Goal: Complete application form

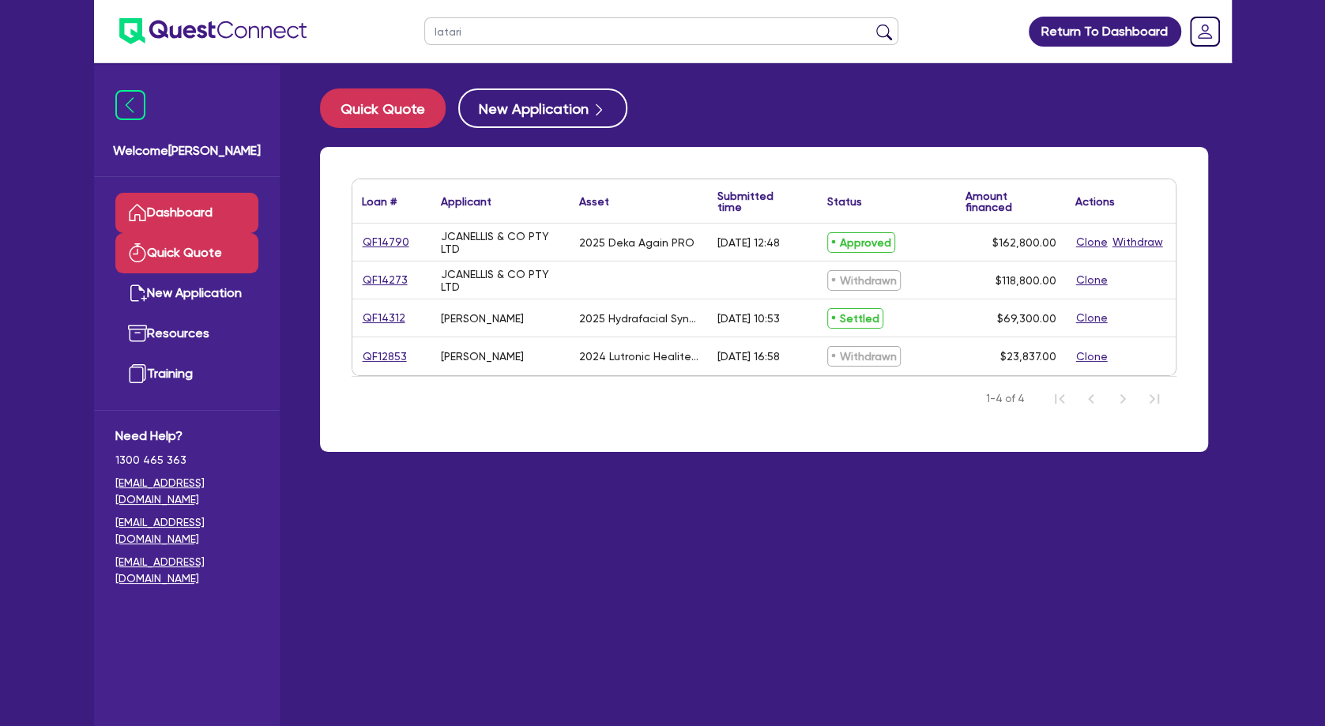
click at [204, 265] on link "Quick Quote" at bounding box center [186, 253] width 143 height 40
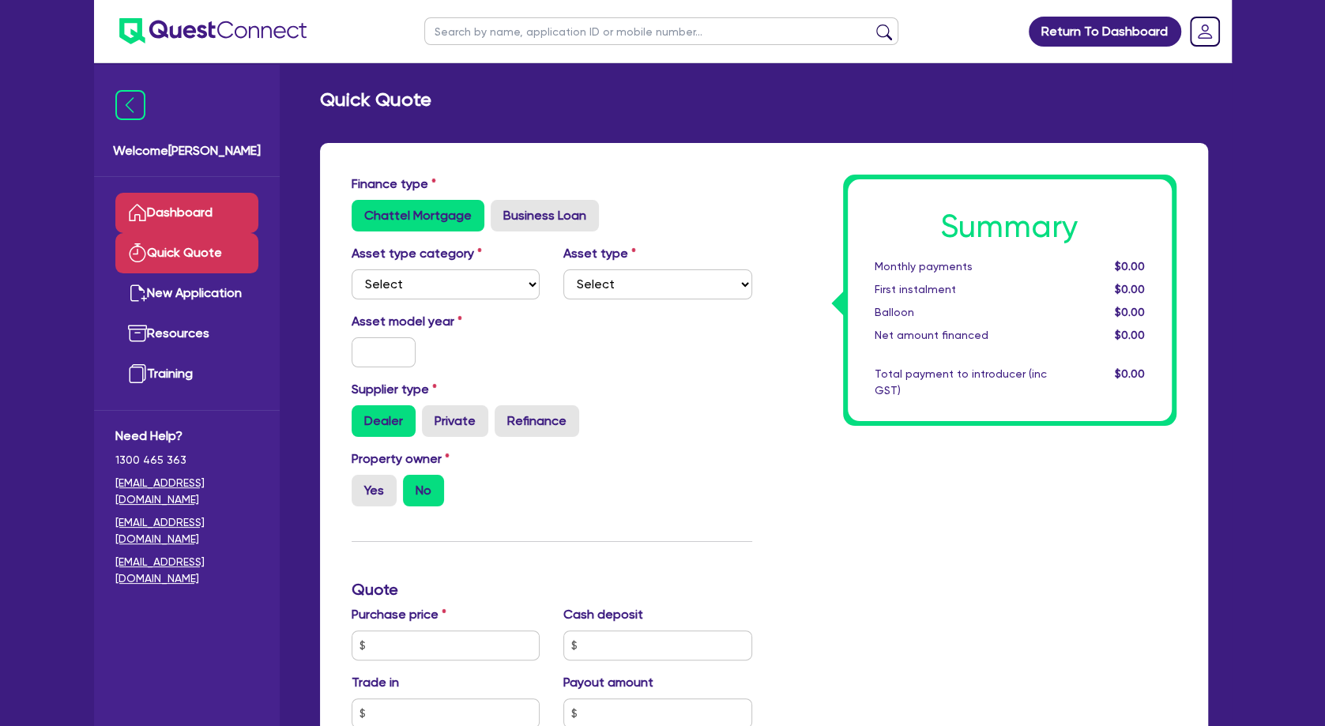
click at [208, 220] on link "Dashboard" at bounding box center [186, 213] width 143 height 40
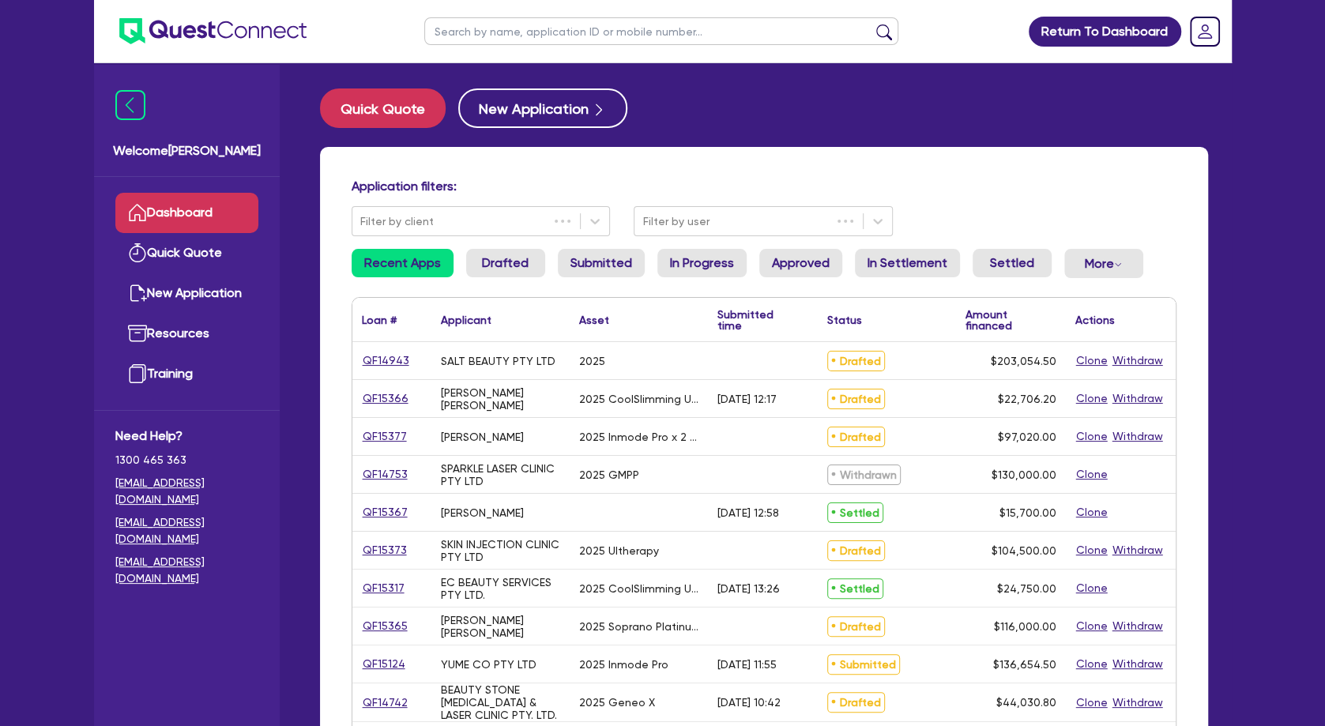
click at [487, 26] on input "text" at bounding box center [661, 31] width 474 height 28
type input "eva"
click at [872, 24] on button "submit" at bounding box center [884, 35] width 25 height 22
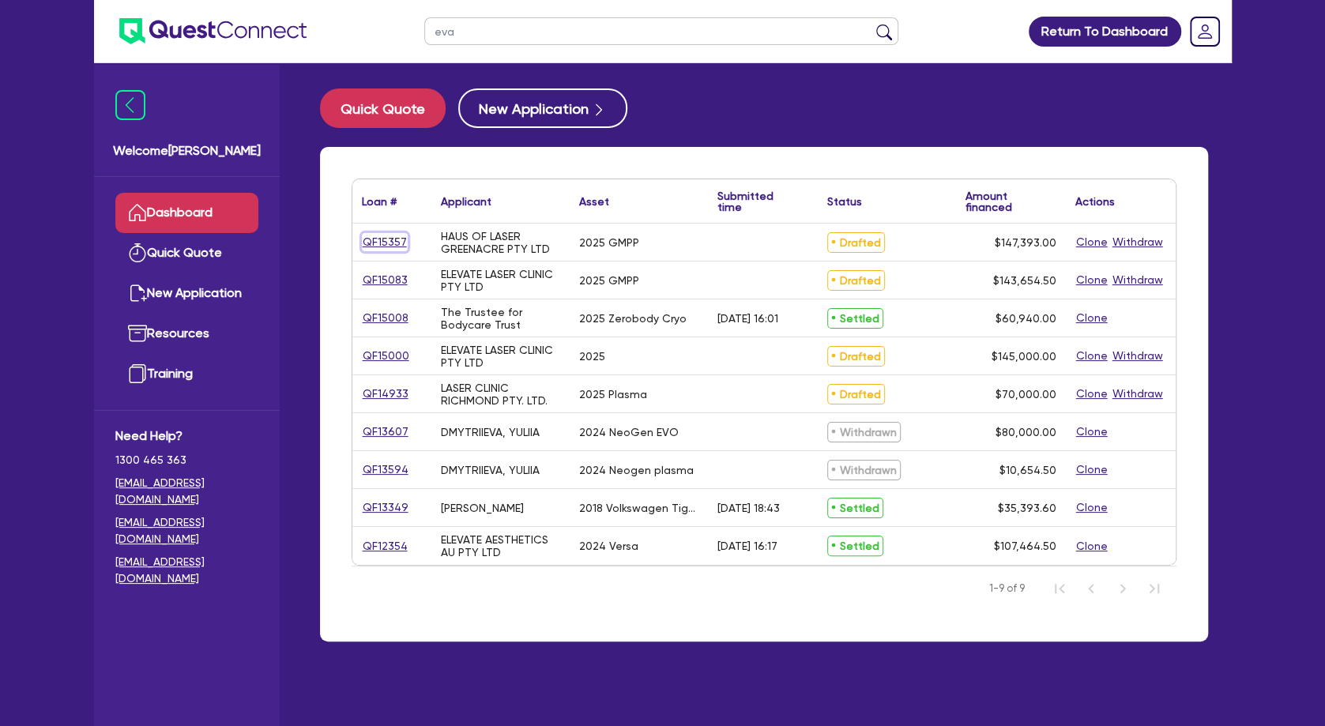
click at [380, 242] on link "QF15357" at bounding box center [385, 242] width 46 height 18
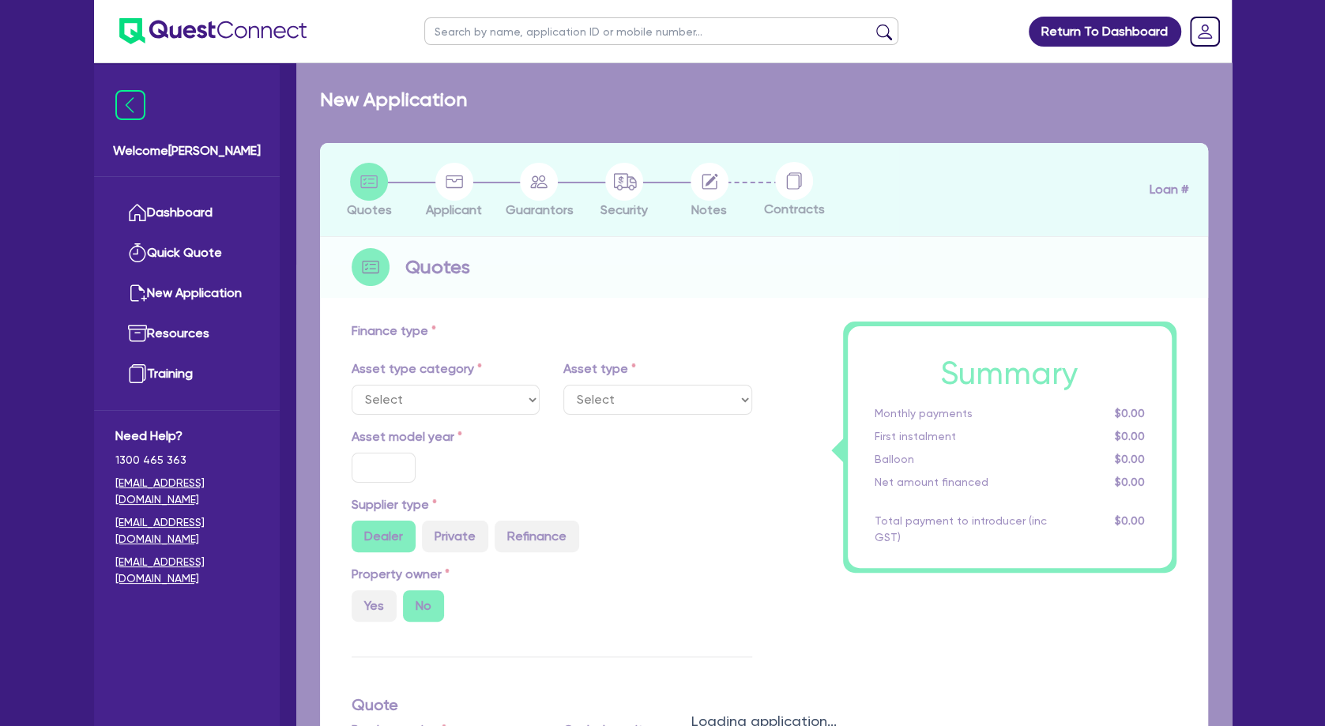
select select "TERTIARY_ASSETS"
type input "2025"
type input "147,393"
type input "4"
type input "5,895.72"
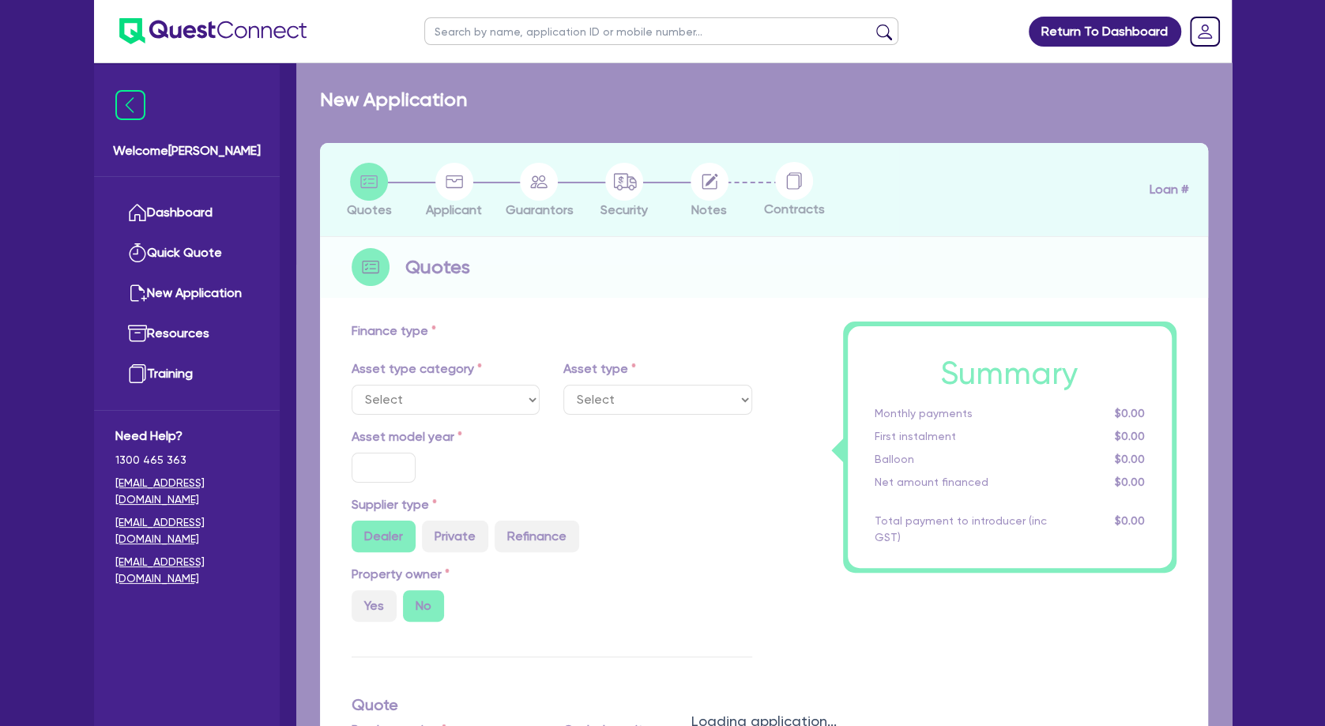
type input "10"
select select "BEAUTY_EQUIPMENT"
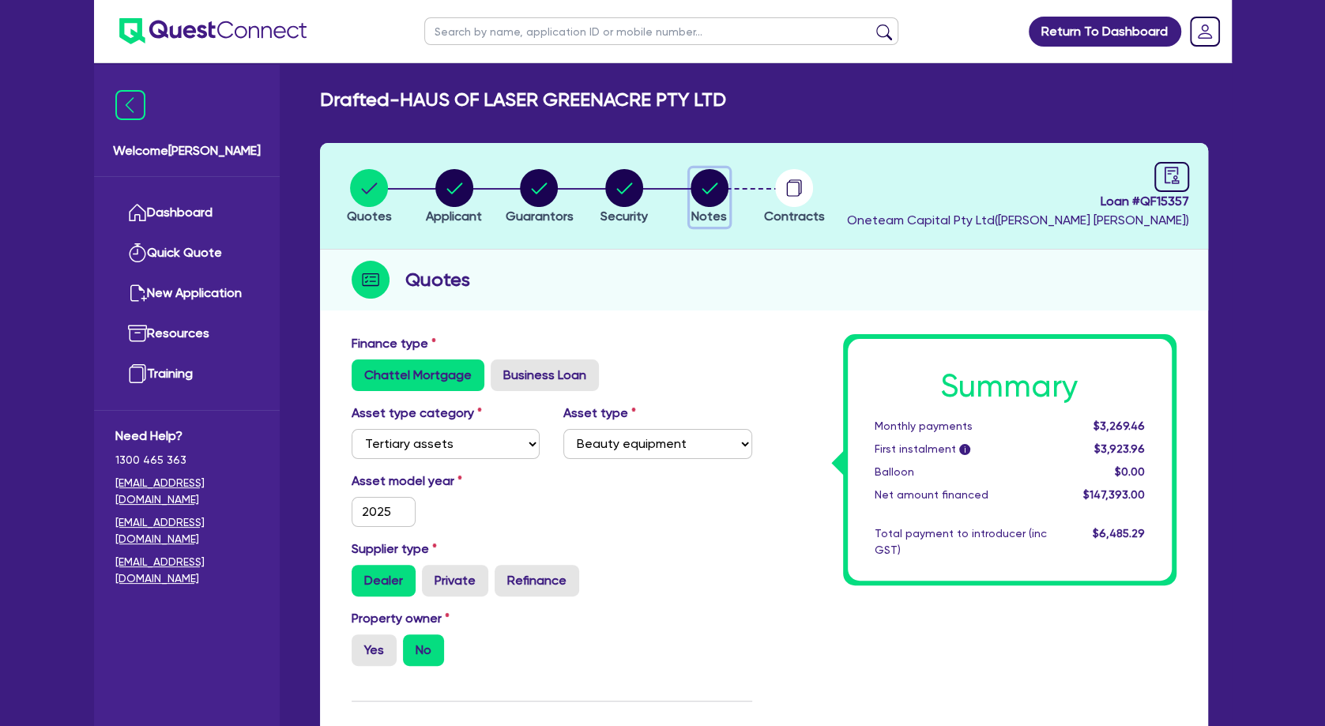
click at [712, 183] on circle "button" at bounding box center [710, 188] width 38 height 38
select select "Other"
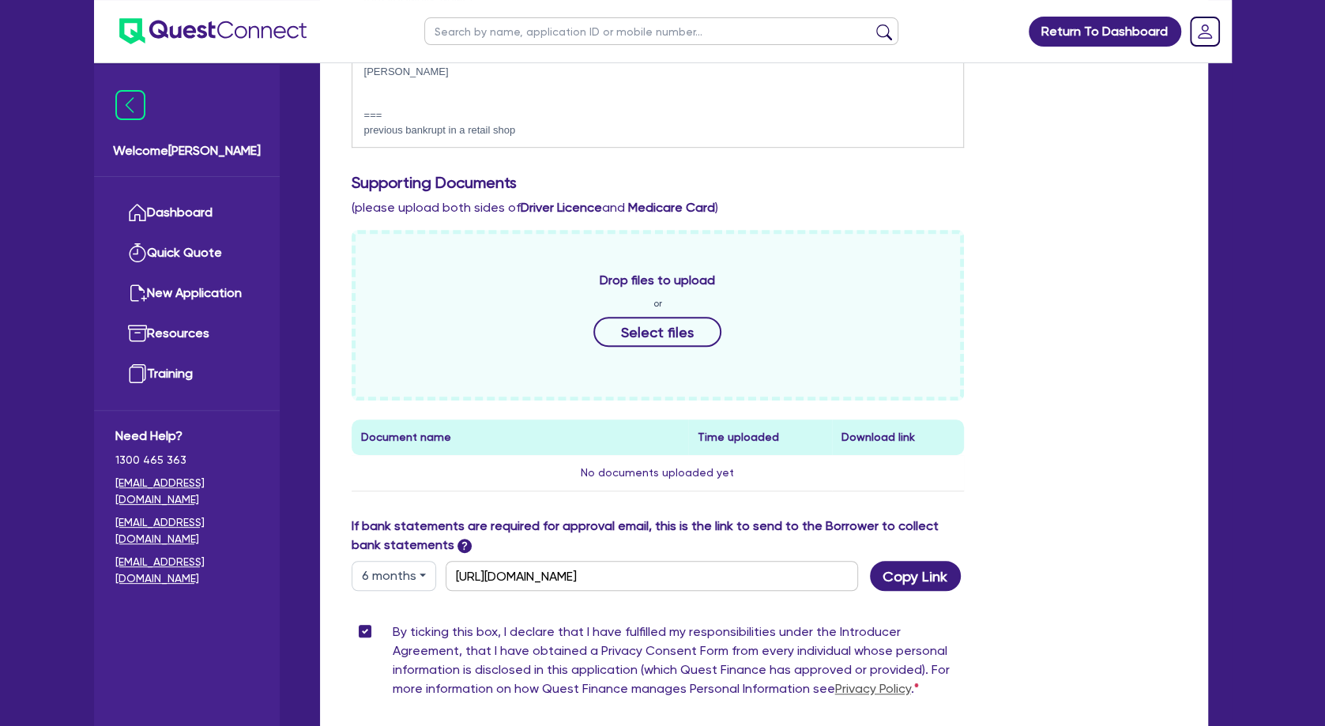
scroll to position [683, 0]
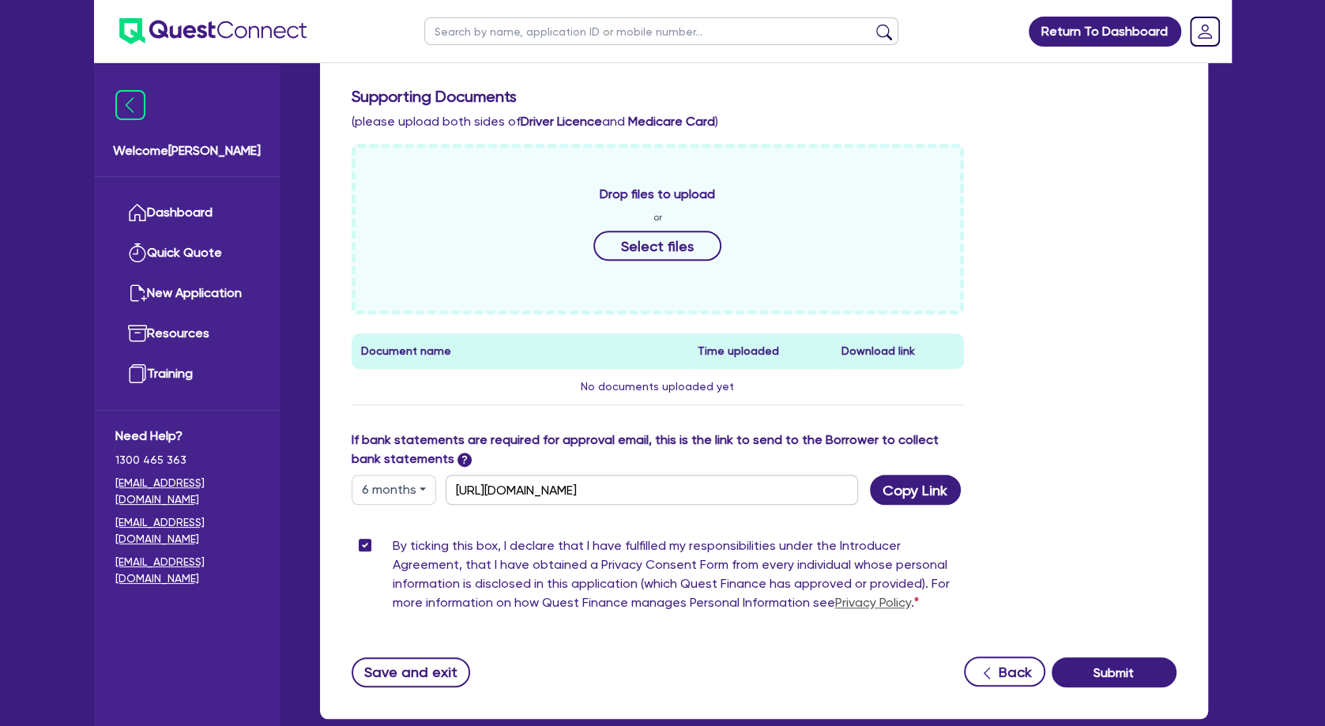
click at [411, 484] on button "6 months" at bounding box center [394, 490] width 85 height 30
click at [404, 574] on link "12 months" at bounding box center [414, 585] width 125 height 29
type input "[URL][DOMAIN_NAME]"
click at [907, 499] on button "Copy Link" at bounding box center [915, 490] width 91 height 30
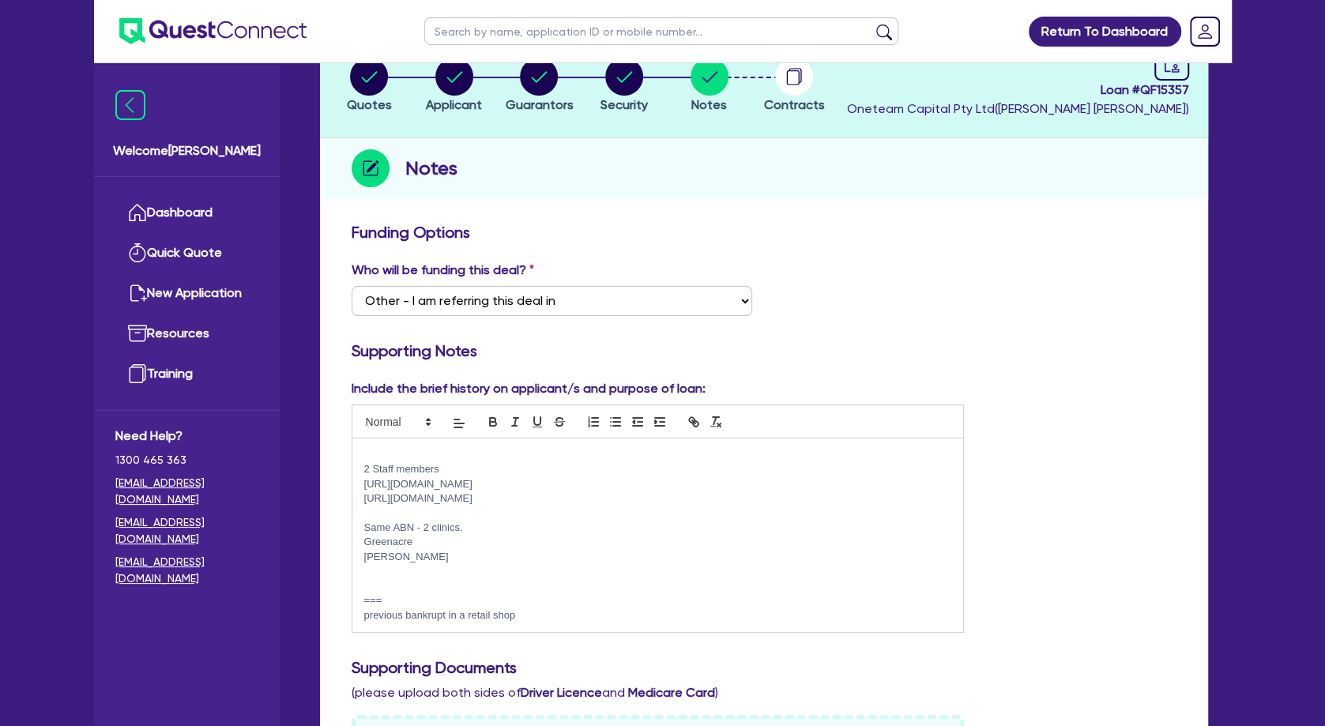
scroll to position [0, 0]
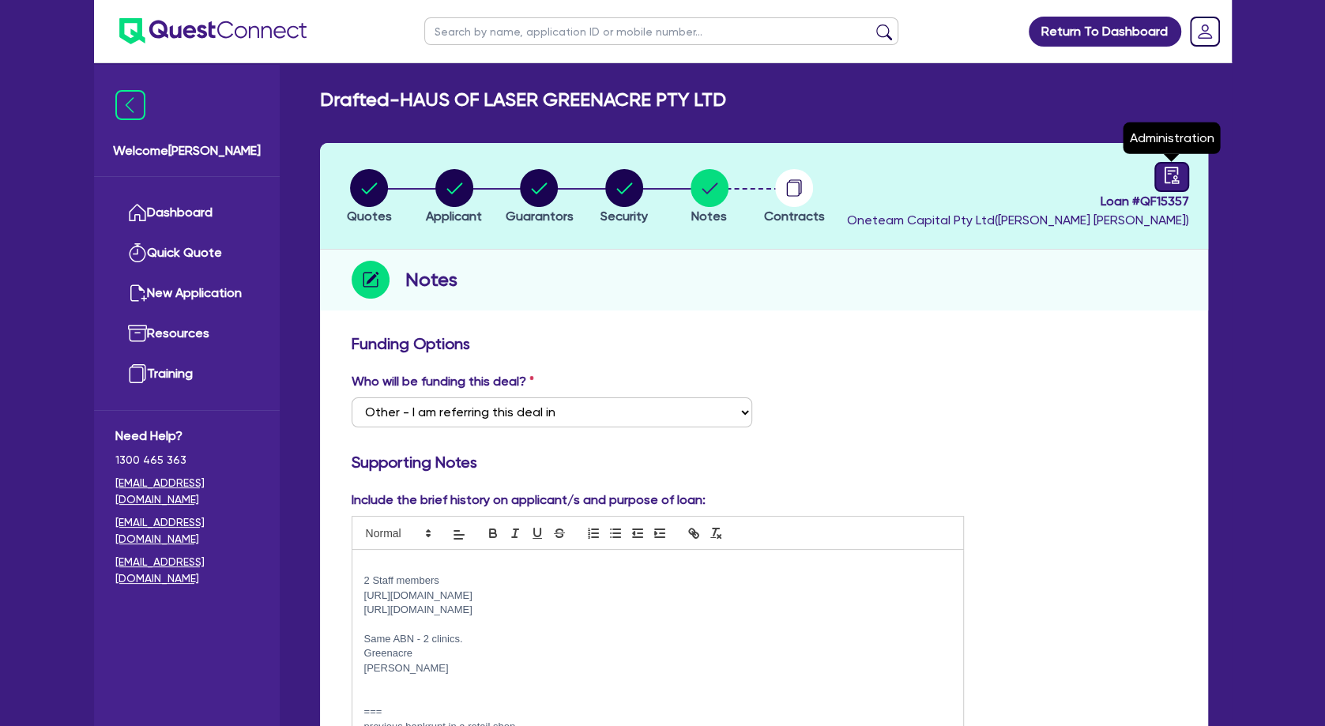
click at [1175, 179] on icon "audit" at bounding box center [1171, 175] width 14 height 17
select select "DRAFTED_NEW"
select select "Other"
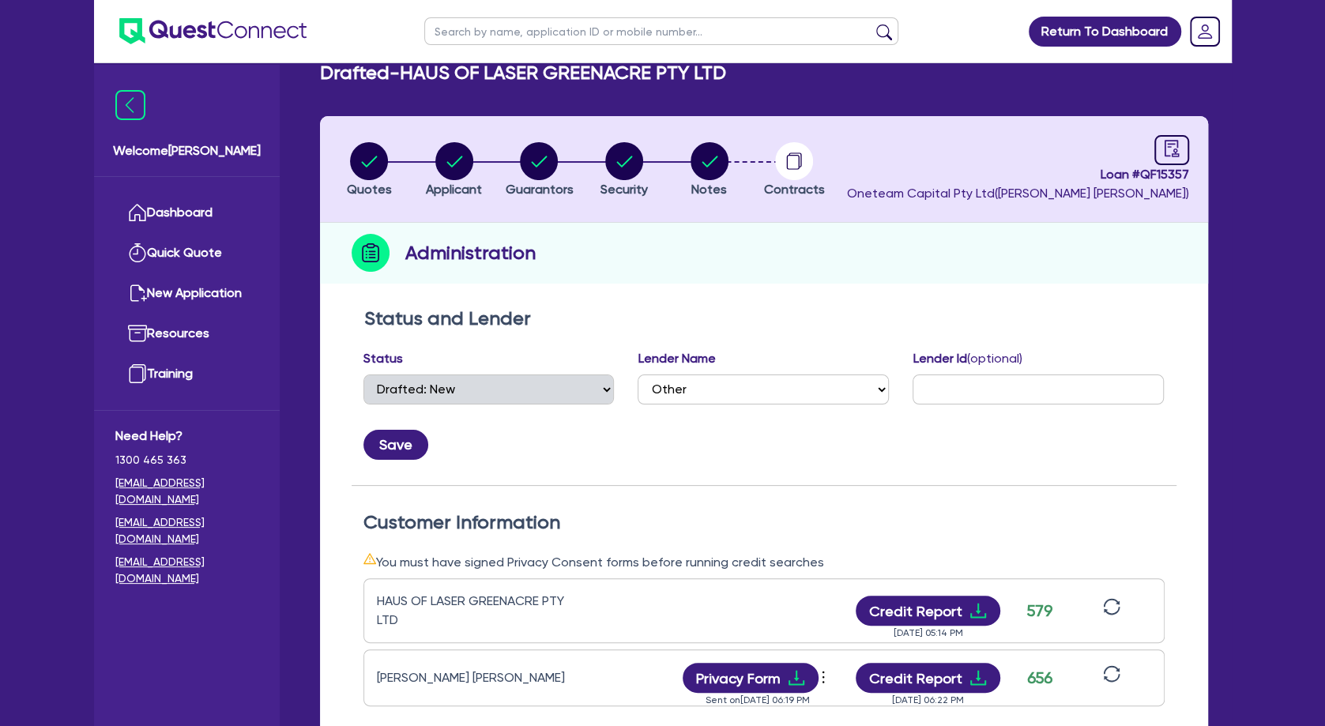
scroll to position [171, 0]
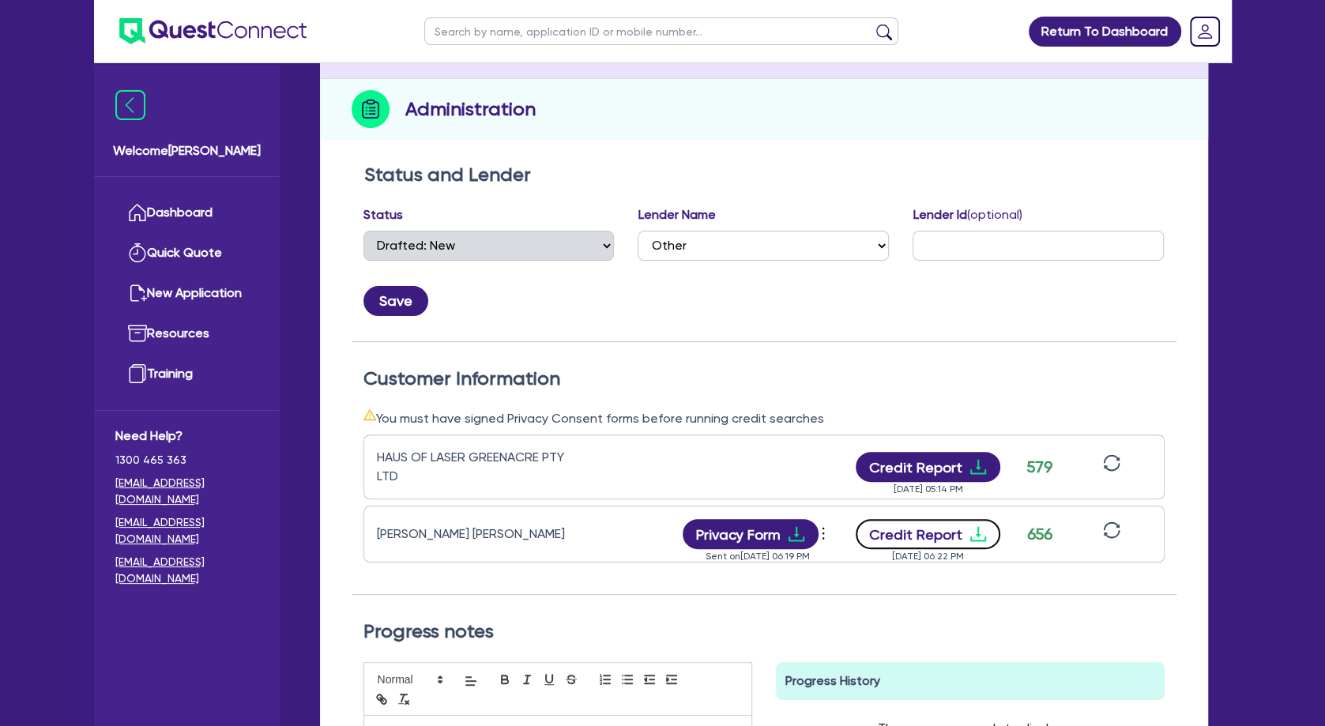
click at [966, 539] on button "Credit Report" at bounding box center [928, 534] width 145 height 30
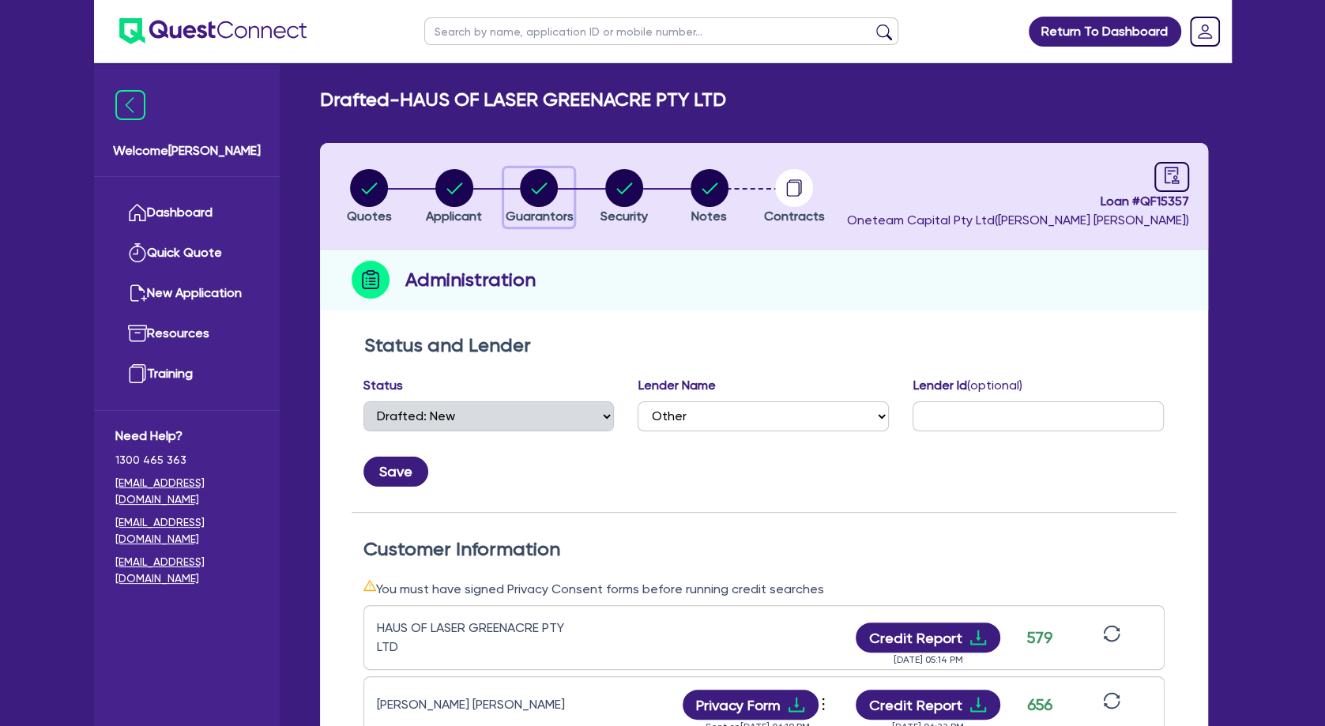
click at [531, 188] on circle "button" at bounding box center [539, 188] width 38 height 38
select select "MRS"
select select "[GEOGRAPHIC_DATA]"
select select "DE_FACTO"
select select "VEHICLE"
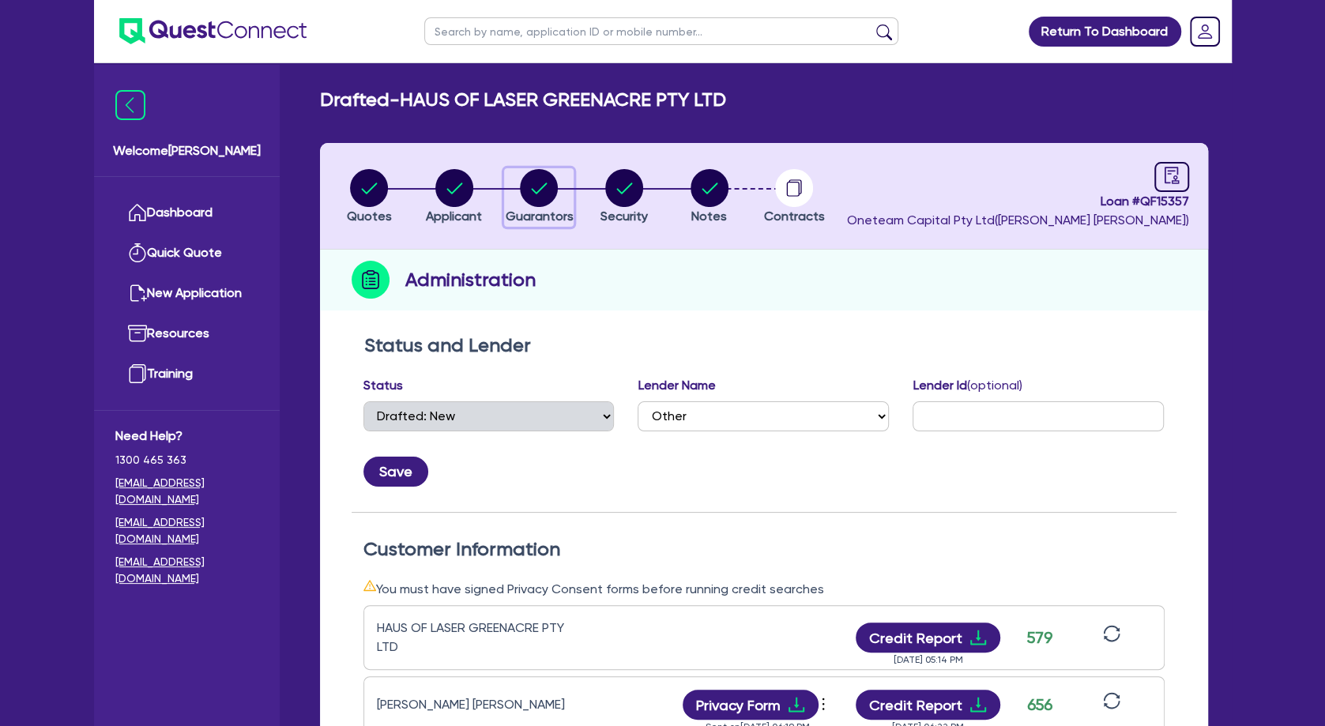
select select "CASH"
select select "HOUSEHOLD_PERSONAL"
select select "OTHER"
select select "VEHICLE_LOAN"
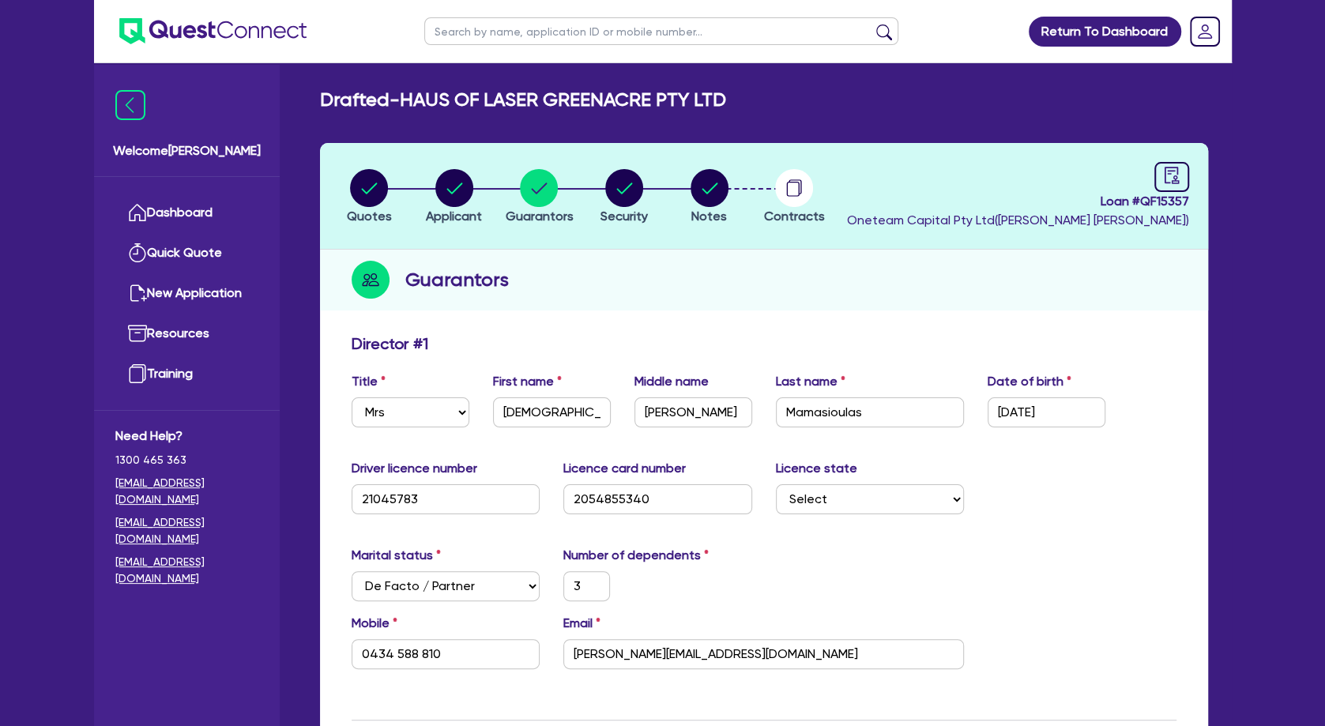
click at [657, 303] on div "Guarantors" at bounding box center [764, 280] width 888 height 61
click at [623, 192] on icon "button" at bounding box center [625, 188] width 16 height 11
select select "TERTIARY_ASSETS"
select select "BEAUTY_EQUIPMENT"
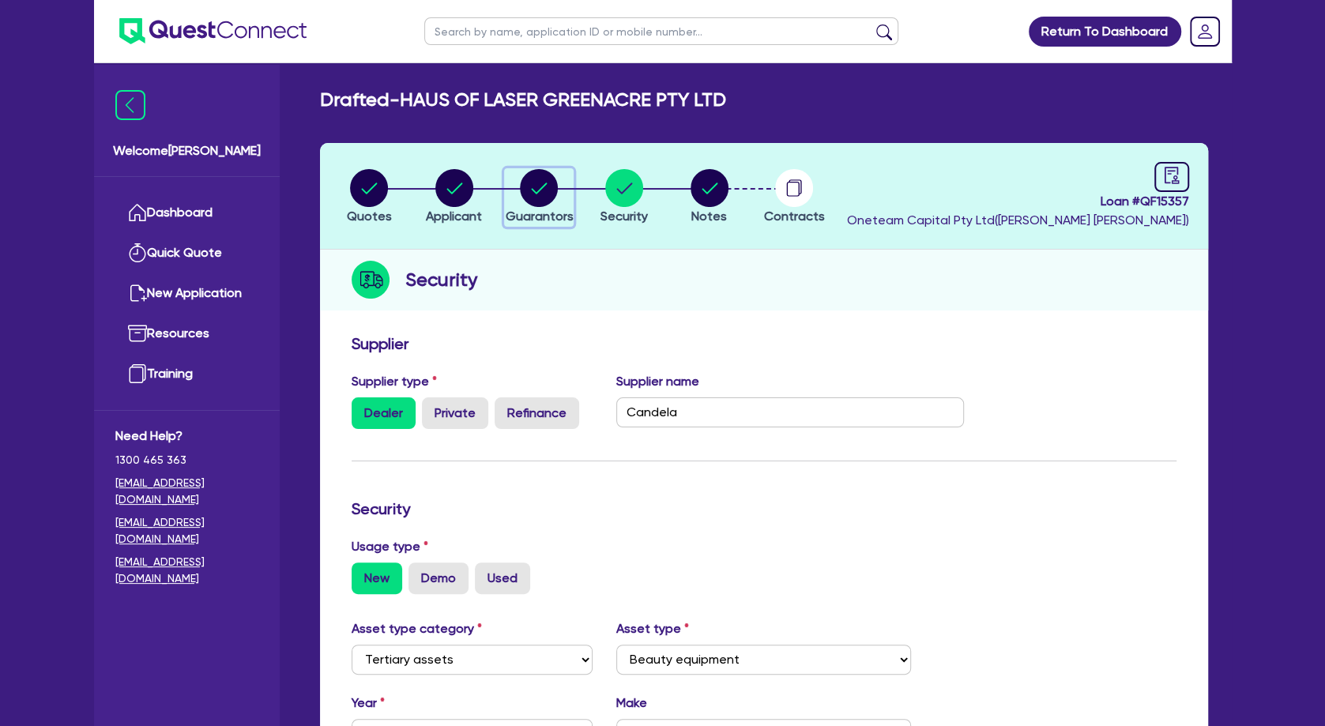
click at [541, 185] on circle "button" at bounding box center [539, 188] width 38 height 38
select select "MRS"
select select "[GEOGRAPHIC_DATA]"
select select "DE_FACTO"
select select "VEHICLE"
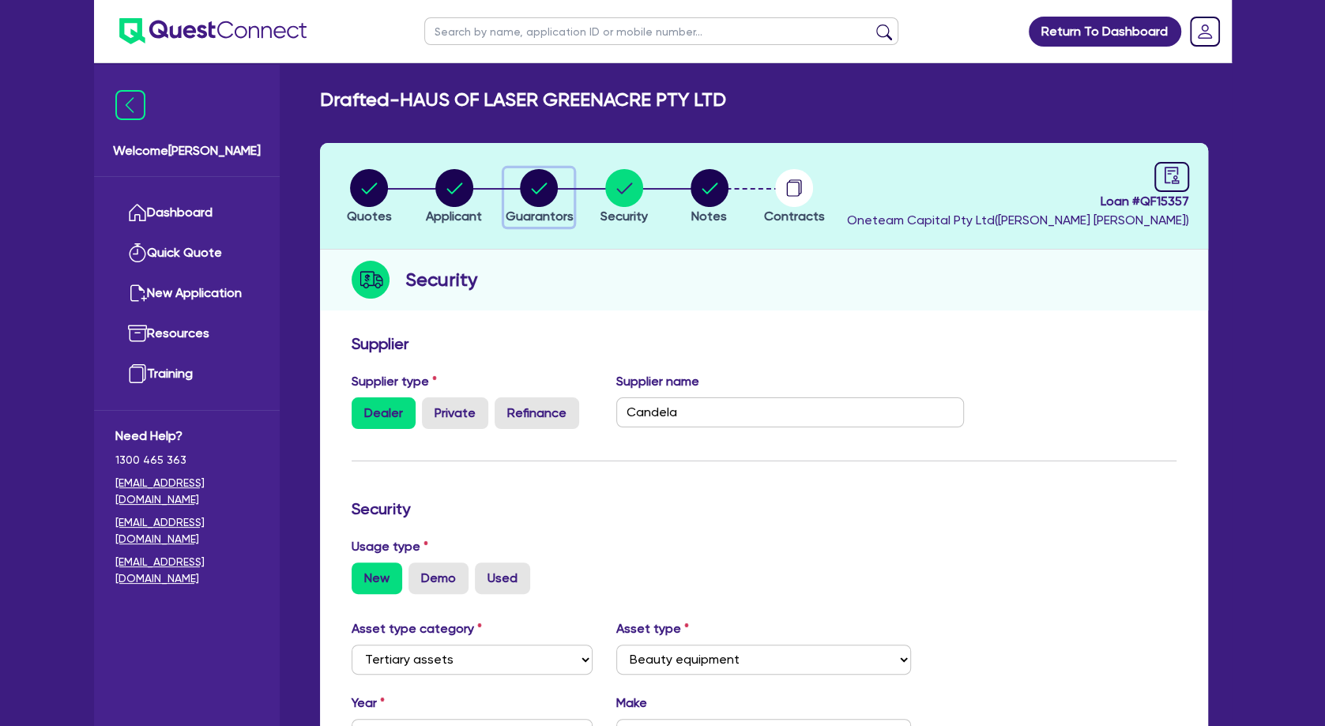
select select "CASH"
select select "HOUSEHOLD_PERSONAL"
select select "OTHER"
select select "VEHICLE_LOAN"
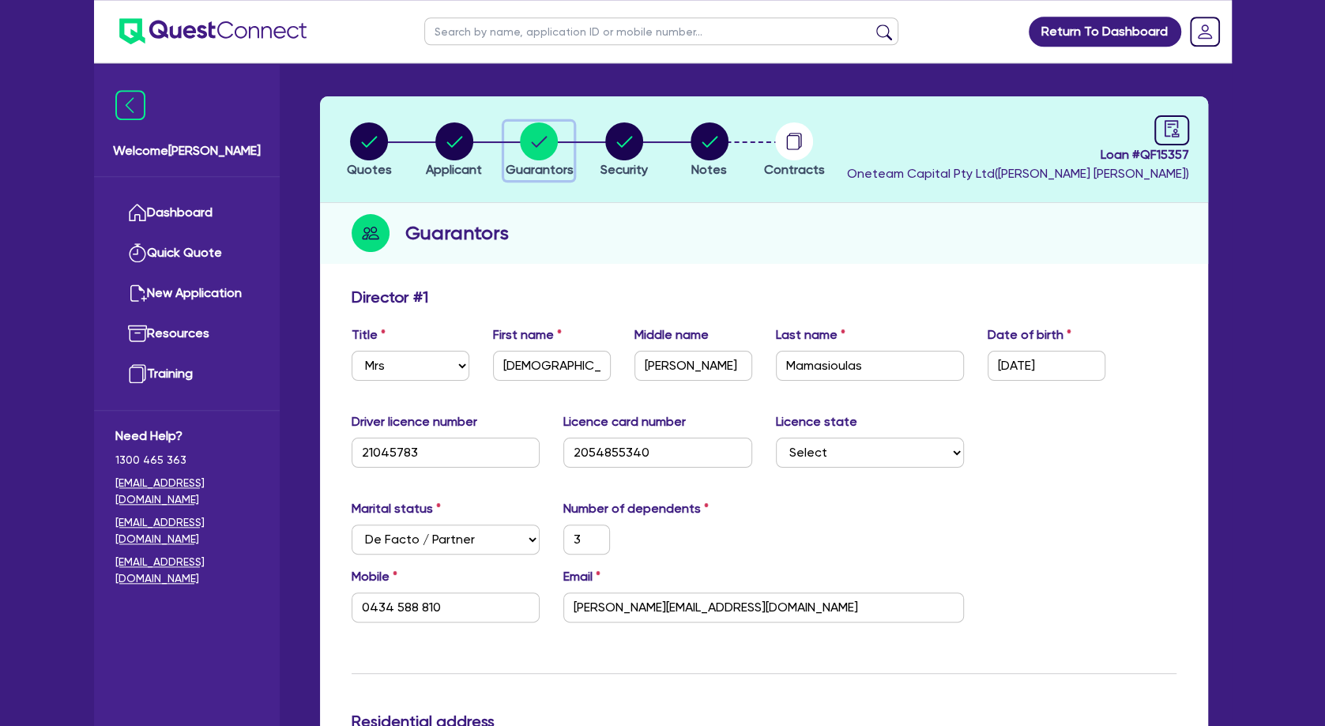
scroll to position [85, 0]
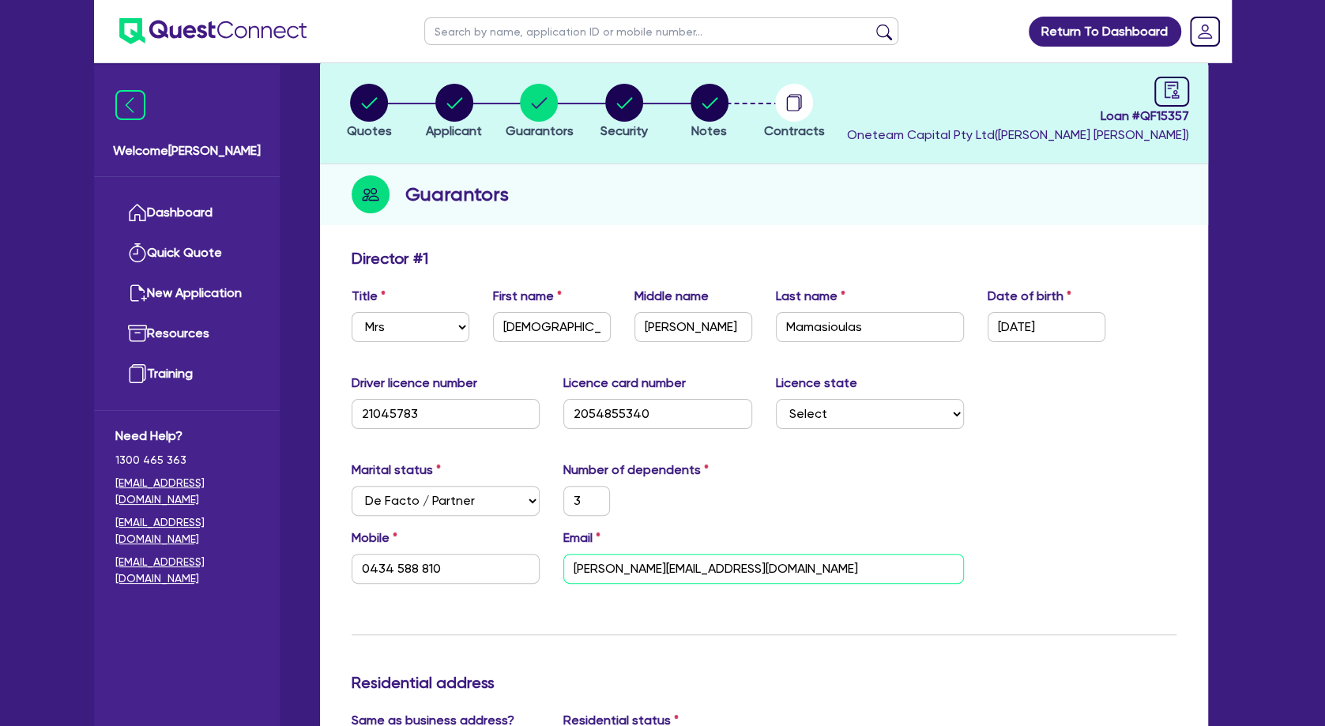
click at [669, 563] on input "[PERSON_NAME][EMAIL_ADDRESS][DOMAIN_NAME]" at bounding box center [763, 569] width 401 height 30
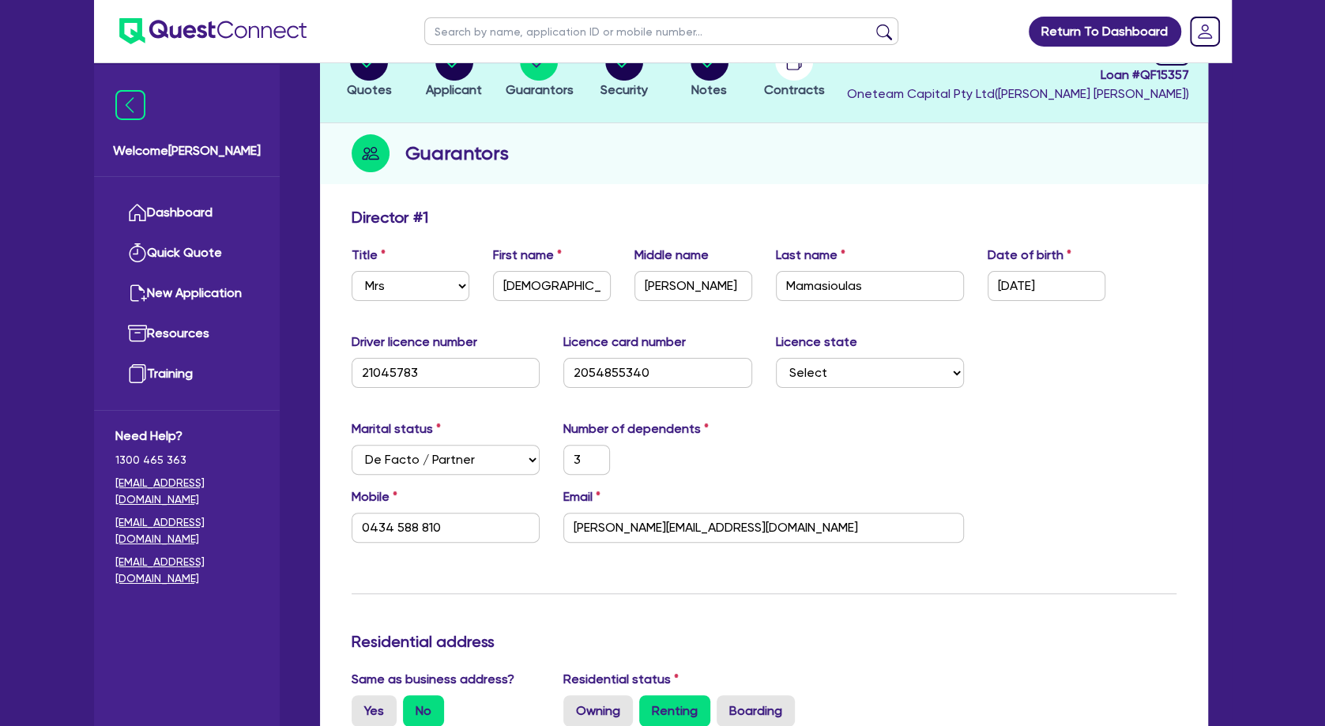
scroll to position [0, 0]
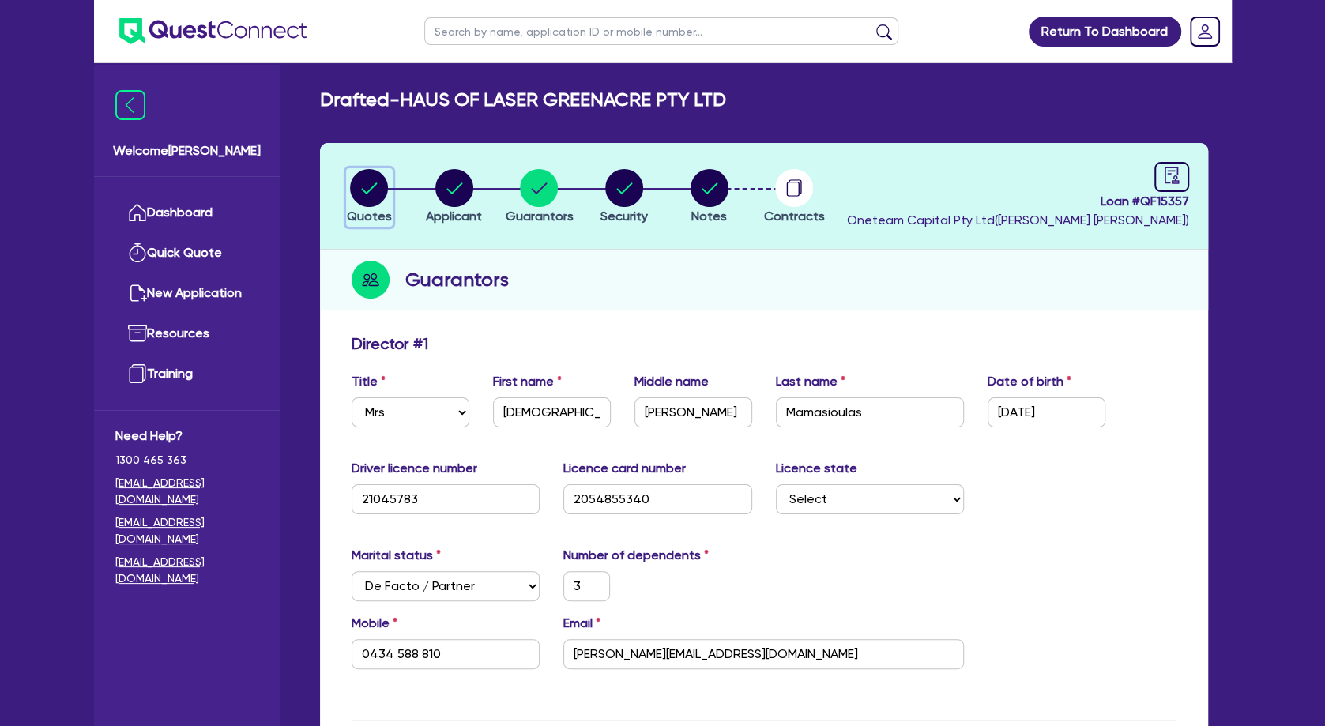
click at [381, 190] on circle "button" at bounding box center [369, 188] width 38 height 38
select select "TERTIARY_ASSETS"
select select "BEAUTY_EQUIPMENT"
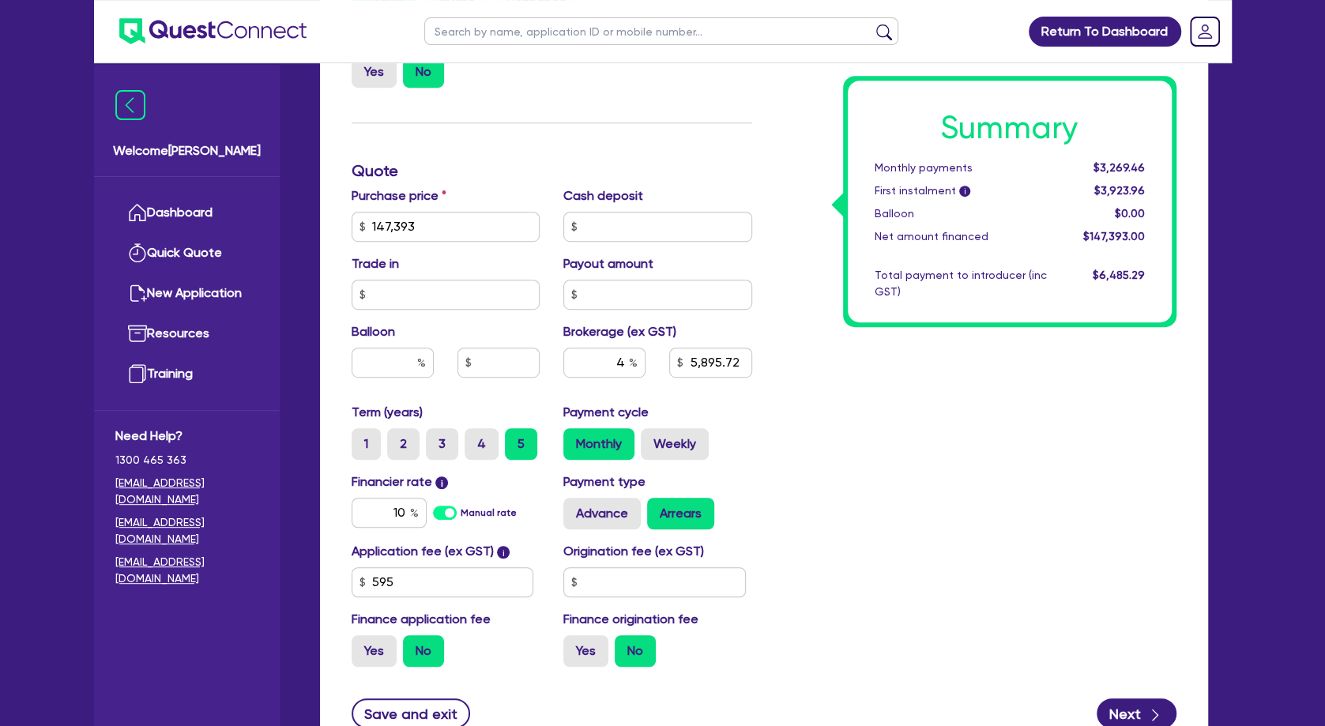
scroll to position [597, 0]
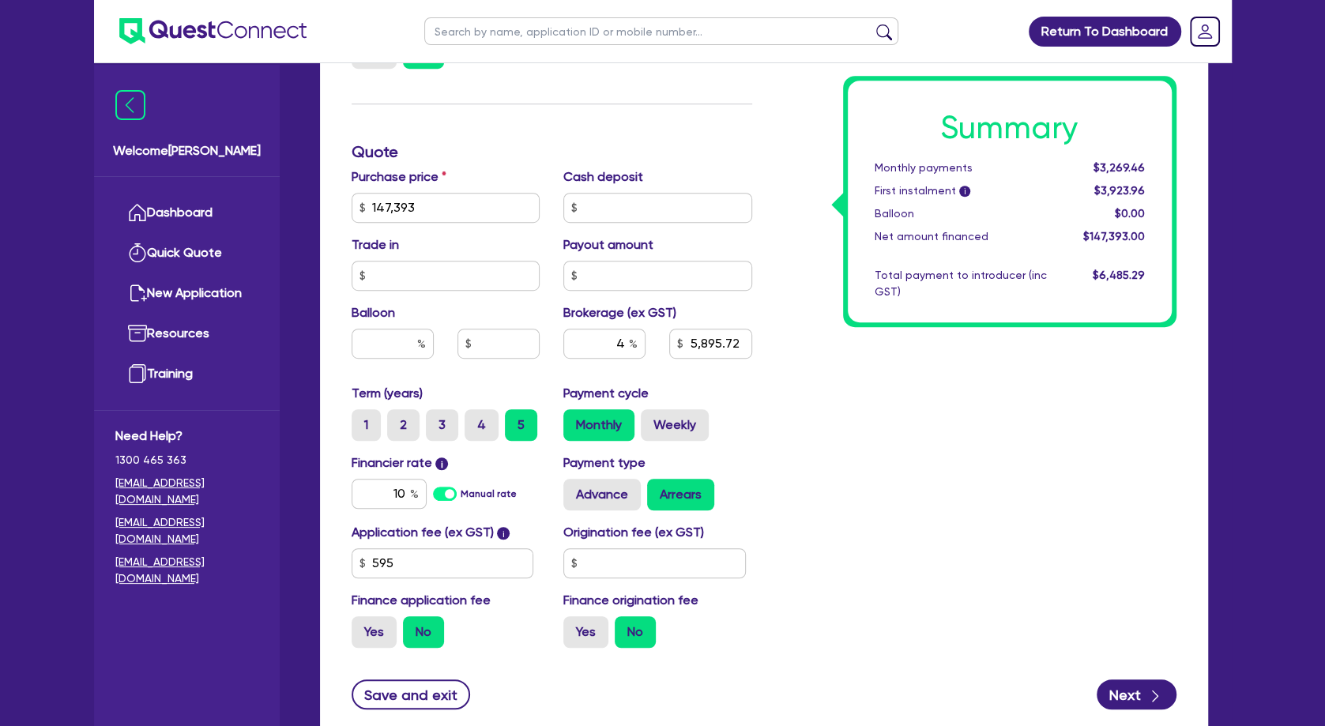
click at [597, 169] on label "Cash deposit" at bounding box center [603, 177] width 80 height 19
click at [808, 335] on div "Summary Monthly payments $3,269.46 First instalment i $3,923.96 Balloon $0.00 N…" at bounding box center [976, 199] width 424 height 924
click at [473, 190] on div "Purchase price 147,393" at bounding box center [446, 195] width 213 height 55
drag, startPoint x: 477, startPoint y: 203, endPoint x: 338, endPoint y: 191, distance: 139.6
click at [352, 210] on input "147,393" at bounding box center [446, 208] width 189 height 30
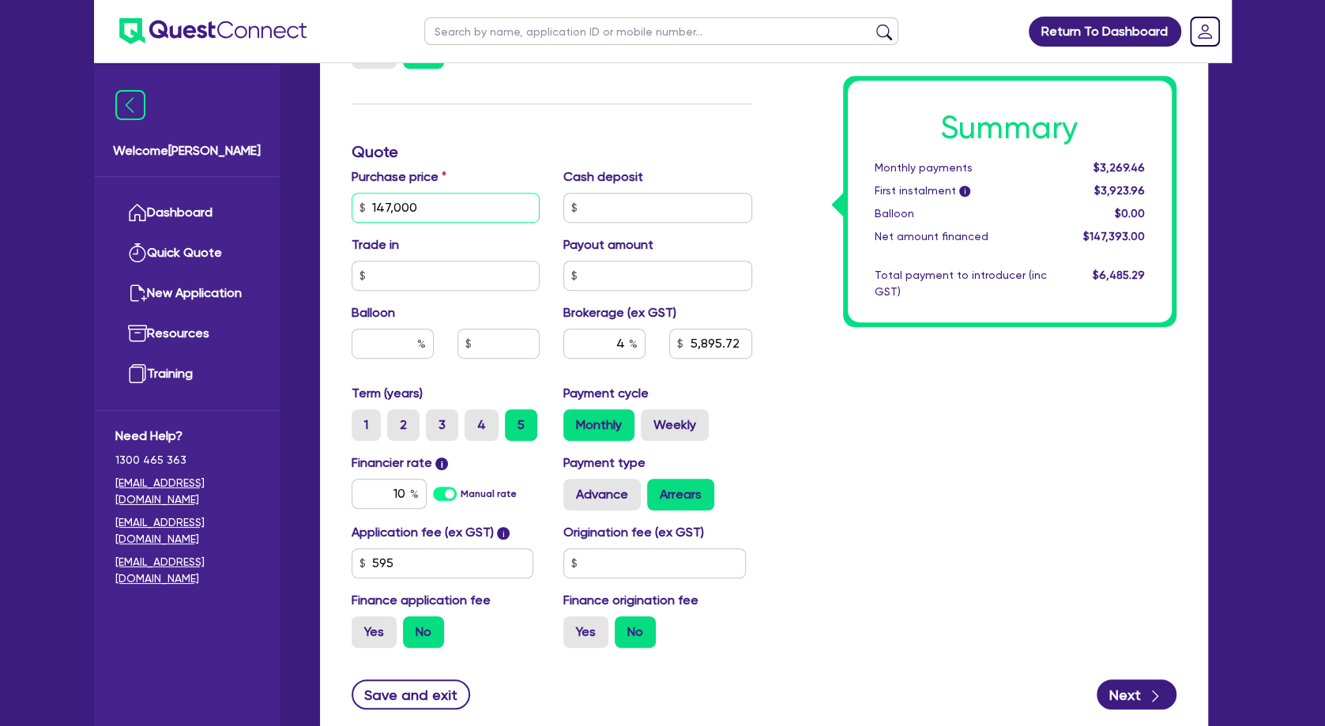
type input "147,000"
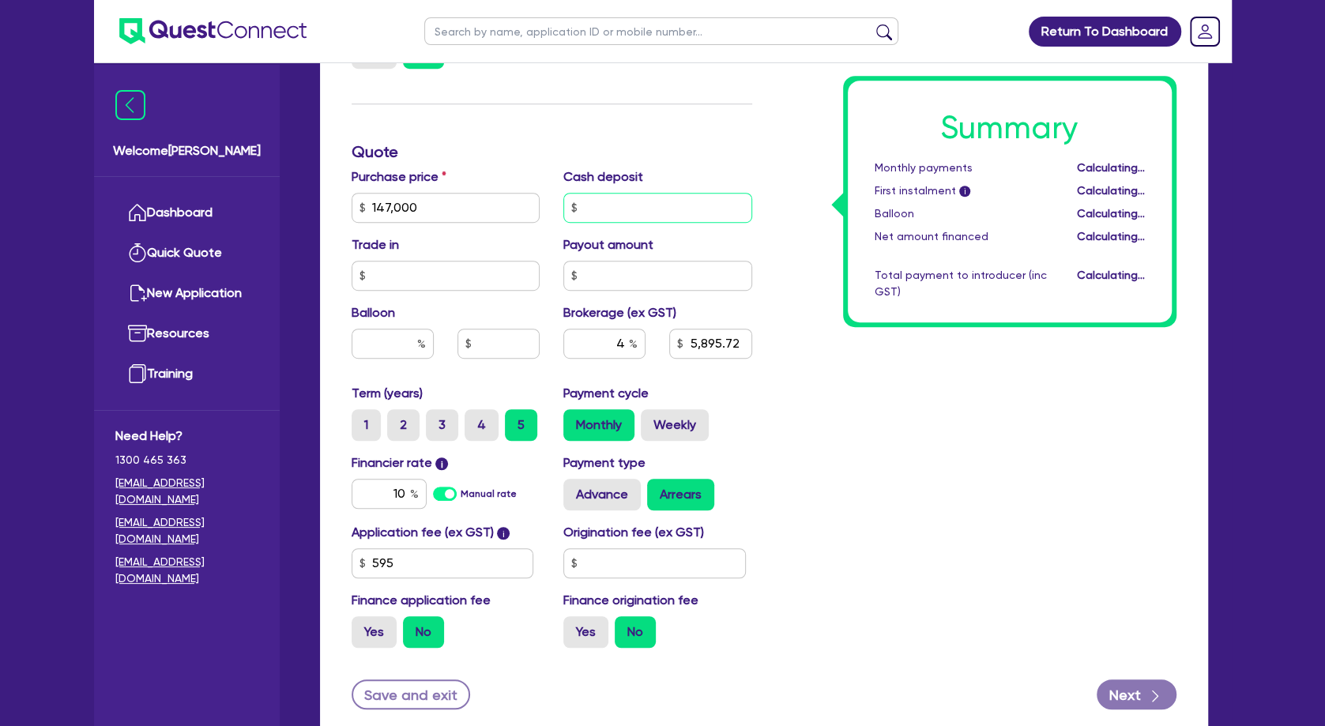
click at [650, 203] on input "text" at bounding box center [657, 208] width 189 height 30
type input "5,880"
type input "29,480"
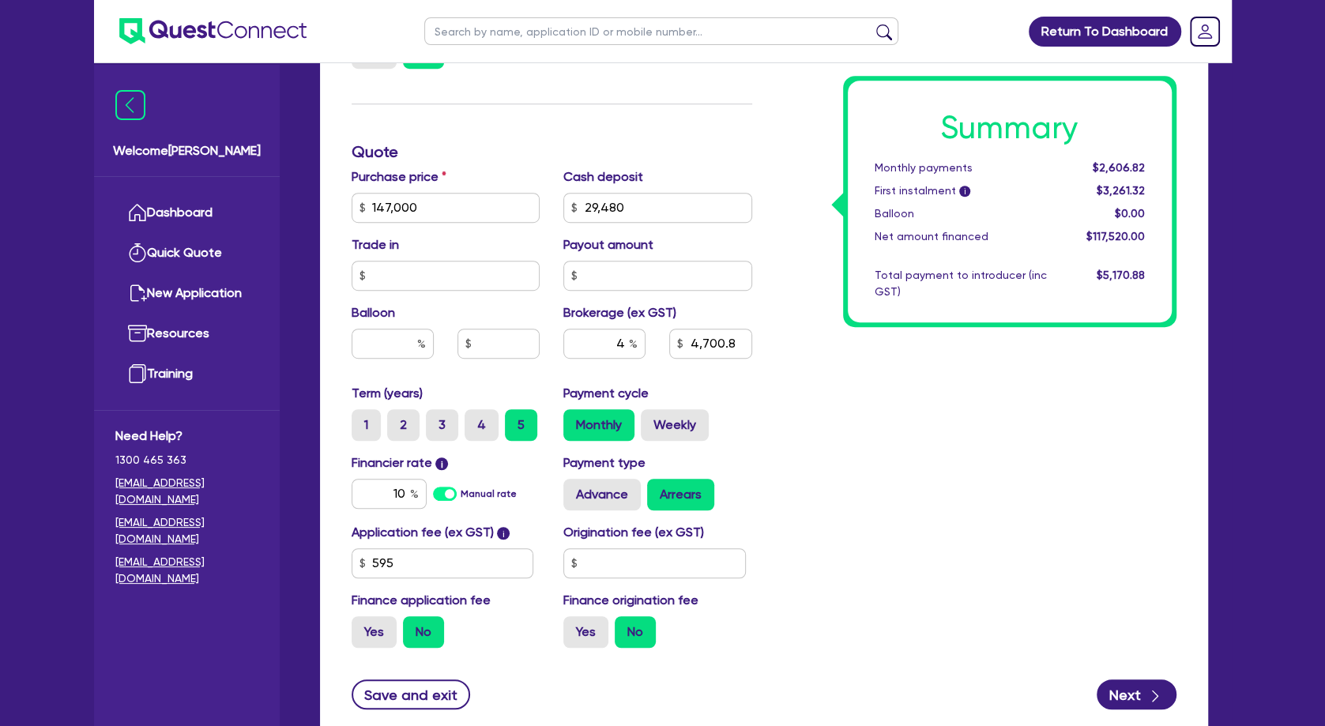
click at [844, 428] on div "Summary Monthly payments $2,606.82 First instalment i $3,261.32 Balloon $0.00 N…" at bounding box center [976, 199] width 424 height 924
type input "4,700.8"
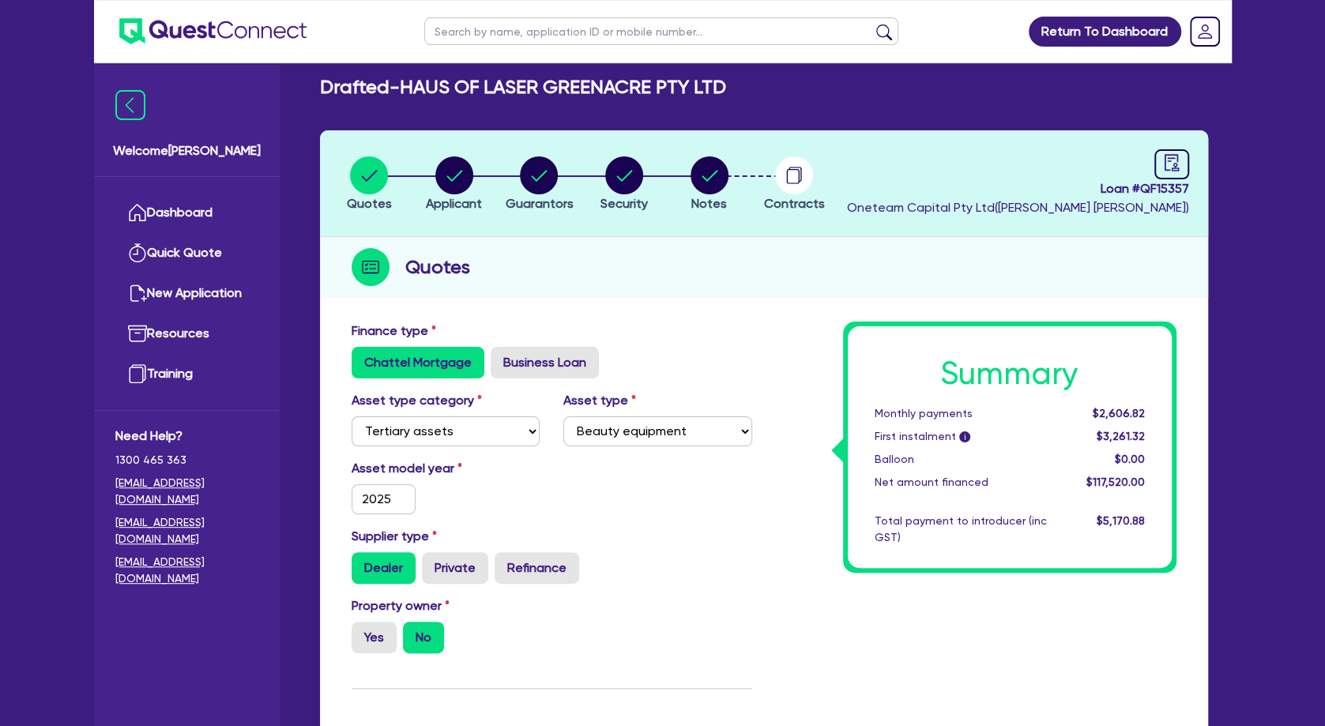
scroll to position [0, 0]
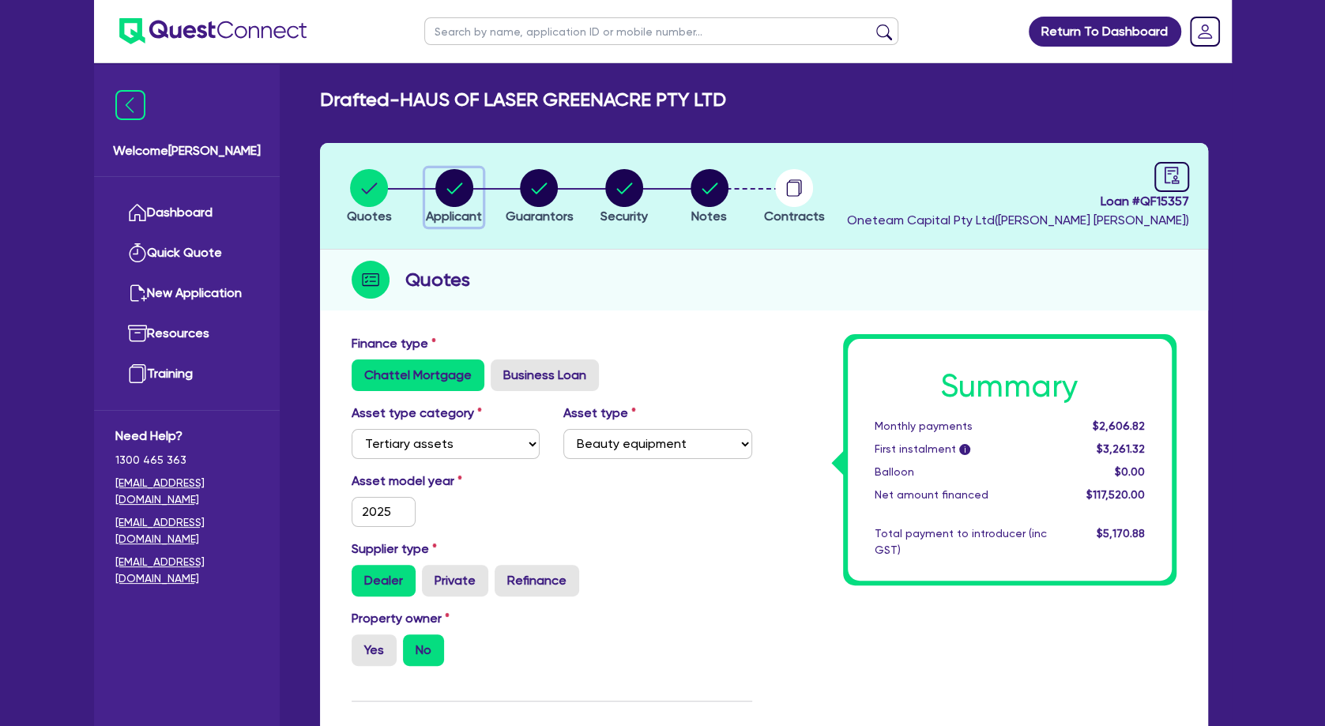
click at [467, 198] on circle "button" at bounding box center [454, 188] width 38 height 38
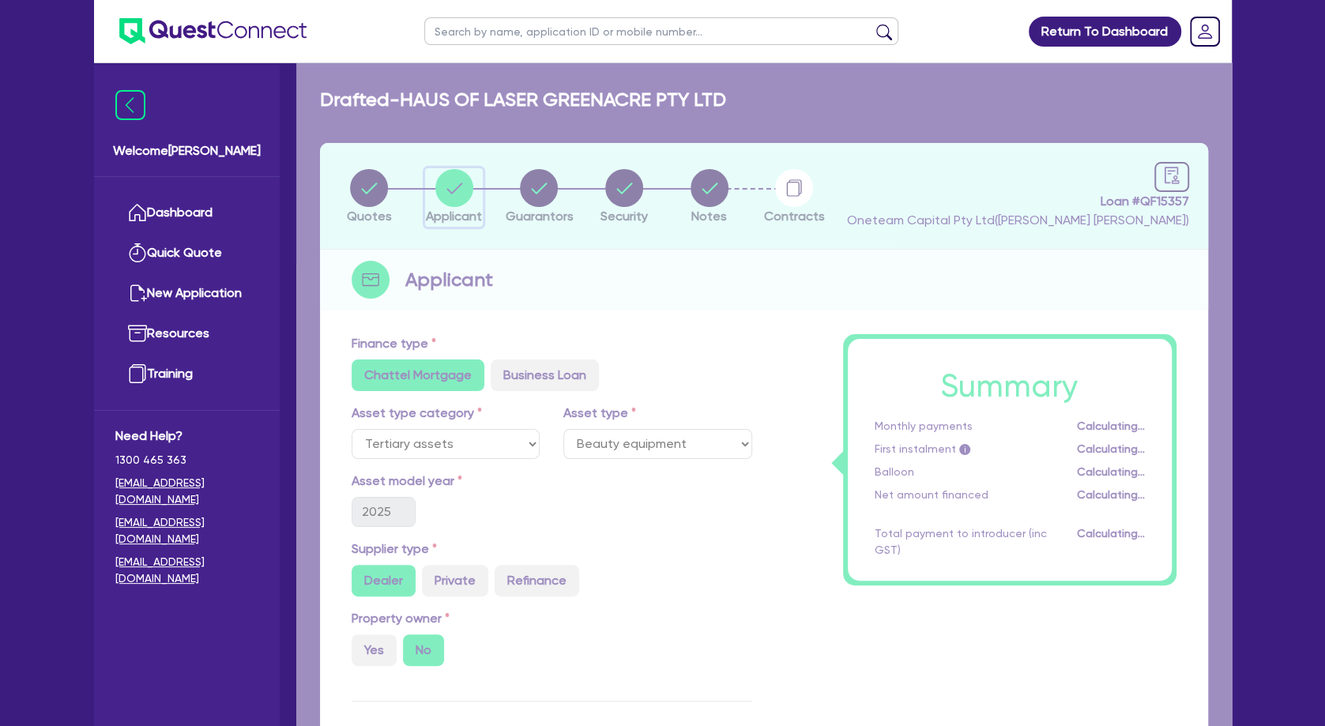
select select "COMPANY"
select select "HEALTH_BEAUTY"
select select "HAIR_BEAUTY_SALONS"
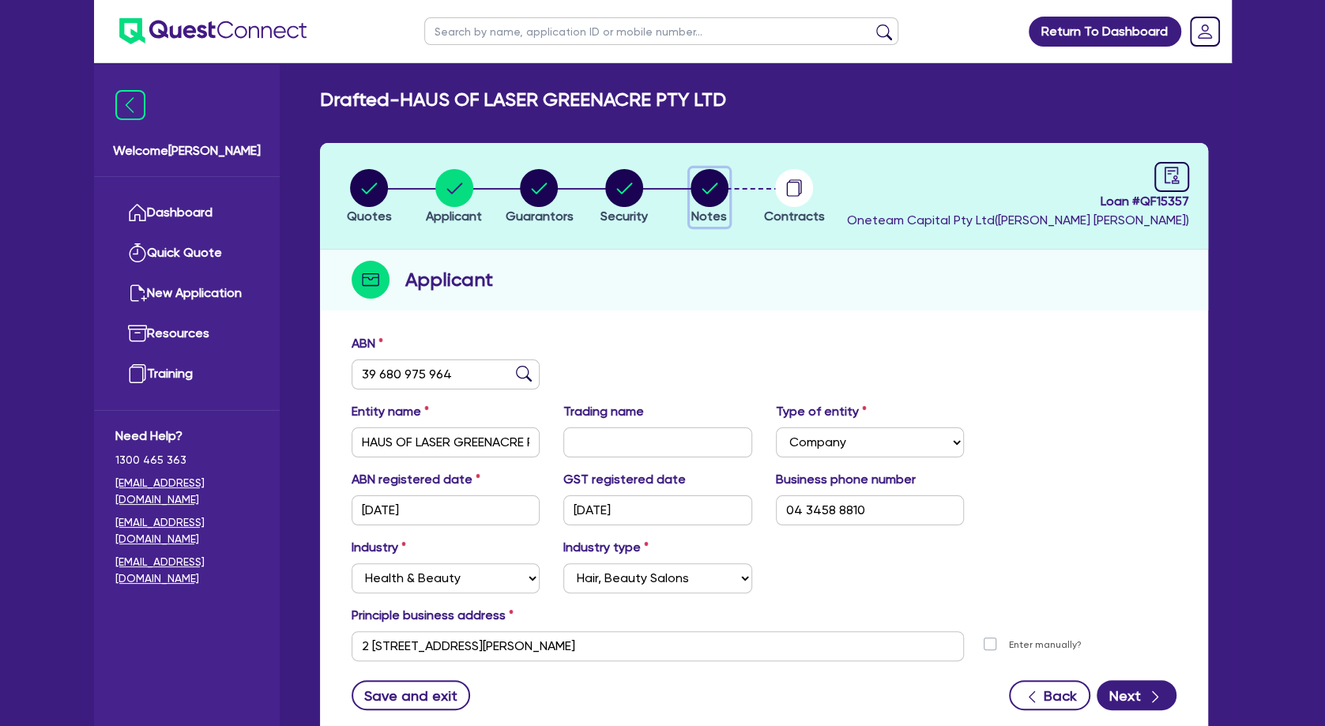
click at [707, 180] on circle "button" at bounding box center [710, 188] width 38 height 38
select select "Other"
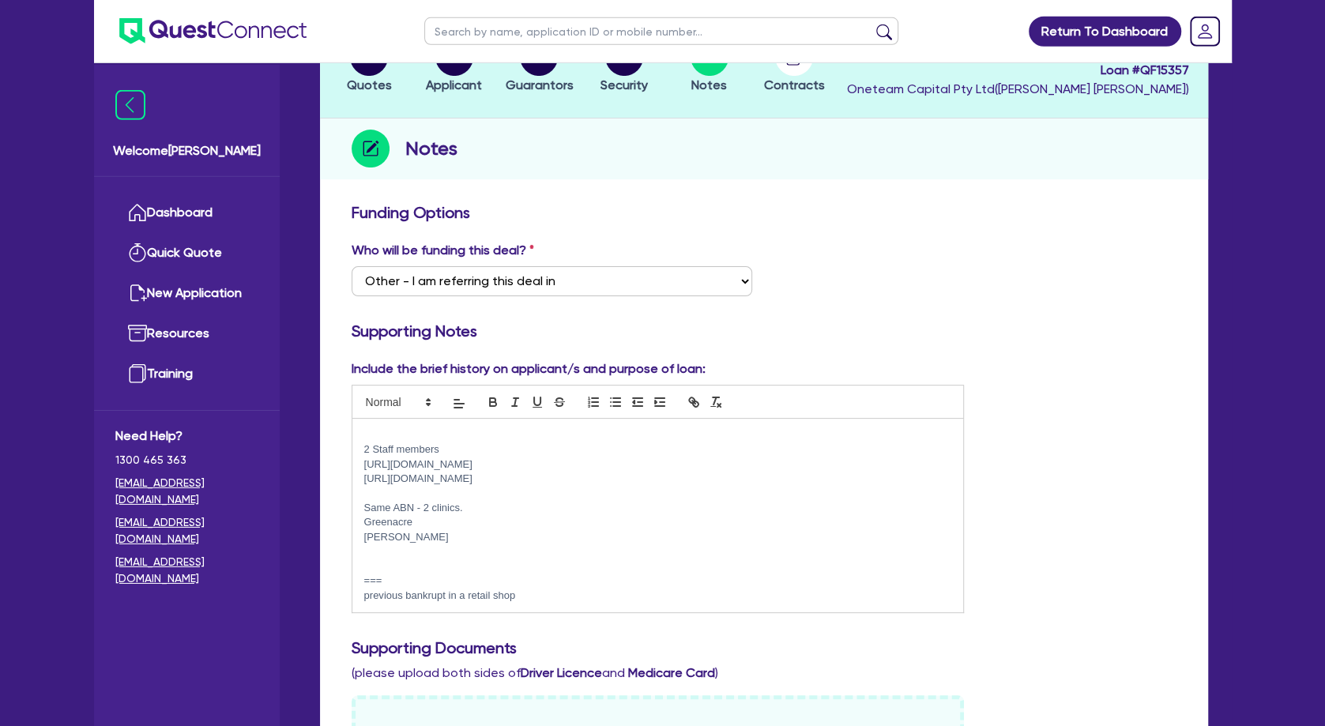
scroll to position [171, 0]
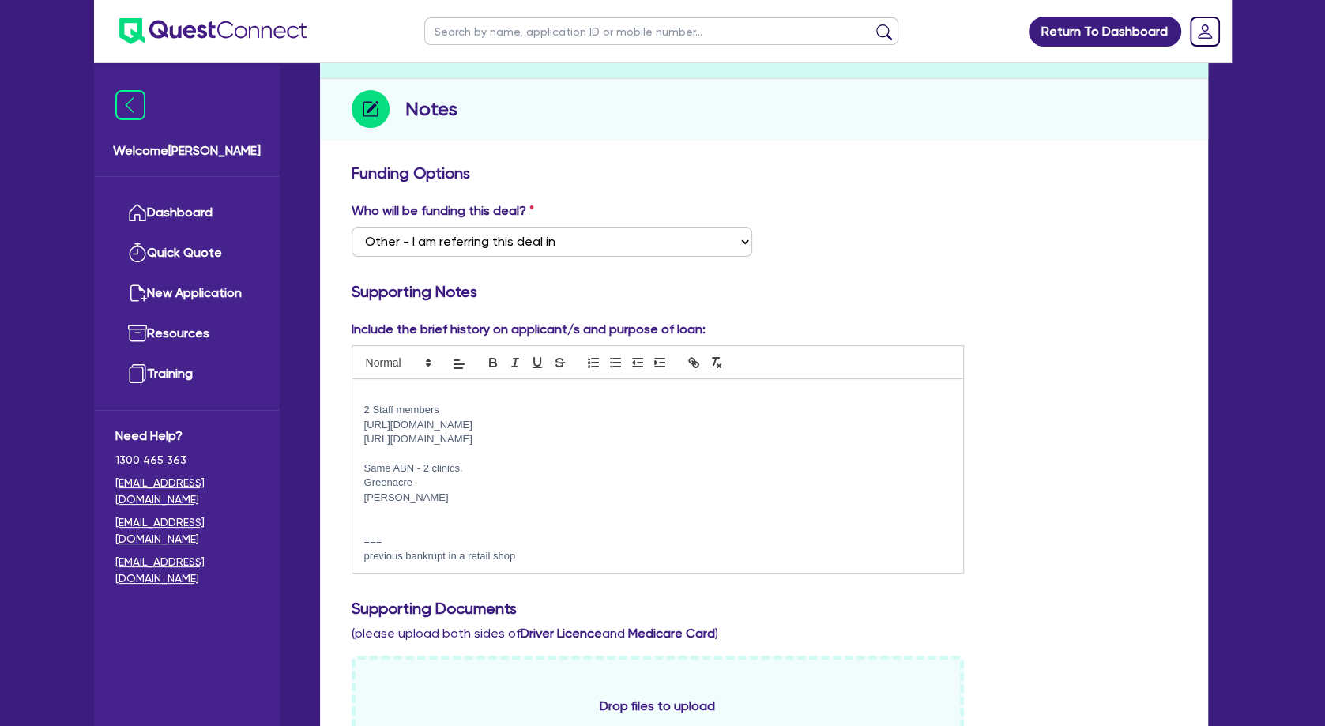
click at [424, 510] on p at bounding box center [658, 512] width 588 height 14
click at [388, 556] on p at bounding box center [658, 556] width 588 height 14
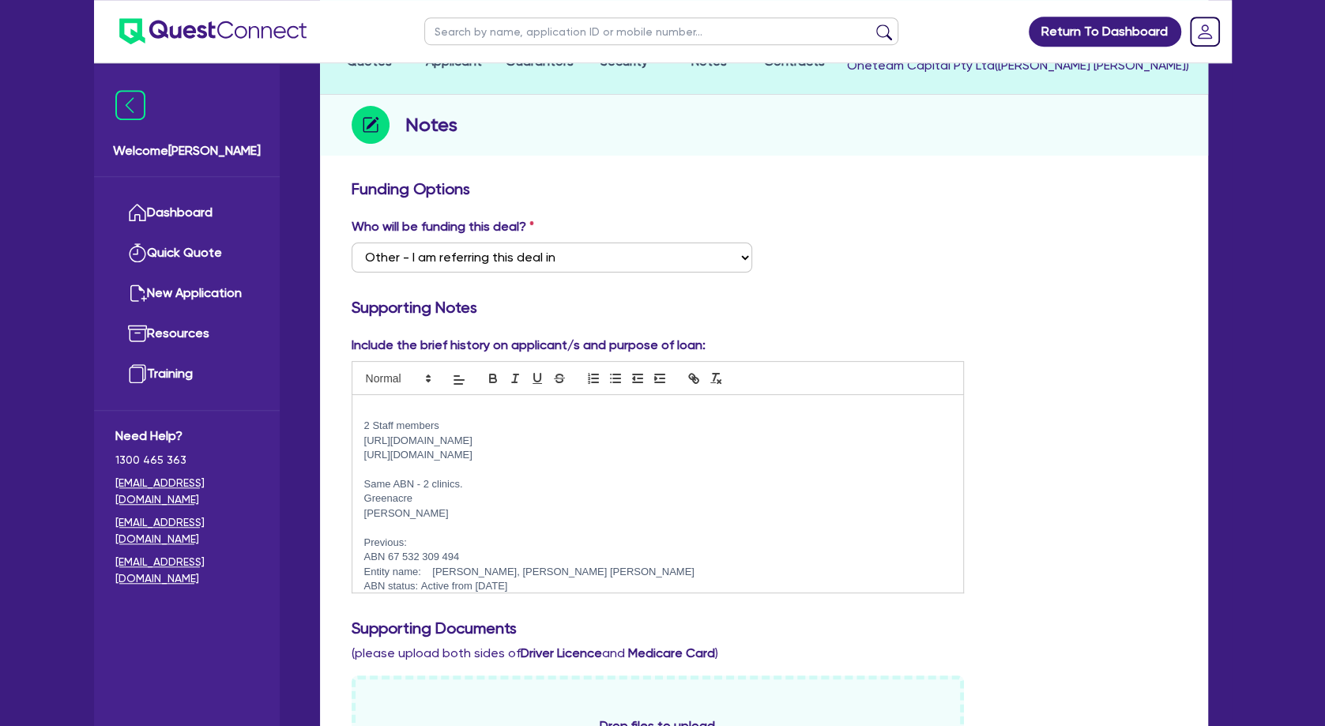
scroll to position [85, 0]
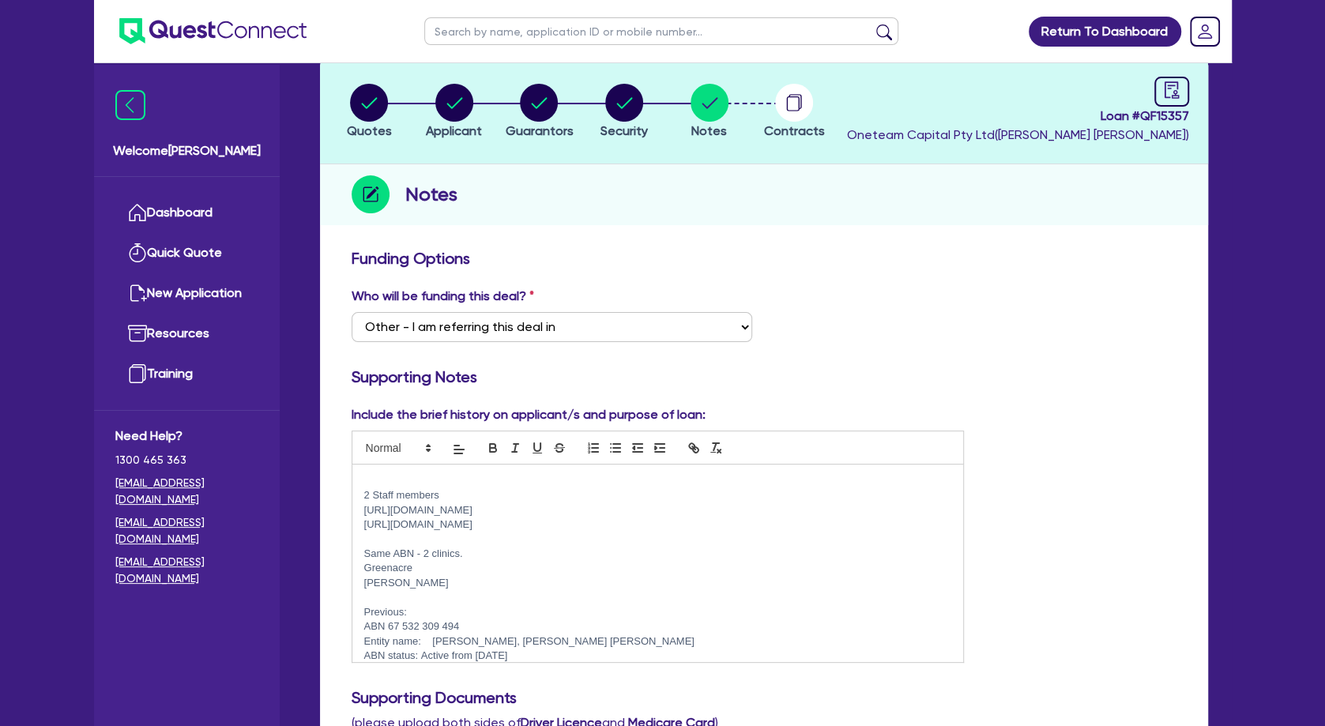
click at [409, 476] on p at bounding box center [658, 481] width 588 height 14
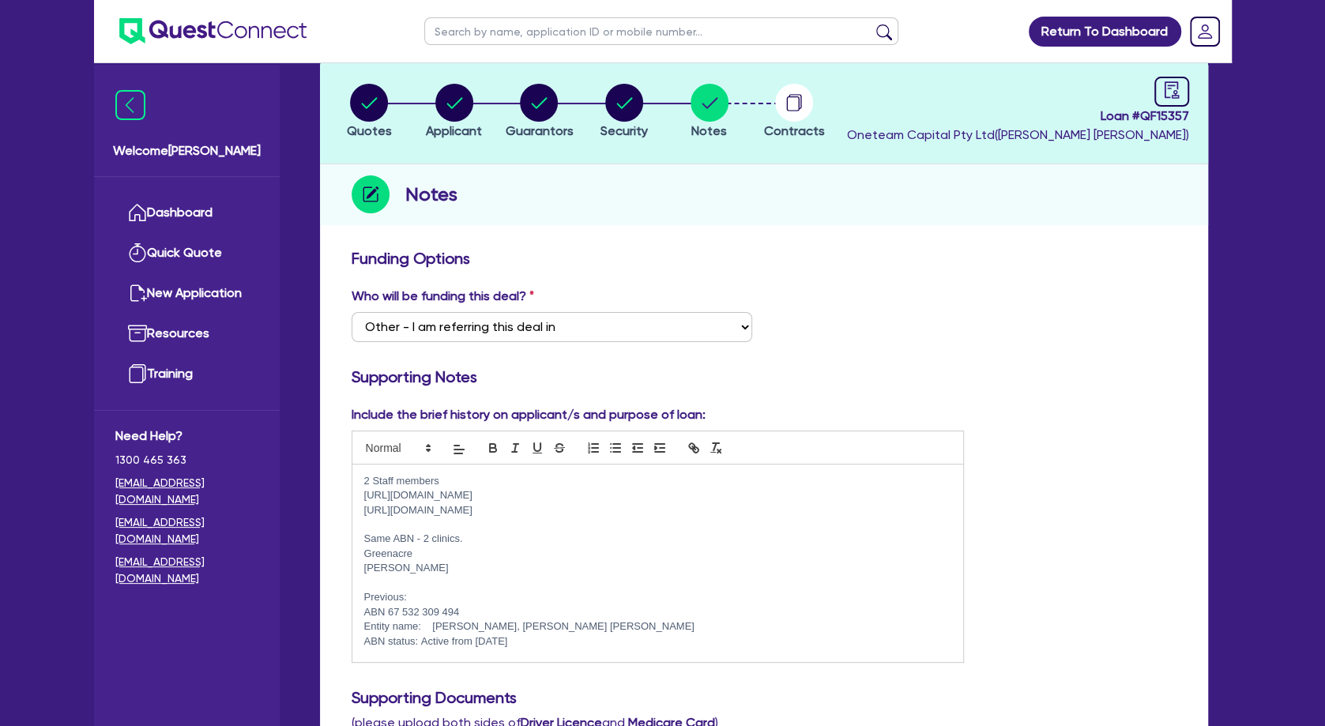
click at [446, 527] on p at bounding box center [658, 525] width 588 height 14
drag, startPoint x: 457, startPoint y: 533, endPoint x: 375, endPoint y: 523, distance: 82.8
click at [375, 524] on div "2 Staff members [URL][DOMAIN_NAME] [URL][DOMAIN_NAME] Same ABN - 2 clinics. Gre…" at bounding box center [658, 564] width 612 height 198
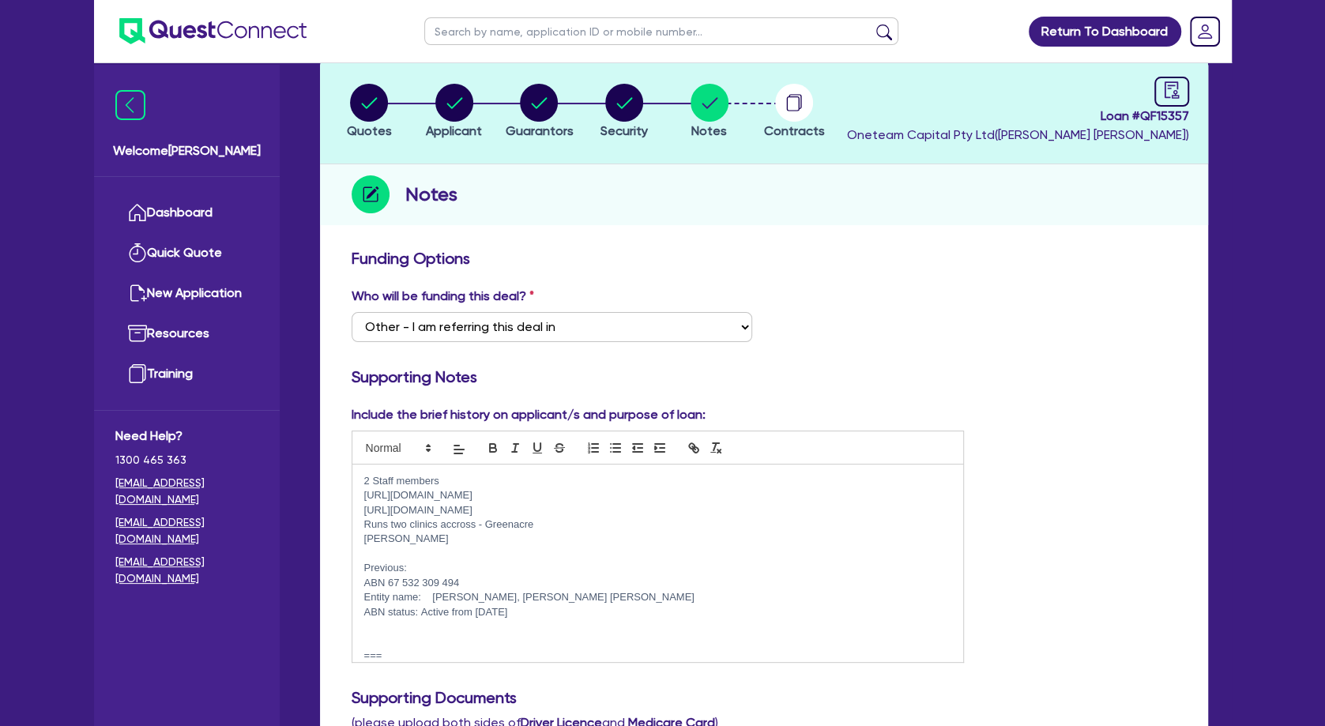
click at [570, 530] on p "Runs two clinics accross - Greenacre" at bounding box center [658, 525] width 588 height 14
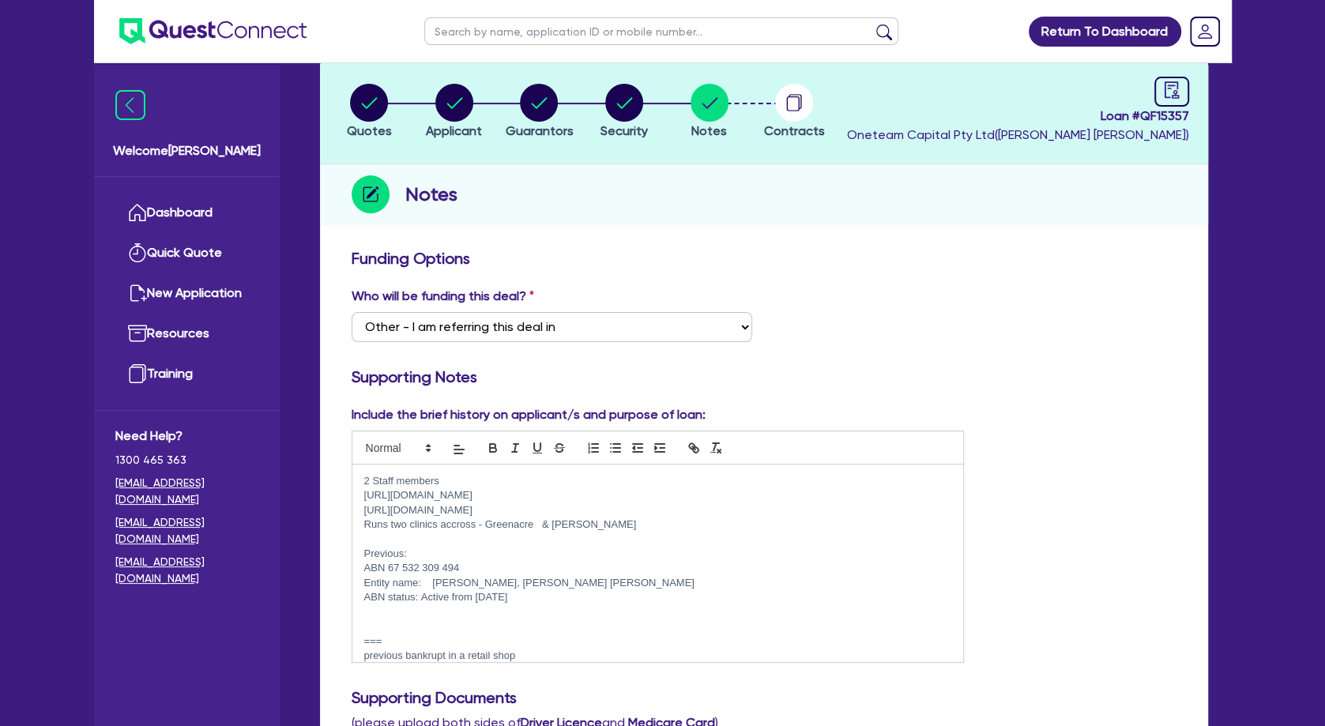
click at [494, 552] on p "Previous:" at bounding box center [658, 554] width 588 height 14
click at [625, 107] on circle "button" at bounding box center [624, 103] width 38 height 38
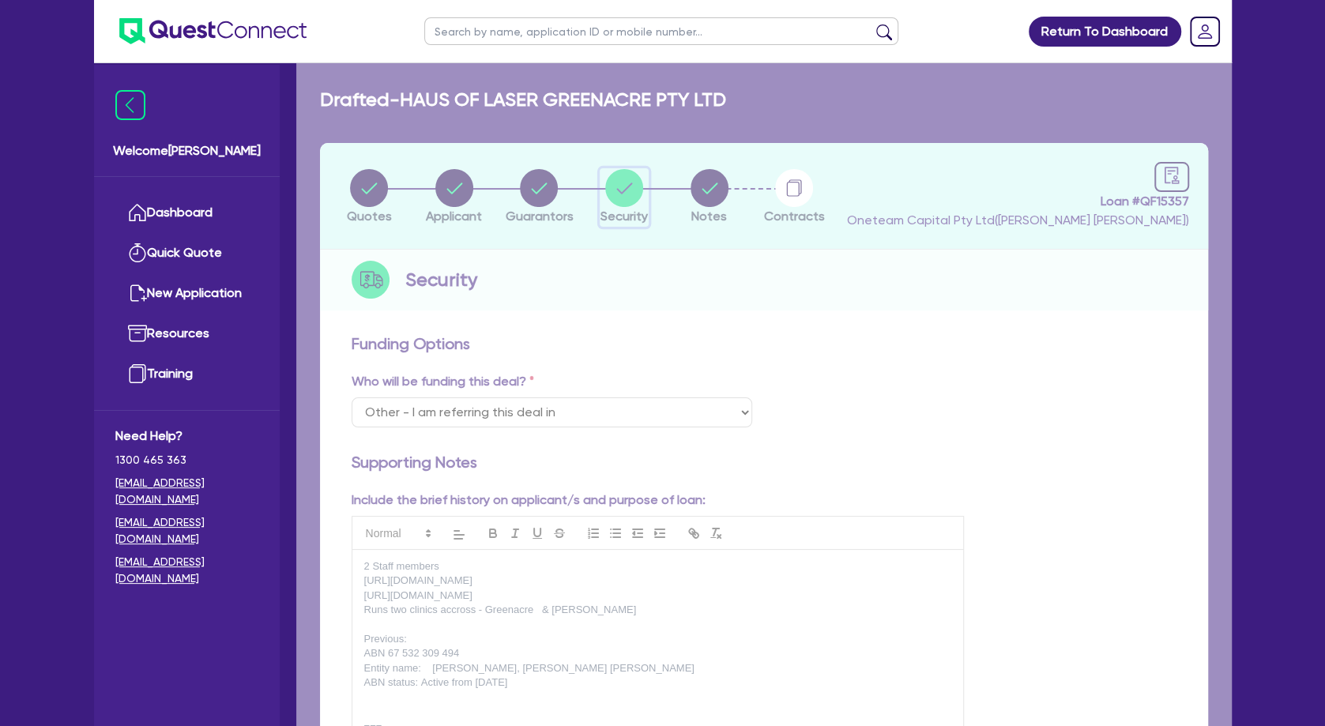
select select "TERTIARY_ASSETS"
select select "BEAUTY_EQUIPMENT"
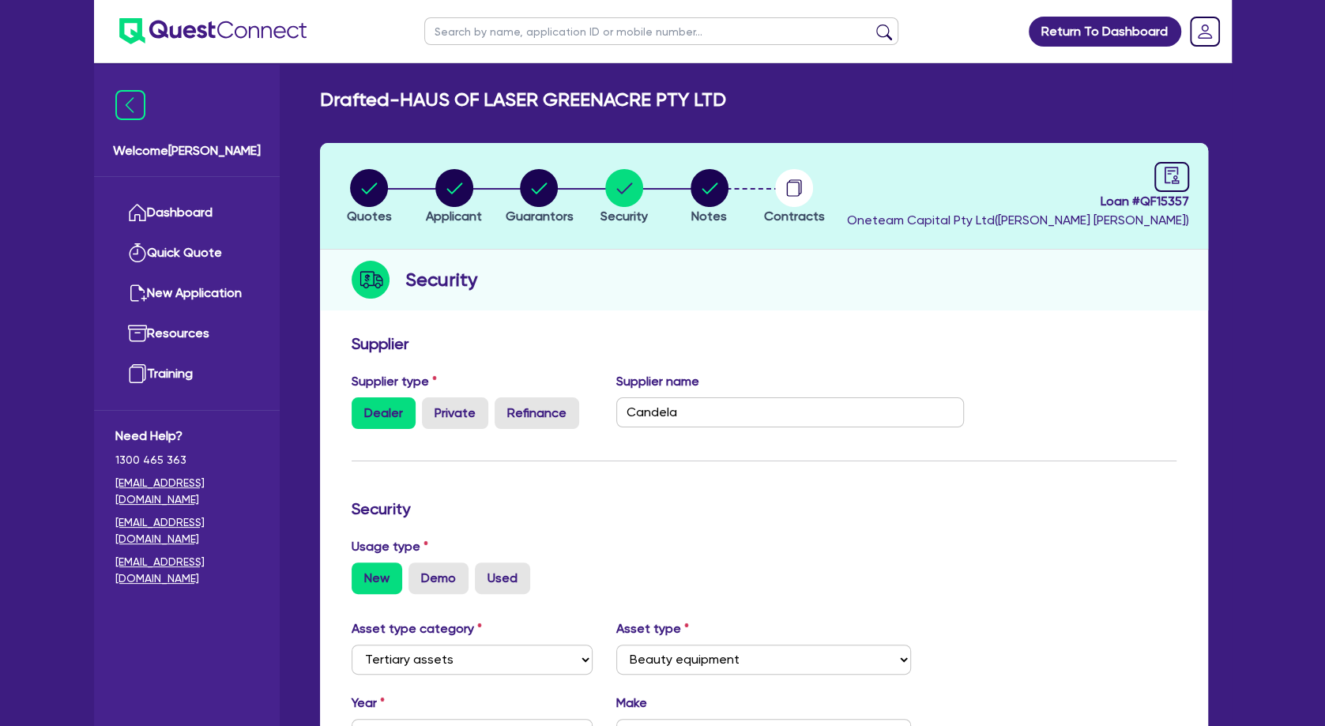
click at [578, 188] on li "Guarantors" at bounding box center [539, 195] width 85 height 55
click at [547, 182] on circle "button" at bounding box center [539, 188] width 38 height 38
select select "MRS"
select select "[GEOGRAPHIC_DATA]"
select select "DE_FACTO"
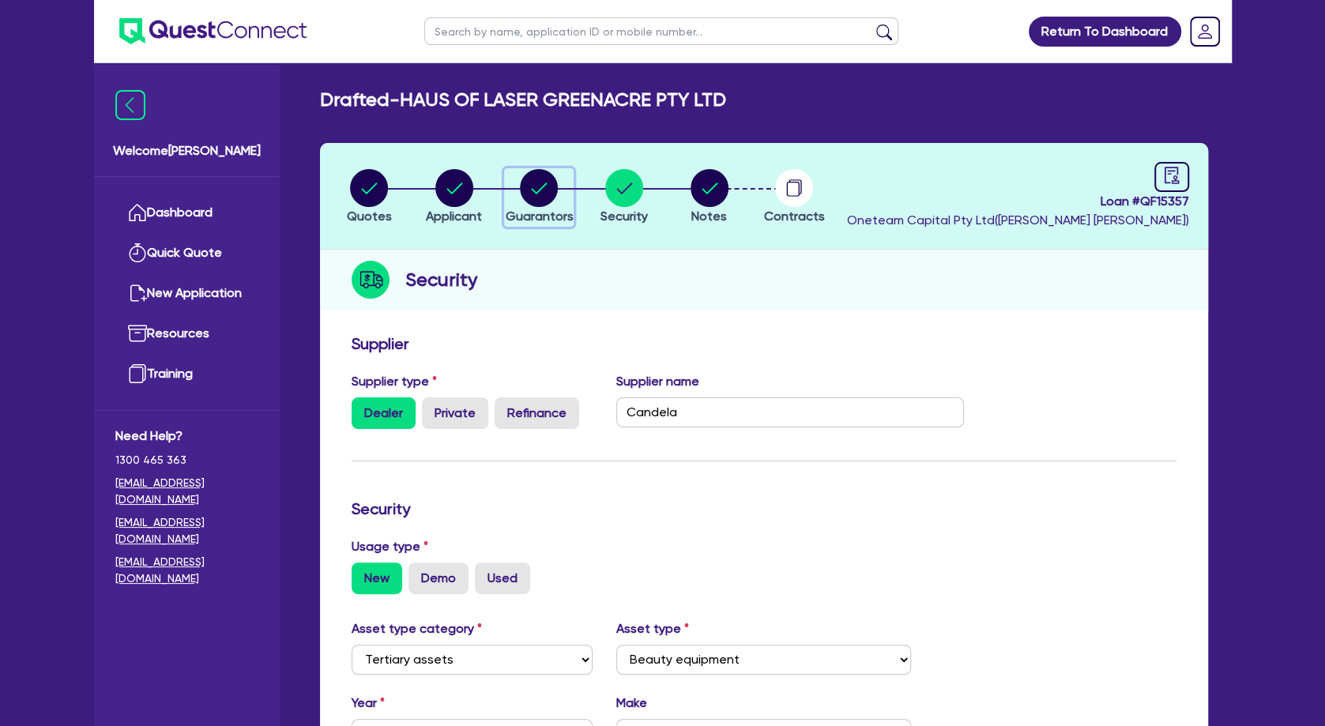
select select "VEHICLE"
select select "CASH"
select select "HOUSEHOLD_PERSONAL"
select select "OTHER"
select select "VEHICLE_LOAN"
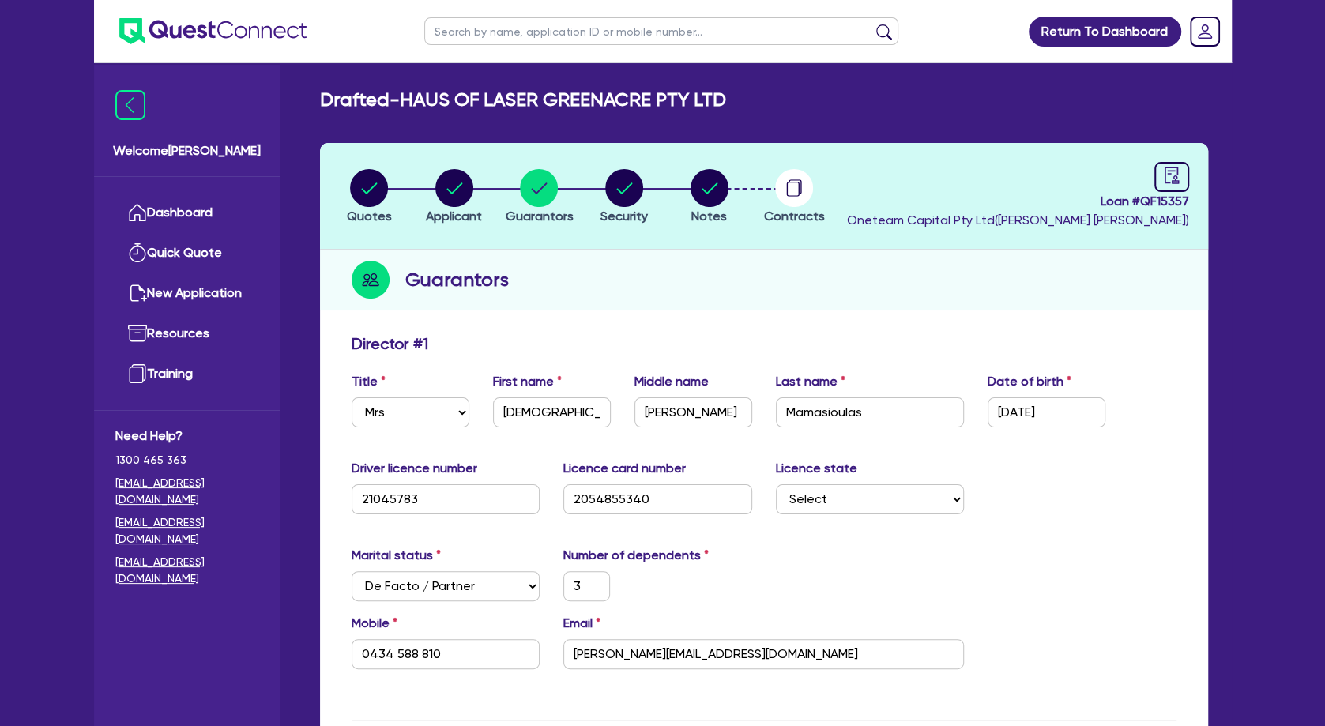
click at [397, 188] on li "Quotes" at bounding box center [369, 195] width 85 height 55
click at [381, 186] on circle "button" at bounding box center [369, 188] width 38 height 38
select select "TERTIARY_ASSETS"
select select "BEAUTY_EQUIPMENT"
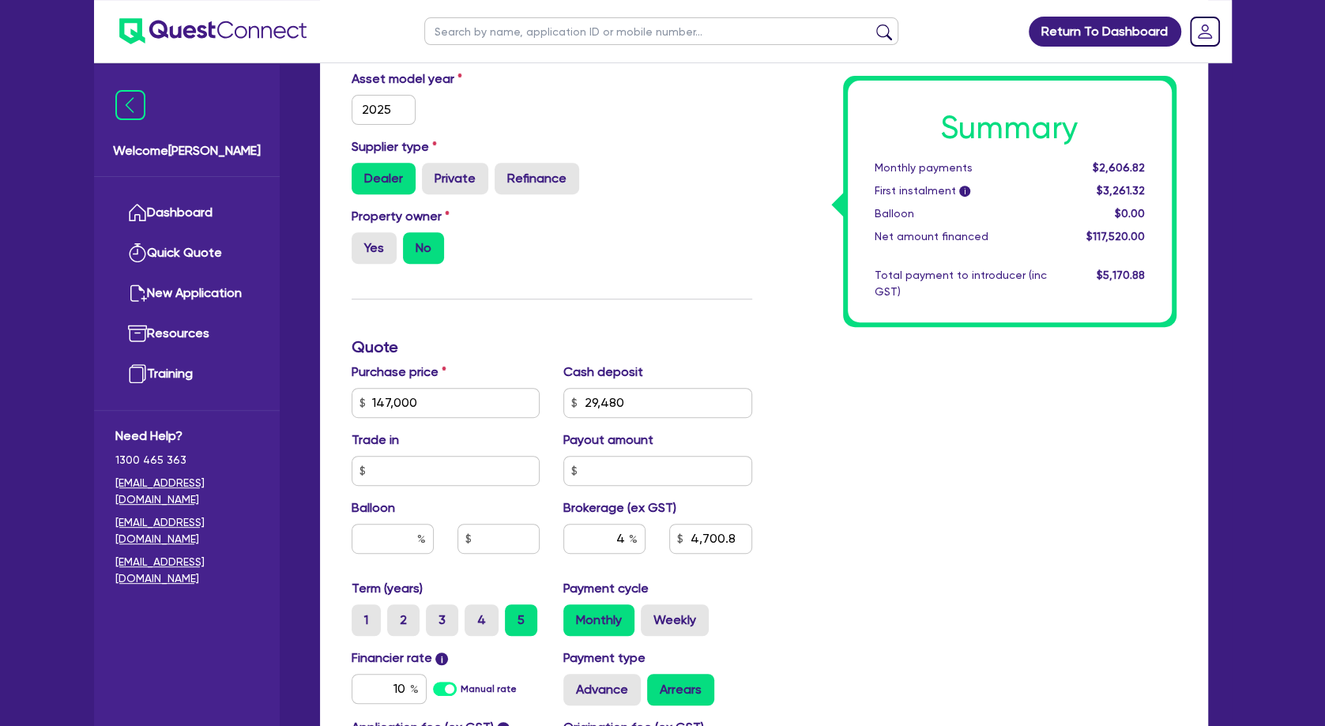
scroll to position [427, 0]
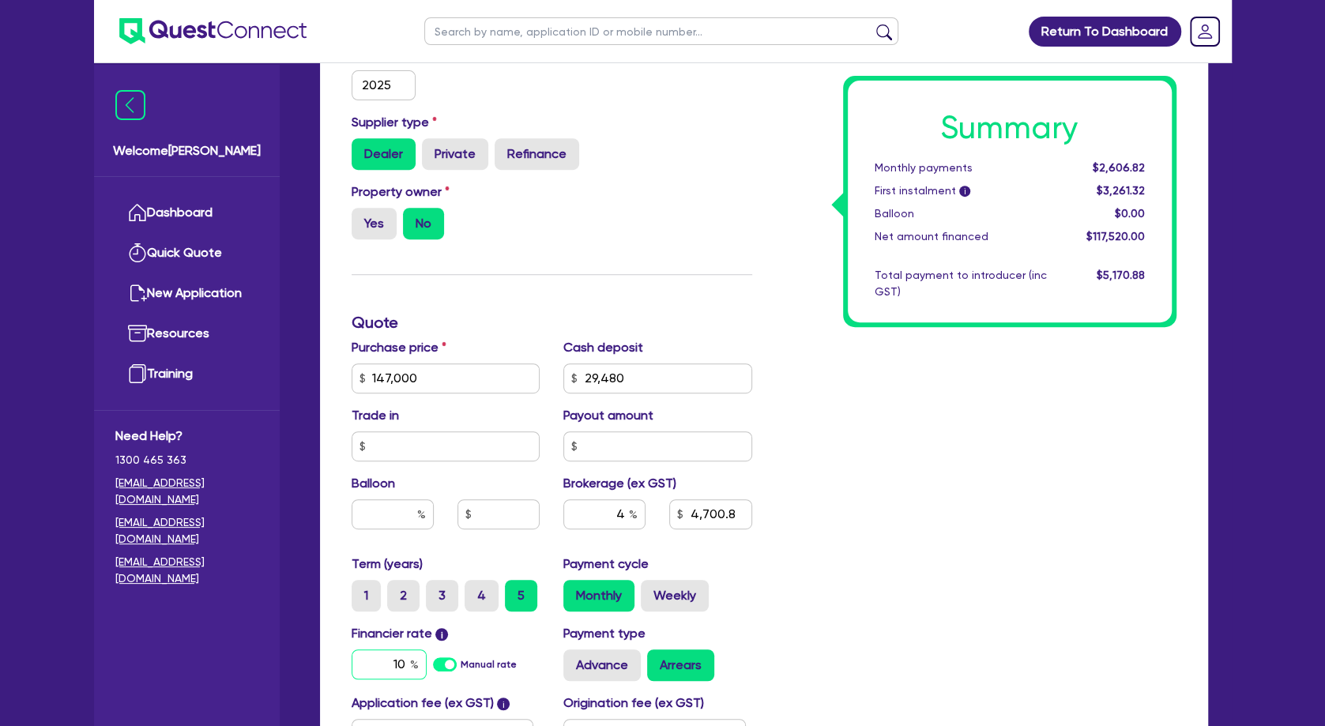
drag, startPoint x: 383, startPoint y: 662, endPoint x: 456, endPoint y: 661, distance: 72.7
click at [427, 661] on input "10" at bounding box center [389, 665] width 75 height 30
type input "13.9"
type input "147,000"
type input "29,480"
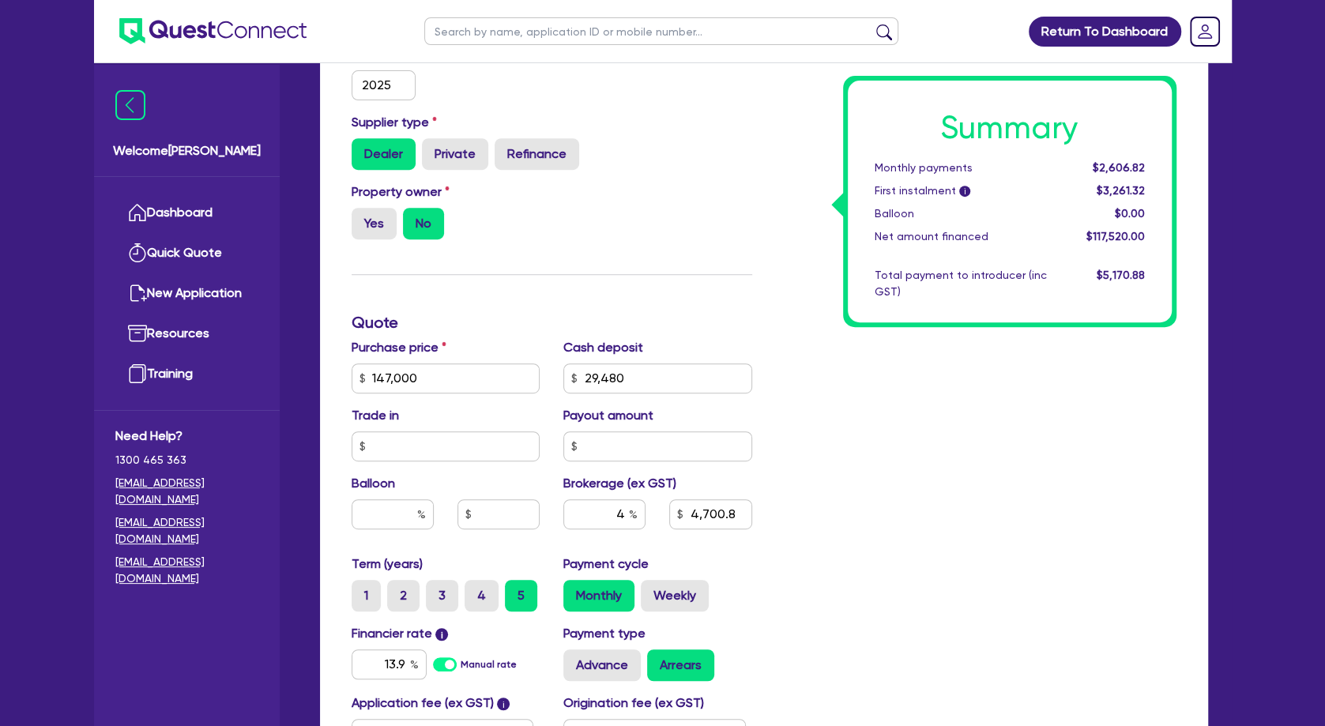
type input "4,700.8"
type input "147,000"
type input "29,480"
type input "4,700.8"
click at [877, 487] on div "Summary Monthly payments $2,606.82 First instalment i $3,261.32 Balloon $0.00 N…" at bounding box center [976, 370] width 424 height 924
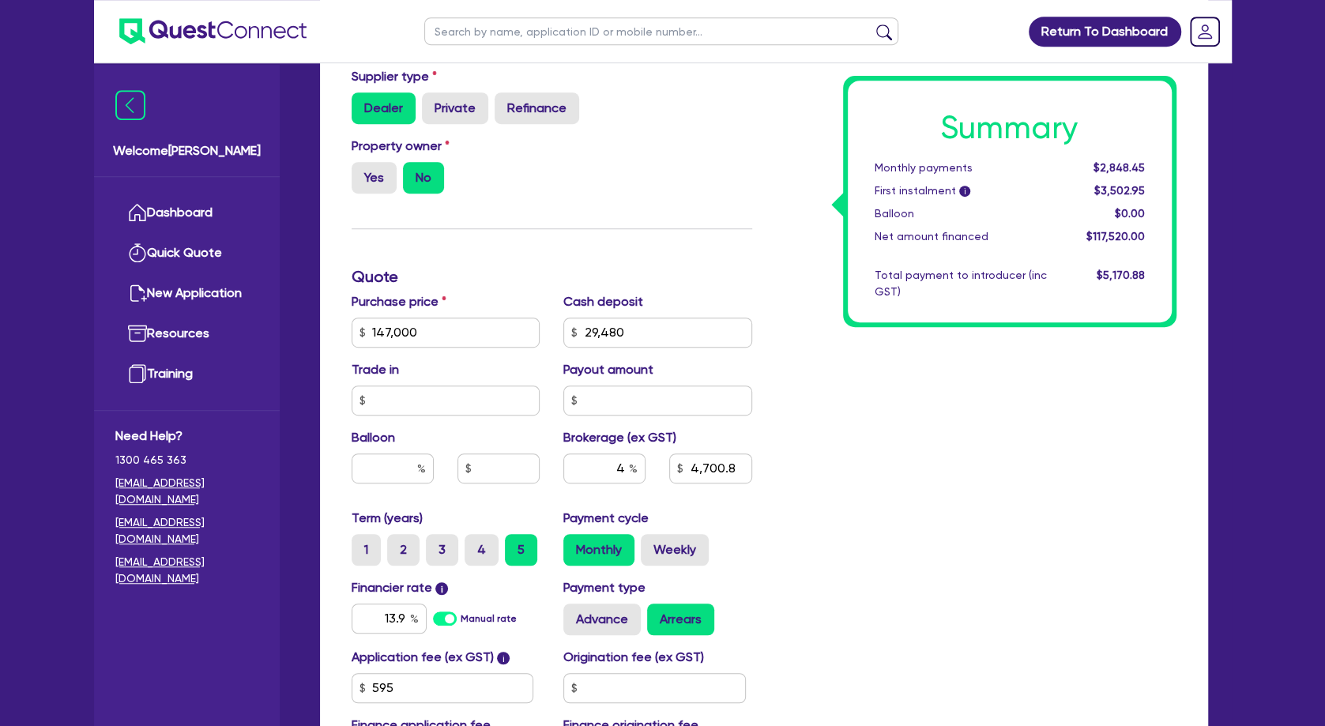
scroll to position [512, 0]
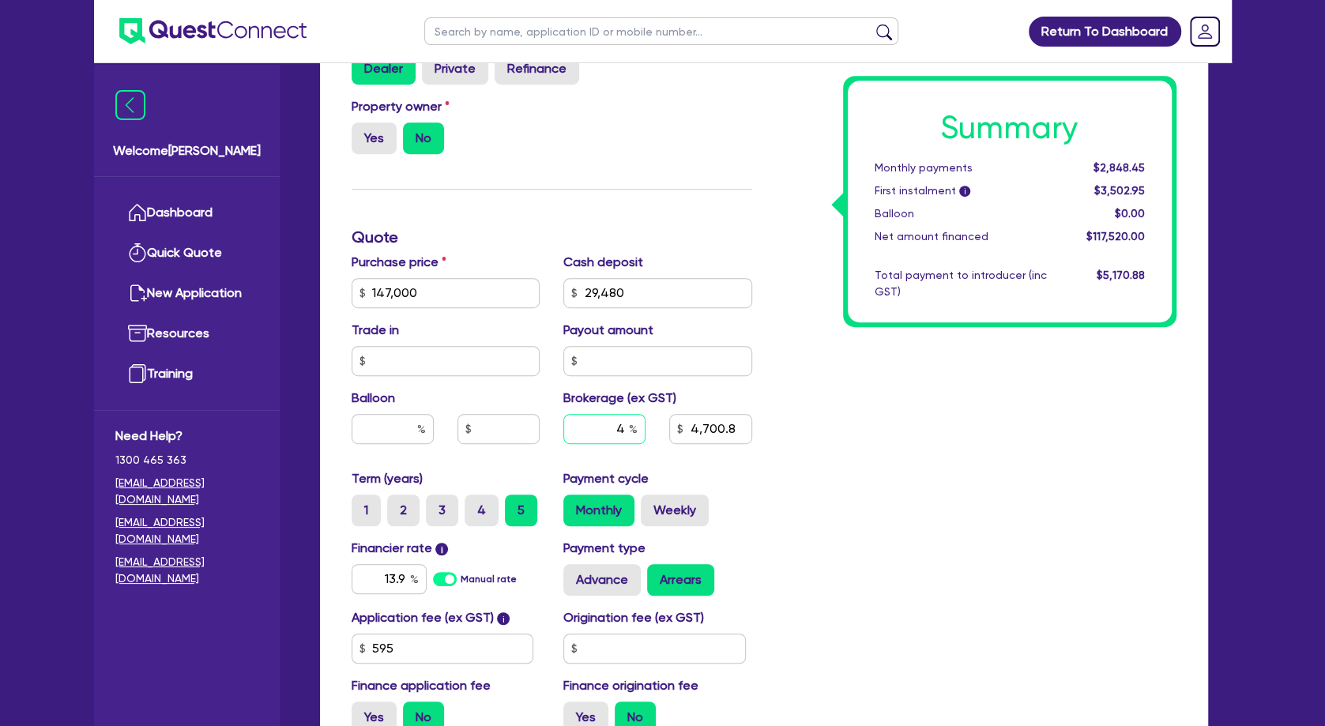
drag, startPoint x: 612, startPoint y: 432, endPoint x: 658, endPoint y: 431, distance: 46.6
click at [646, 431] on input "4" at bounding box center [604, 429] width 82 height 30
type input "5"
type input "147,000"
type input "29,480"
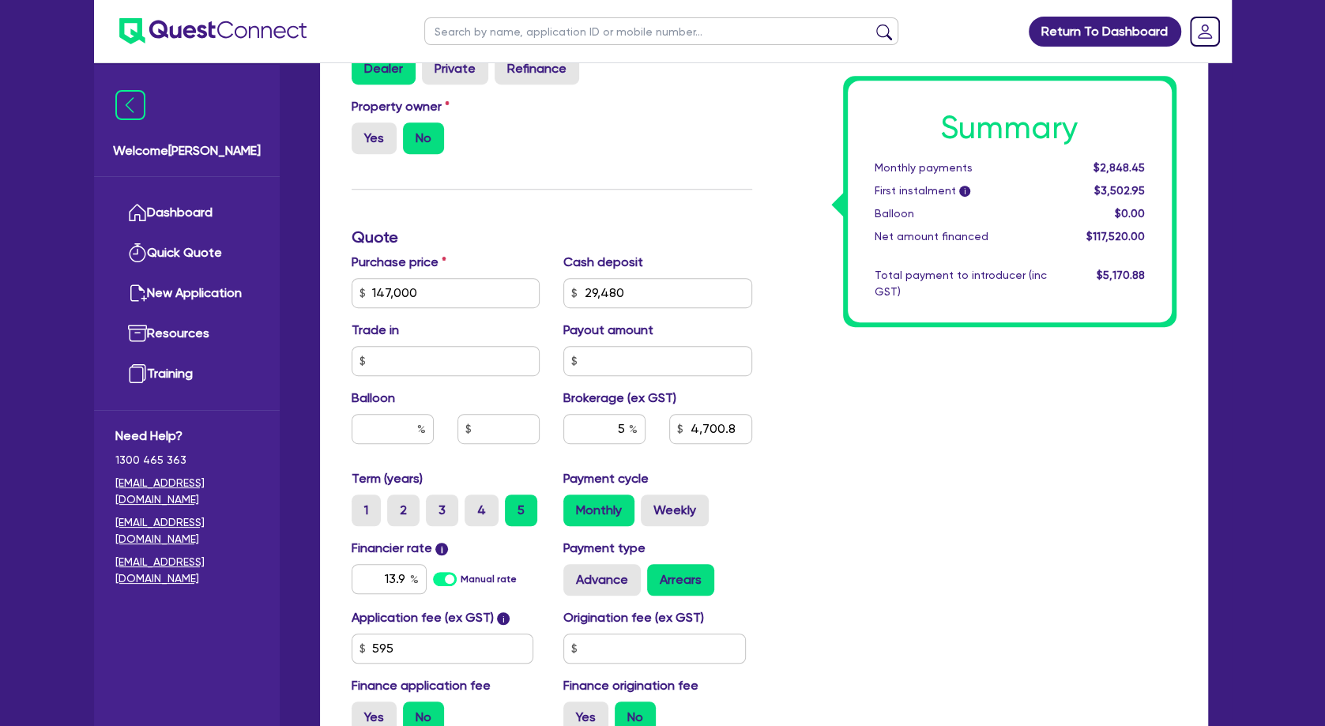
type input "4,700.8"
type input "147,000"
type input "29,480"
type input "5,876"
click at [870, 461] on div "Summary Monthly payments $2,848.45 First instalment i $3,502.95 Balloon $0.00 N…" at bounding box center [976, 284] width 424 height 924
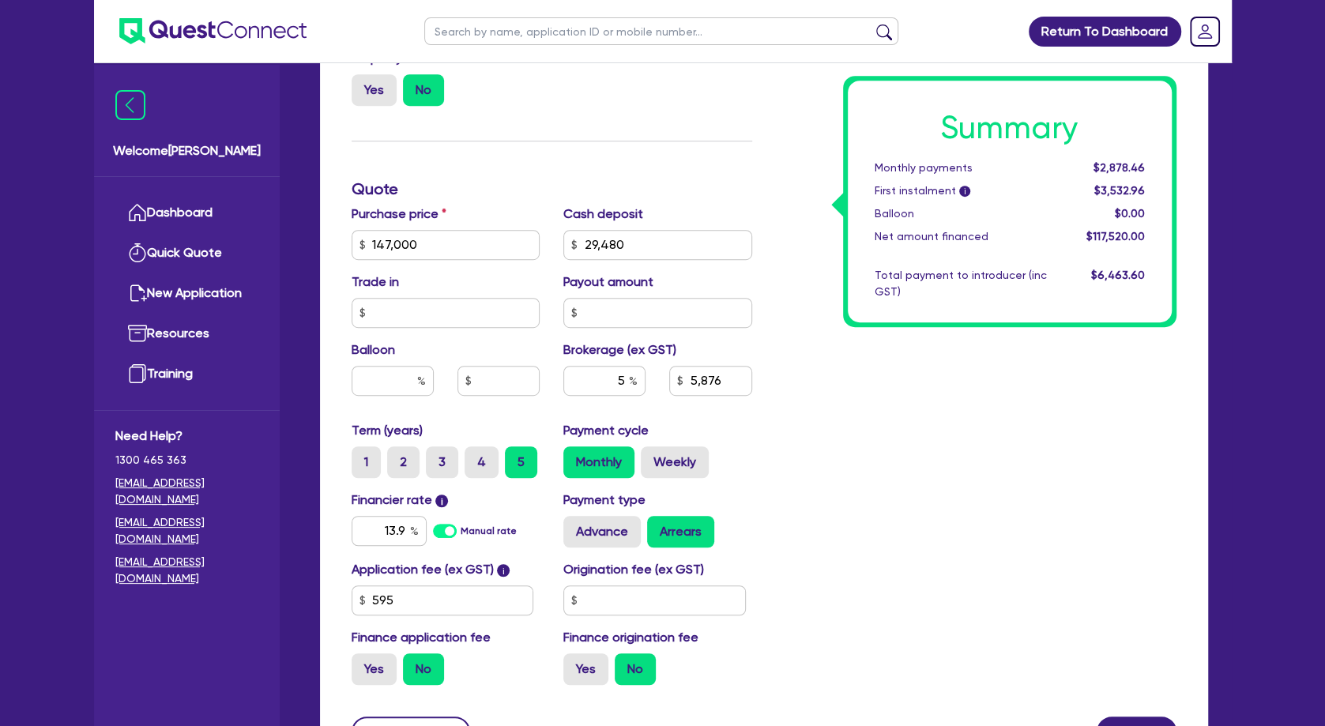
scroll to position [597, 0]
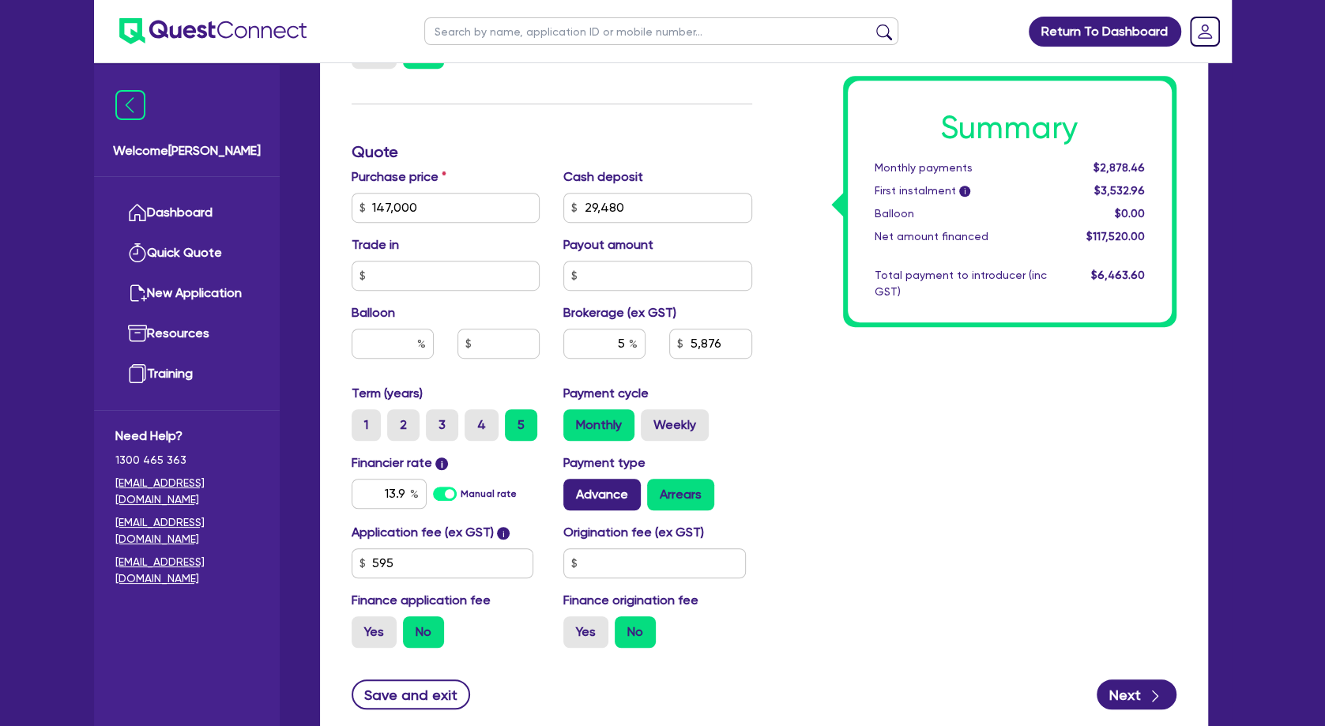
click at [620, 498] on label "Advance" at bounding box center [601, 495] width 77 height 32
click at [574, 489] on input "Advance" at bounding box center [568, 484] width 10 height 10
radio input "true"
type input "147,000"
type input "29,480"
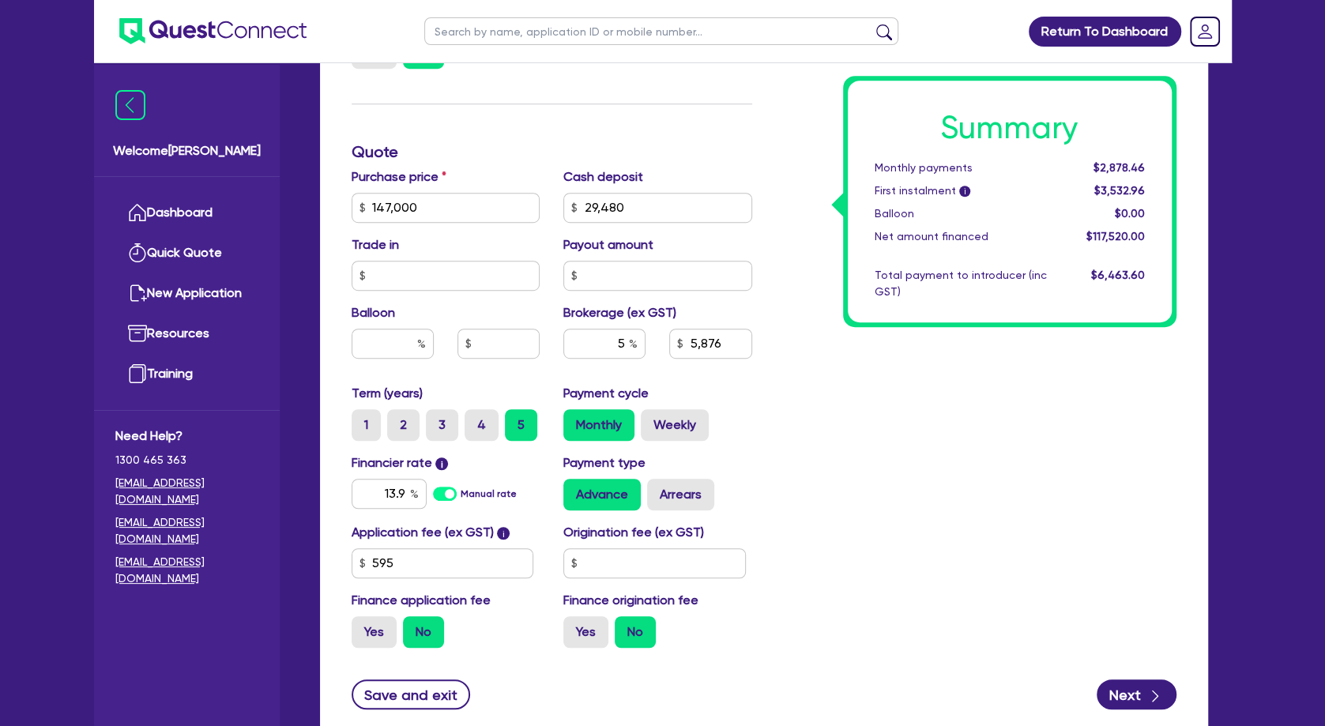
type input "5,876"
type input "147,000"
type input "29,480"
type input "5,876"
click at [676, 416] on label "Weekly" at bounding box center [675, 425] width 68 height 32
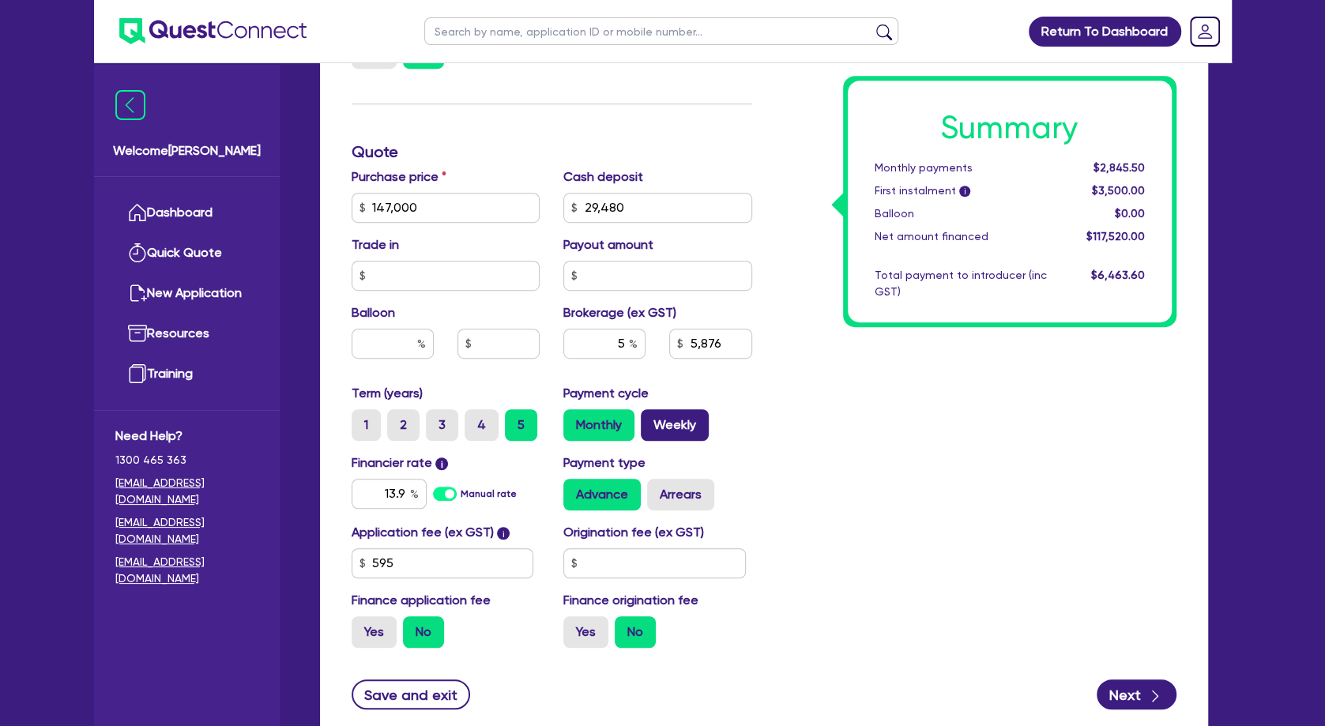
click at [651, 416] on input "Weekly" at bounding box center [646, 414] width 10 height 10
radio input "true"
type input "147,000"
type input "29,480"
type input "5,876"
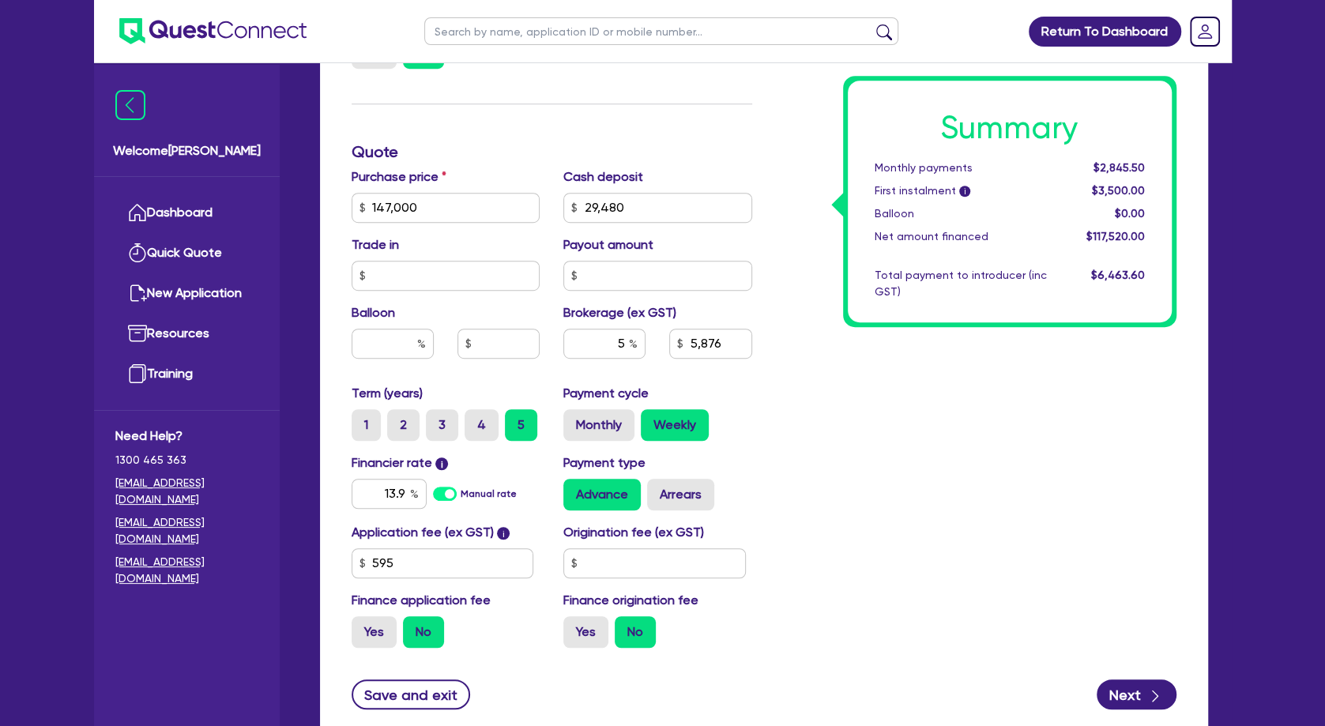
type input "147,000"
type input "29,480"
type input "5,876"
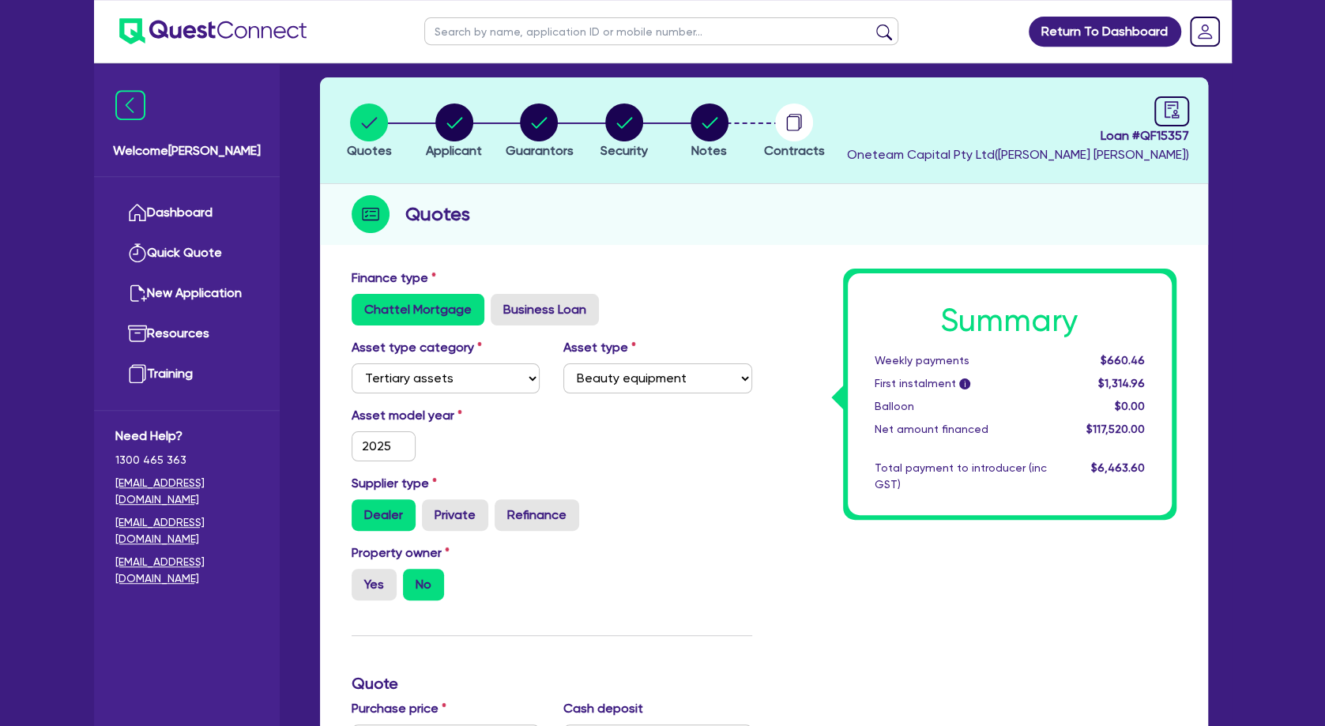
scroll to position [0, 0]
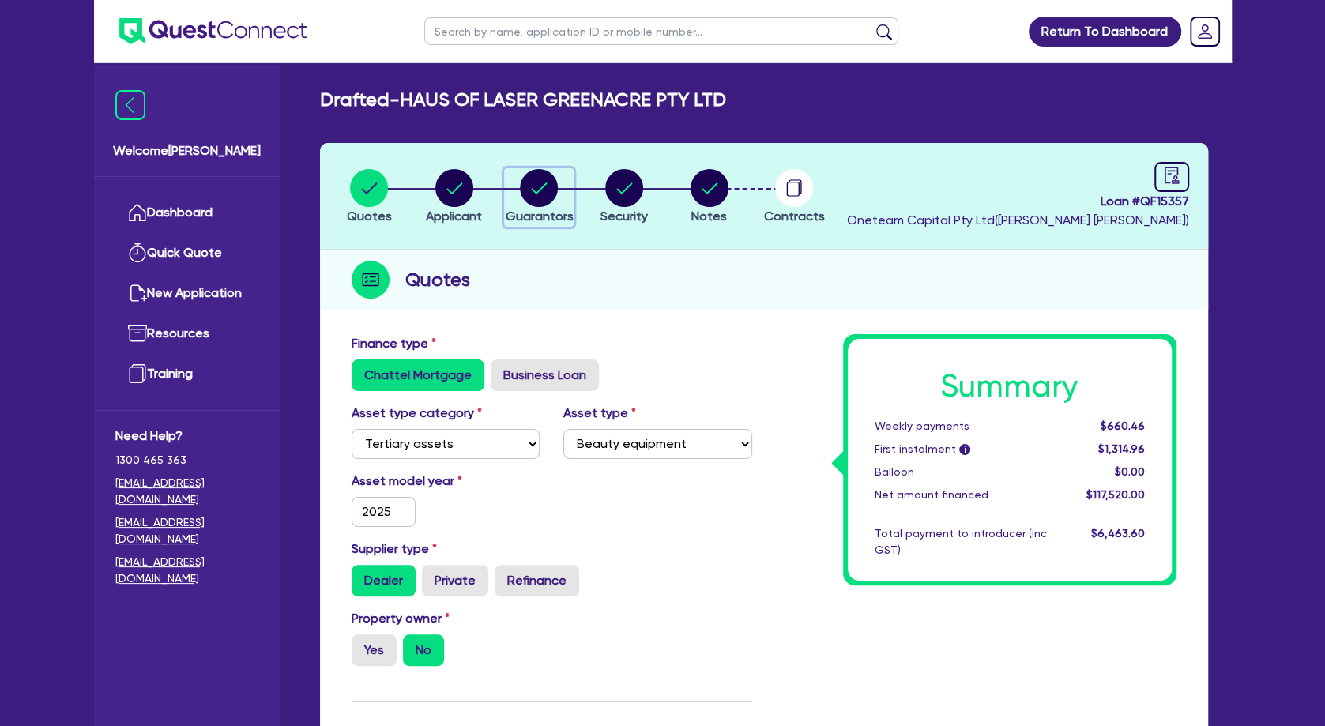
click at [537, 185] on circle "button" at bounding box center [539, 188] width 38 height 38
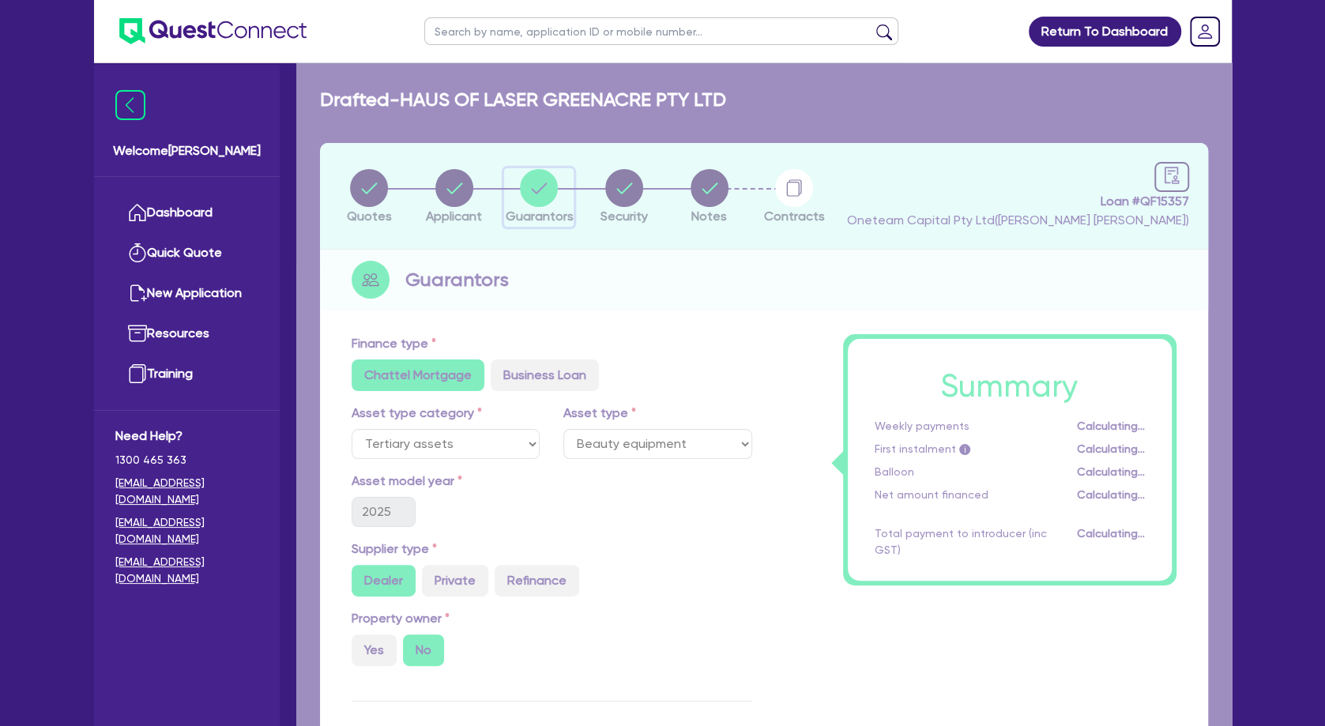
select select "MRS"
select select "[GEOGRAPHIC_DATA]"
select select "DE_FACTO"
select select "VEHICLE"
select select "CASH"
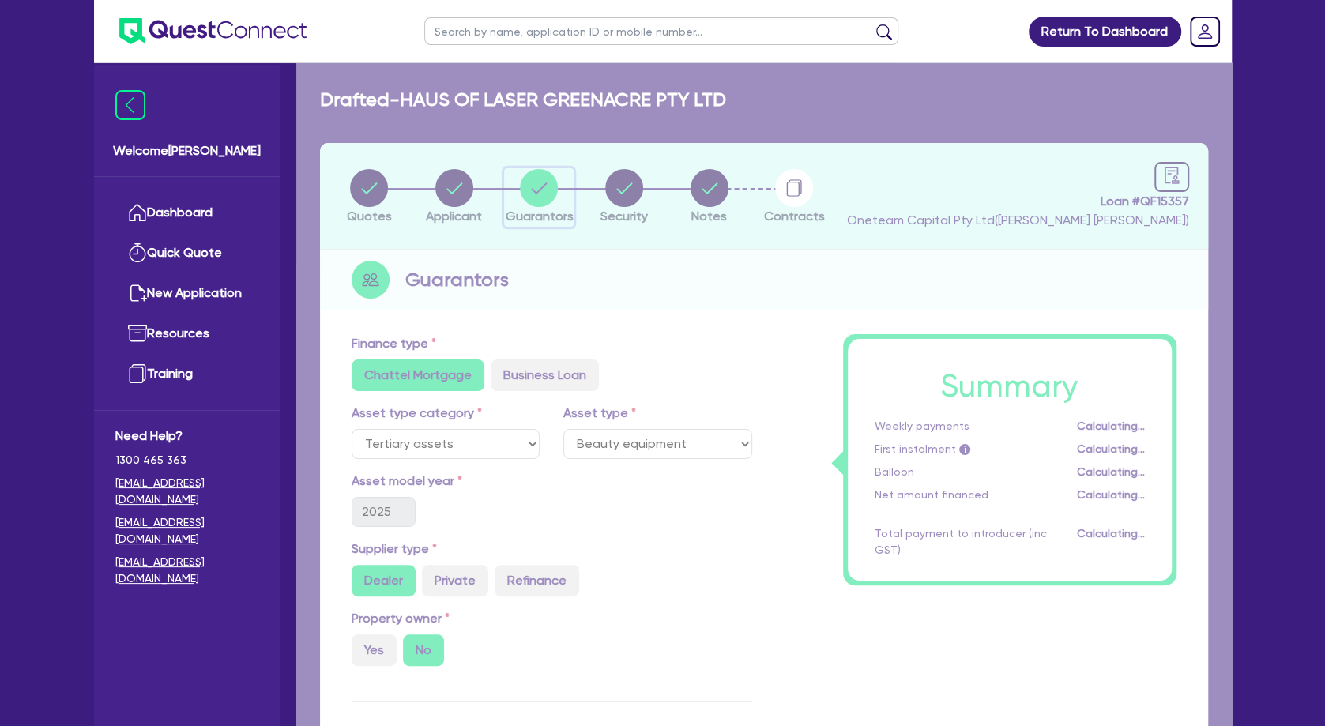
select select "HOUSEHOLD_PERSONAL"
select select "OTHER"
select select "VEHICLE_LOAN"
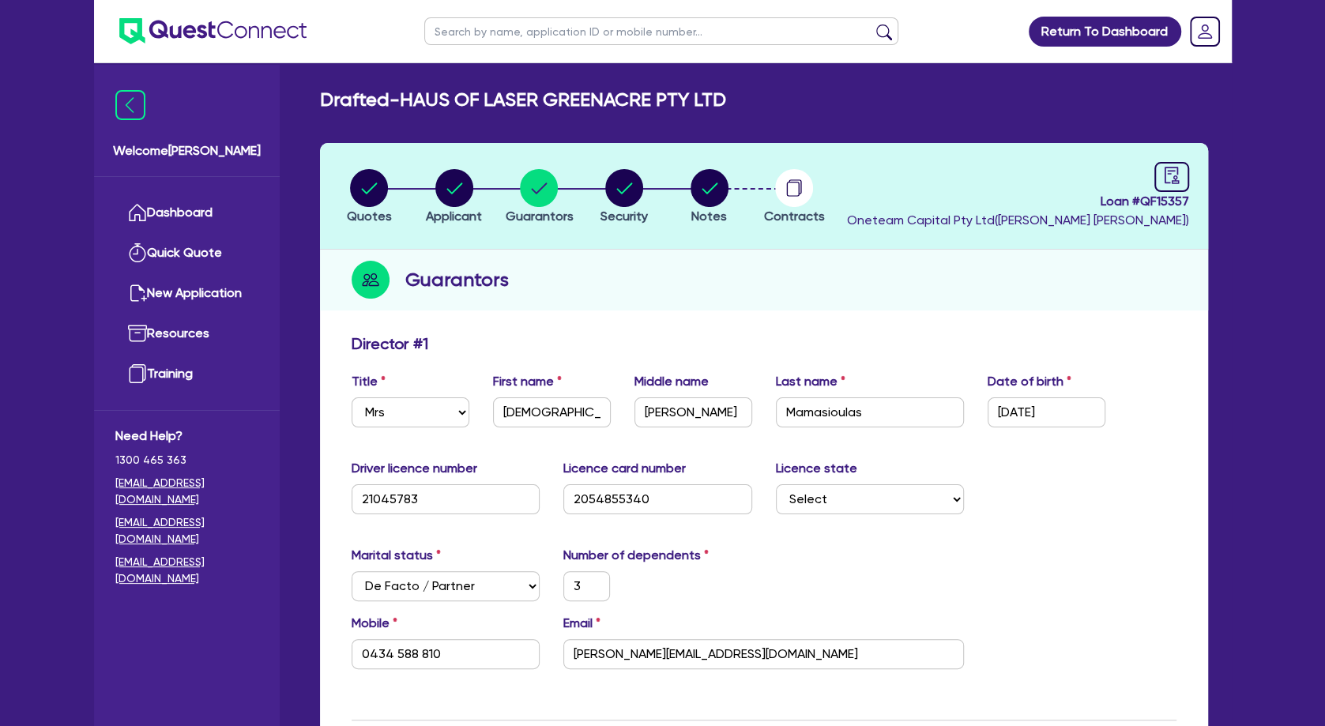
click at [480, 105] on h2 "Drafted - HAUS OF LASER GREENACRE PTY LTD" at bounding box center [523, 100] width 406 height 23
drag, startPoint x: 464, startPoint y: 195, endPoint x: 462, endPoint y: 164, distance: 31.6
click at [464, 195] on circle "button" at bounding box center [454, 188] width 38 height 38
select select "COMPANY"
select select "HEALTH_BEAUTY"
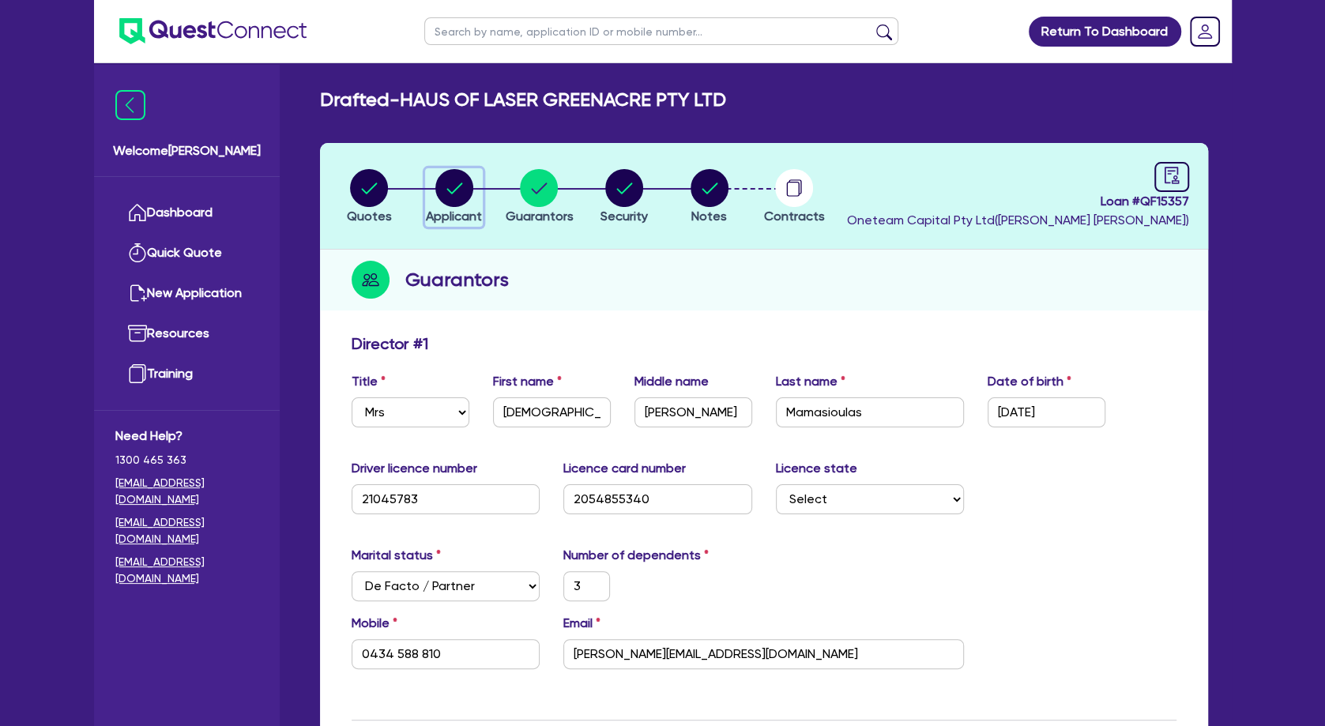
select select "HAIR_BEAUTY_SALONS"
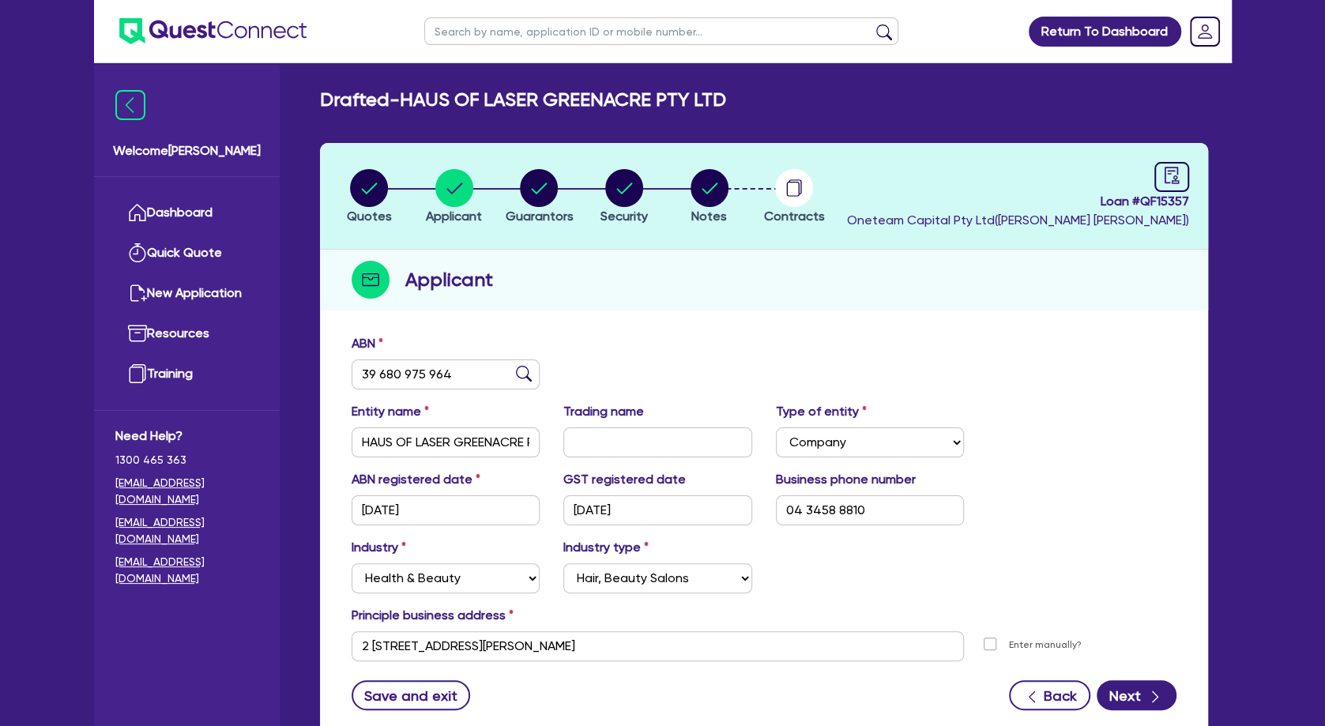
click at [496, 35] on input "text" at bounding box center [661, 31] width 474 height 28
type input "skin"
click button "submit" at bounding box center [884, 35] width 25 height 22
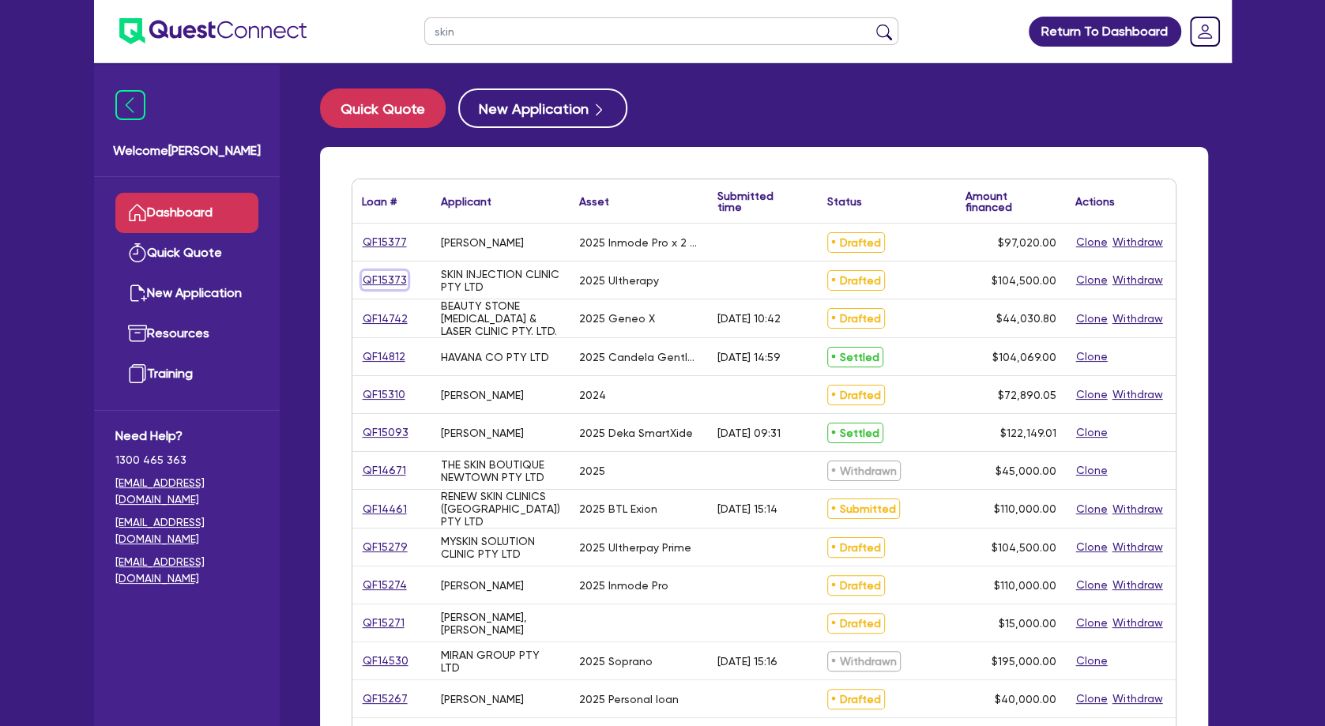
click at [382, 274] on link "QF15373" at bounding box center [385, 280] width 46 height 18
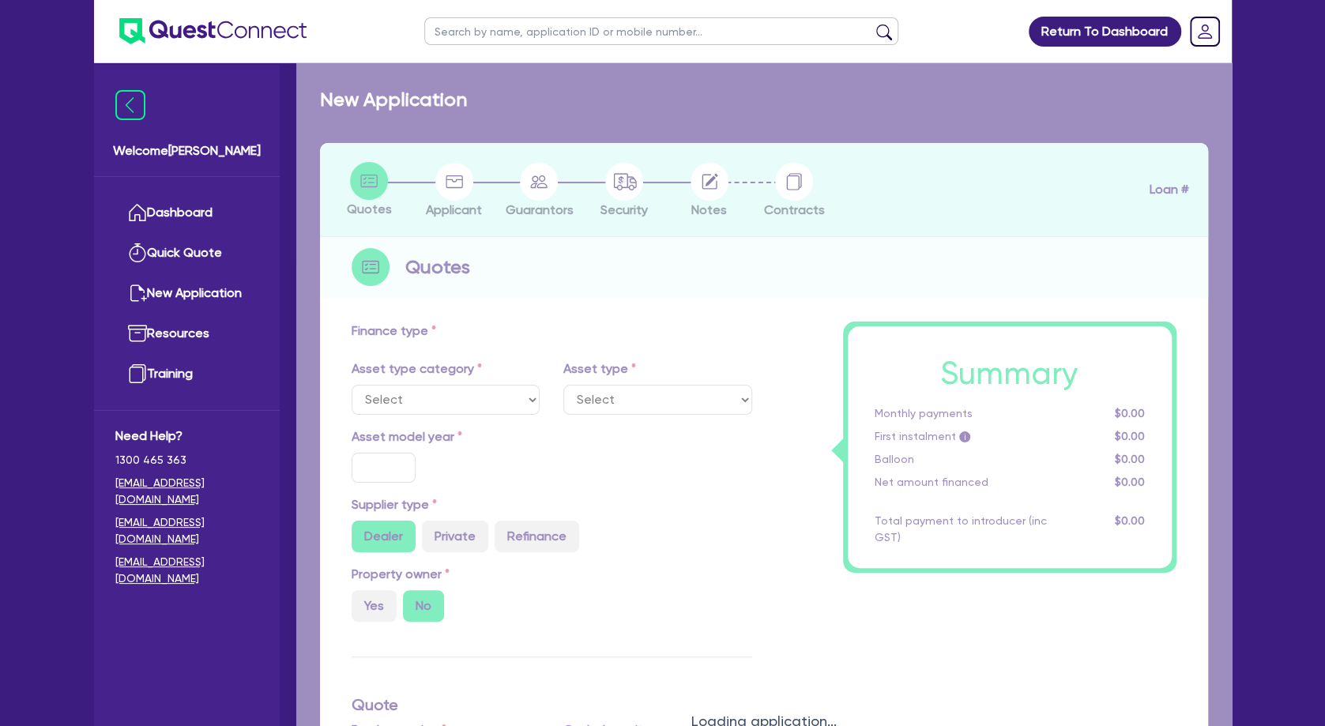
select select "TERTIARY_ASSETS"
type input "2025"
radio input "true"
type input "104,500"
type input "5"
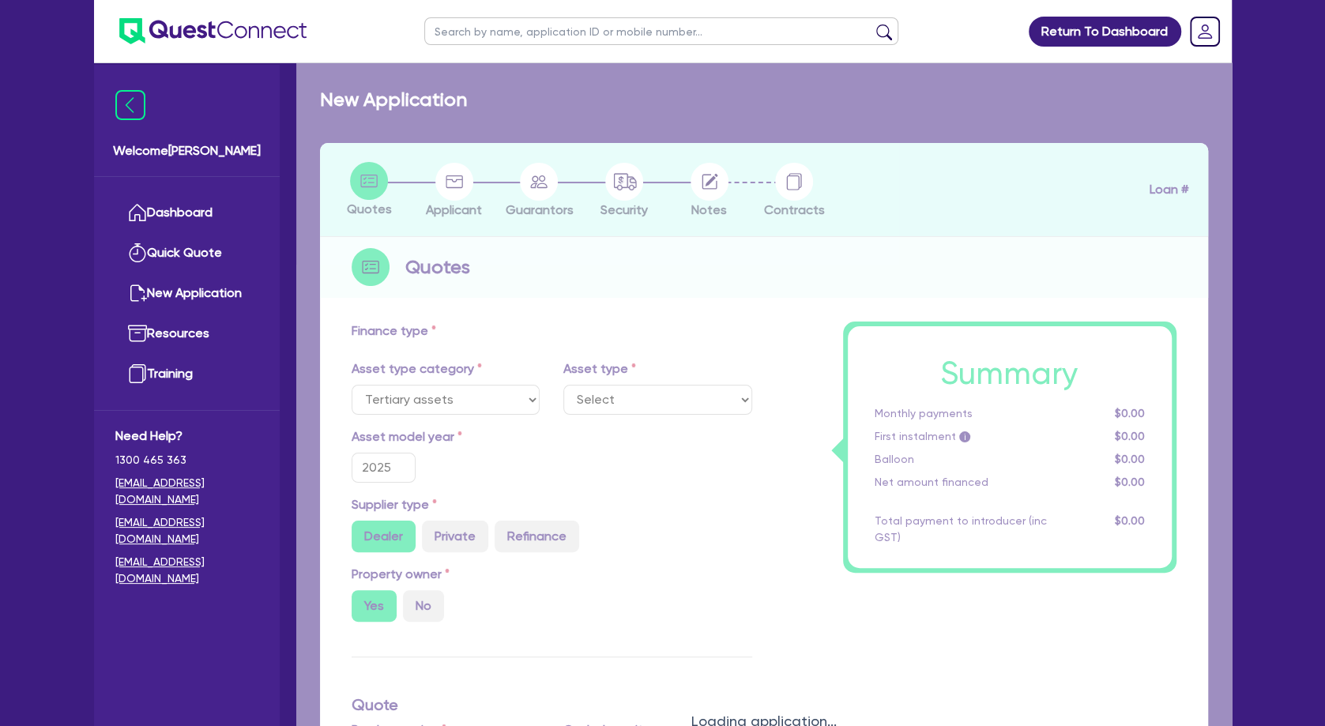
type input "5,225"
type input "10.5"
select select "BEAUTY_EQUIPMENT"
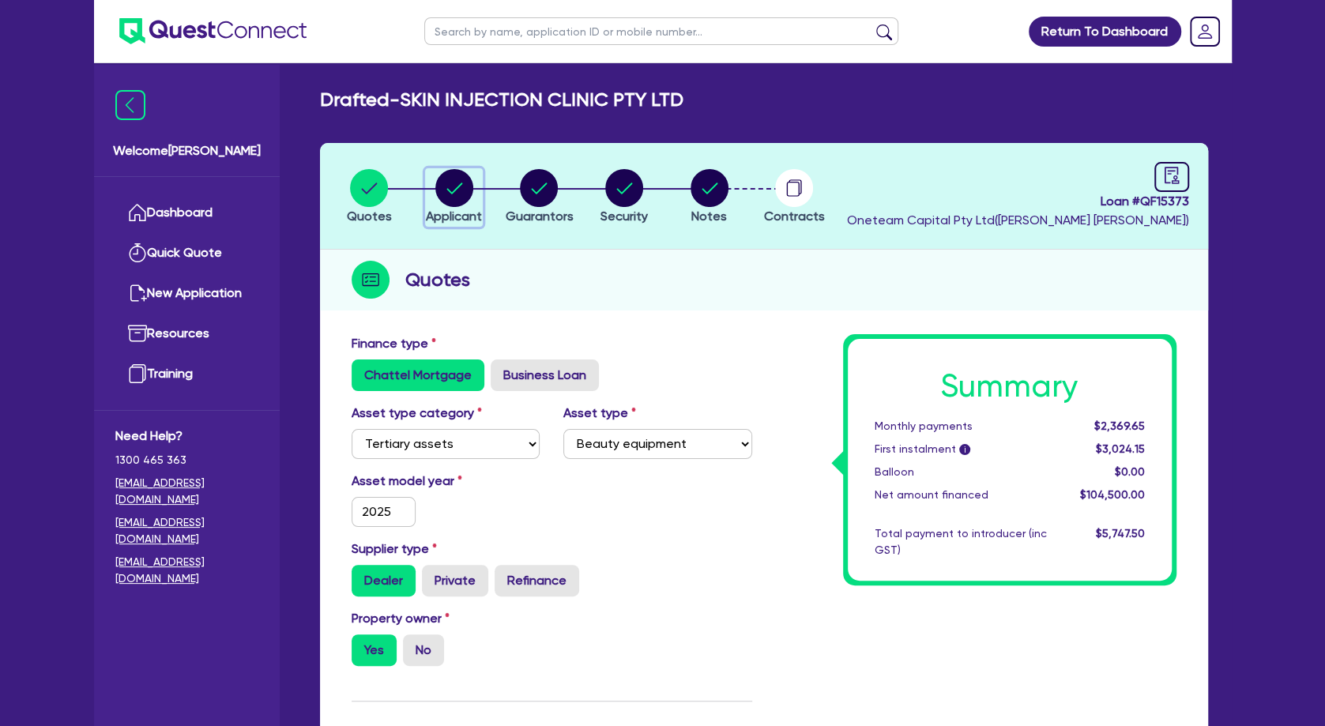
click at [452, 193] on icon "button" at bounding box center [454, 188] width 16 height 11
select select "COMPANY"
select select "HEALTH_BEAUTY"
select select "HAIR_BEAUTY_SALONS"
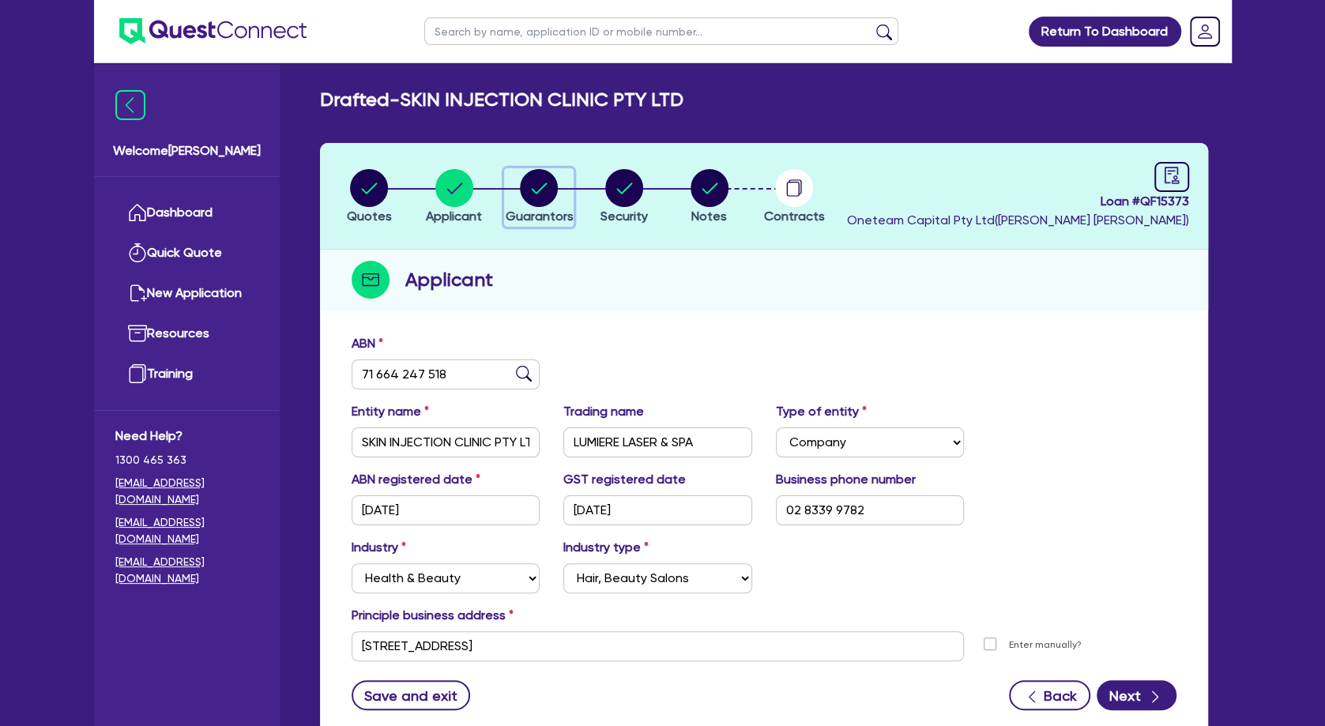
click at [549, 187] on circle "button" at bounding box center [539, 188] width 38 height 38
select select "MRS"
select select "[GEOGRAPHIC_DATA]"
select select "SINGLE"
select select "PROPERTY"
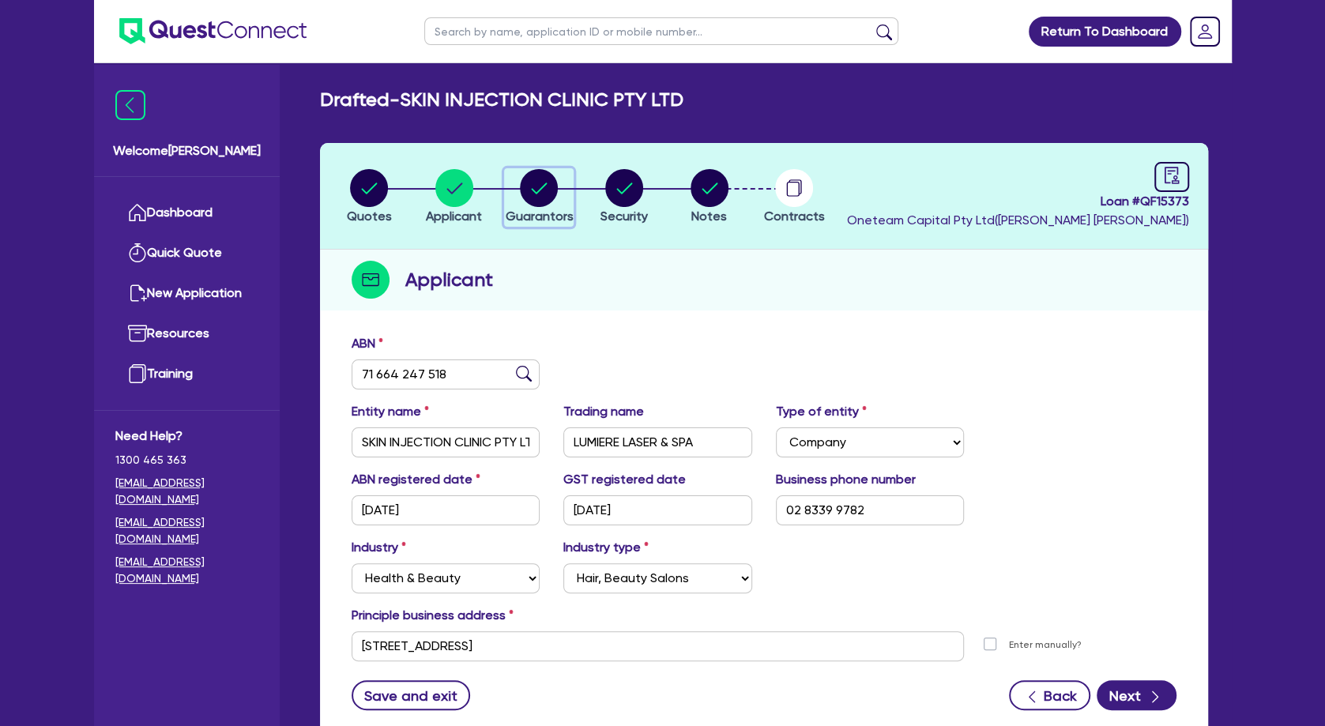
select select "CASH"
select select "VEHICLE"
select select "HOUSEHOLD_PERSONAL"
select select "MORTGAGE"
select select "VEHICLE_LOAN"
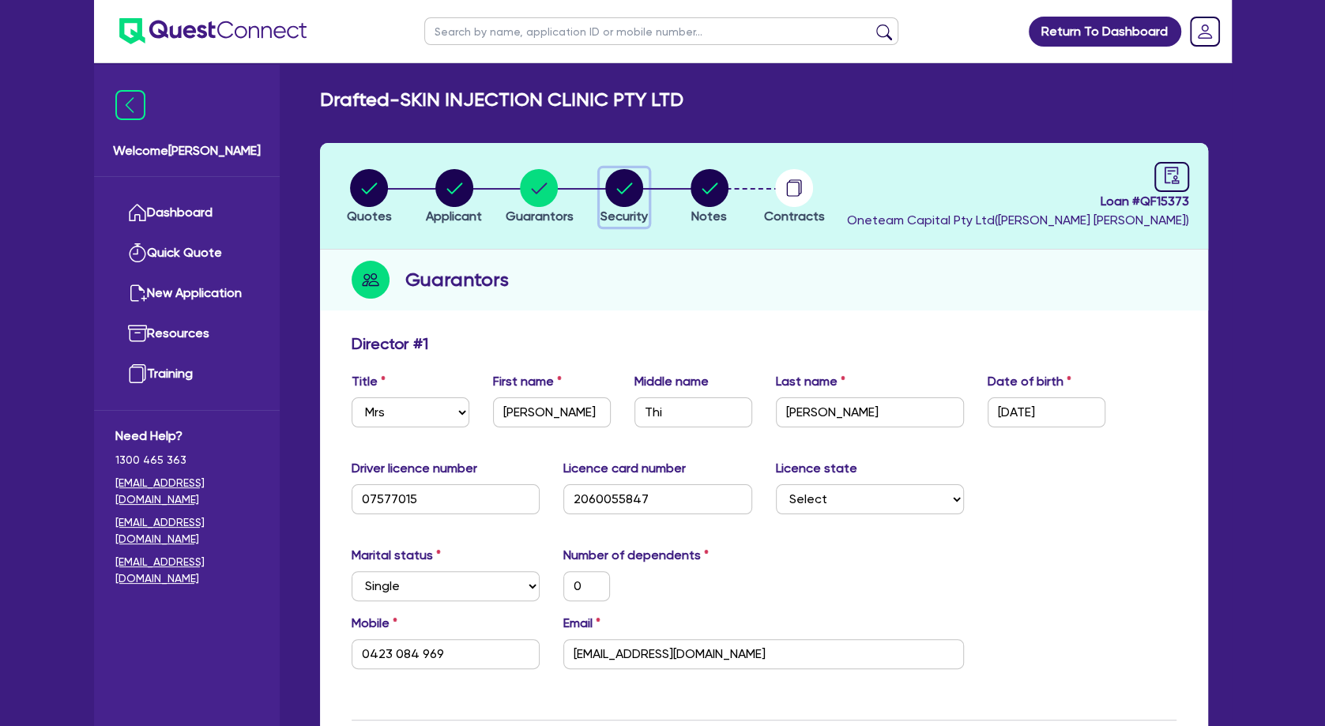
click at [627, 179] on circle "button" at bounding box center [624, 188] width 38 height 38
select select "TERTIARY_ASSETS"
select select "BEAUTY_EQUIPMENT"
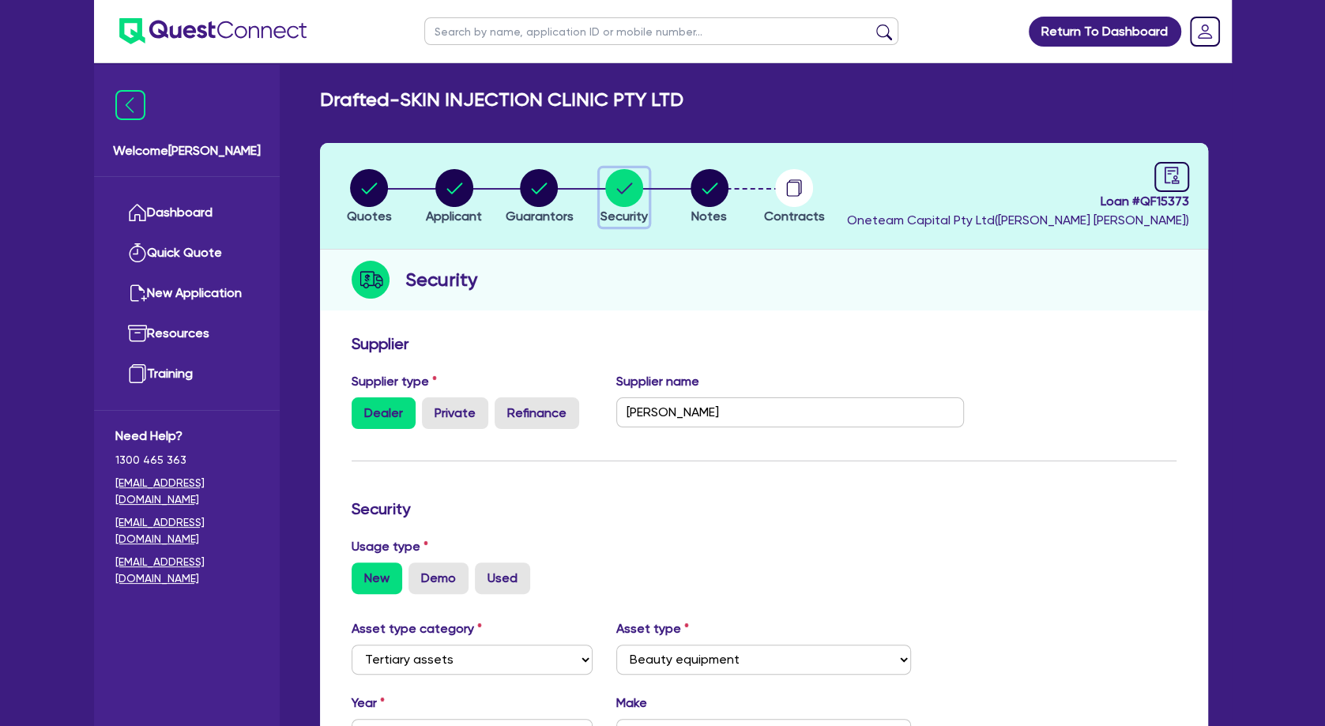
scroll to position [256, 0]
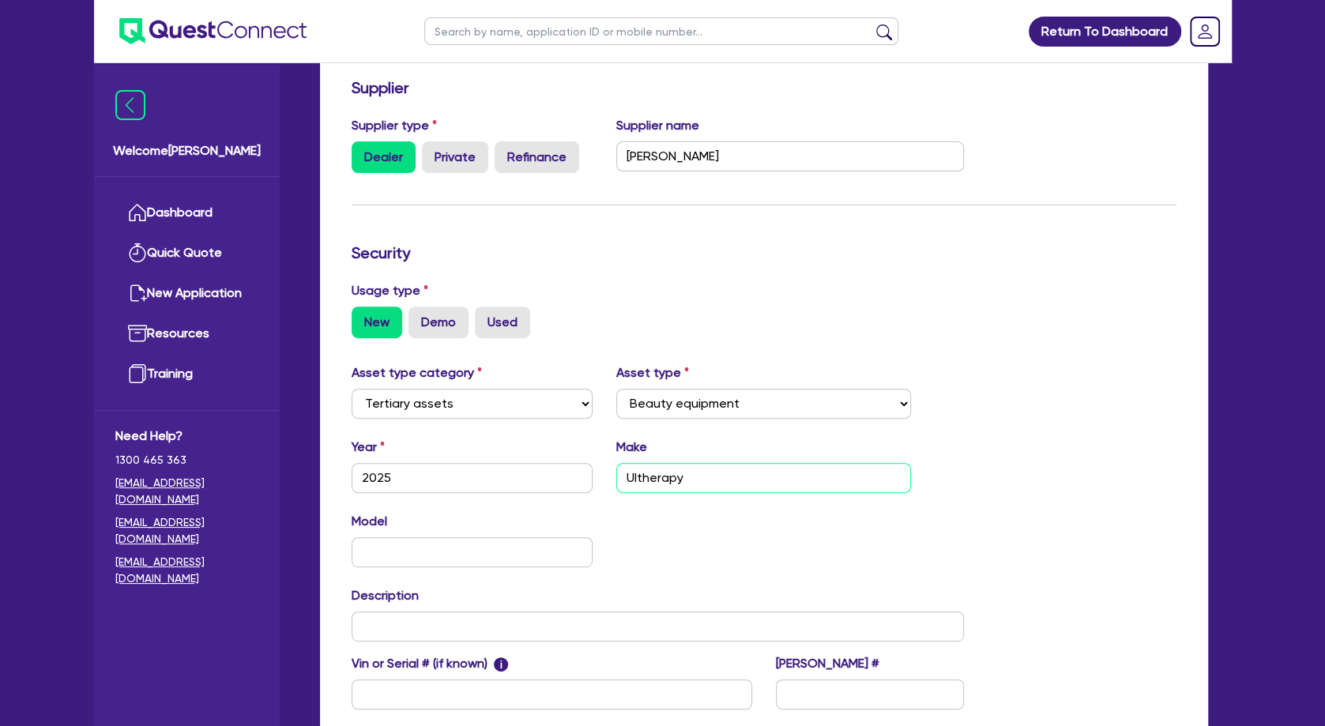
click at [657, 488] on input "Ultherapy" at bounding box center [763, 478] width 295 height 30
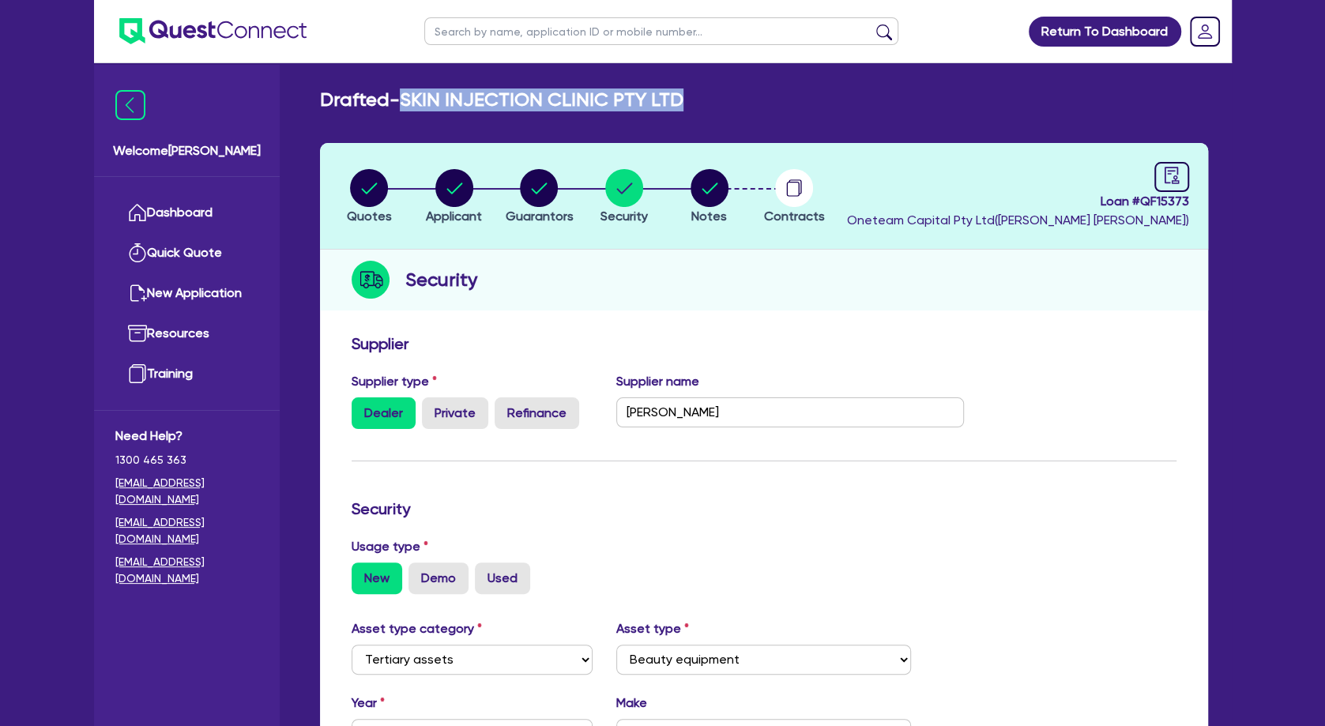
drag, startPoint x: 637, startPoint y: 97, endPoint x: 414, endPoint y: 97, distance: 222.8
click at [414, 97] on div "Drafted - SKIN INJECTION CLINIC PTY LTD" at bounding box center [764, 100] width 912 height 23
click at [453, 182] on circle "button" at bounding box center [454, 188] width 38 height 38
select select "COMPANY"
select select "HEALTH_BEAUTY"
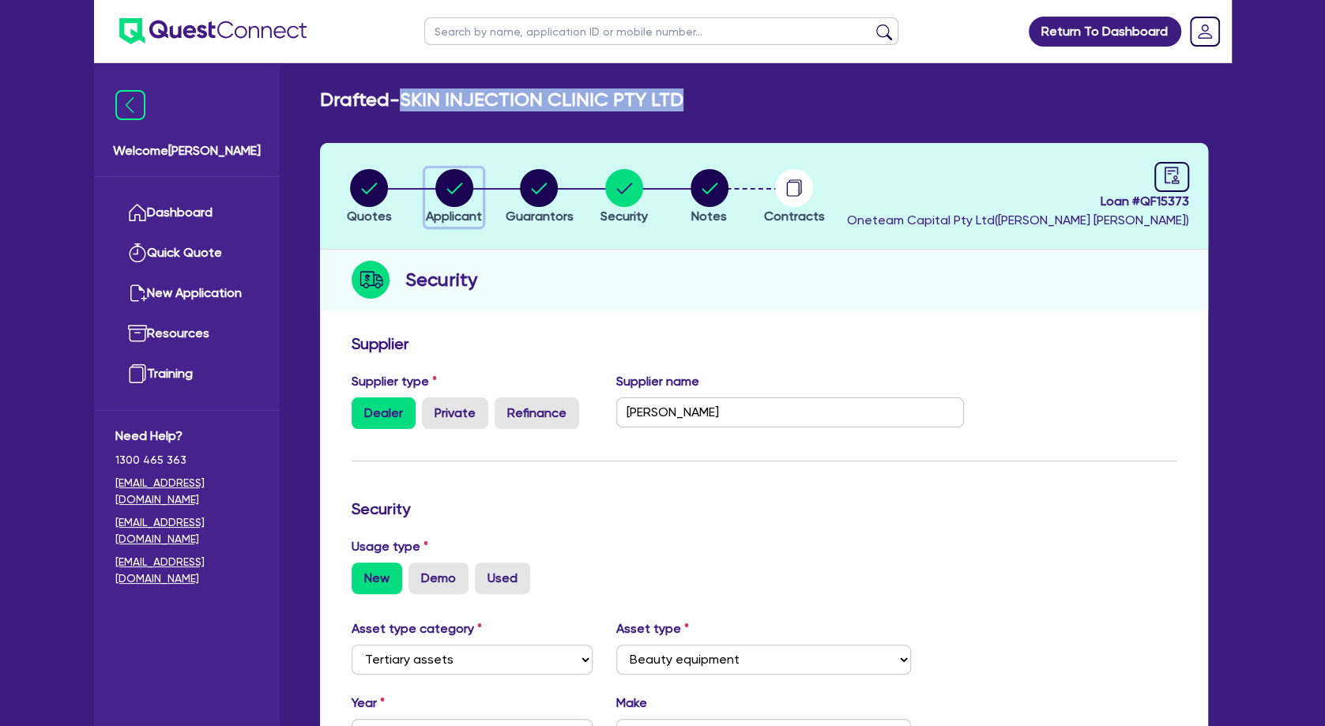
select select "HAIR_BEAUTY_SALONS"
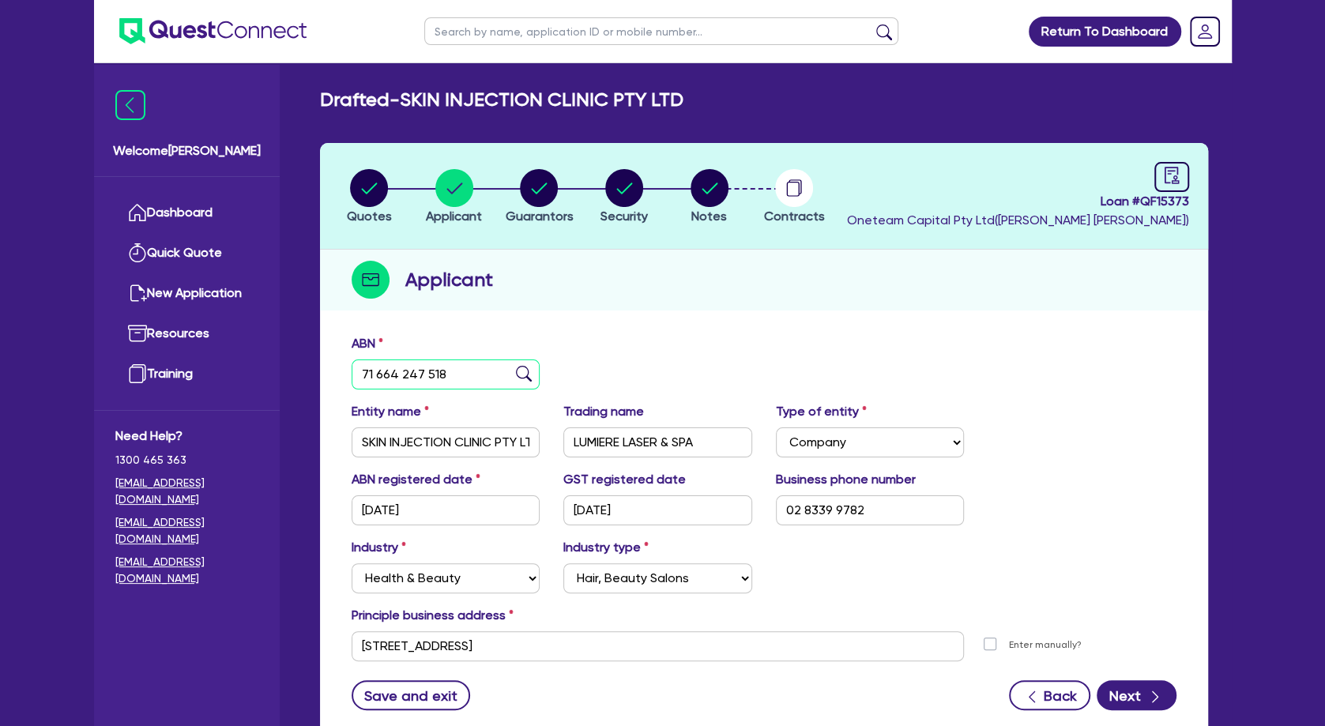
click at [420, 370] on input "71 664 247 518" at bounding box center [446, 375] width 189 height 30
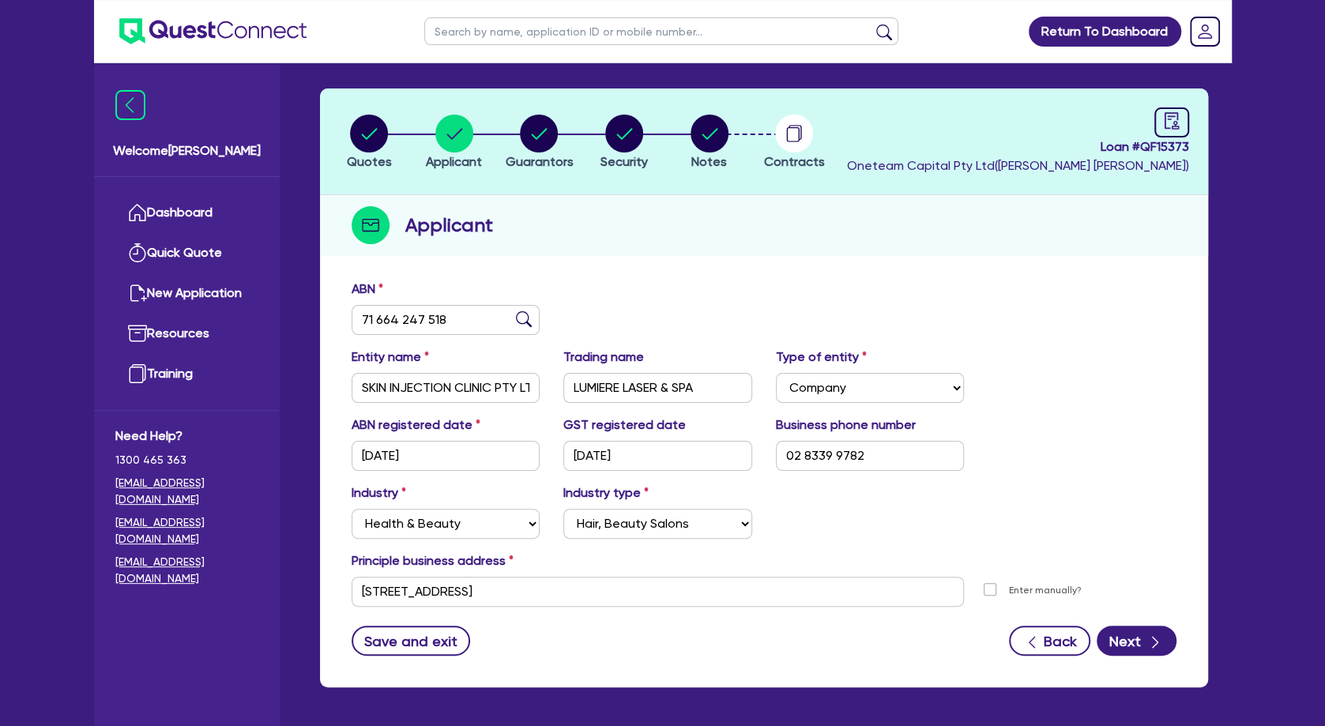
scroll to position [85, 0]
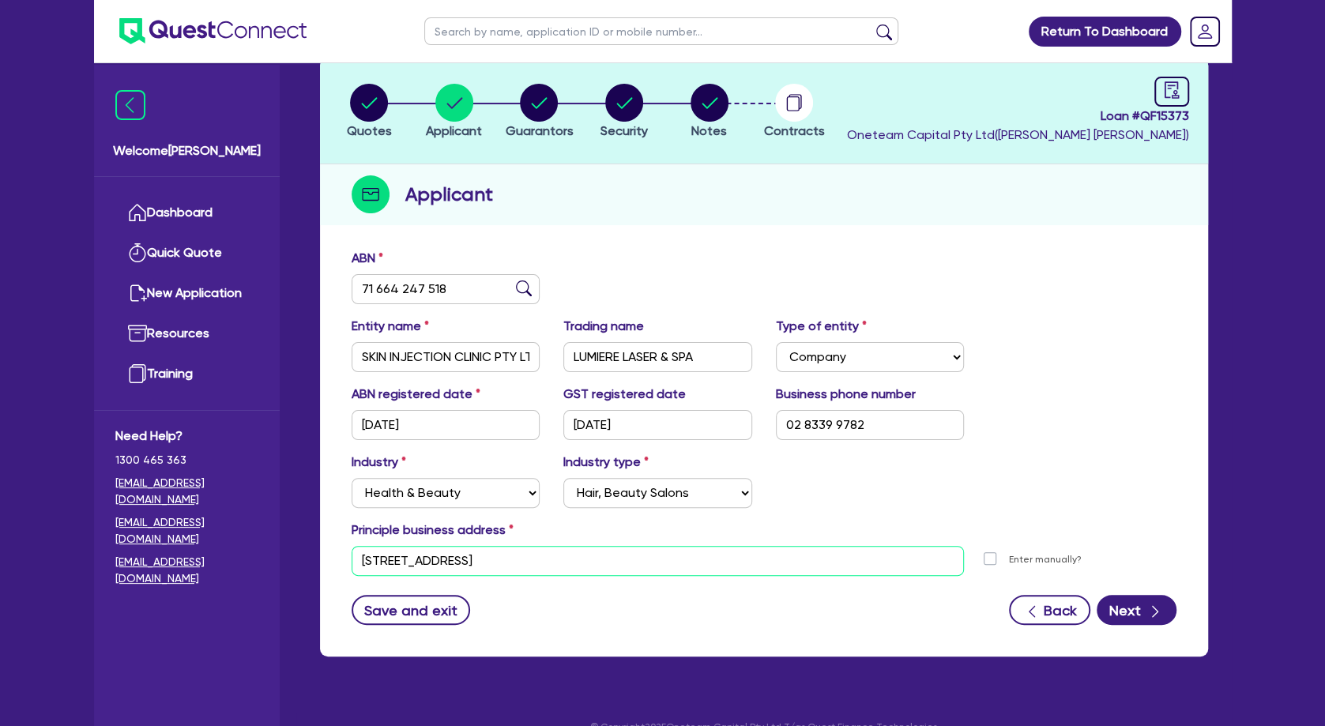
click at [481, 555] on input "[STREET_ADDRESS]" at bounding box center [658, 561] width 613 height 30
click at [465, 351] on input "SKIN INJECTION CLINIC PTY LTD" at bounding box center [446, 357] width 189 height 30
drag, startPoint x: 499, startPoint y: 354, endPoint x: 333, endPoint y: 352, distance: 165.2
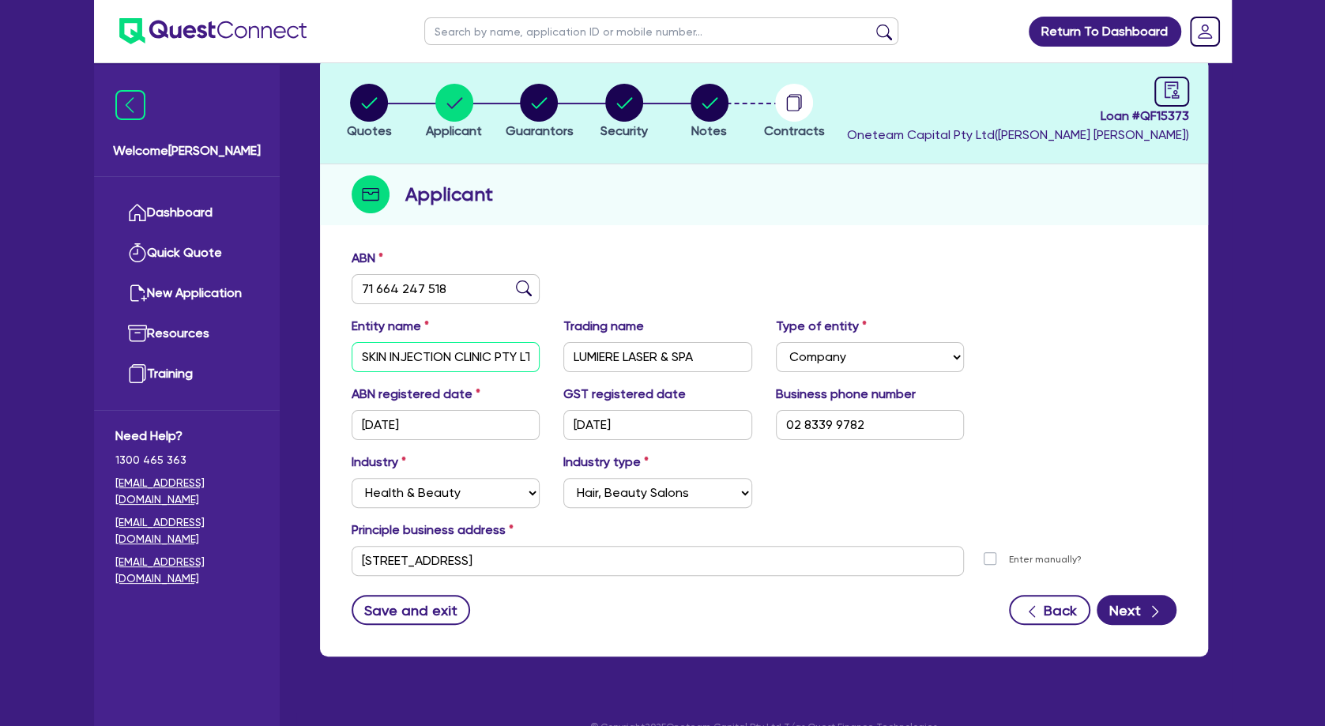
click at [352, 352] on input "SKIN INJECTION CLINIC PTY LTD" at bounding box center [446, 357] width 189 height 30
click at [544, 100] on icon "button" at bounding box center [540, 102] width 16 height 11
select select "MRS"
select select "[GEOGRAPHIC_DATA]"
select select "SINGLE"
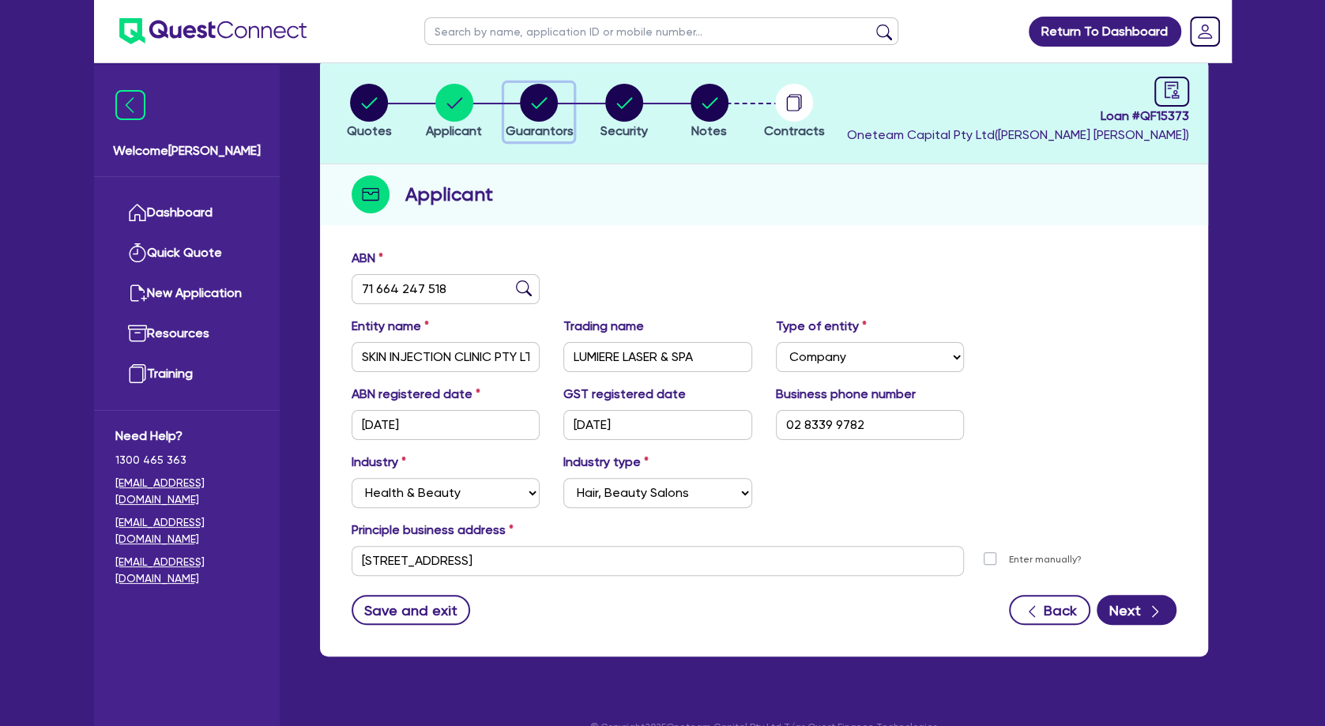
select select "PROPERTY"
select select "CASH"
select select "VEHICLE"
select select "HOUSEHOLD_PERSONAL"
select select "MORTGAGE"
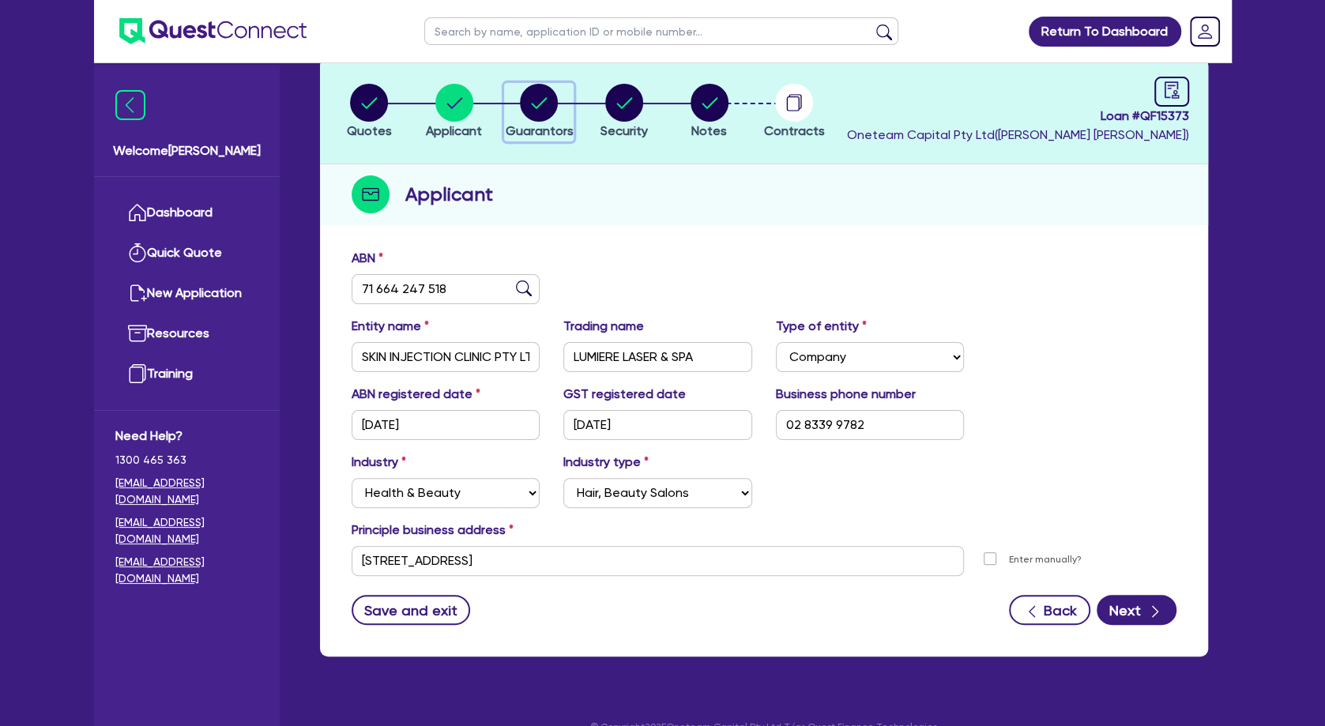
select select "VEHICLE_LOAN"
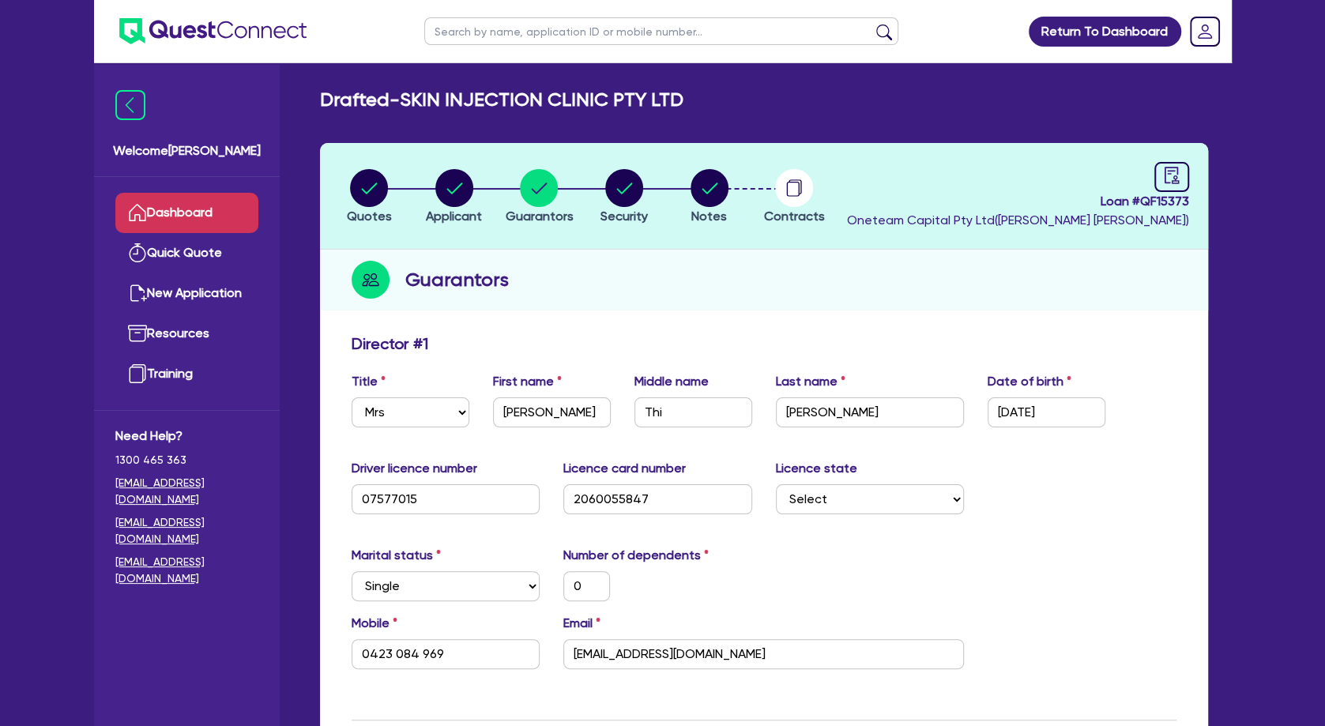
click at [219, 209] on link "Dashboard" at bounding box center [186, 213] width 143 height 40
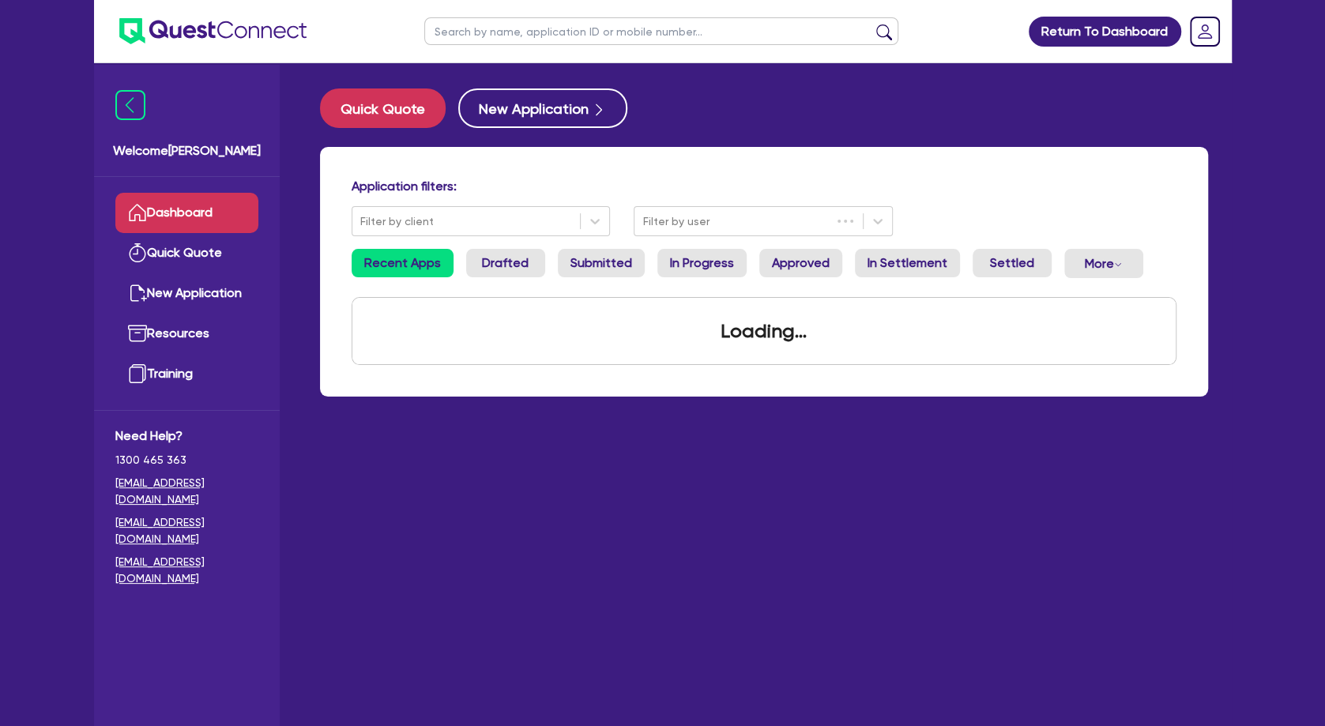
click at [506, 27] on input "text" at bounding box center [661, 31] width 474 height 28
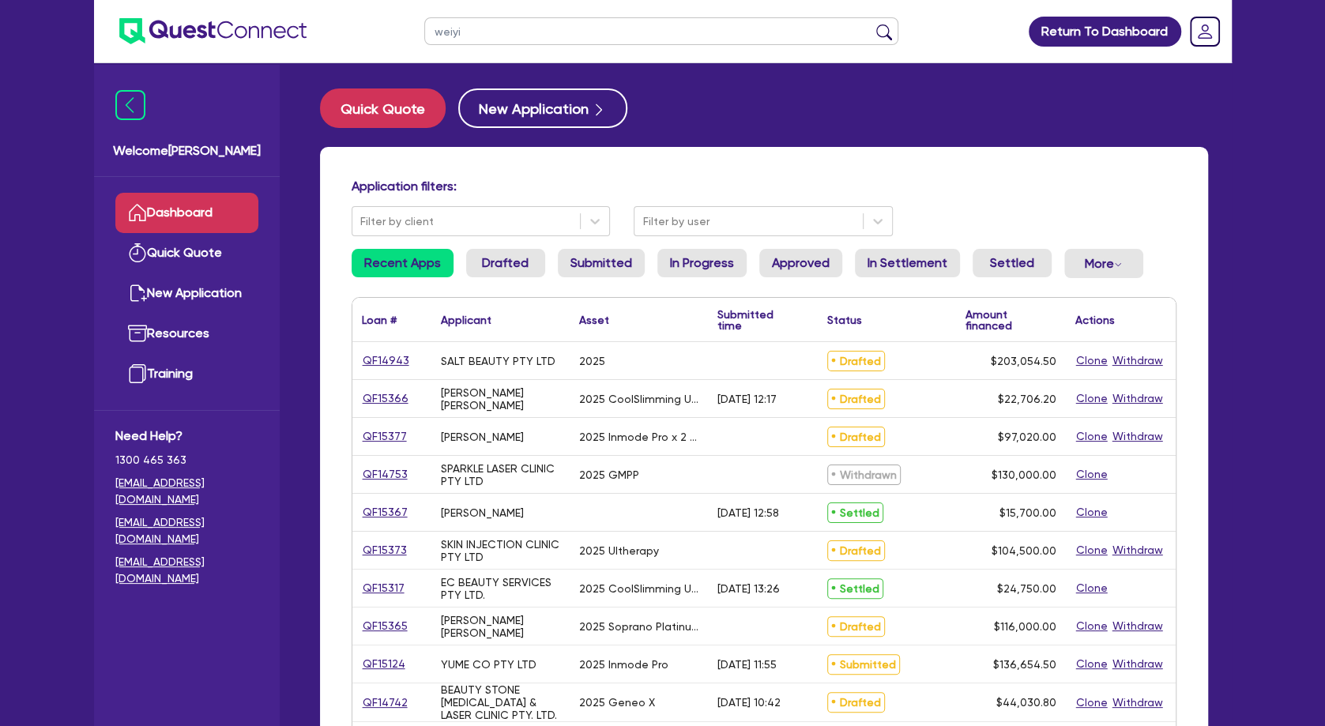
type input "weiyi"
click at [872, 24] on button "submit" at bounding box center [884, 35] width 25 height 22
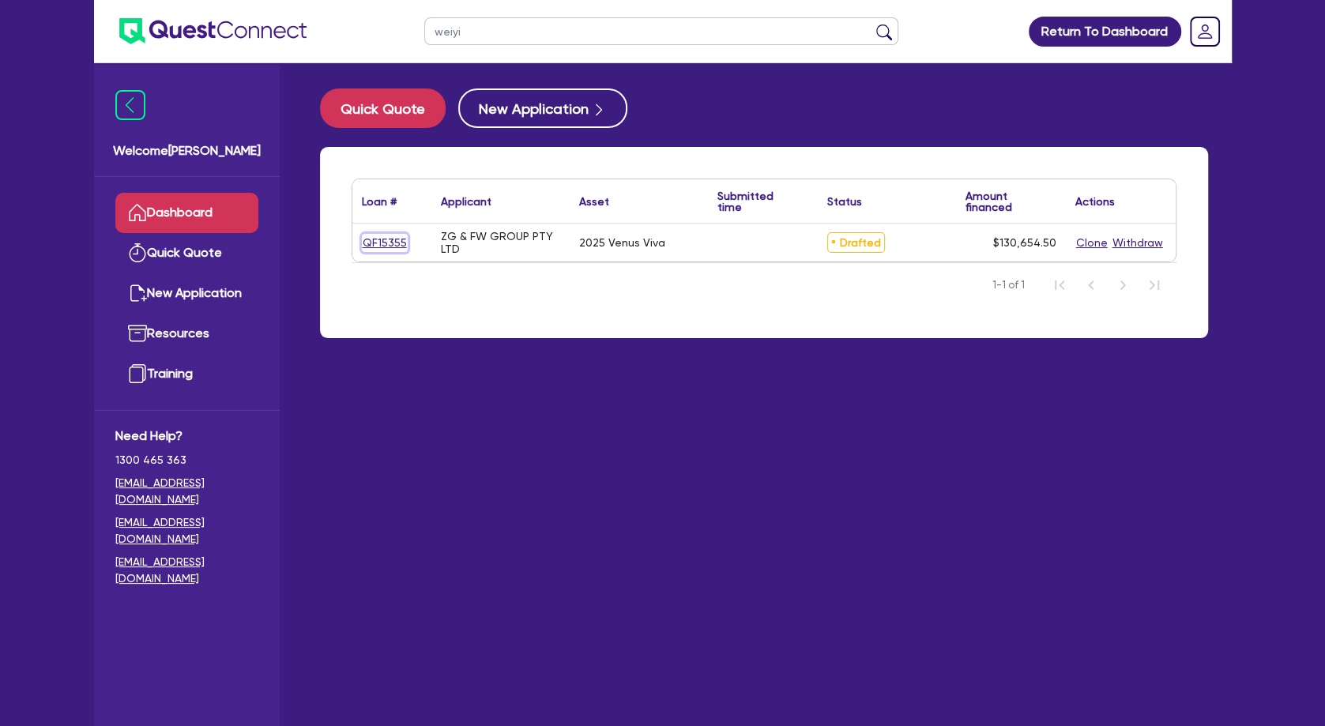
click at [388, 247] on link "QF15355" at bounding box center [385, 243] width 46 height 18
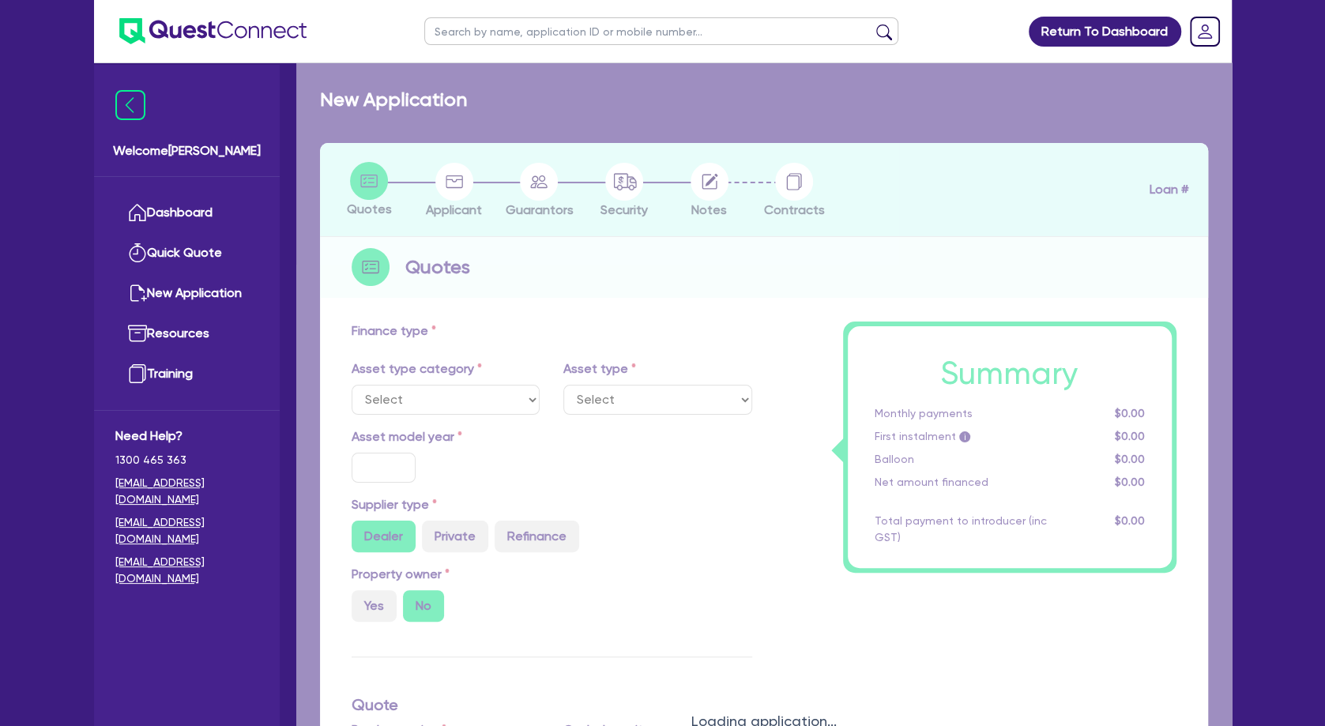
select select "TERTIARY_ASSETS"
type input "2025"
radio input "true"
type input "130,000"
type input "4"
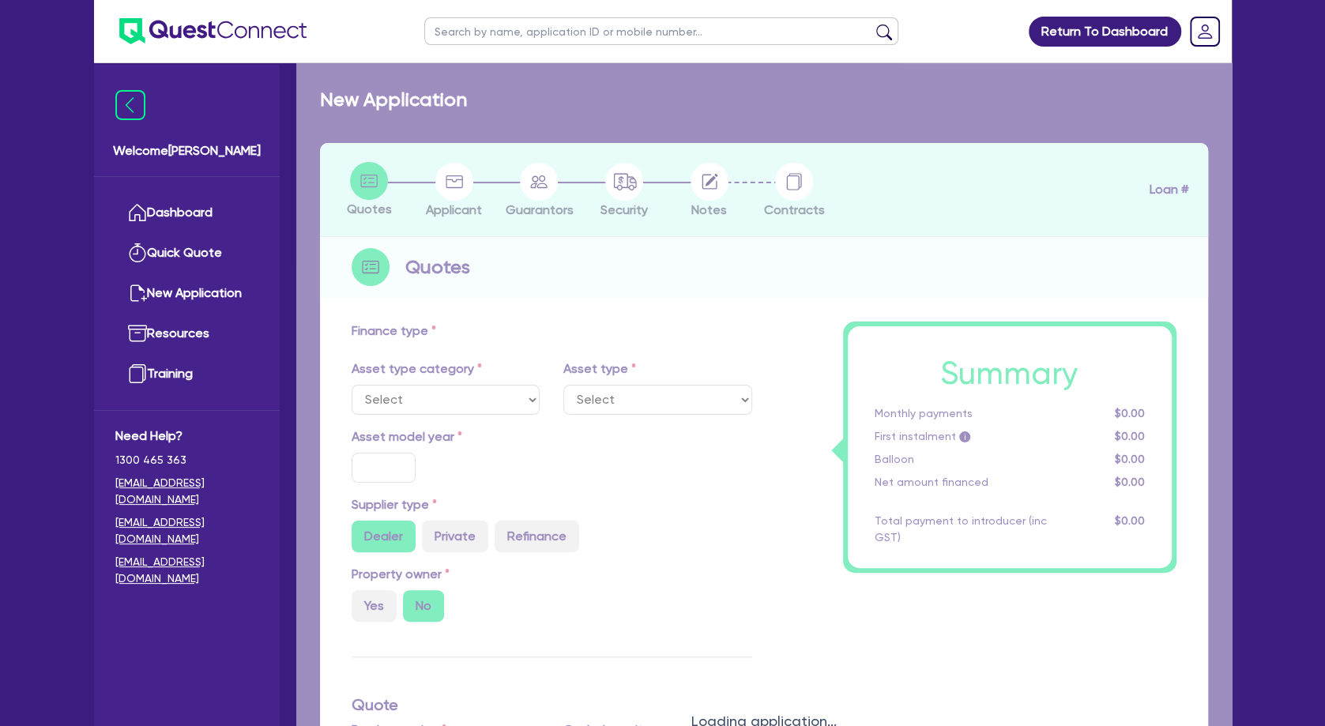
type input "5,226.18"
type input "7.65"
select select "BEAUTY_EQUIPMENT"
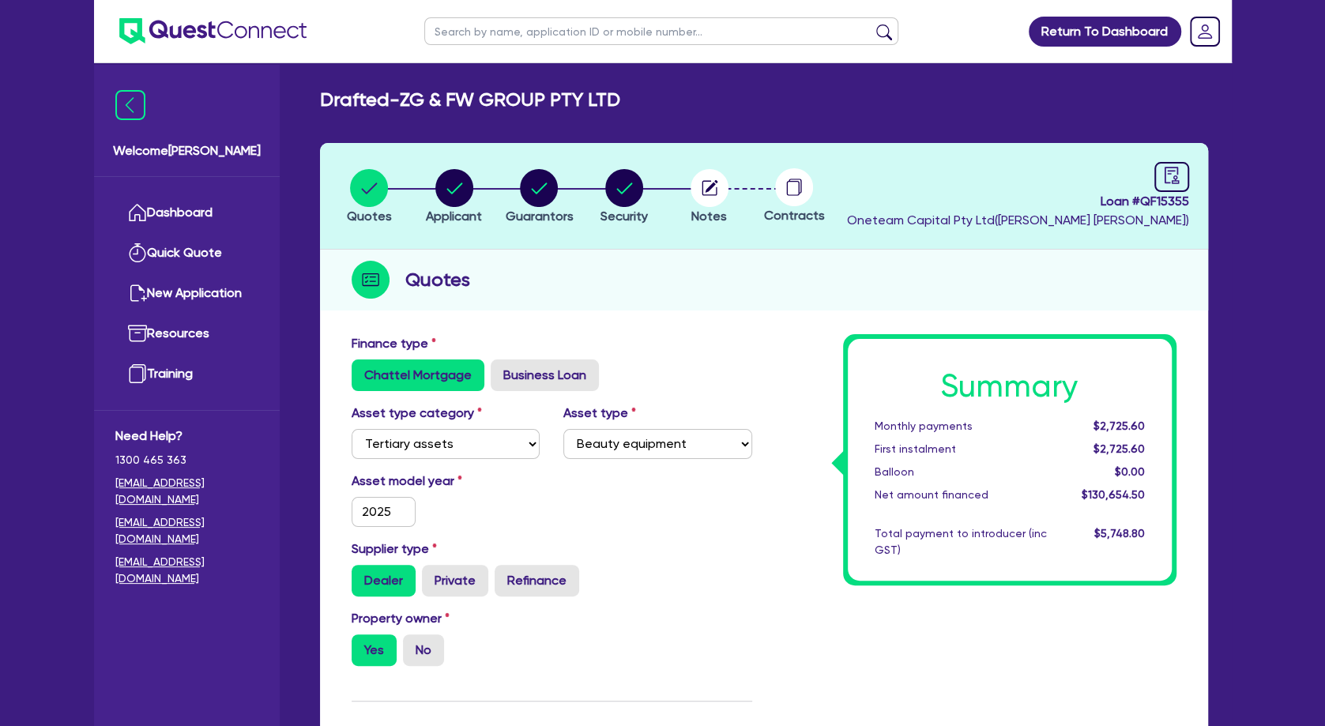
scroll to position [341, 0]
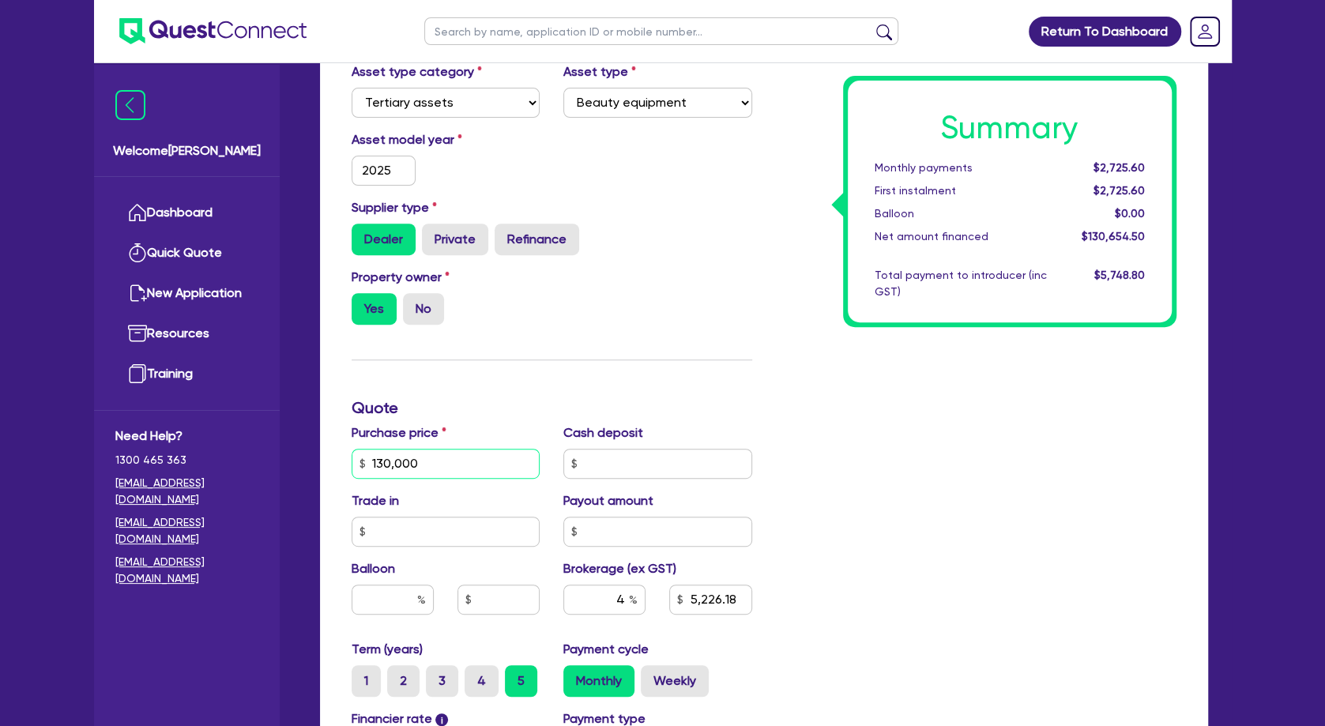
click at [449, 458] on input "130,000" at bounding box center [446, 464] width 189 height 30
drag, startPoint x: 454, startPoint y: 461, endPoint x: 317, endPoint y: 459, distance: 137.5
click at [352, 459] on input "130,000" at bounding box center [446, 464] width 189 height 30
type input "110,000"
type input "4,426.18"
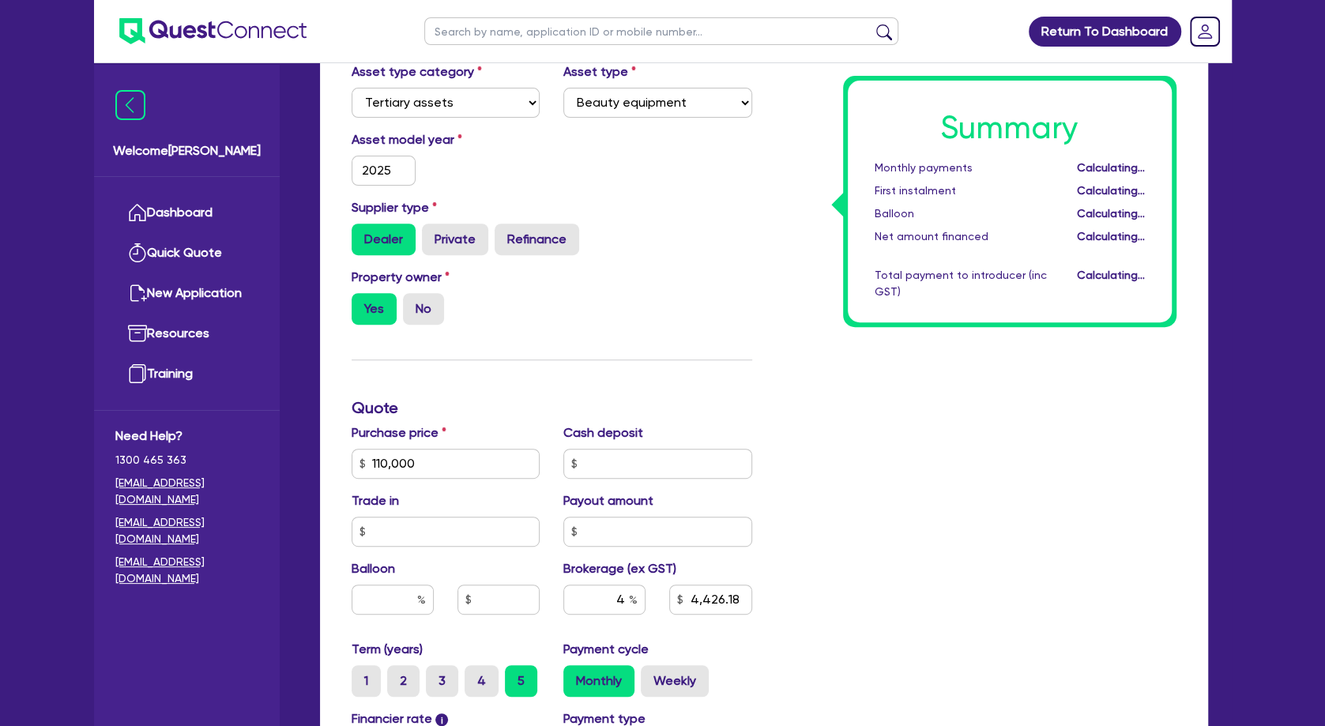
click at [621, 345] on div "Finance type Chattel Mortgage Business Loan Asset type category Select Cars and…" at bounding box center [552, 455] width 424 height 924
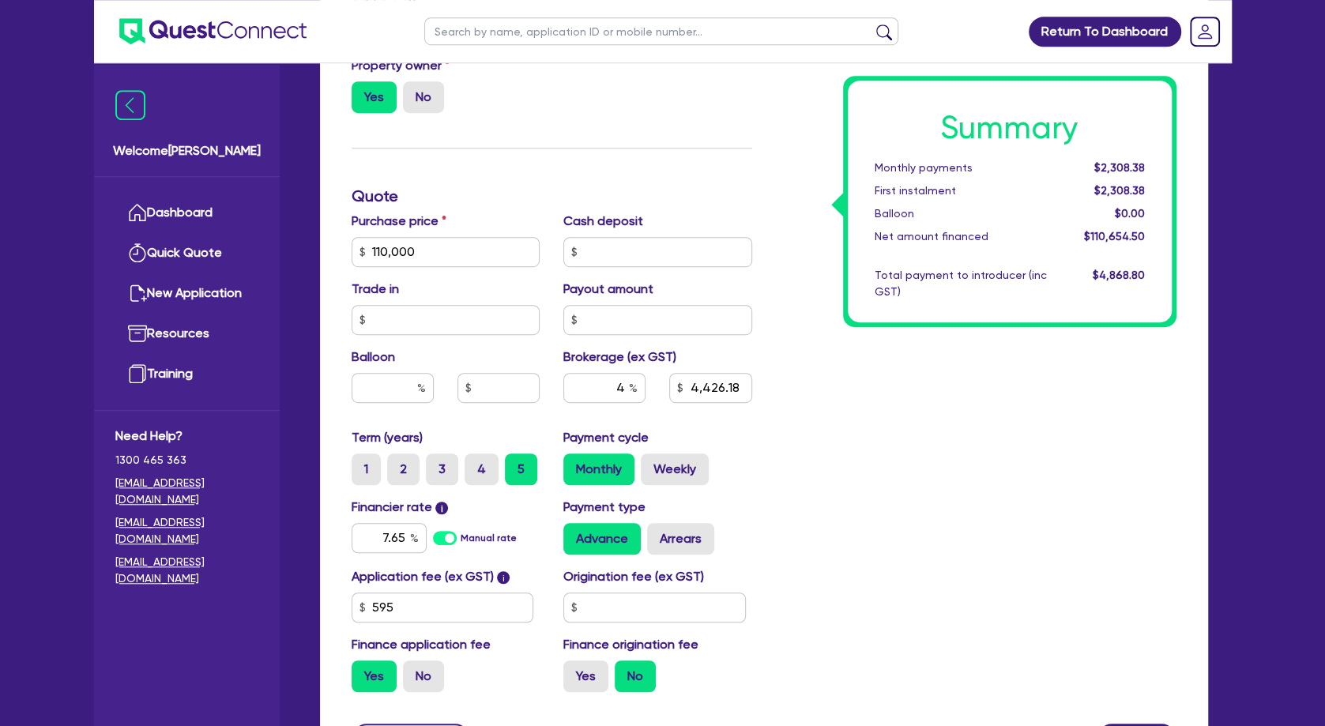
scroll to position [597, 0]
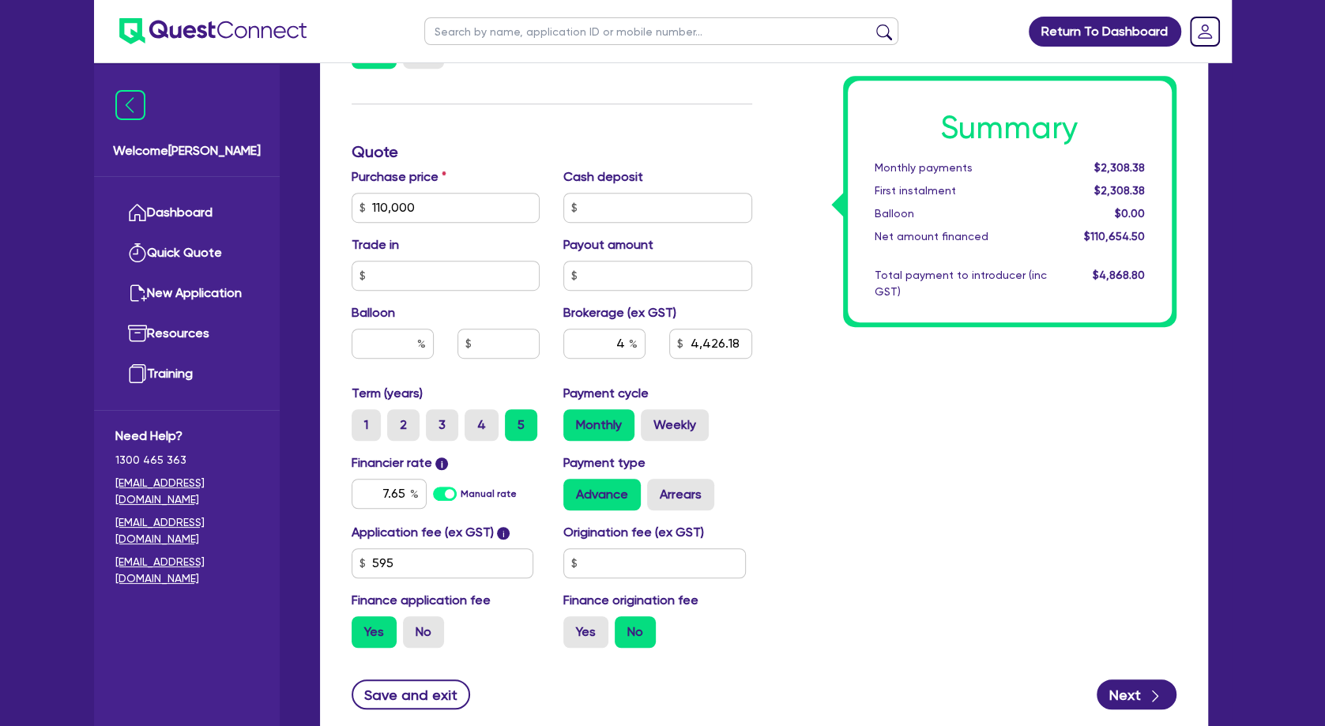
click at [830, 432] on div "Summary Monthly payments $2,308.38 First instalment $2,308.38 Balloon $0.00 Net…" at bounding box center [976, 199] width 424 height 924
drag, startPoint x: 677, startPoint y: 497, endPoint x: 721, endPoint y: 474, distance: 49.8
click at [678, 497] on label "Arrears" at bounding box center [680, 495] width 67 height 32
click at [657, 489] on input "Arrears" at bounding box center [652, 484] width 10 height 10
radio input "true"
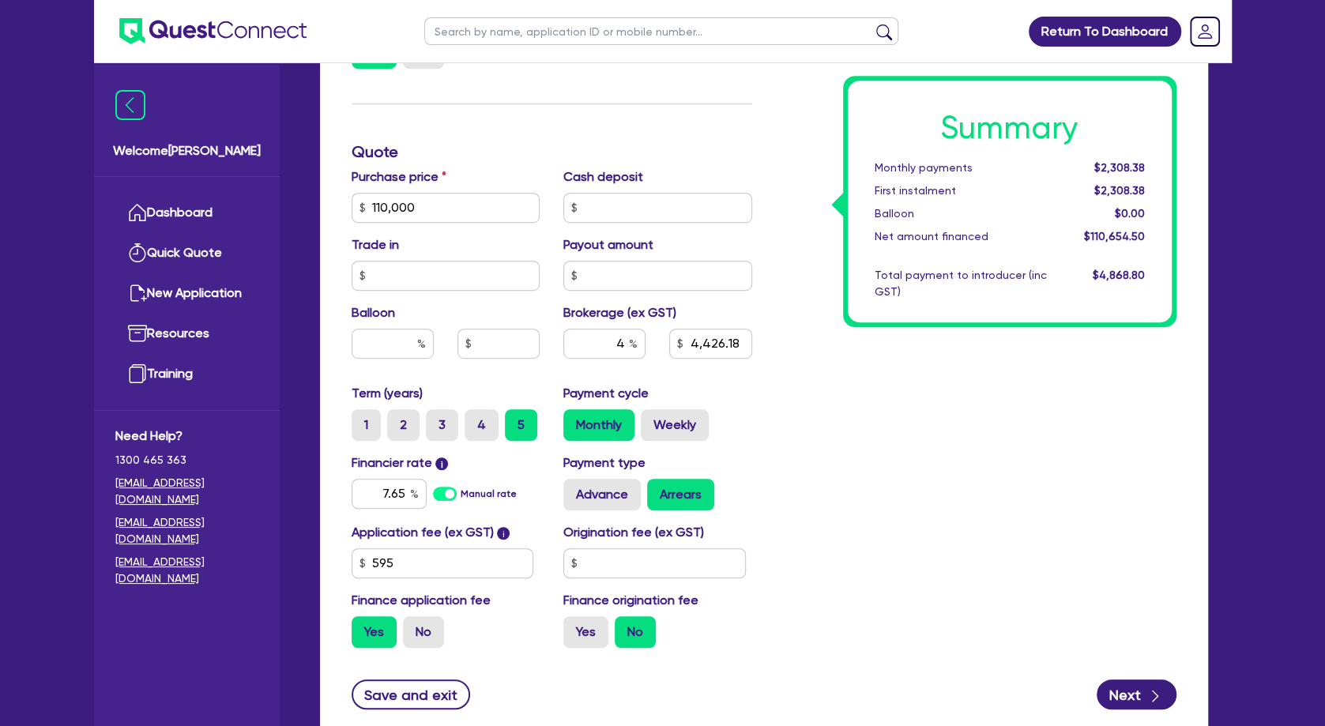
type input "4,426.18"
click at [829, 430] on div "Summary Monthly payments $2,323.10 First instalment $2,323.10 Balloon $0.00 Net…" at bounding box center [976, 199] width 424 height 924
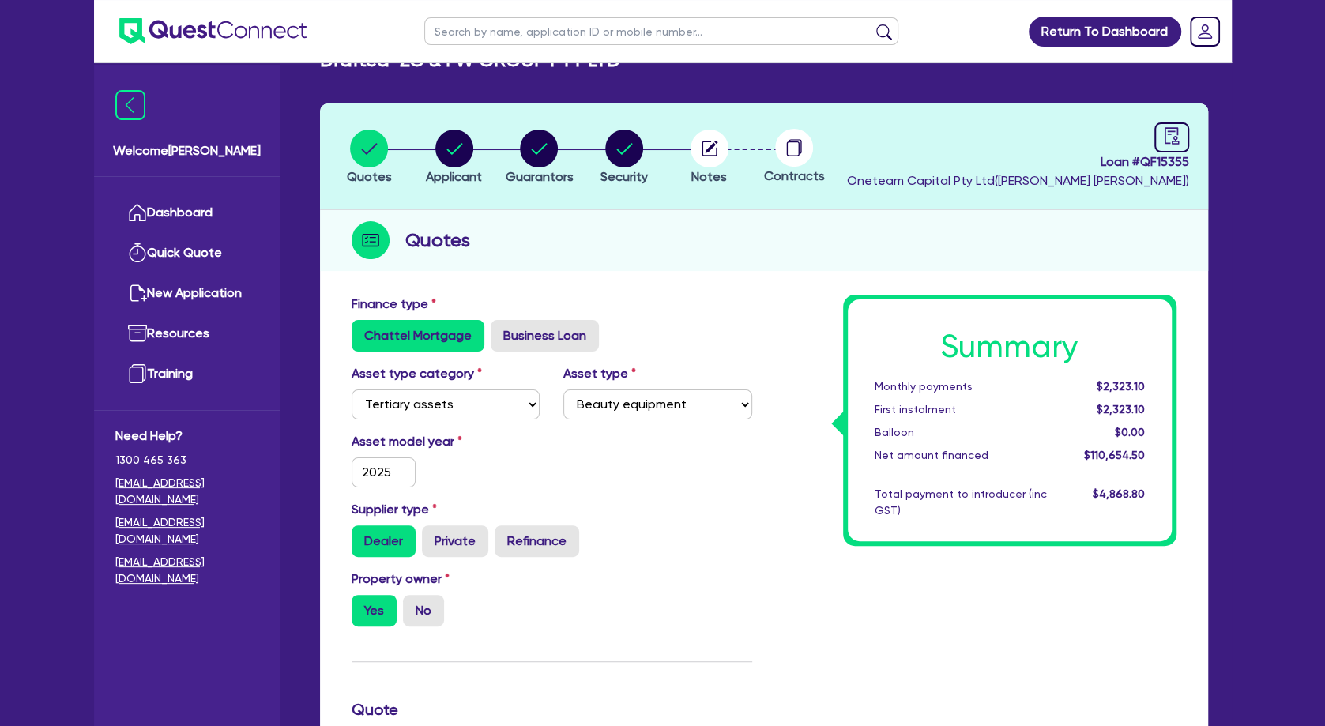
scroll to position [0, 0]
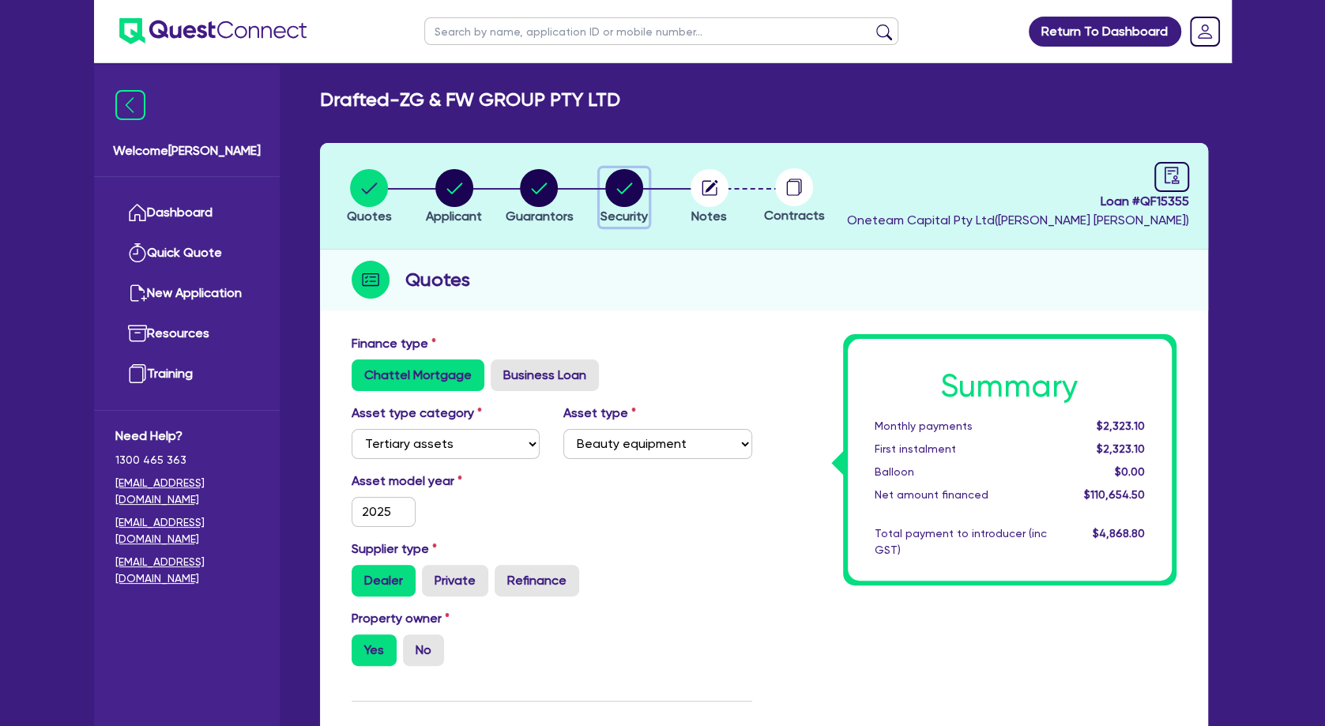
click at [638, 194] on circle "button" at bounding box center [624, 188] width 38 height 38
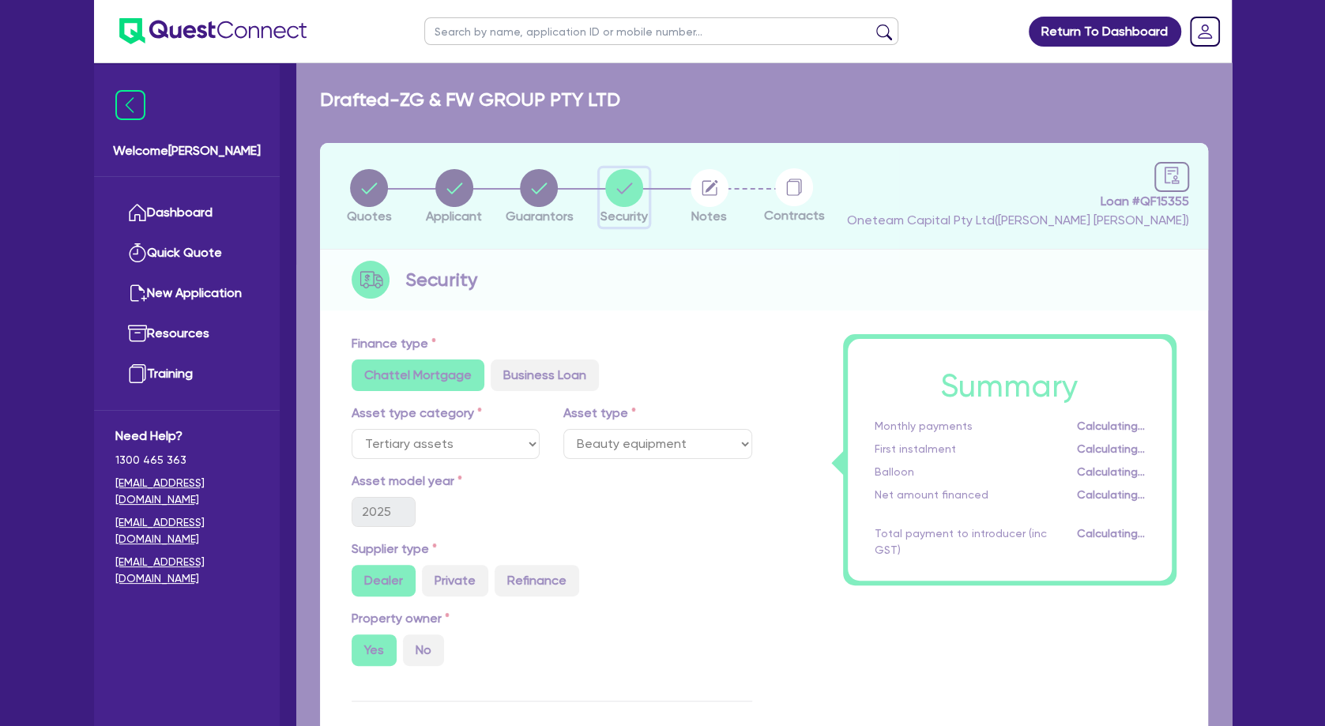
select select "TERTIARY_ASSETS"
select select "BEAUTY_EQUIPMENT"
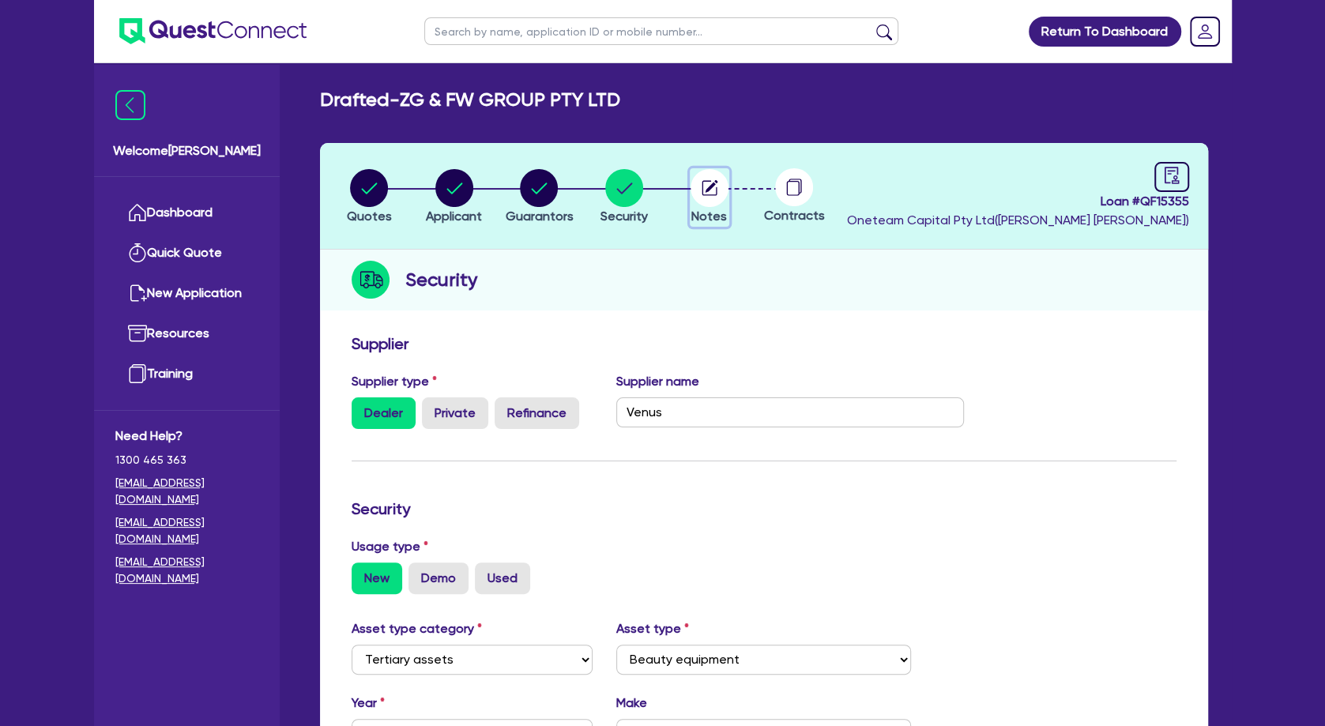
click at [715, 190] on circle "button" at bounding box center [710, 188] width 38 height 38
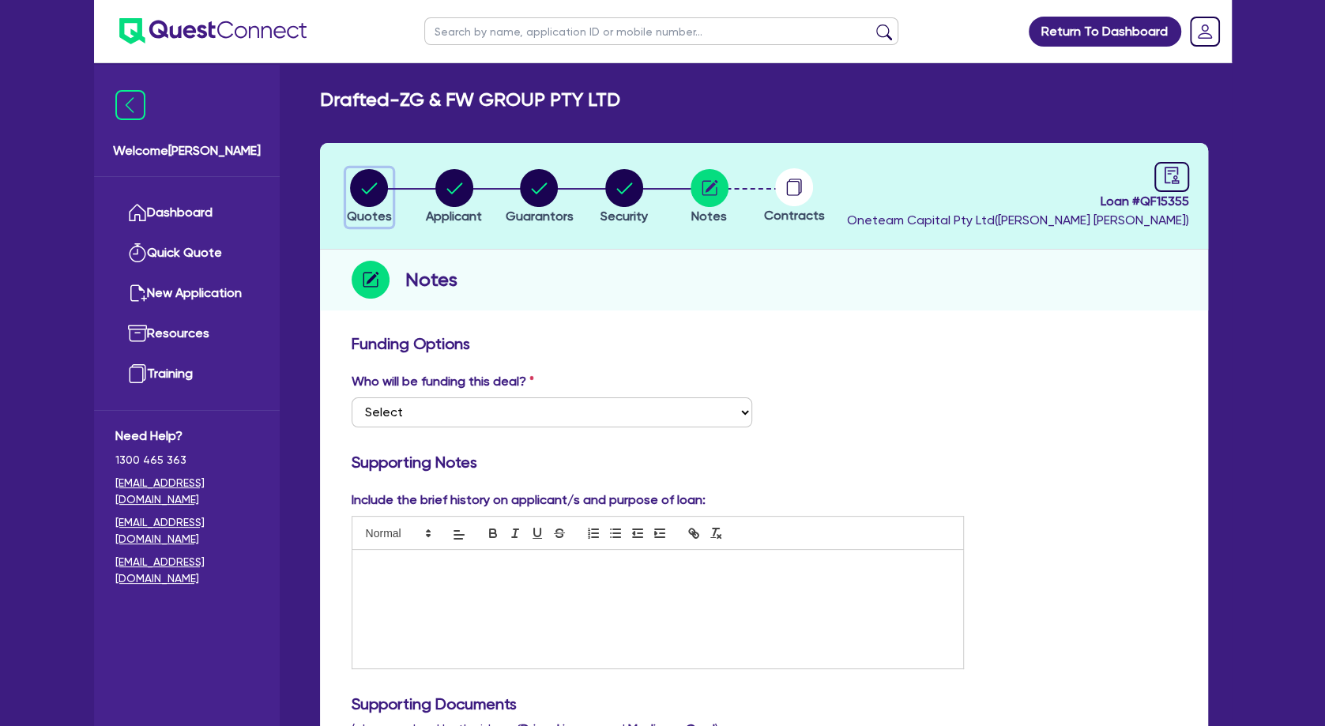
click at [376, 190] on circle "button" at bounding box center [369, 188] width 38 height 38
select select "TERTIARY_ASSETS"
select select "BEAUTY_EQUIPMENT"
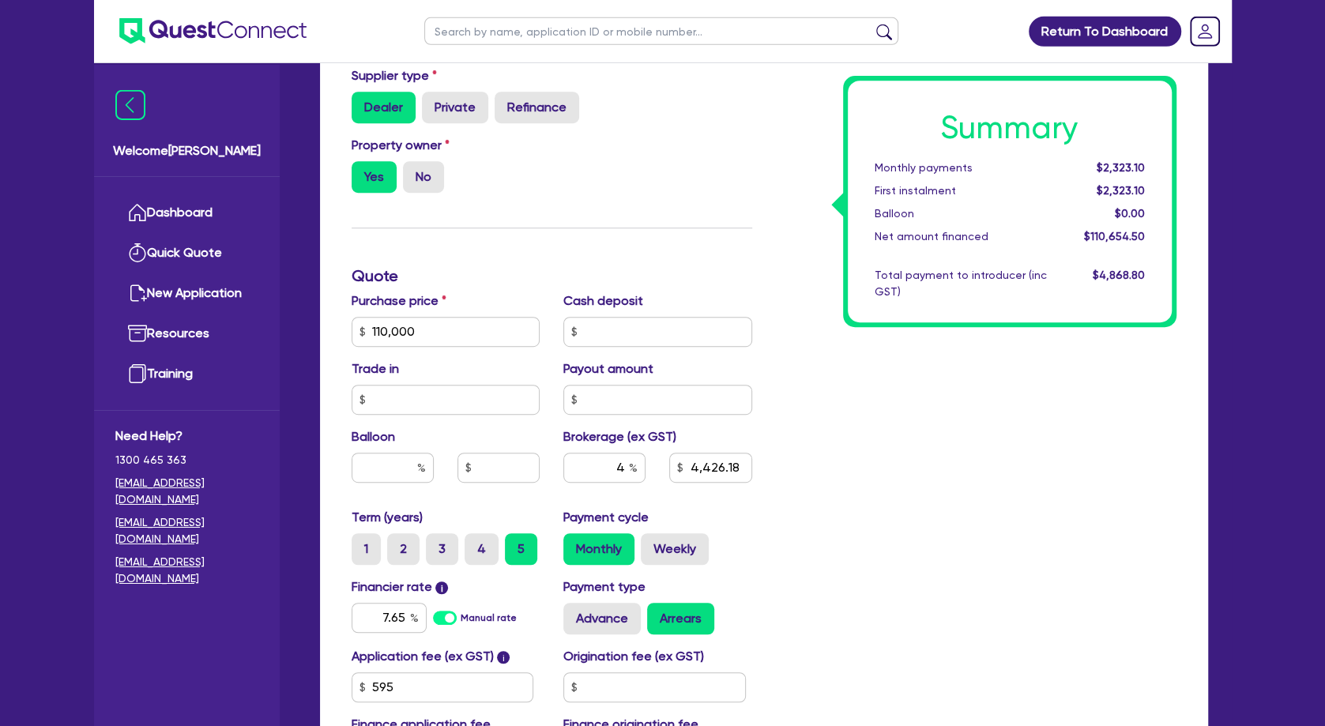
scroll to position [512, 0]
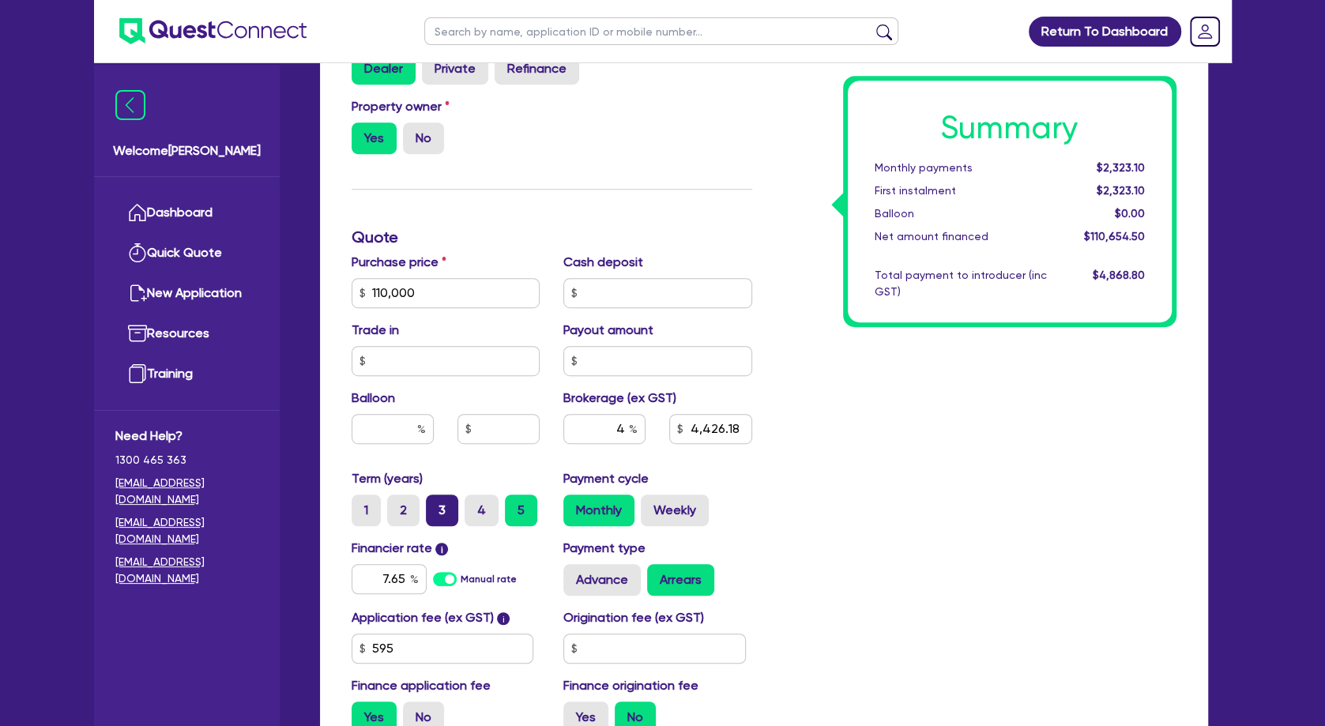
click at [443, 516] on label "3" at bounding box center [442, 511] width 32 height 32
click at [436, 505] on input "3" at bounding box center [431, 500] width 10 height 10
radio input "true"
type input "110,000"
type input "4,426.18"
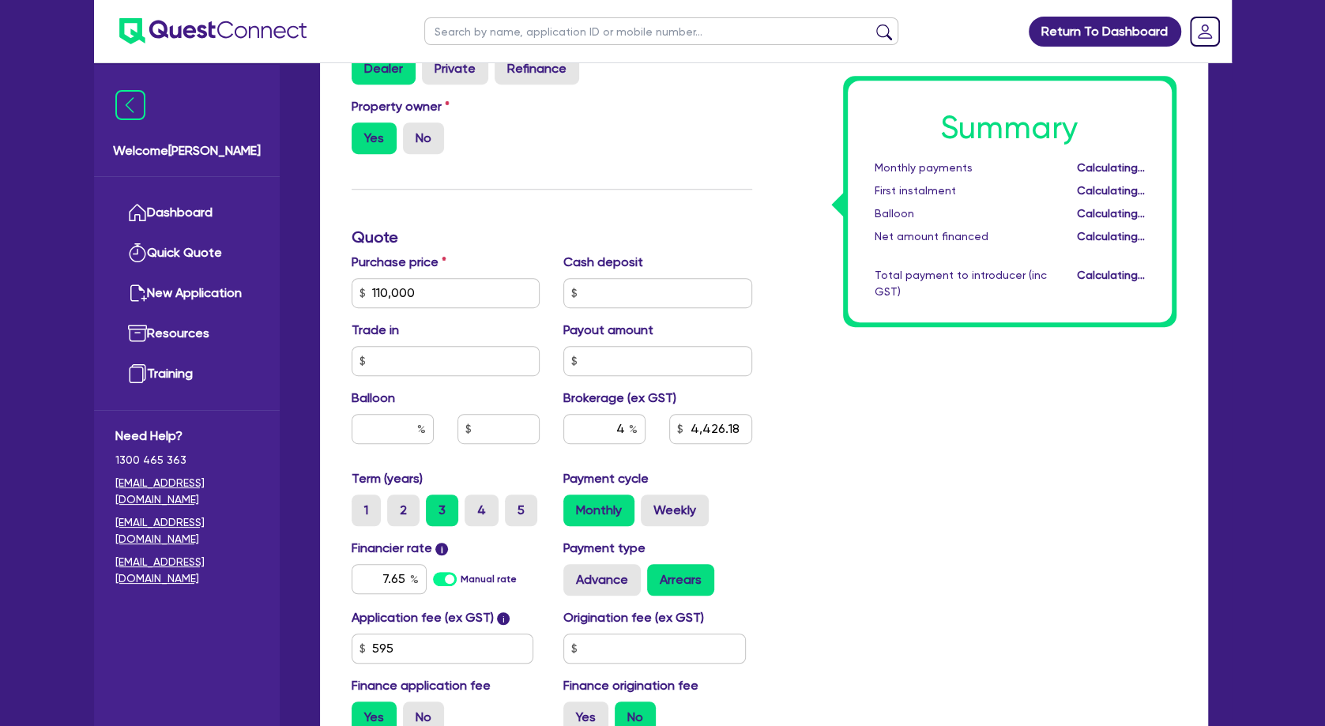
type input "110,000"
type input "4,426.18"
click at [874, 488] on div "Summary Monthly payments $3,601.46 First instalment $3,601.46 Balloon $0.00 Net…" at bounding box center [976, 284] width 424 height 924
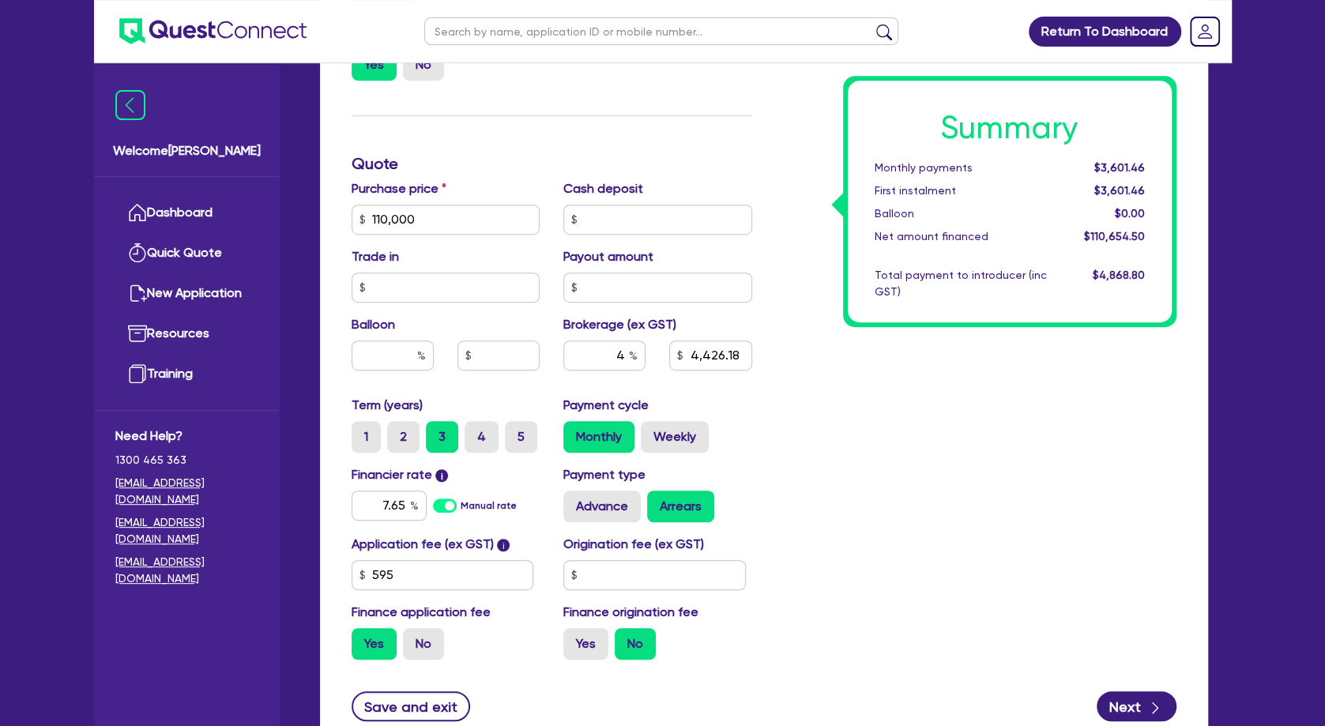
scroll to position [707, 0]
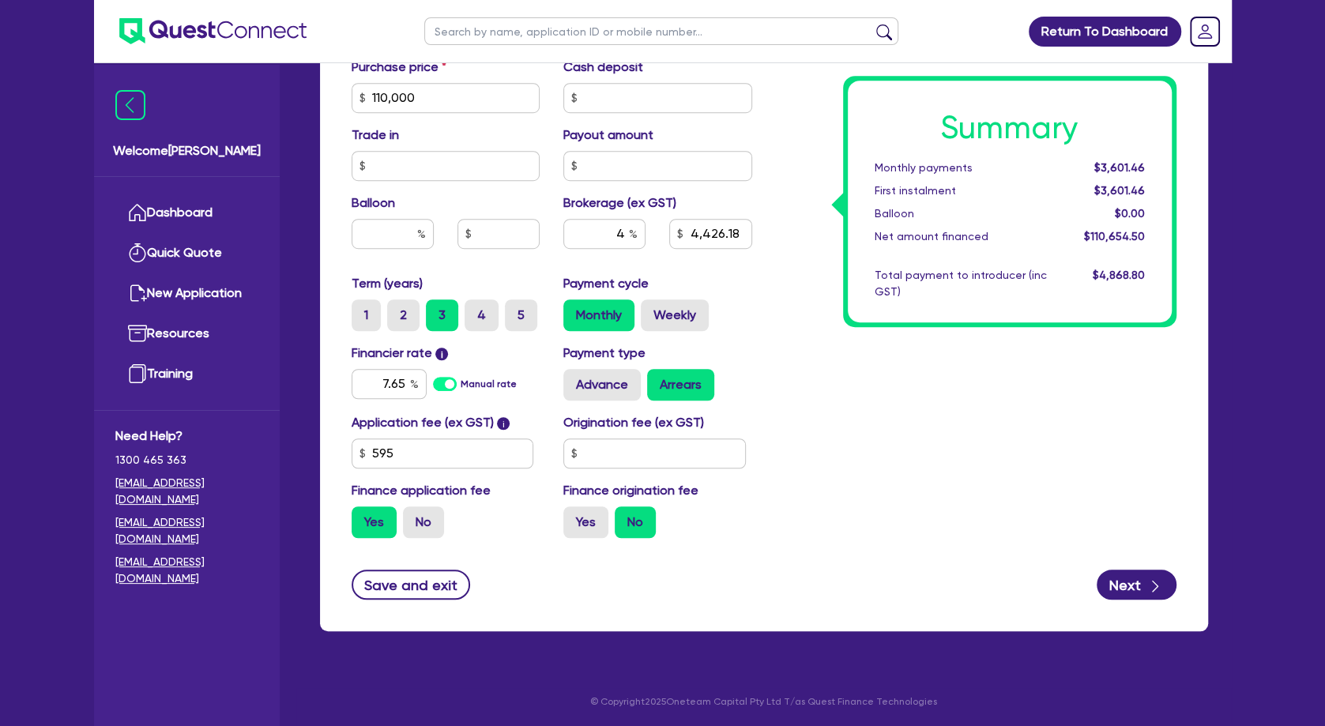
click at [864, 362] on div "Summary Monthly payments $3,601.46 First instalment $3,601.46 Balloon $0.00 Net…" at bounding box center [976, 89] width 424 height 924
click at [671, 317] on label "Weekly" at bounding box center [675, 315] width 68 height 32
click at [651, 310] on input "Weekly" at bounding box center [646, 304] width 10 height 10
radio input "true"
type input "110,000"
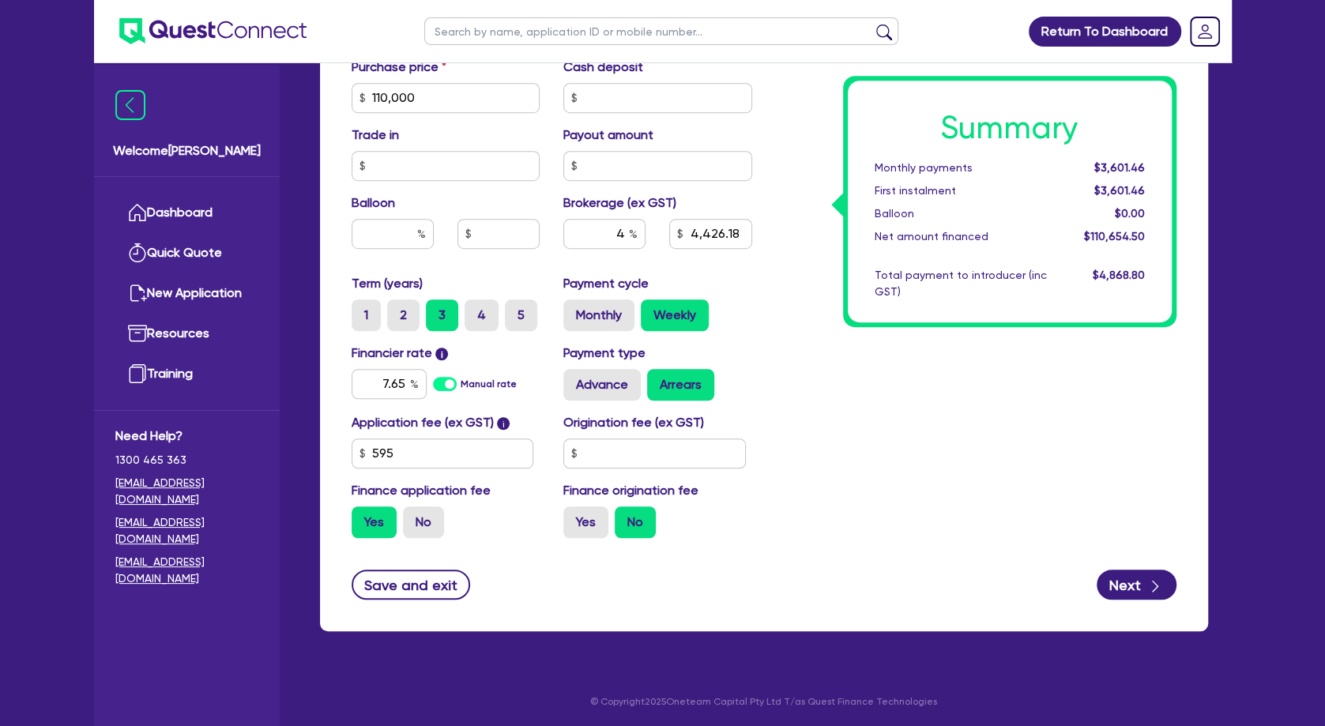
type input "4,426.18"
type input "110,000"
type input "4,426.18"
click at [790, 384] on div "Summary Weekly payments $829.30 First instalment $829.30 Balloon $0.00 Net amou…" at bounding box center [976, 89] width 424 height 924
drag, startPoint x: 376, startPoint y: 375, endPoint x: 427, endPoint y: 378, distance: 50.7
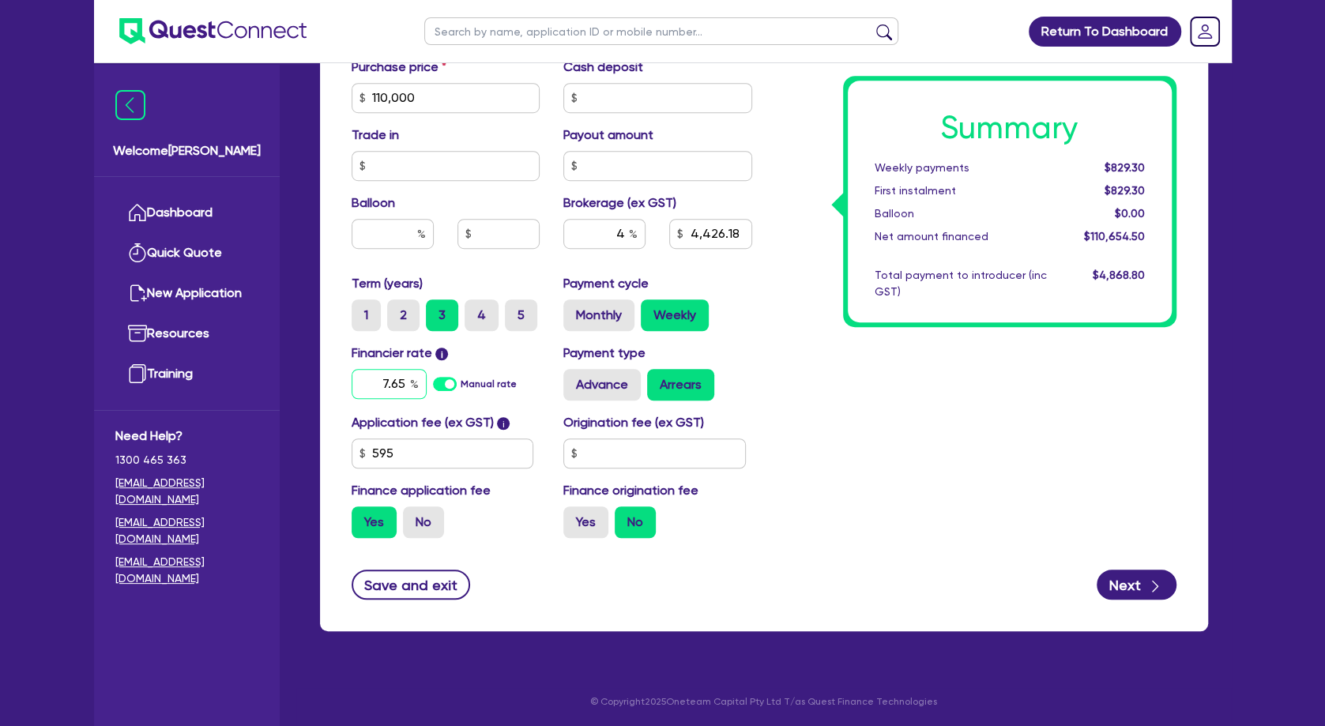
click at [427, 378] on input "7.65" at bounding box center [389, 384] width 75 height 30
type input "7.25"
type input "110,000"
type input "4,426.18"
type input "110,000"
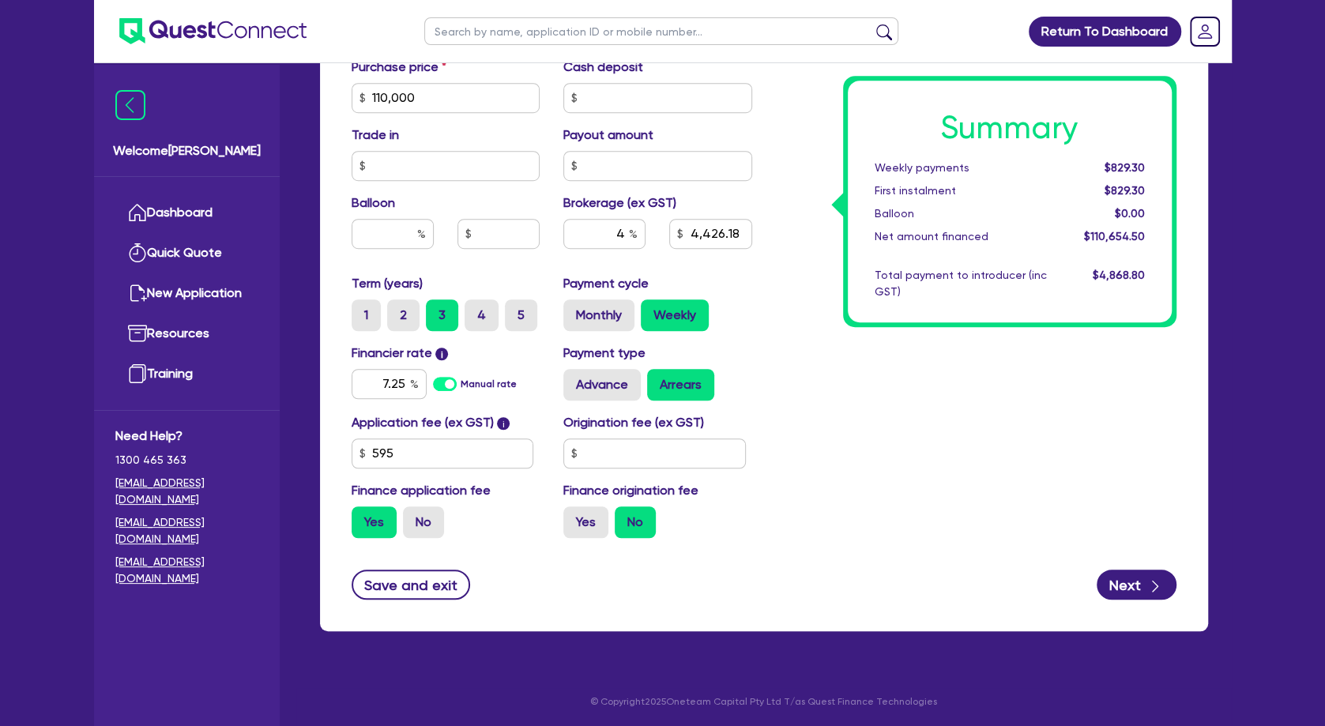
type input "4,426.18"
click at [909, 387] on div "Summary Weekly payments $829.30 First instalment $829.30 Balloon $0.00 Net amou…" at bounding box center [976, 89] width 424 height 924
click at [852, 341] on div "Summary Weekly payments $824.50 First instalment $824.50 Balloon $0.00 Net amou…" at bounding box center [976, 89] width 424 height 924
click at [399, 311] on label "2" at bounding box center [403, 315] width 32 height 32
click at [397, 310] on input "2" at bounding box center [392, 304] width 10 height 10
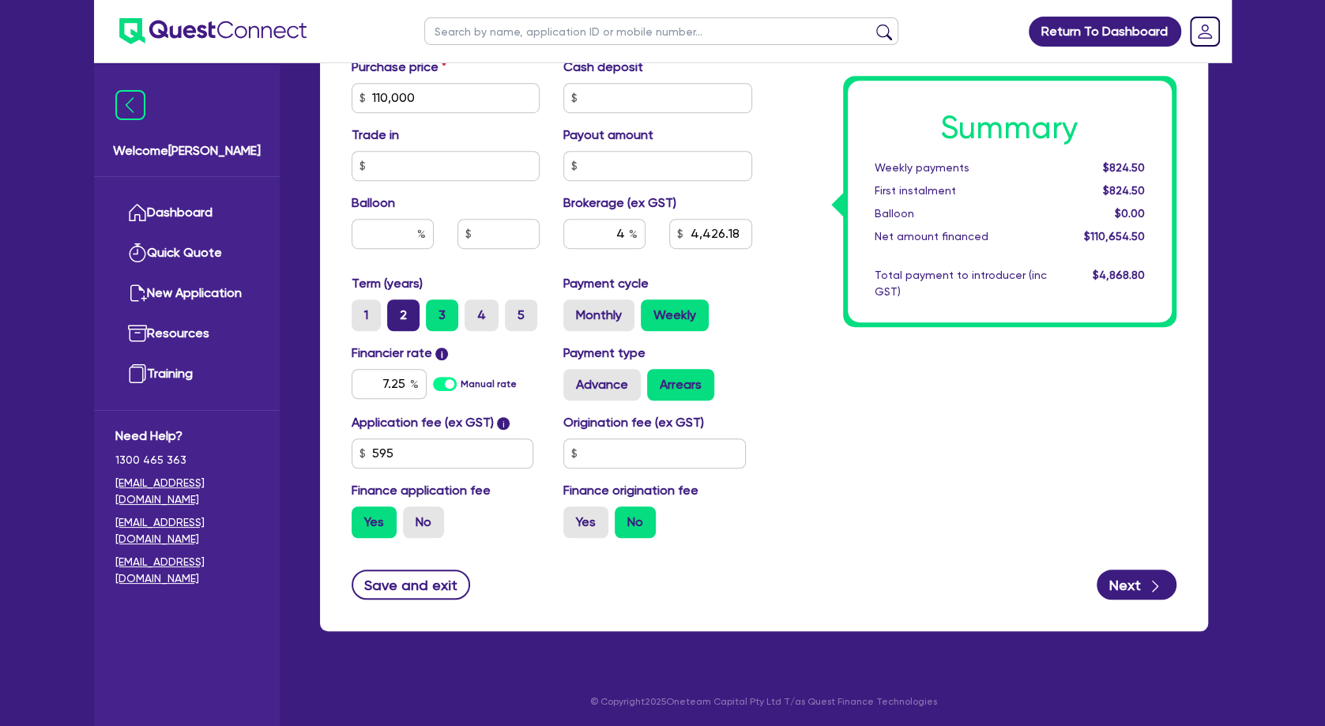
radio input "true"
type input "110,000"
type input "4,426.18"
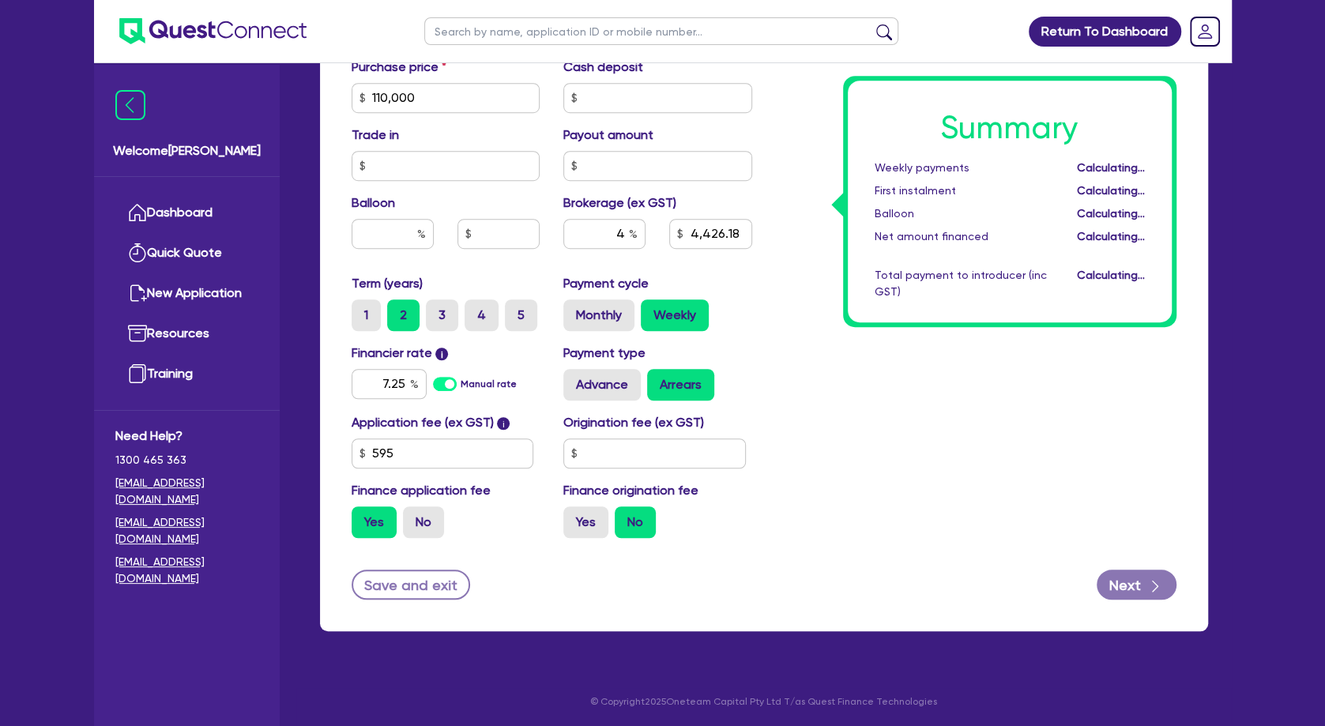
type input "110,000"
type input "4,426.18"
click at [843, 358] on div "Summary Weekly payments $1,194.06 First instalment $1,194.06 Balloon $0.00 Net …" at bounding box center [976, 89] width 424 height 924
click at [845, 345] on div "Summary Weekly payments $1,194.06 First instalment $1,194.06 Balloon $0.00 Net …" at bounding box center [976, 89] width 424 height 924
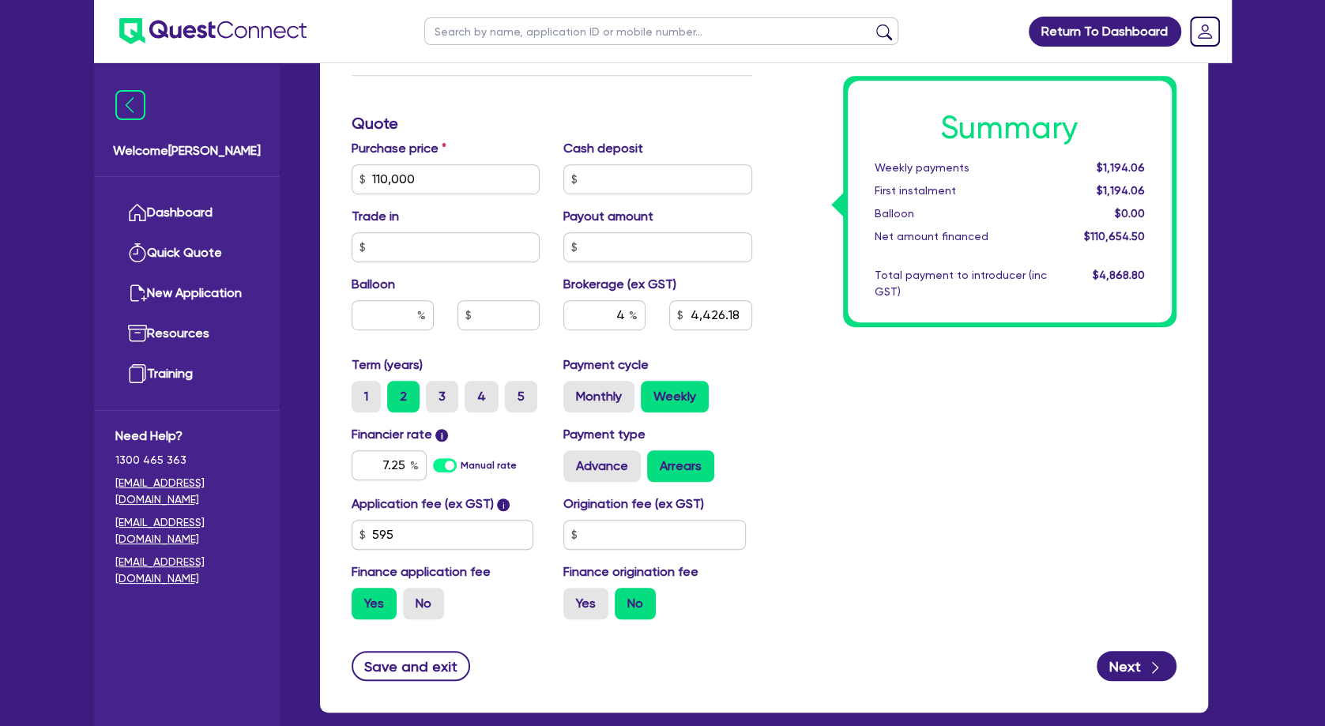
scroll to position [537, 0]
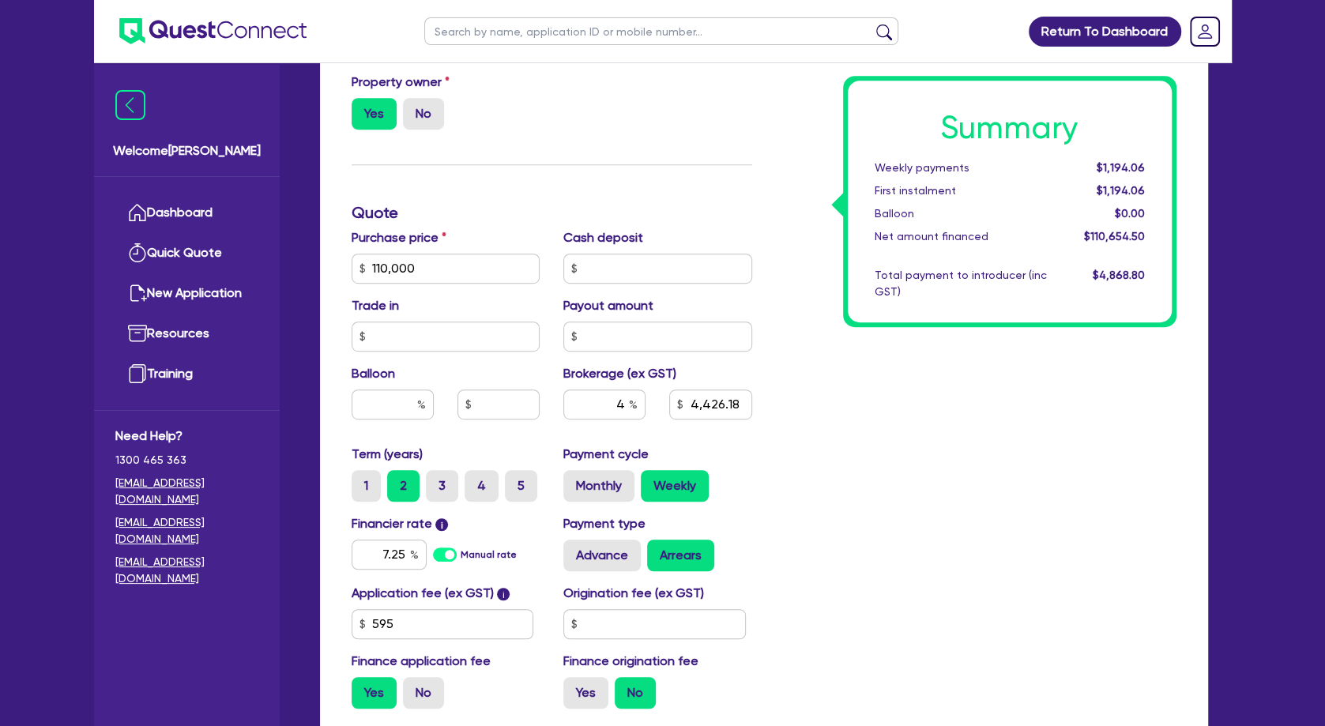
click at [829, 397] on div "Summary Weekly payments $1,194.06 First instalment $1,194.06 Balloon $0.00 Net …" at bounding box center [976, 260] width 424 height 924
drag, startPoint x: 371, startPoint y: 553, endPoint x: 461, endPoint y: 555, distance: 90.9
click at [427, 555] on input "7.25" at bounding box center [389, 555] width 75 height 30
type input "7.65"
type input "110,000"
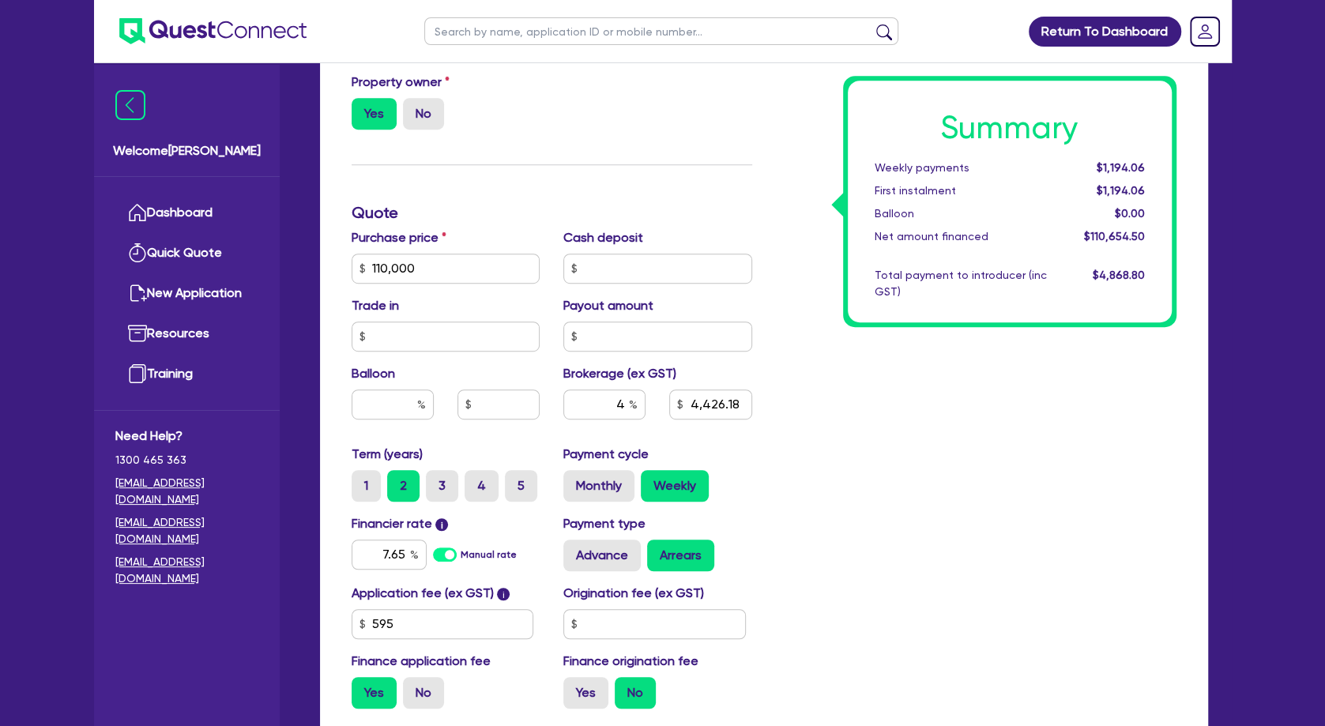
type input "4,426.18"
type input "110,000"
type input "4,426.18"
click at [879, 476] on div "Summary Weekly payments Calculating... First instalment Calculating... Balloon …" at bounding box center [976, 260] width 424 height 924
click at [827, 445] on div "Summary Weekly payments $1,198.76 First instalment $1,198.76 Balloon $0.00 Net …" at bounding box center [976, 260] width 424 height 924
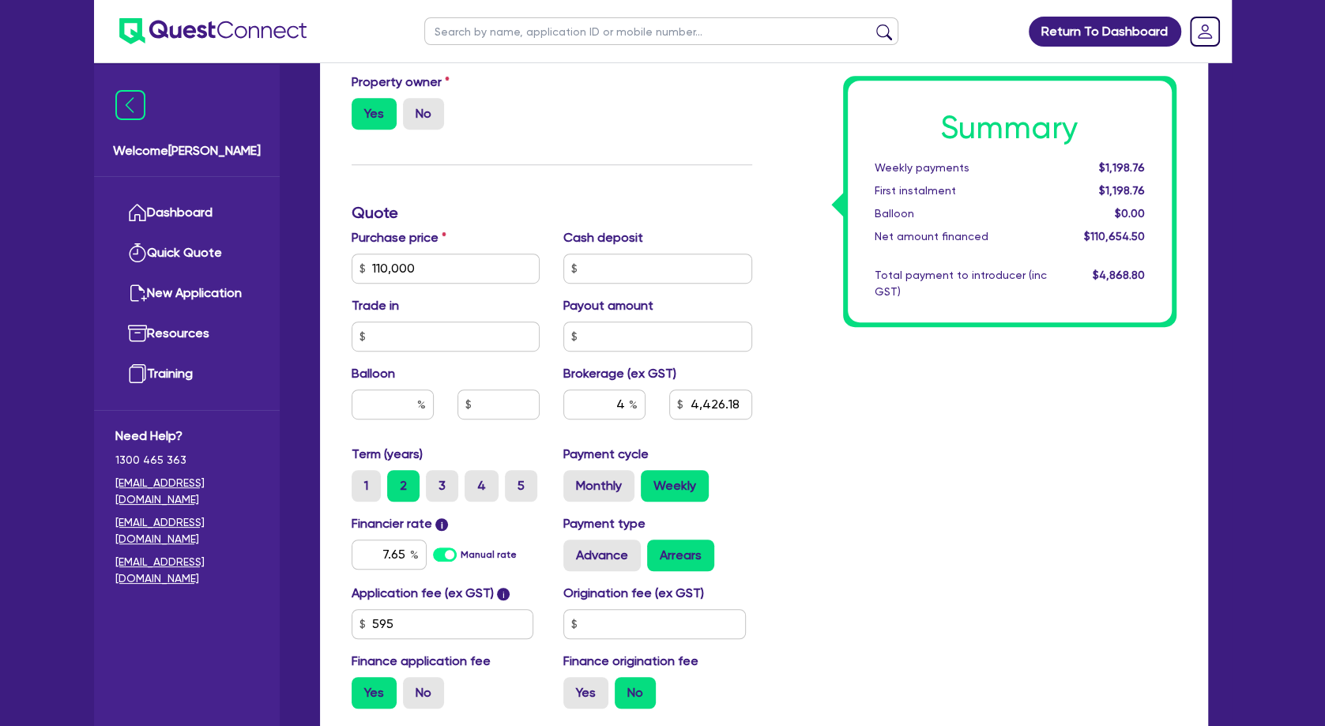
scroll to position [24, 0]
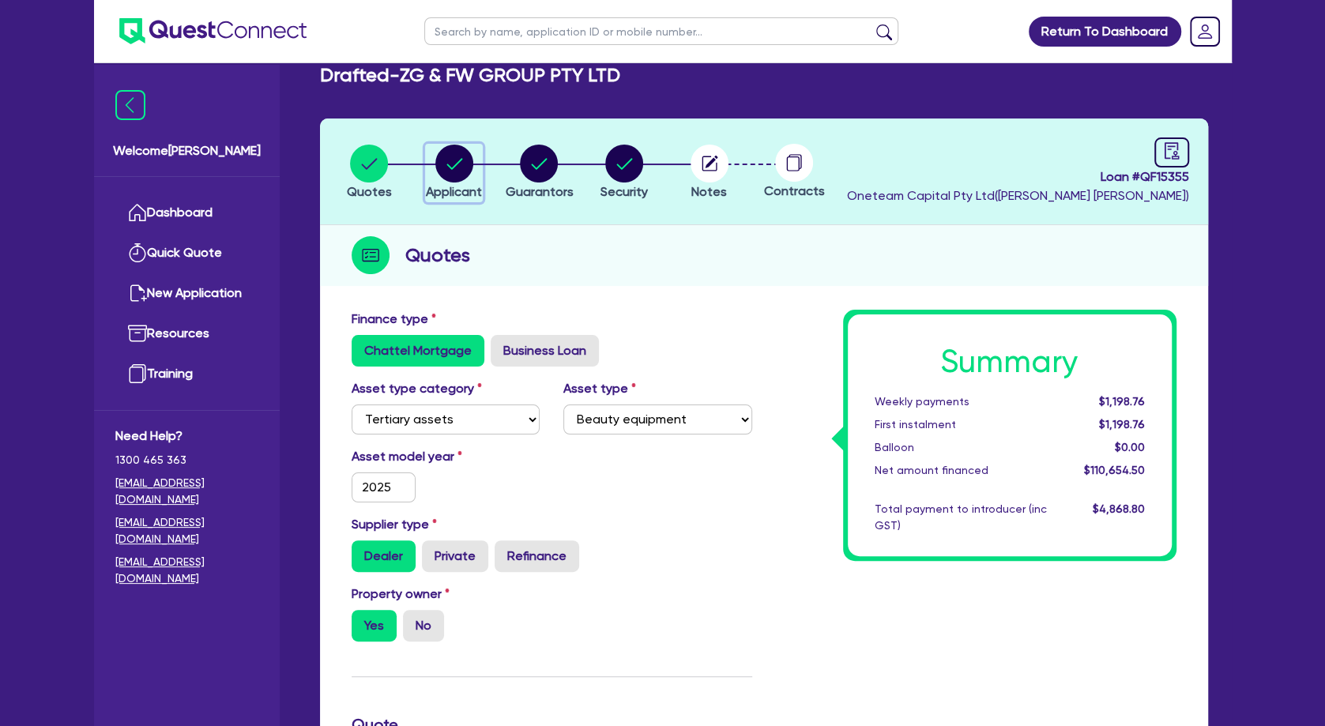
click at [456, 168] on circle "button" at bounding box center [454, 164] width 38 height 38
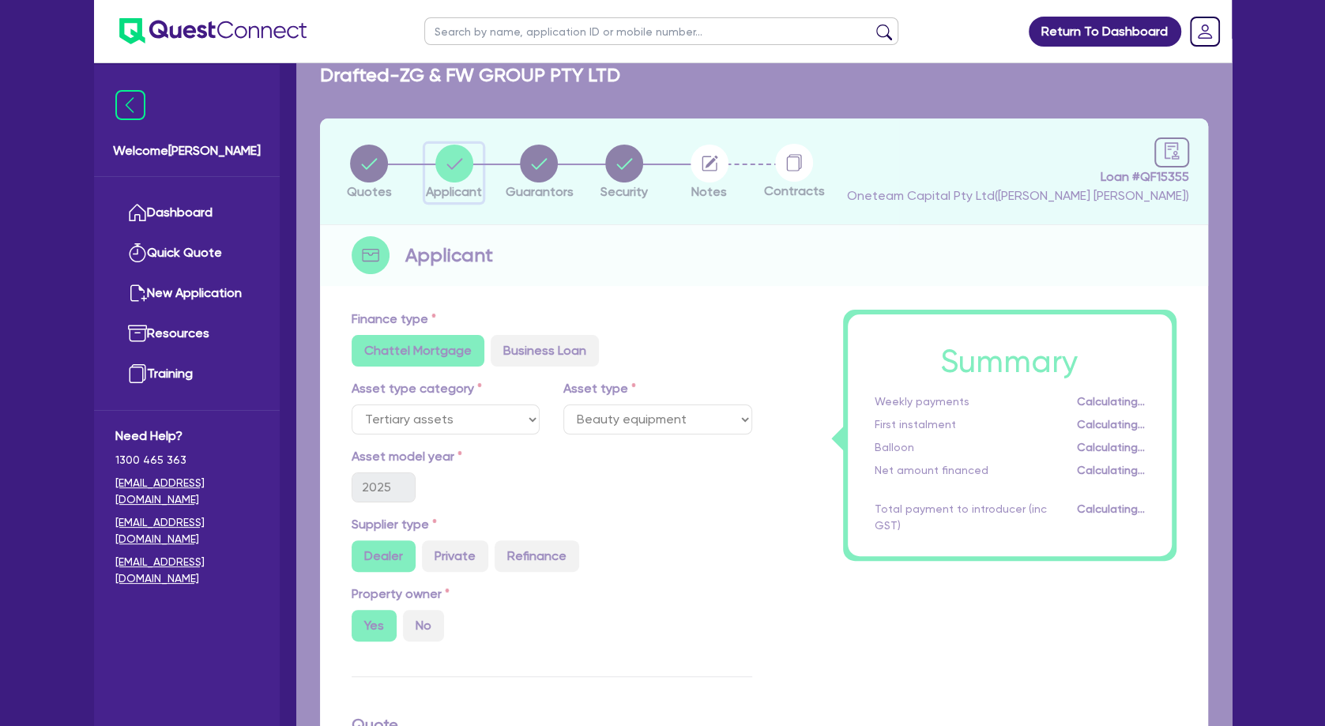
select select "COMPANY"
select select "HEALTH_BEAUTY"
select select "HAIR_BEAUTY_SALONS"
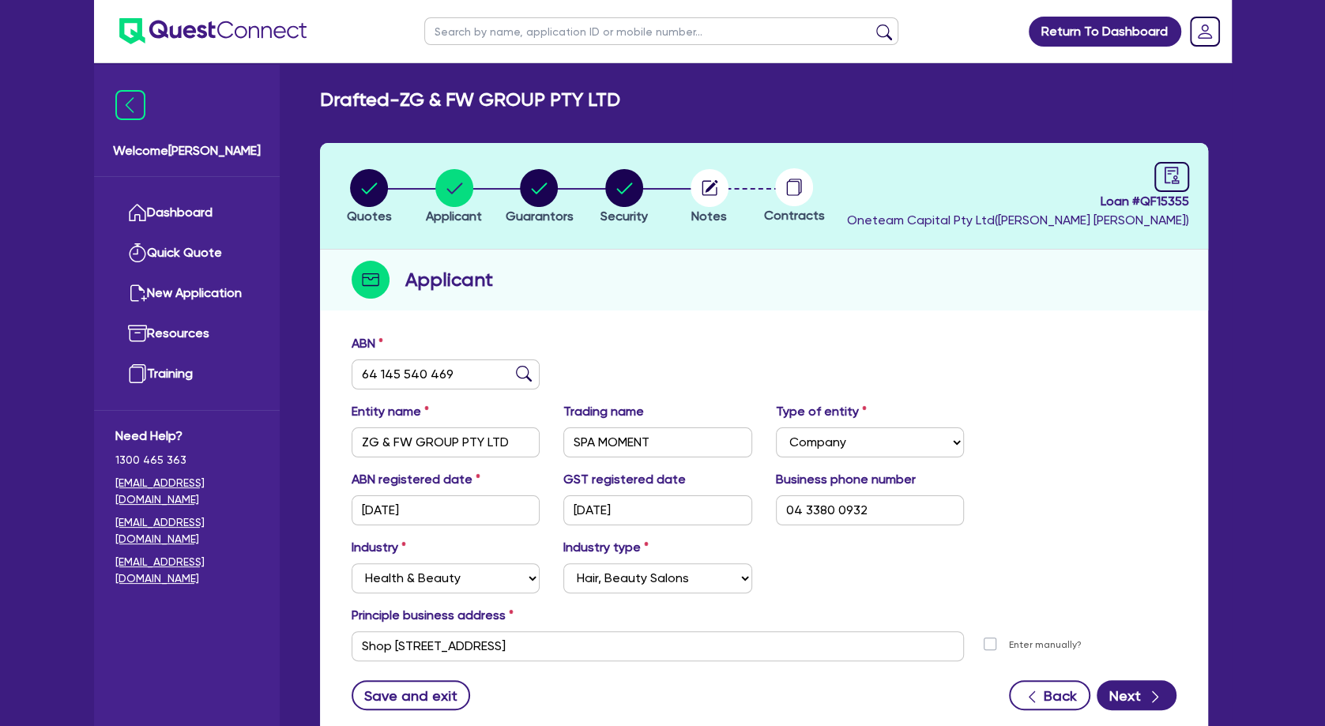
click at [521, 100] on h2 "Drafted - ZG & FW GROUP PTY LTD" at bounding box center [470, 100] width 300 height 23
drag, startPoint x: 660, startPoint y: 295, endPoint x: 579, endPoint y: 254, distance: 90.1
click at [661, 293] on div "Applicant" at bounding box center [764, 280] width 888 height 61
click at [369, 179] on circle "button" at bounding box center [369, 188] width 38 height 38
select select "TERTIARY_ASSETS"
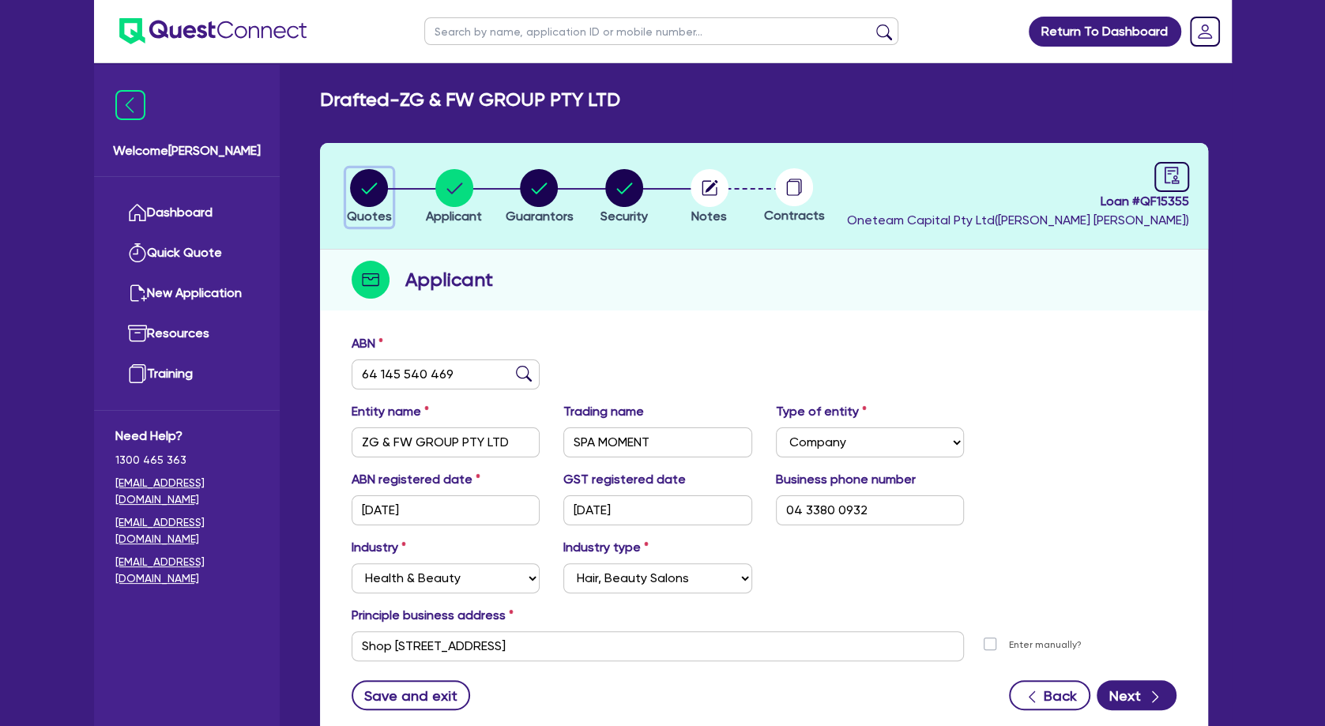
select select "BEAUTY_EQUIPMENT"
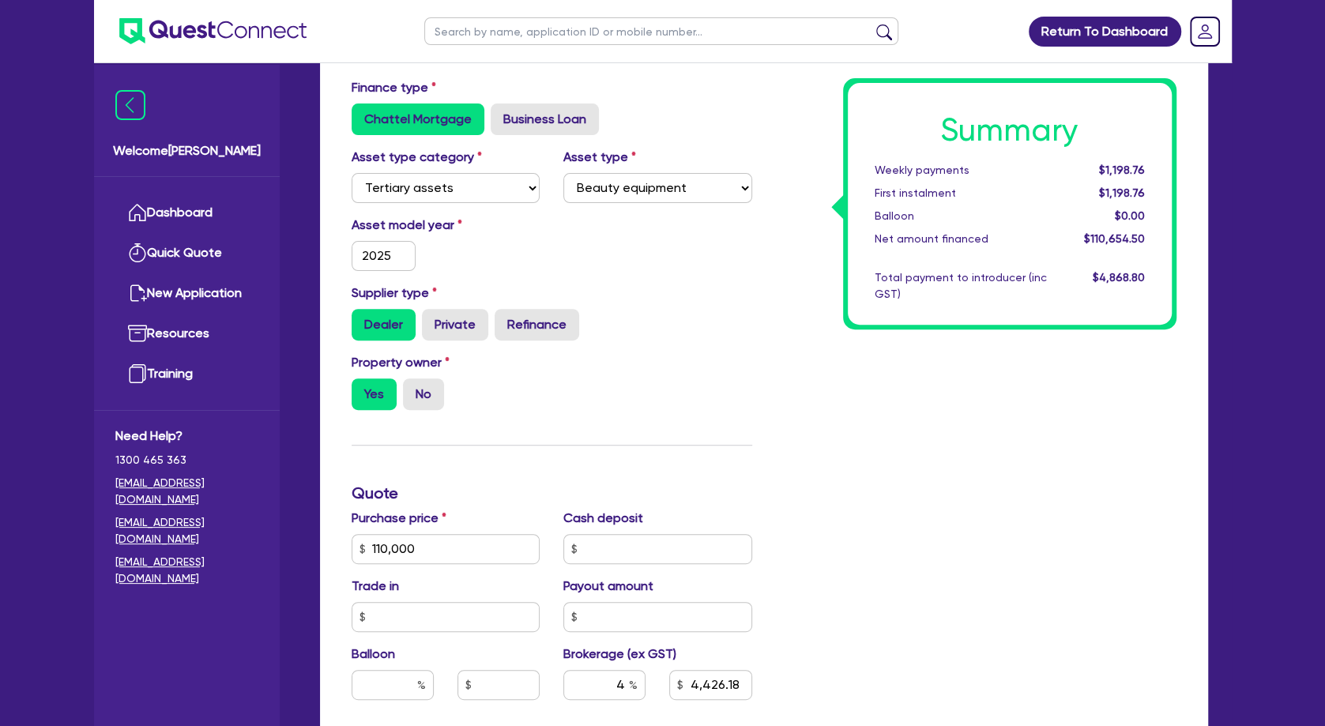
scroll to position [597, 0]
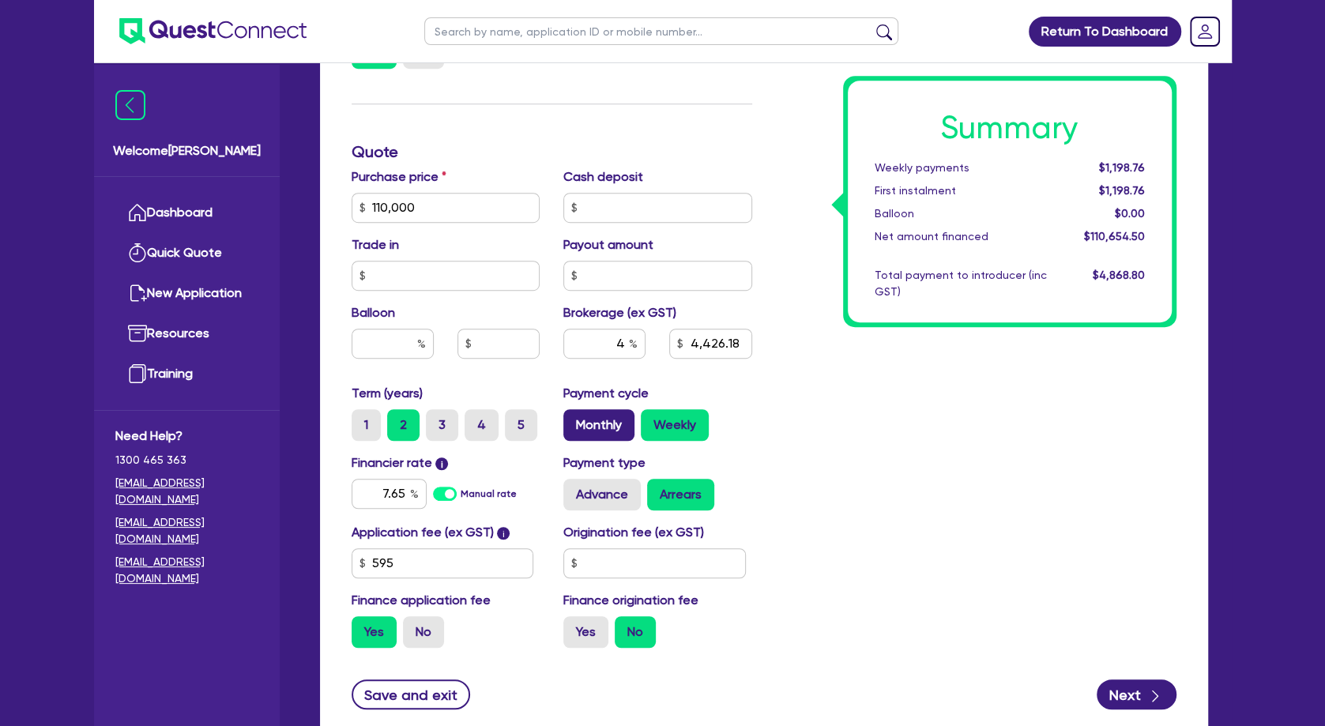
click at [613, 423] on label "Monthly" at bounding box center [598, 425] width 71 height 32
click at [605, 425] on label "Monthly" at bounding box center [598, 425] width 71 height 32
click at [574, 420] on input "Monthly" at bounding box center [568, 414] width 10 height 10
radio input "true"
type input "110,000"
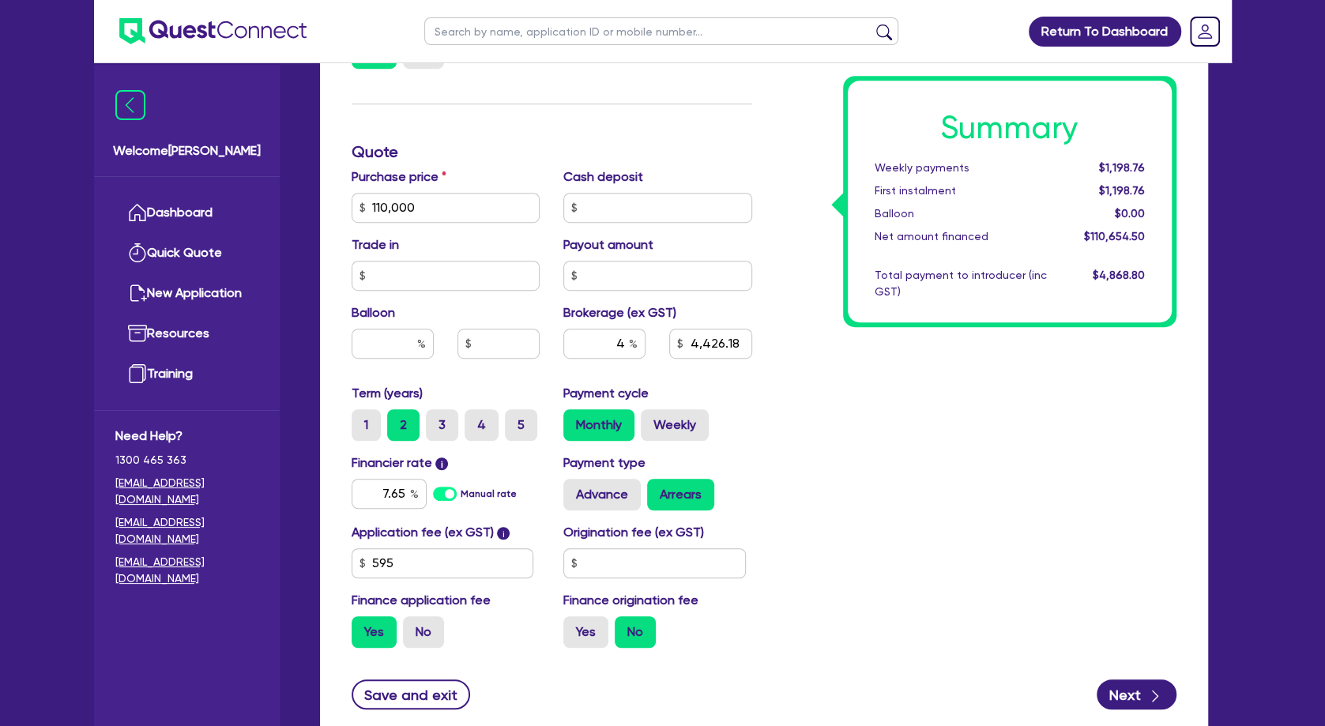
type input "4,426.18"
type input "110,000"
type input "4,426.18"
drag, startPoint x: 898, startPoint y: 415, endPoint x: 604, endPoint y: 260, distance: 332.3
click at [896, 412] on div "Summary Monthly payments $5,206.39 First instalment $5,206.39 Balloon $0.00 Net…" at bounding box center [976, 199] width 424 height 924
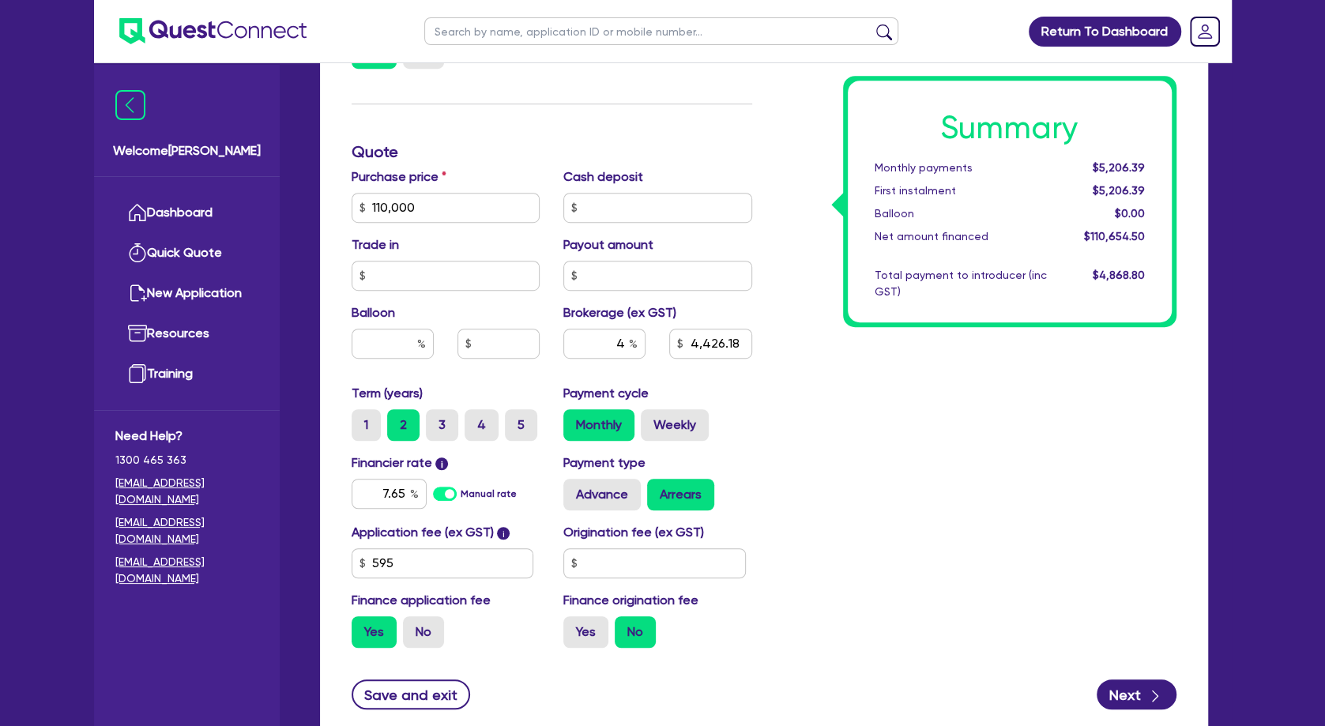
click at [804, 375] on div "Summary Monthly payments $5,206.39 First instalment $5,206.39 Balloon $0.00 Net…" at bounding box center [976, 199] width 424 height 924
drag, startPoint x: 616, startPoint y: 342, endPoint x: 646, endPoint y: 347, distance: 31.2
click at [646, 347] on input "4" at bounding box center [604, 344] width 82 height 30
type input "3"
type input "110,000"
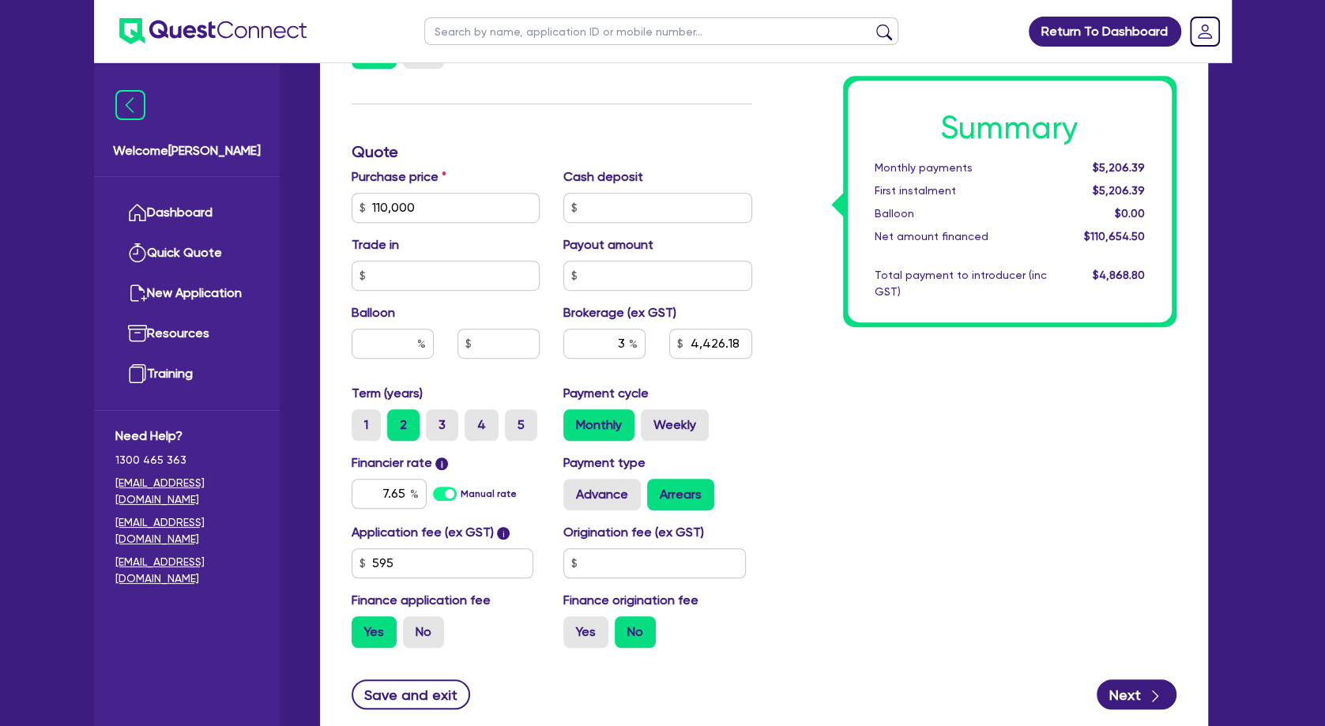
type input "4,426.18"
type input "110,000"
type input "3,319.64"
click at [827, 380] on div "Summary Monthly payments $5,206.39 First instalment $5,206.39 Balloon $0.00 Net…" at bounding box center [976, 199] width 424 height 924
click at [700, 426] on label "Weekly" at bounding box center [675, 425] width 68 height 32
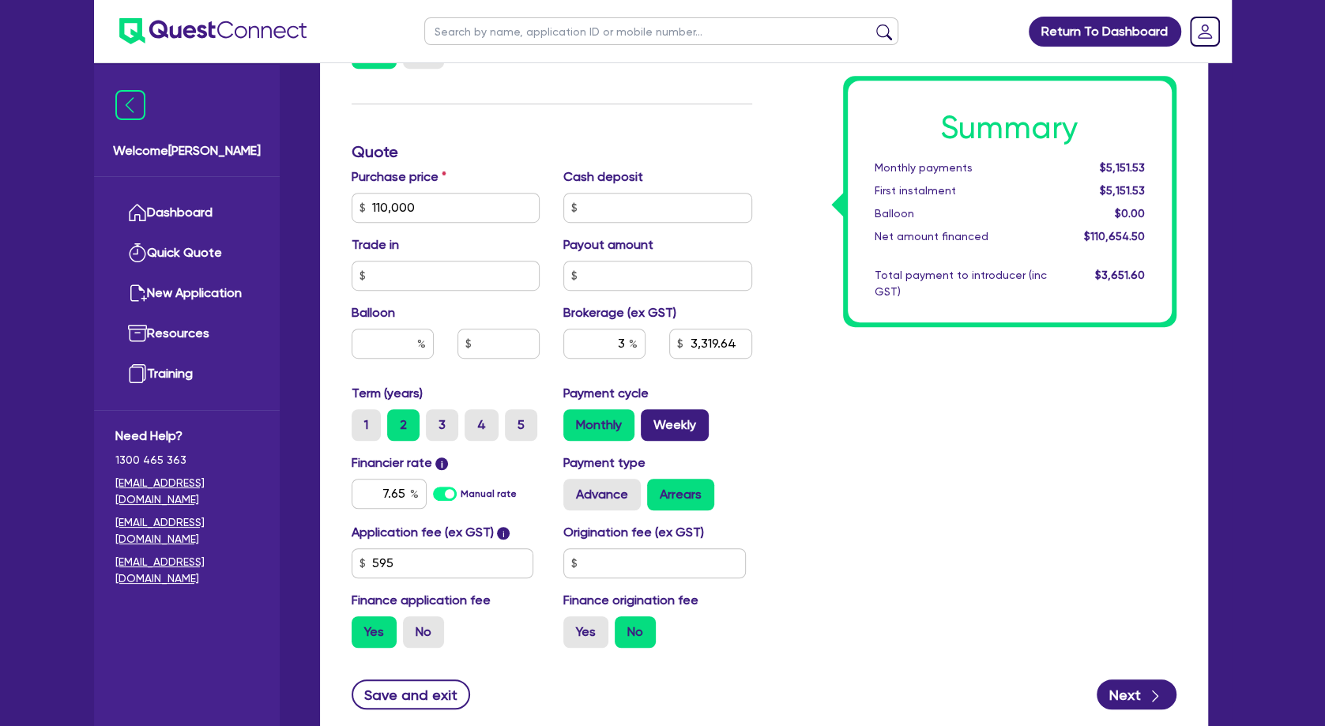
click at [651, 420] on input "Weekly" at bounding box center [646, 414] width 10 height 10
radio input "true"
type input "110,000"
type input "3,319.64"
type input "110,000"
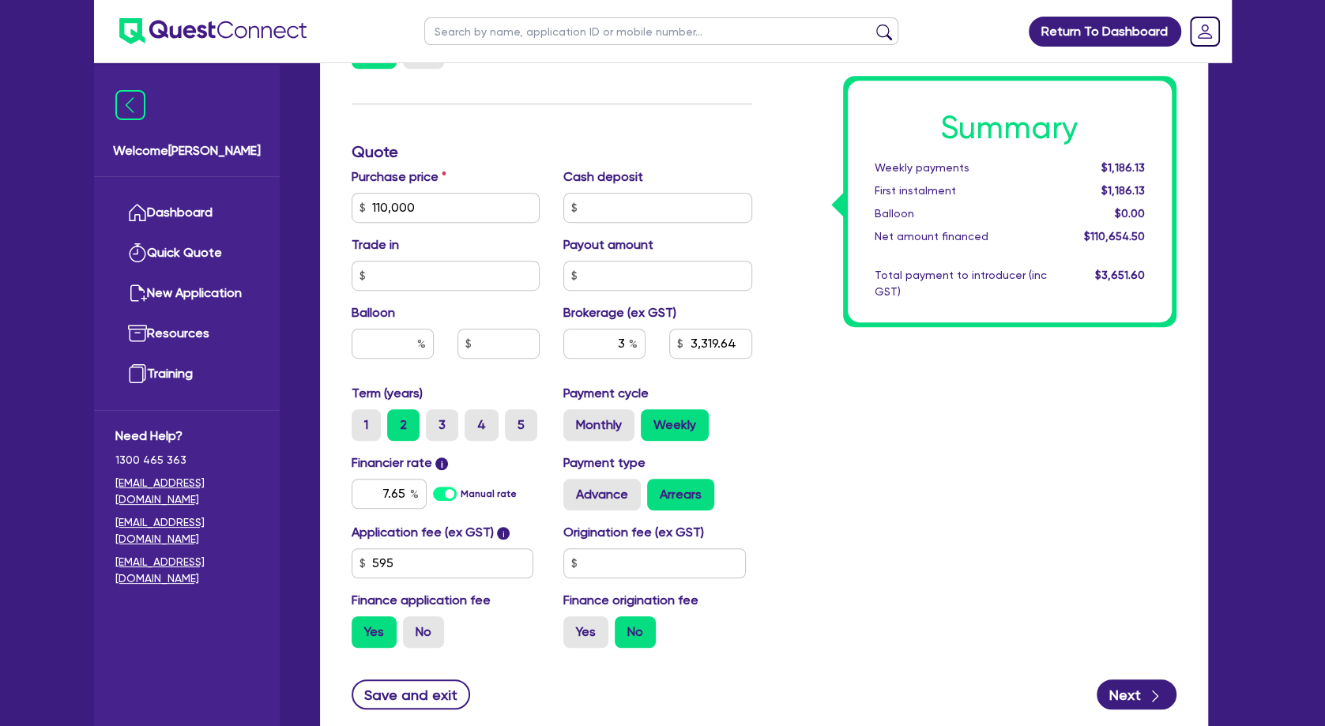
type input "3,319.64"
click at [832, 380] on div "Summary Weekly payments $1,186.13 First instalment $1,186.13 Balloon $0.00 Net …" at bounding box center [976, 199] width 424 height 924
click at [448, 420] on label "3" at bounding box center [442, 425] width 32 height 32
click at [436, 420] on input "3" at bounding box center [431, 414] width 10 height 10
radio input "true"
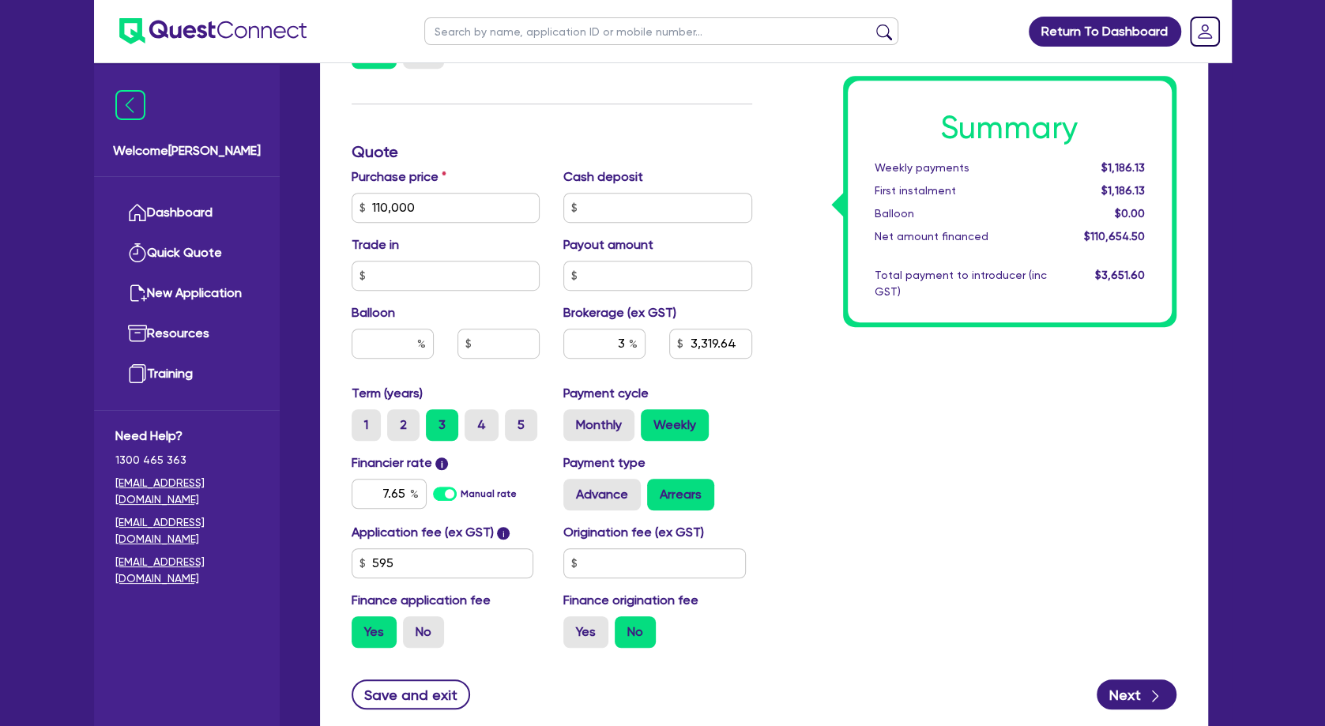
type input "110,000"
type input "3,319.64"
type input "110,000"
type input "3,319.64"
click at [601, 418] on label "Monthly" at bounding box center [598, 425] width 71 height 32
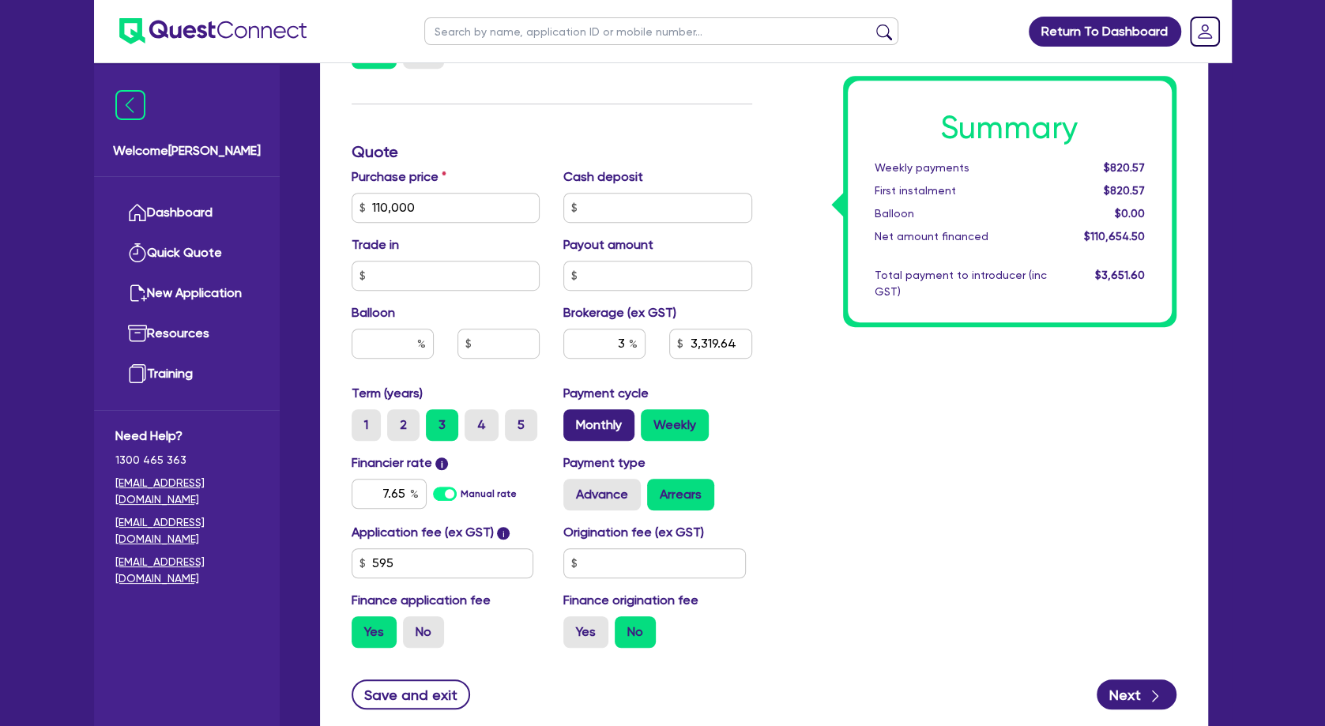
click at [574, 418] on input "Monthly" at bounding box center [568, 414] width 10 height 10
radio input "true"
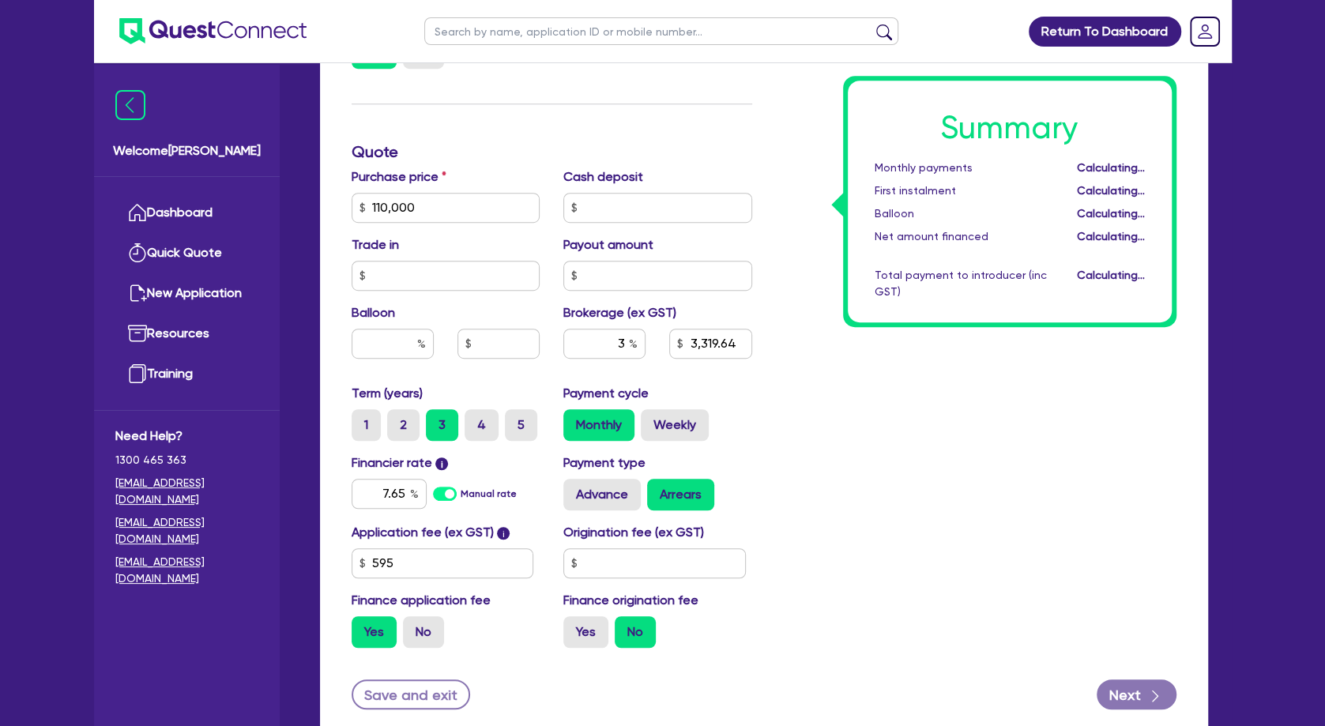
type input "110,000"
type input "3,319.64"
type input "110,000"
type input "3,319.64"
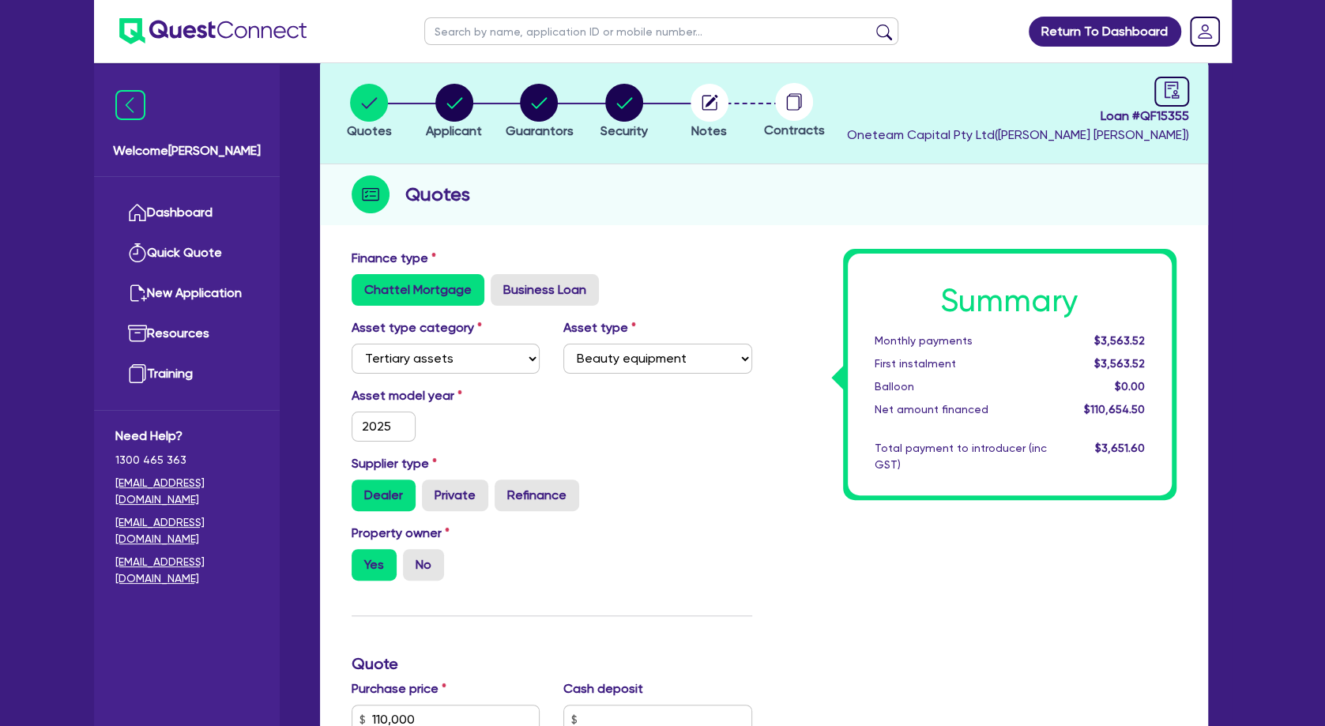
scroll to position [0, 0]
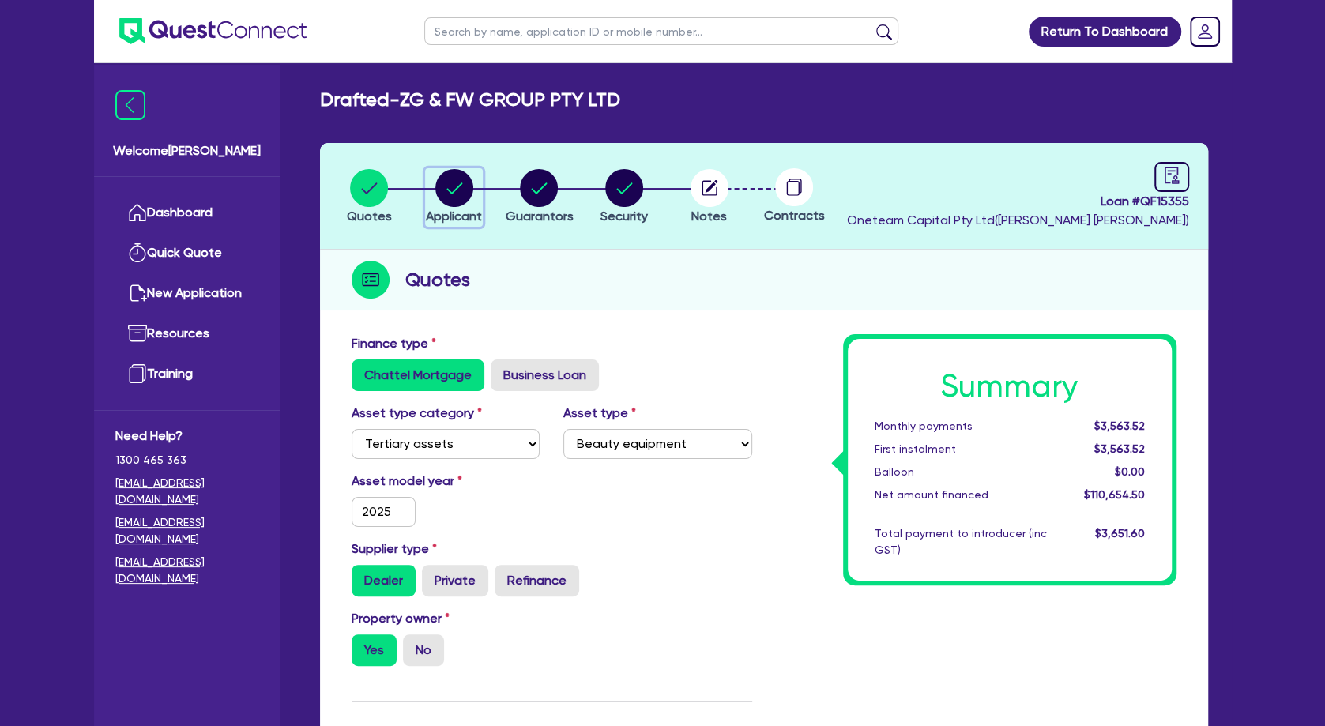
click at [462, 182] on circle "button" at bounding box center [454, 188] width 38 height 38
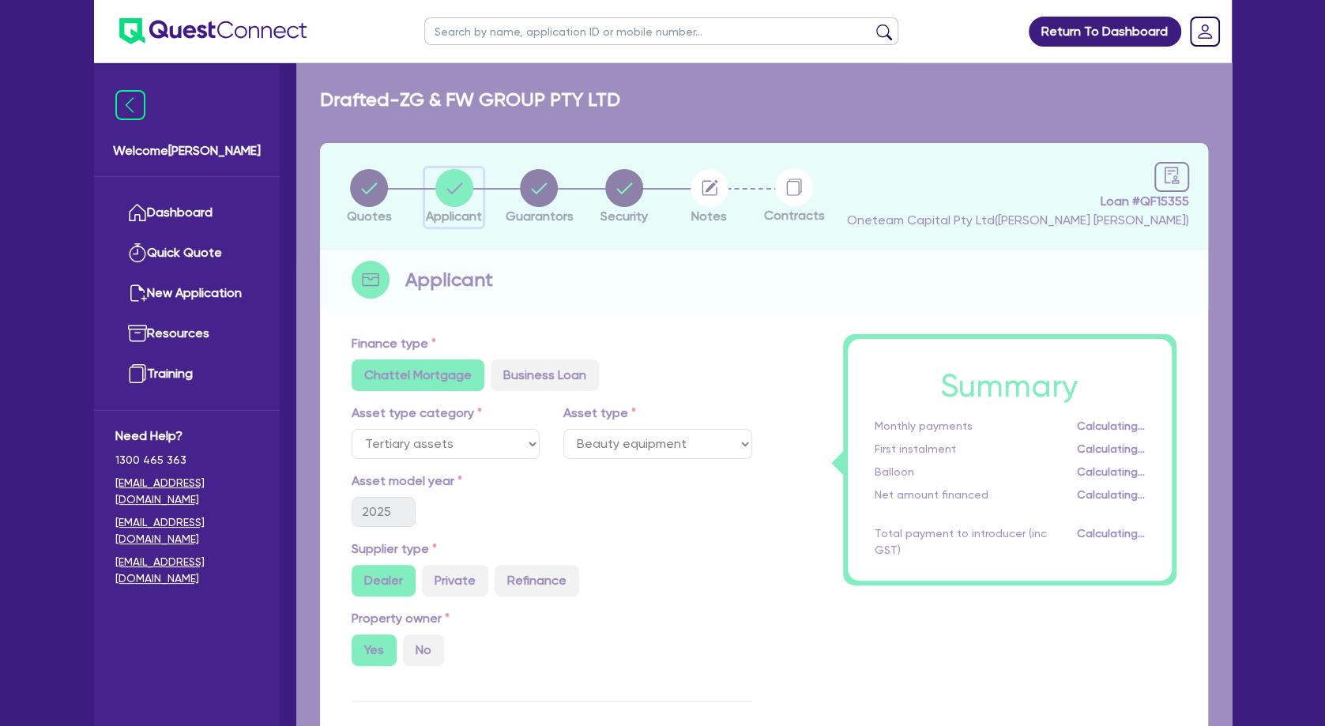
select select "COMPANY"
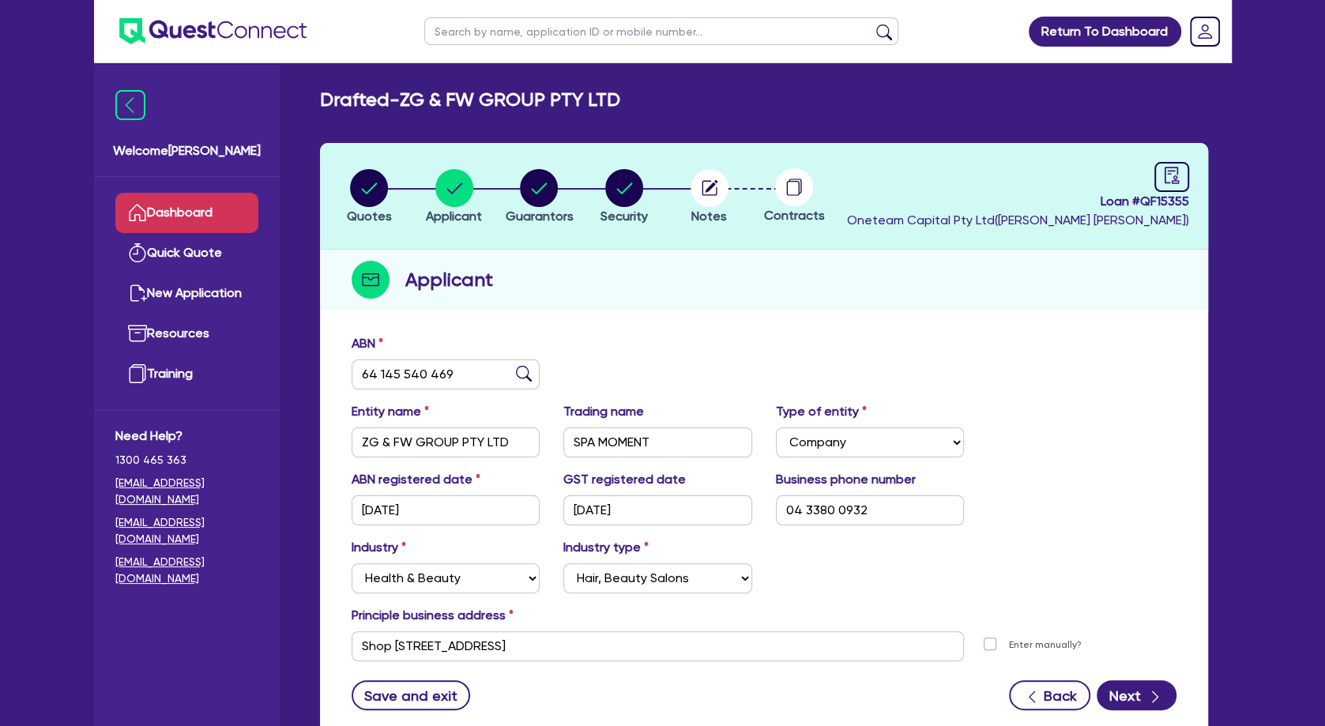
click at [211, 206] on link "Dashboard" at bounding box center [186, 213] width 143 height 40
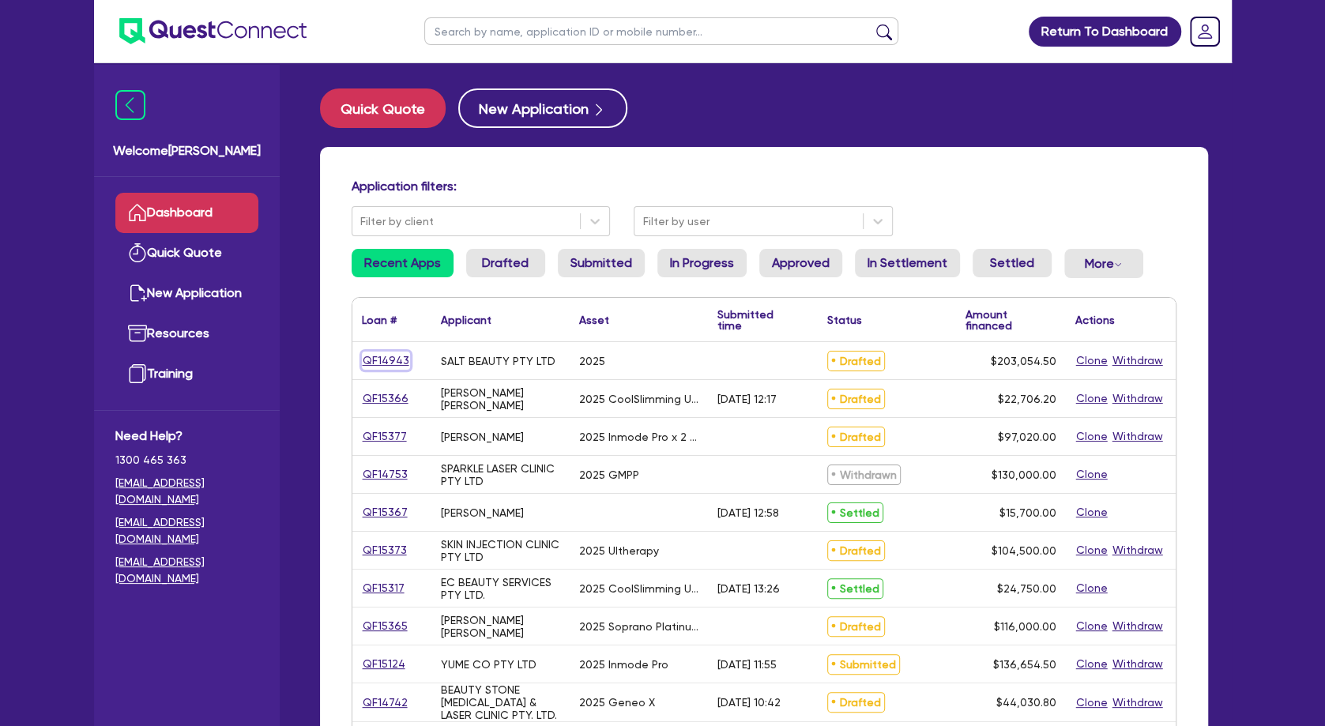
click at [376, 361] on link "QF14943" at bounding box center [386, 361] width 48 height 18
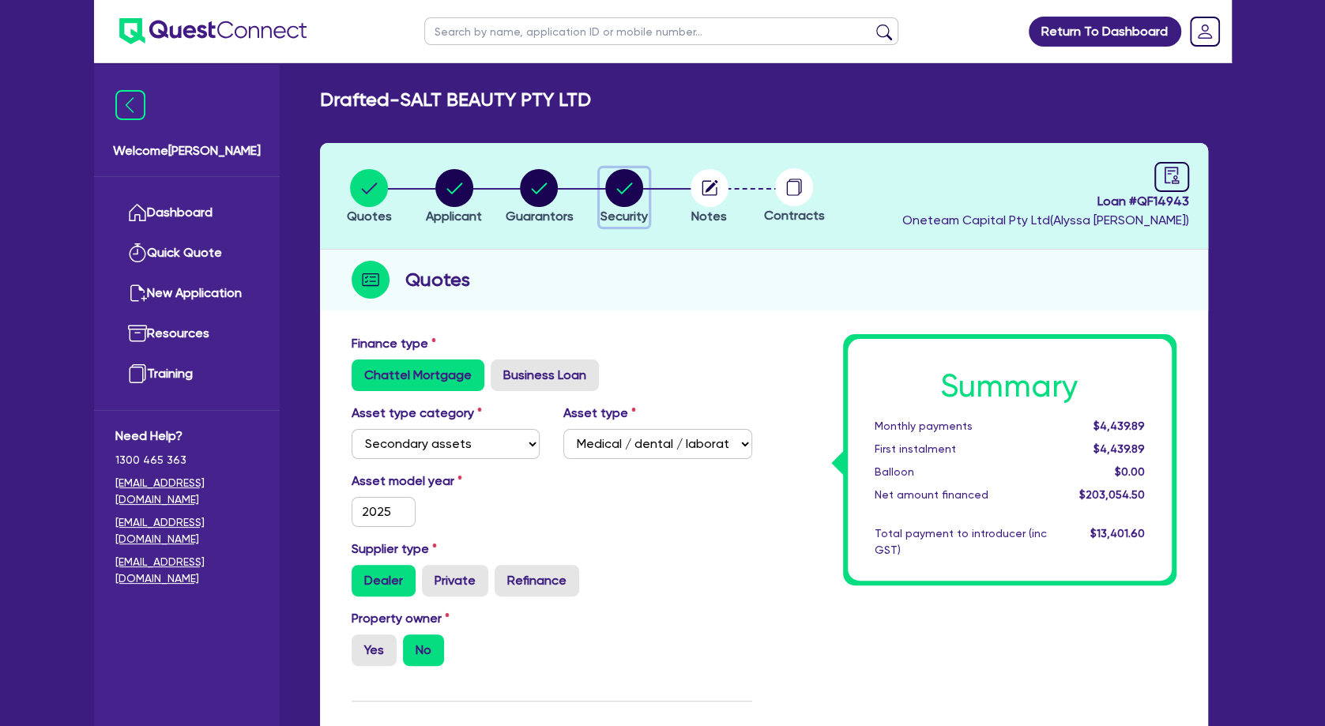
click at [620, 209] on span "Security" at bounding box center [624, 216] width 47 height 15
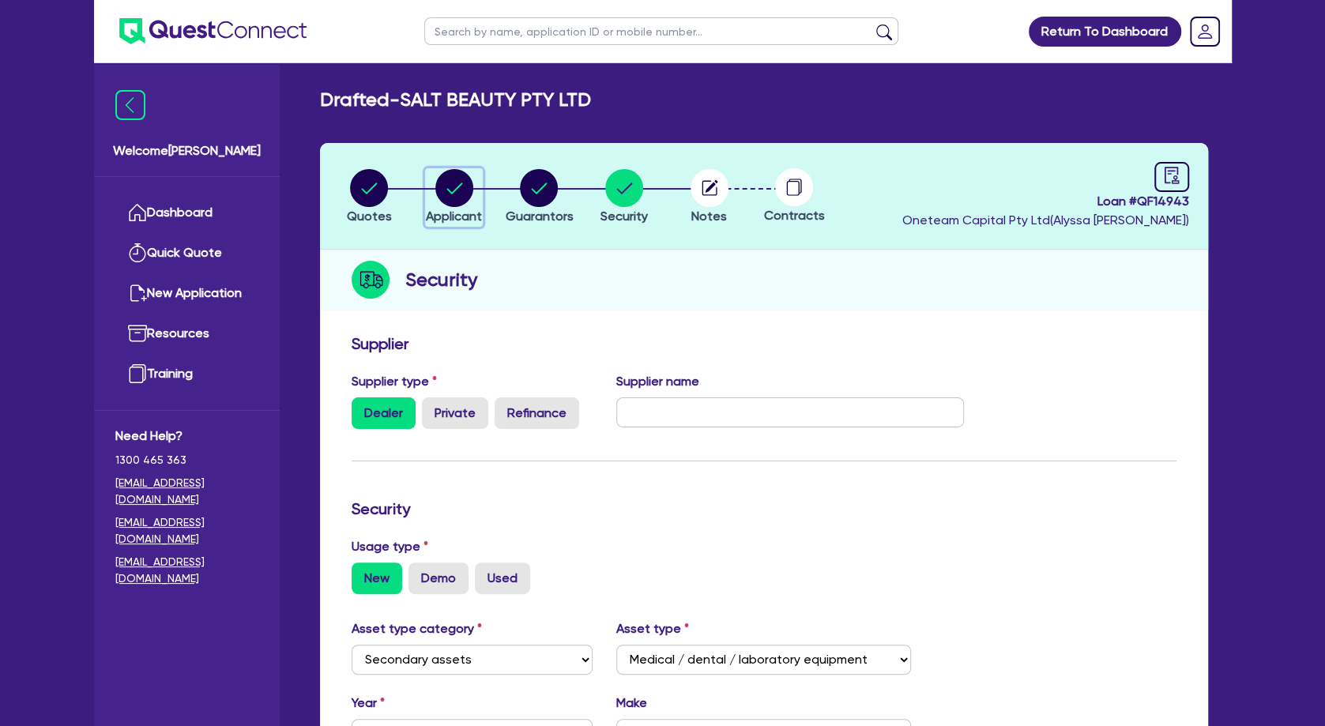
click at [461, 198] on circle "button" at bounding box center [454, 188] width 38 height 38
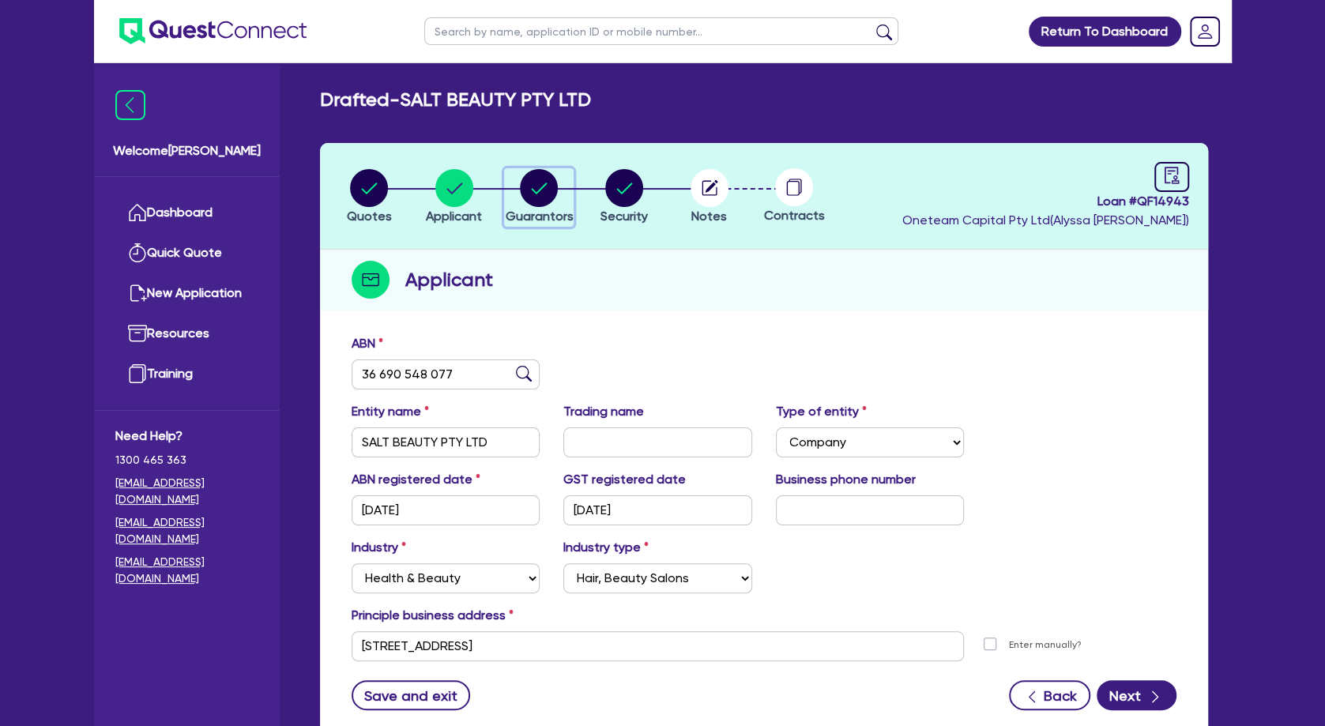
click at [523, 192] on circle "button" at bounding box center [539, 188] width 38 height 38
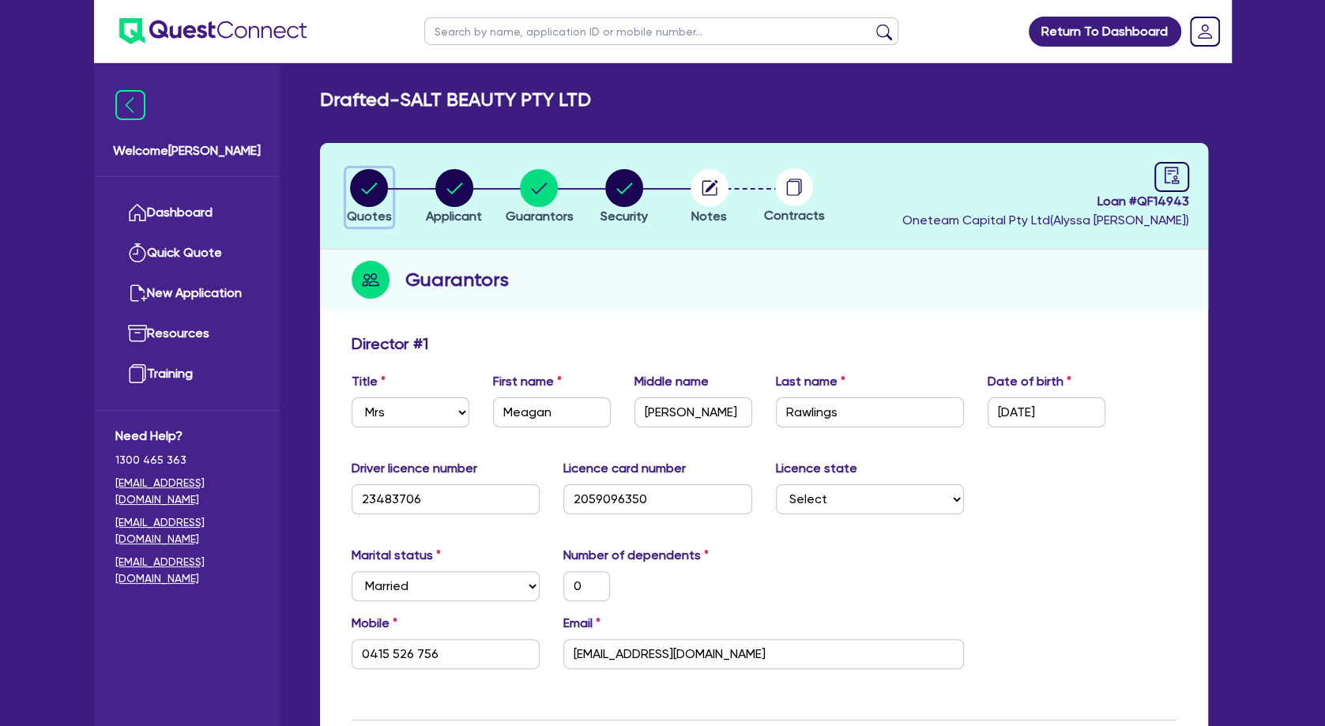
click at [381, 189] on circle "button" at bounding box center [369, 188] width 38 height 38
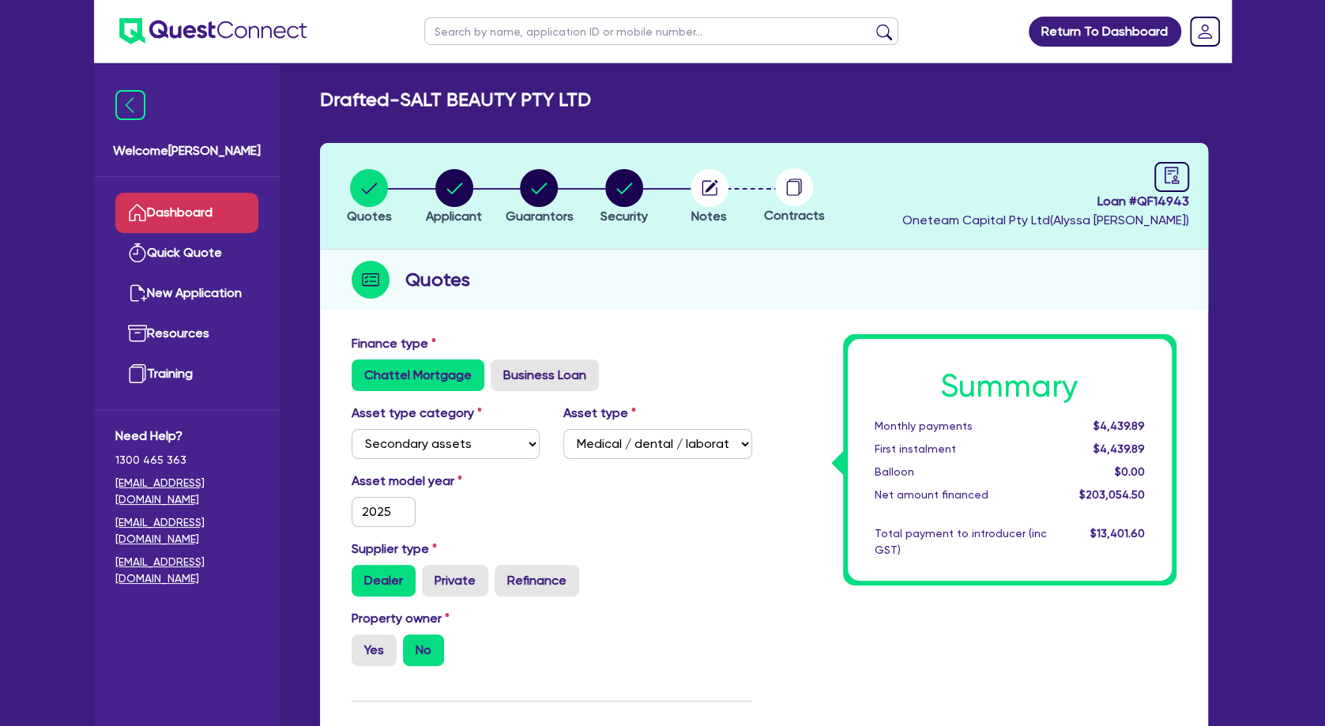
click at [215, 210] on link "Dashboard" at bounding box center [186, 213] width 143 height 40
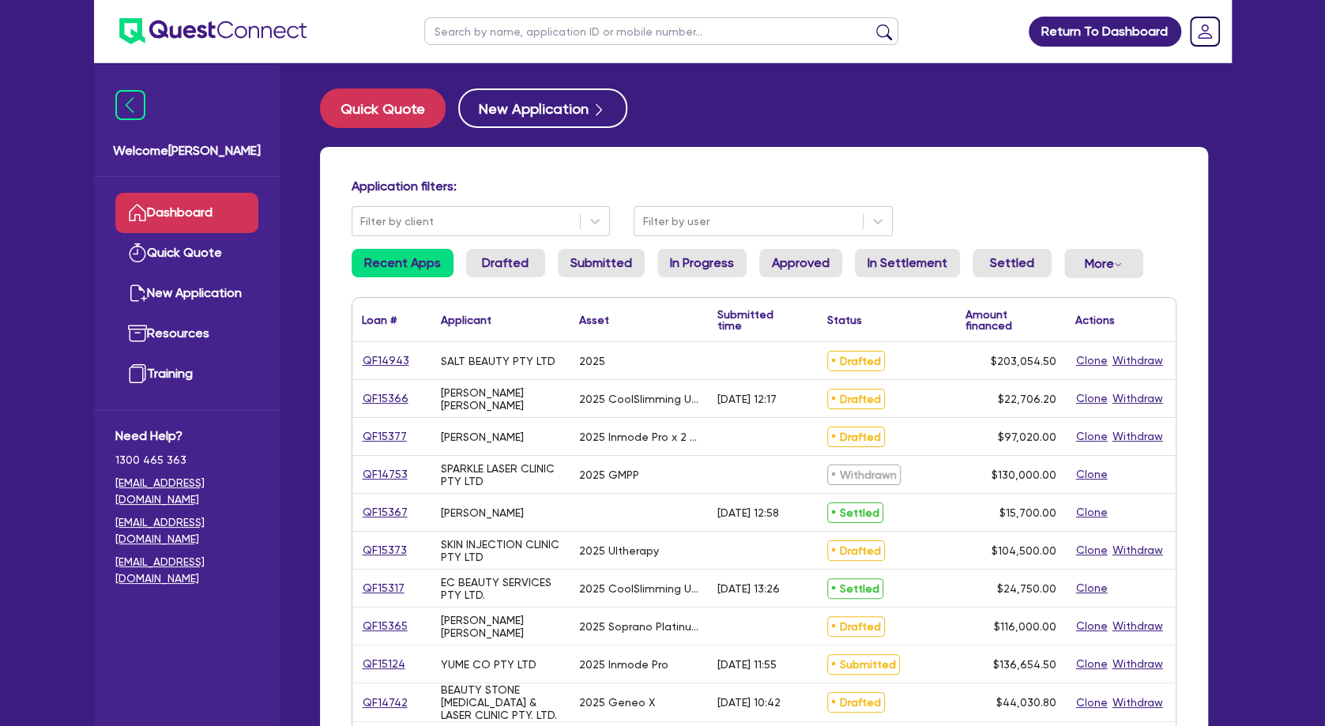
click at [500, 34] on input "text" at bounding box center [661, 31] width 474 height 28
click at [872, 24] on button "submit" at bounding box center [884, 35] width 25 height 22
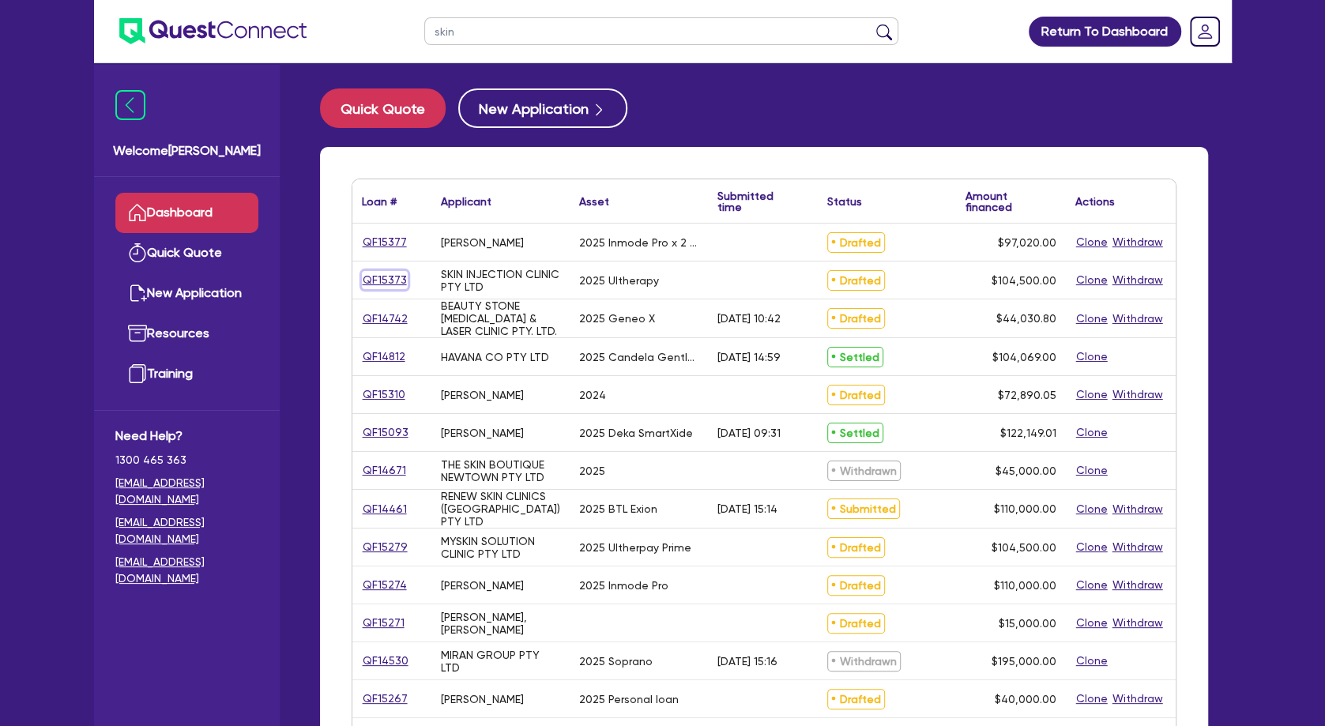
click at [397, 278] on link "QF15373" at bounding box center [385, 280] width 46 height 18
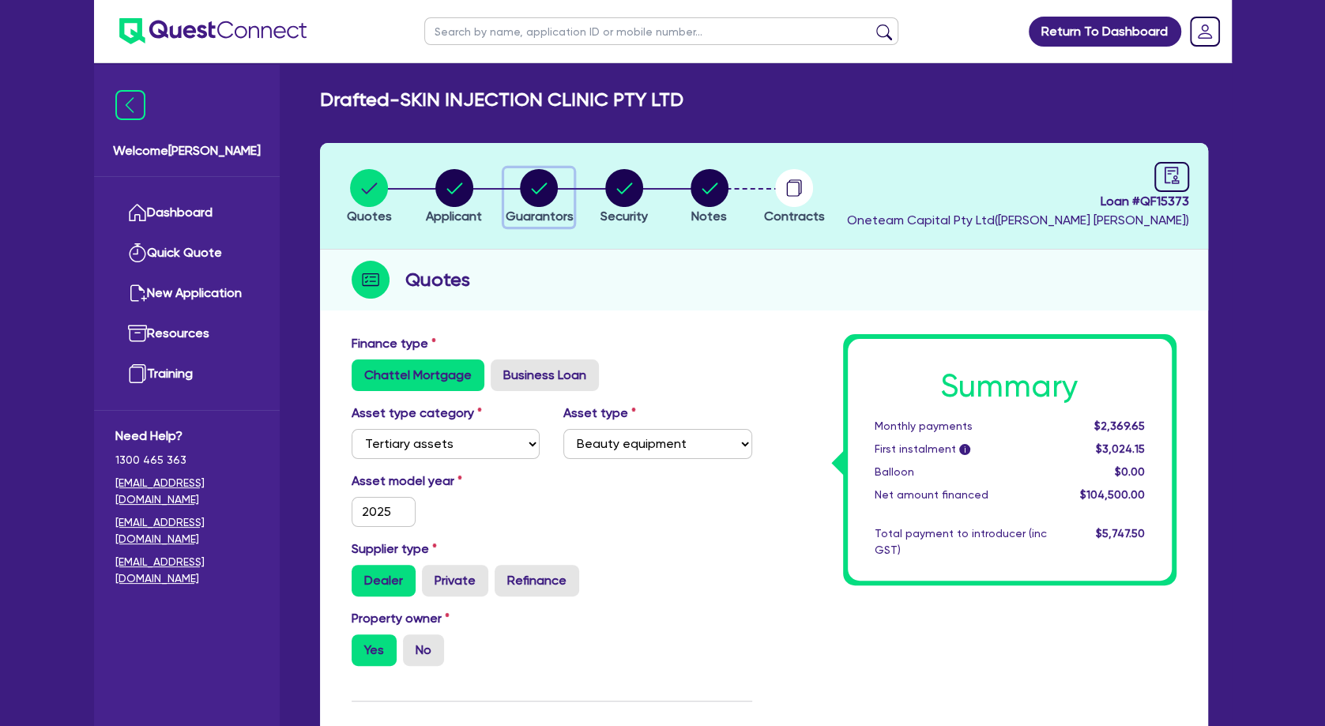
click at [545, 189] on circle "button" at bounding box center [539, 188] width 38 height 38
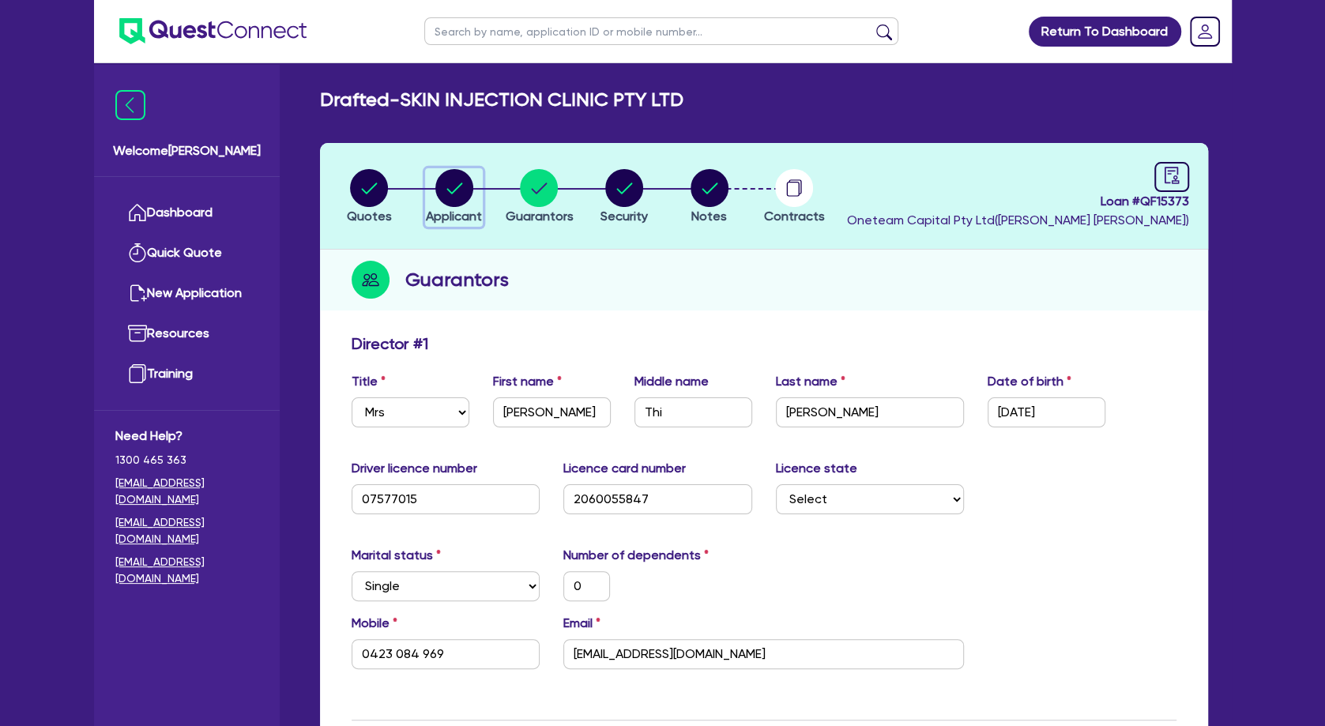
click at [478, 199] on div "button" at bounding box center [454, 188] width 56 height 38
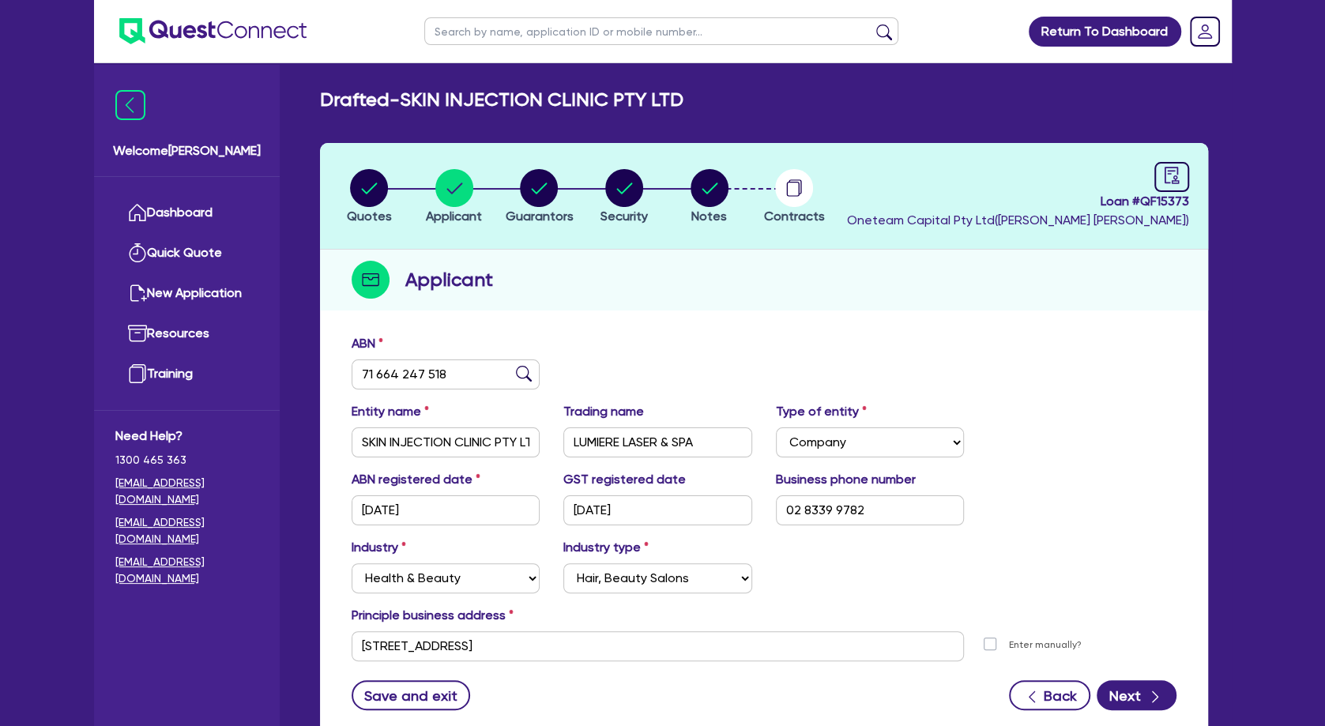
click at [625, 419] on label "Trading name" at bounding box center [603, 411] width 81 height 19
click at [629, 443] on input "LUMIERE LASER & SPA" at bounding box center [657, 442] width 189 height 30
click at [533, 643] on input "[STREET_ADDRESS]" at bounding box center [658, 646] width 613 height 30
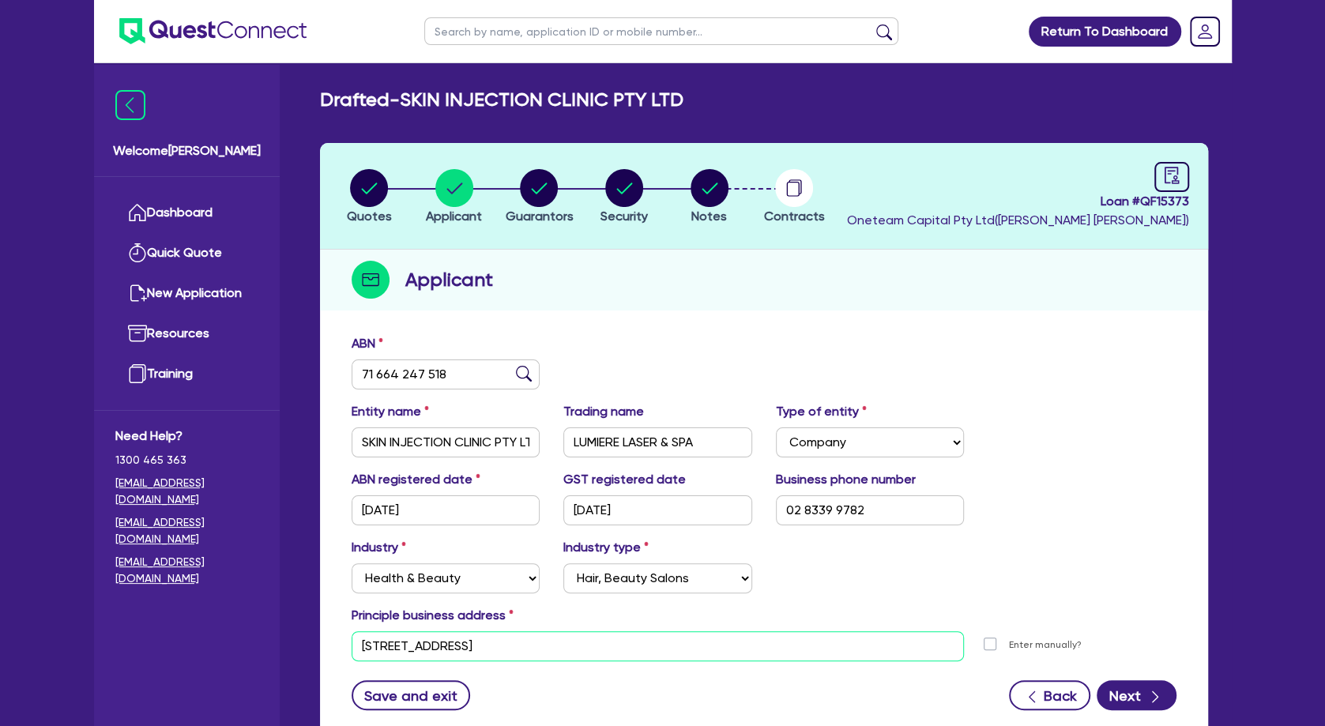
click at [533, 643] on input "[STREET_ADDRESS]" at bounding box center [658, 646] width 613 height 30
click at [541, 183] on circle "button" at bounding box center [539, 188] width 38 height 38
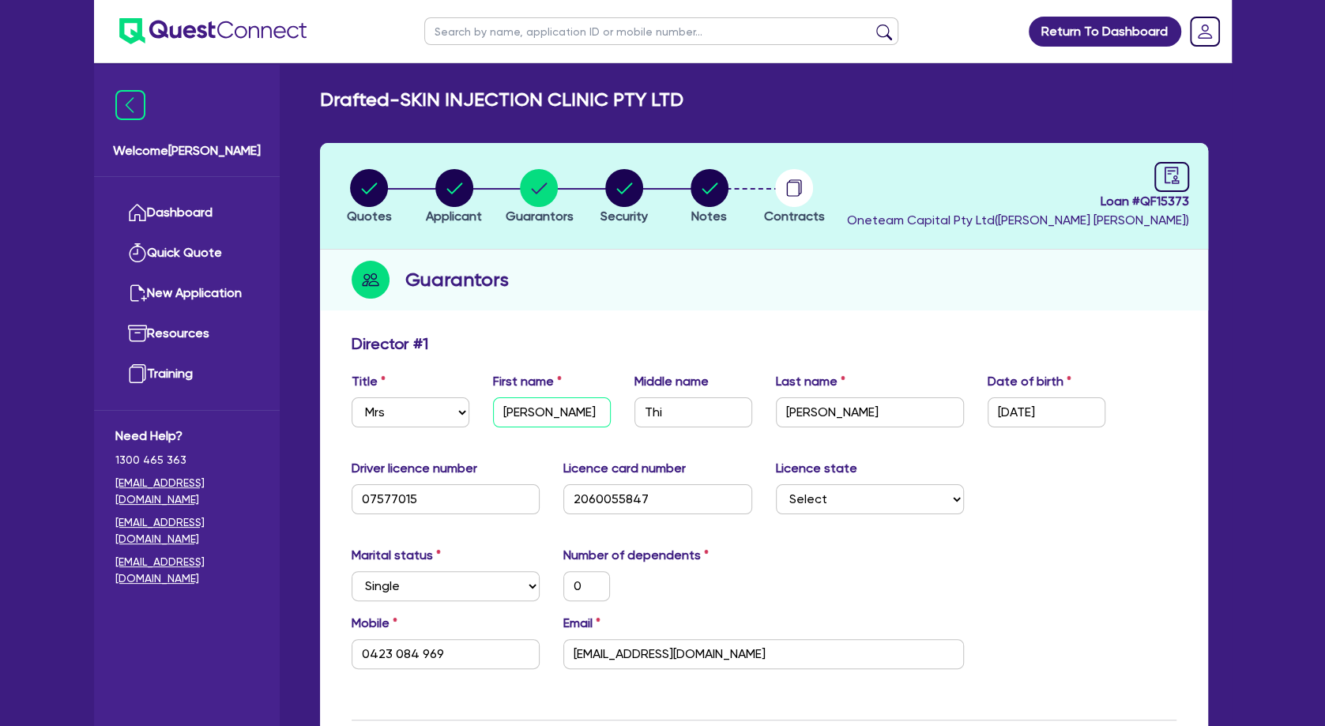
click at [532, 405] on input "[PERSON_NAME]" at bounding box center [552, 412] width 118 height 30
click at [818, 404] on input "[PERSON_NAME]" at bounding box center [870, 412] width 189 height 30
click at [409, 651] on input "0423 084 969" at bounding box center [446, 654] width 189 height 30
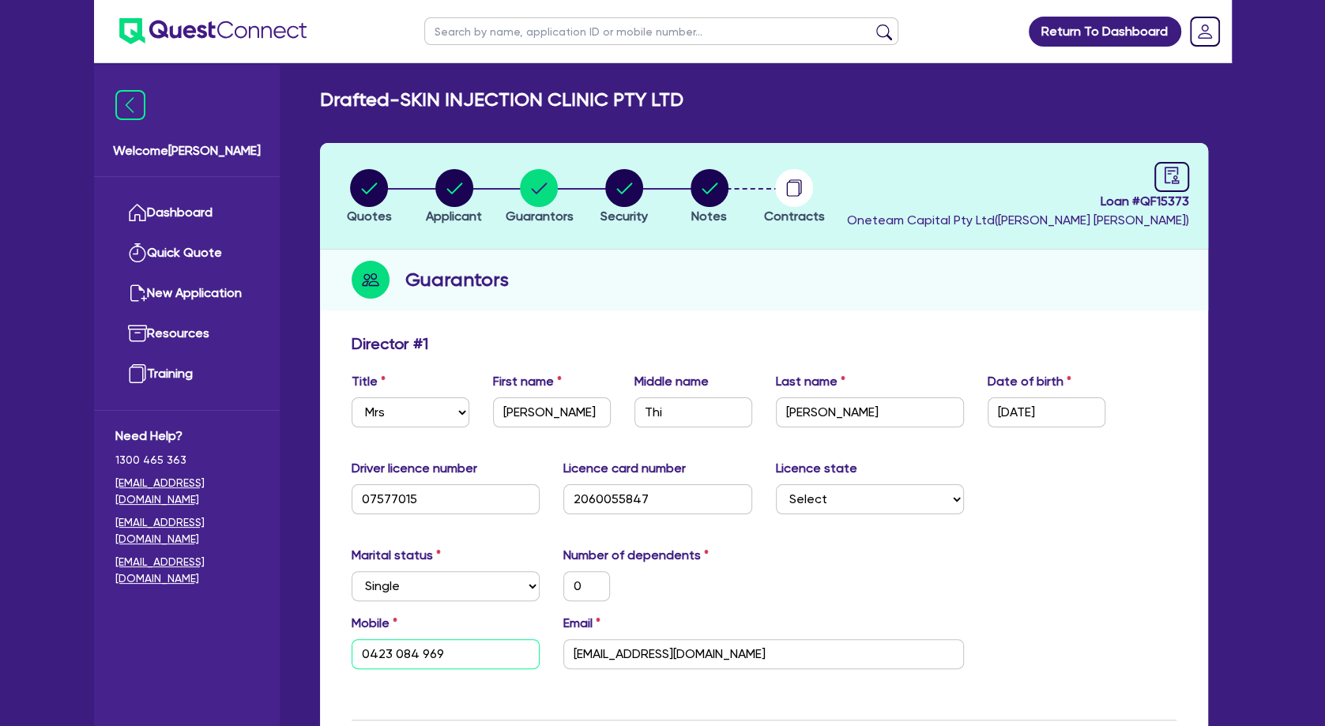
click at [409, 651] on input "0423 084 969" at bounding box center [446, 654] width 189 height 30
click at [630, 653] on input "[EMAIL_ADDRESS][DOMAIN_NAME]" at bounding box center [763, 654] width 401 height 30
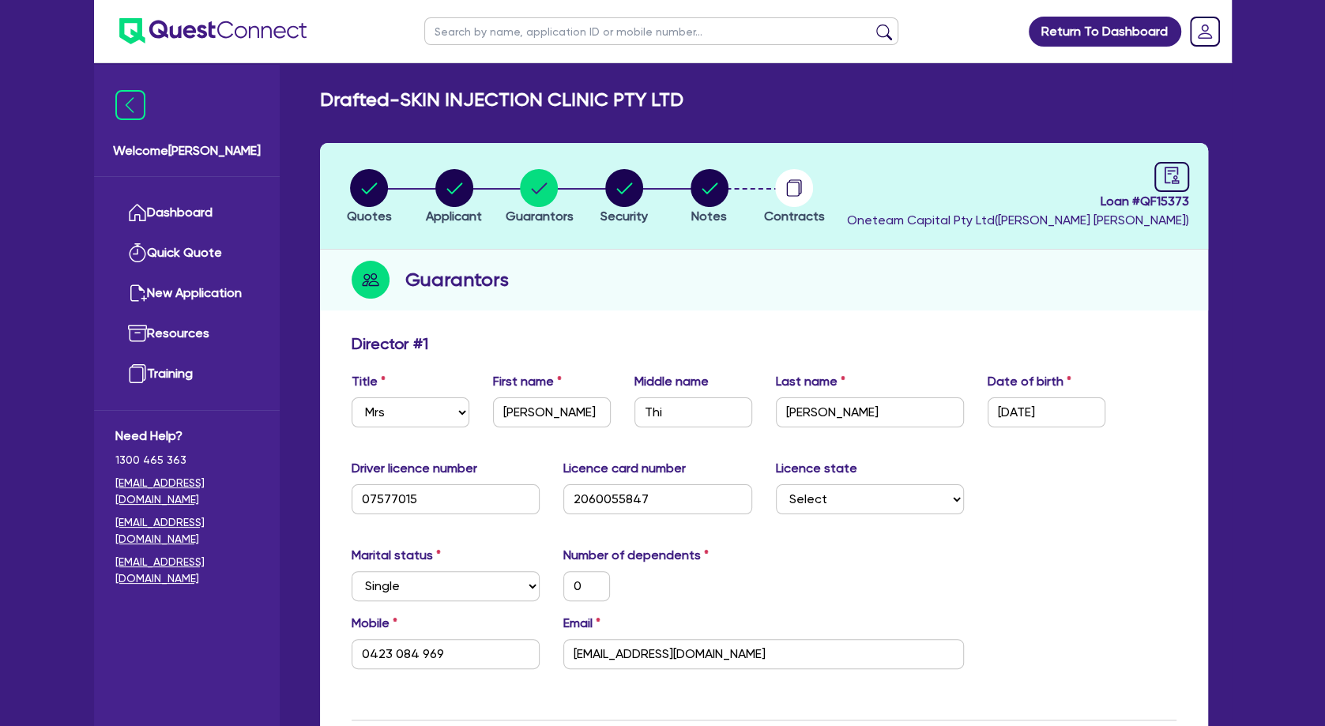
scroll to position [256, 0]
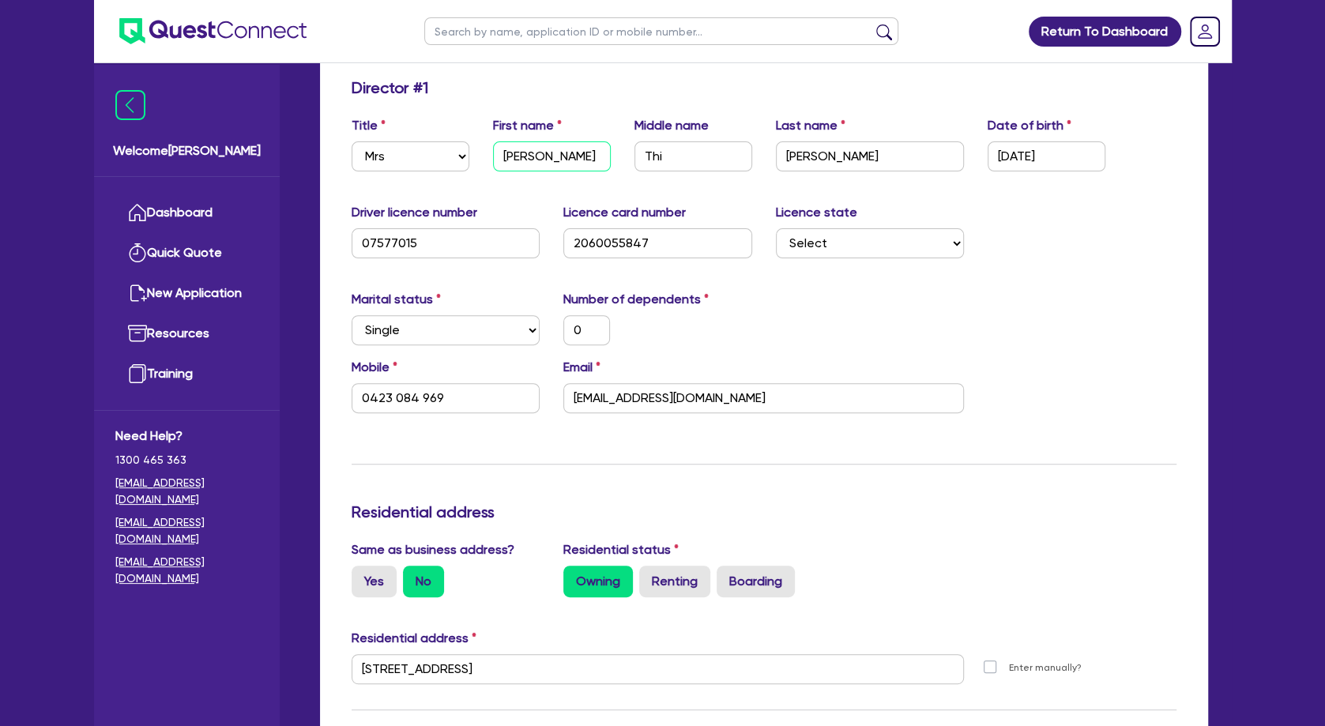
click at [520, 160] on input "[PERSON_NAME]" at bounding box center [552, 156] width 118 height 30
click at [647, 152] on input "Thi" at bounding box center [694, 156] width 118 height 30
click at [806, 166] on input "[PERSON_NAME]" at bounding box center [870, 156] width 189 height 30
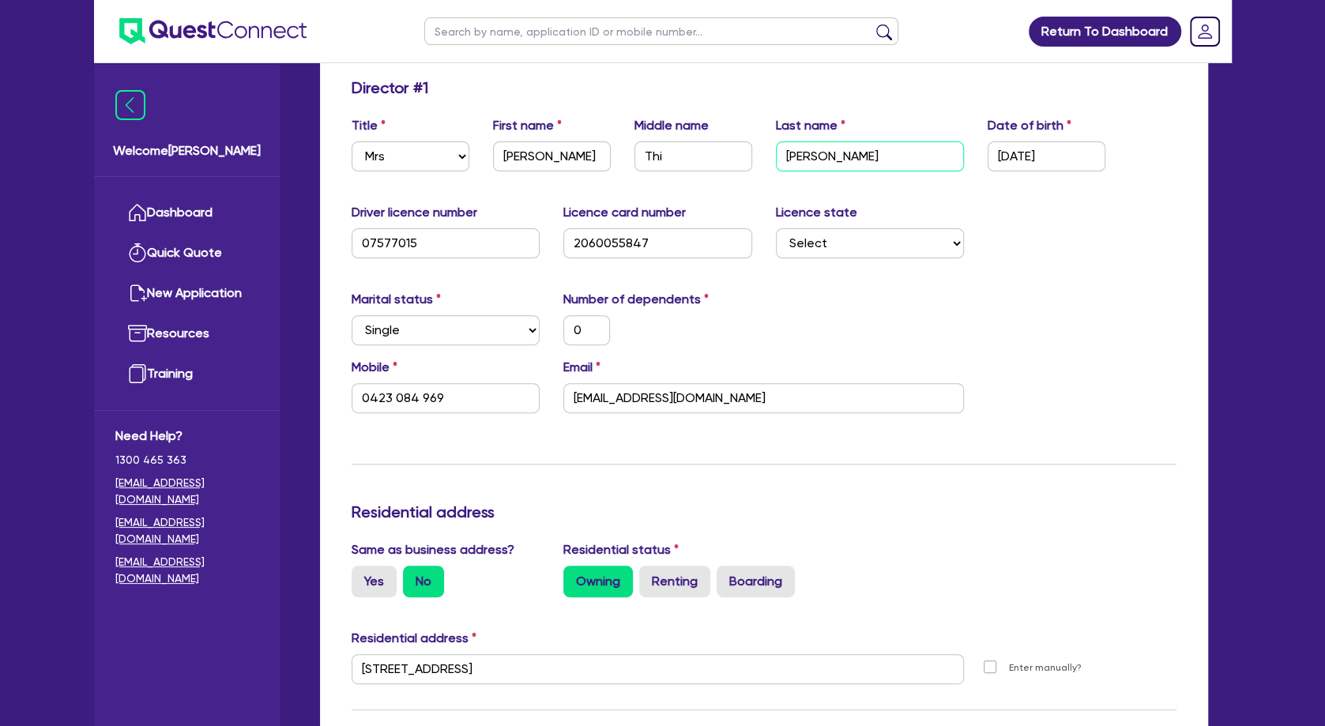
click at [806, 166] on input "[PERSON_NAME]" at bounding box center [870, 156] width 189 height 30
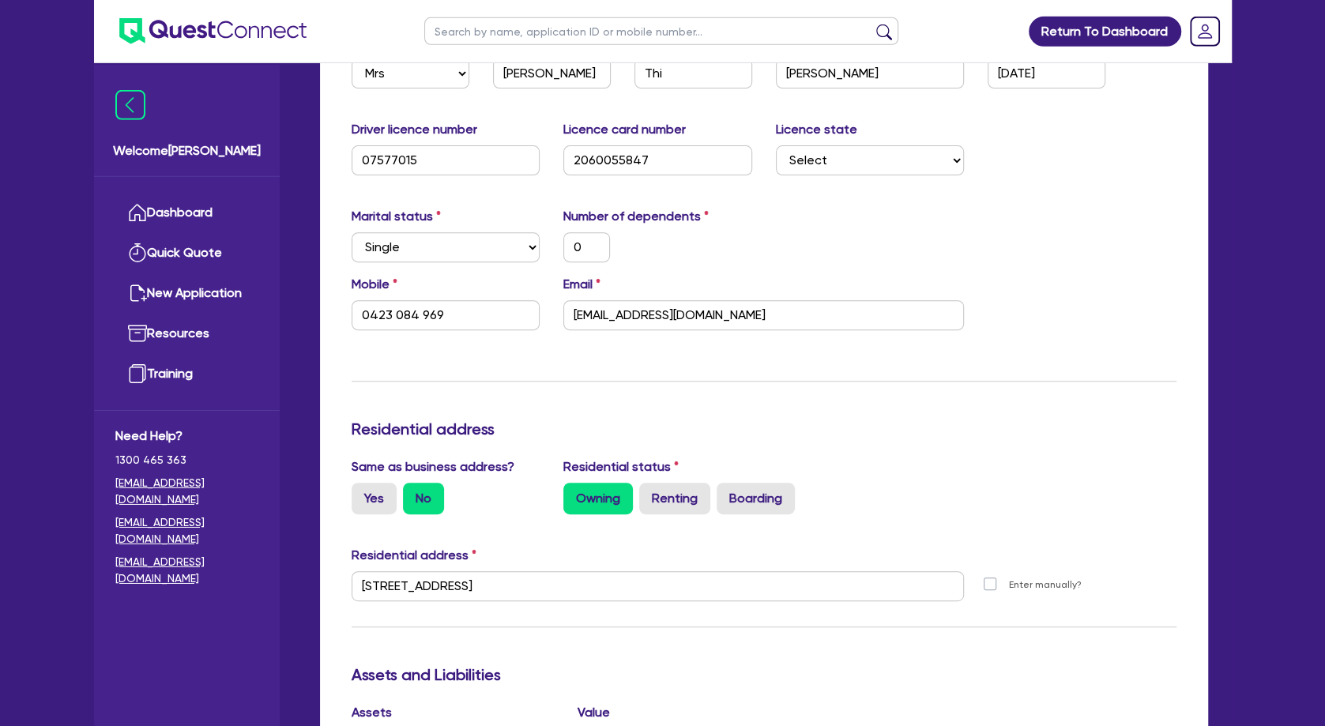
scroll to position [427, 0]
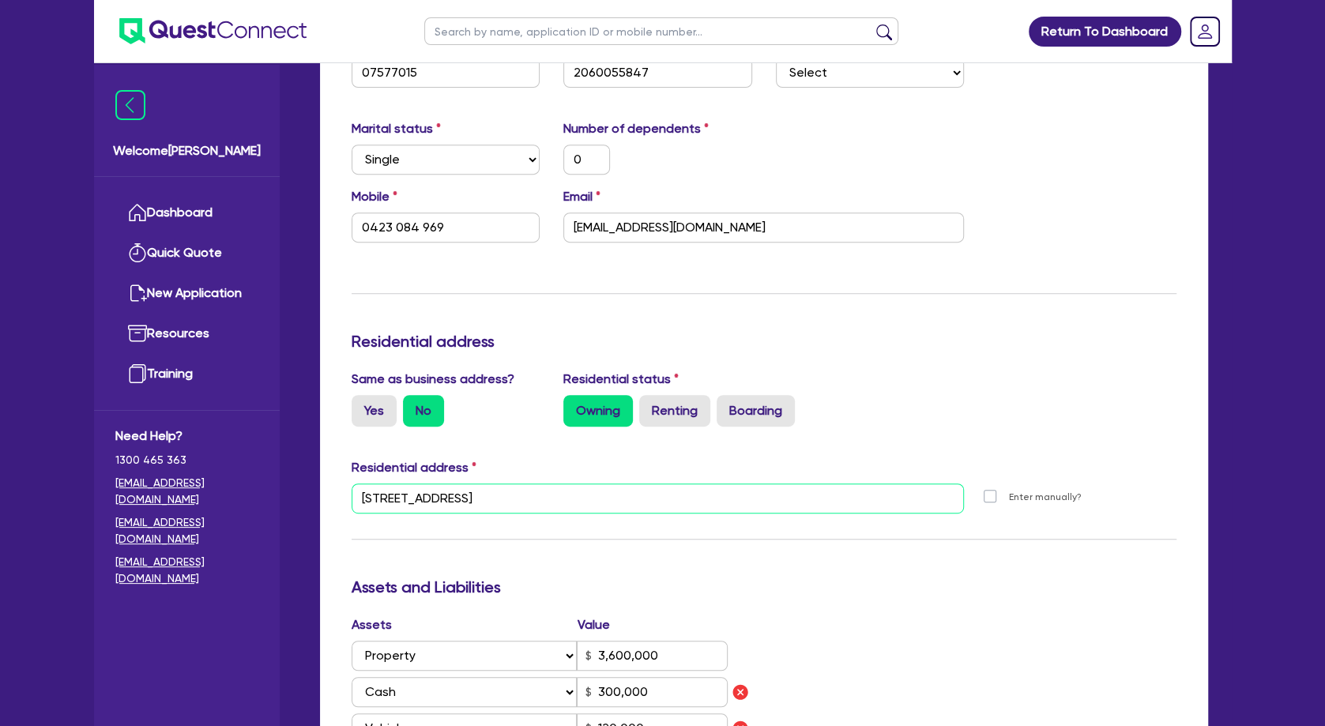
click at [439, 499] on input "[STREET_ADDRESS]" at bounding box center [658, 499] width 613 height 30
click at [458, 536] on div "Update residential status for Director #1 Boarding is only acceptable when the …" at bounding box center [764, 565] width 825 height 1314
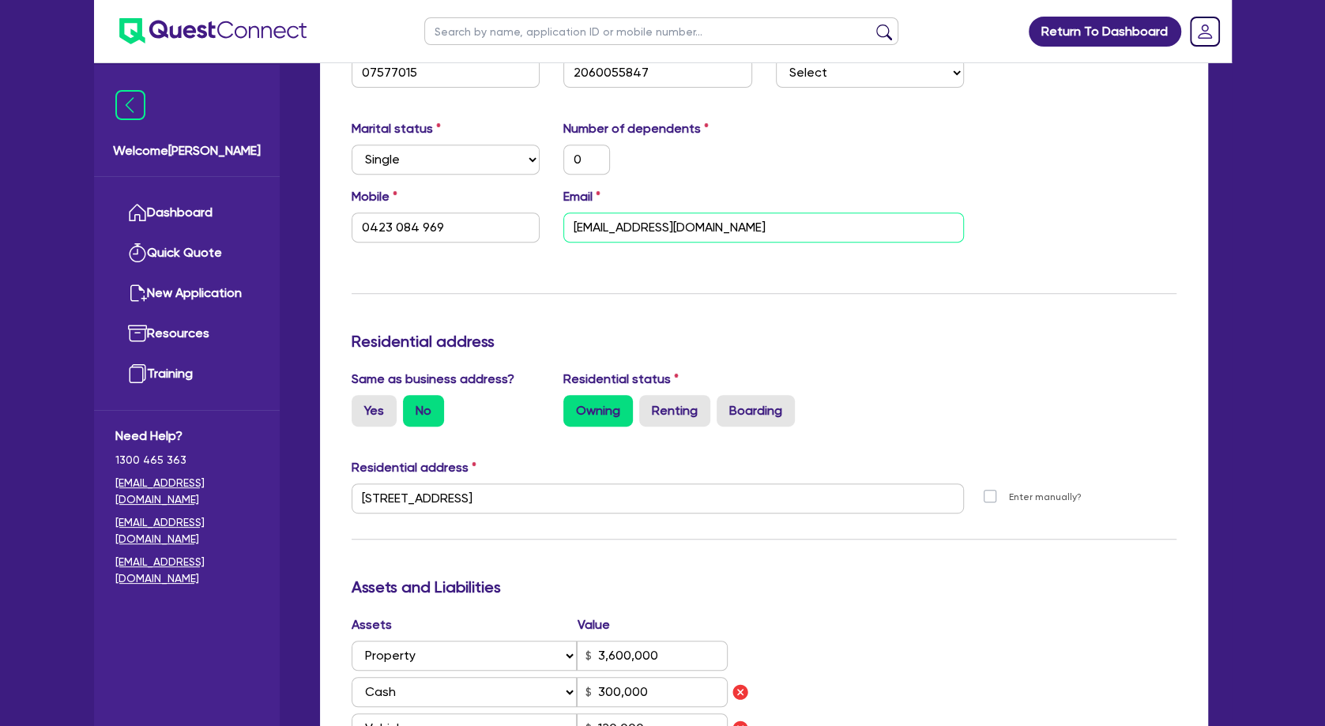
click at [614, 231] on input "[EMAIL_ADDRESS][DOMAIN_NAME]" at bounding box center [763, 228] width 401 height 30
click at [636, 226] on input "[EMAIL_ADDRESS][DOMAIN_NAME]" at bounding box center [763, 228] width 401 height 30
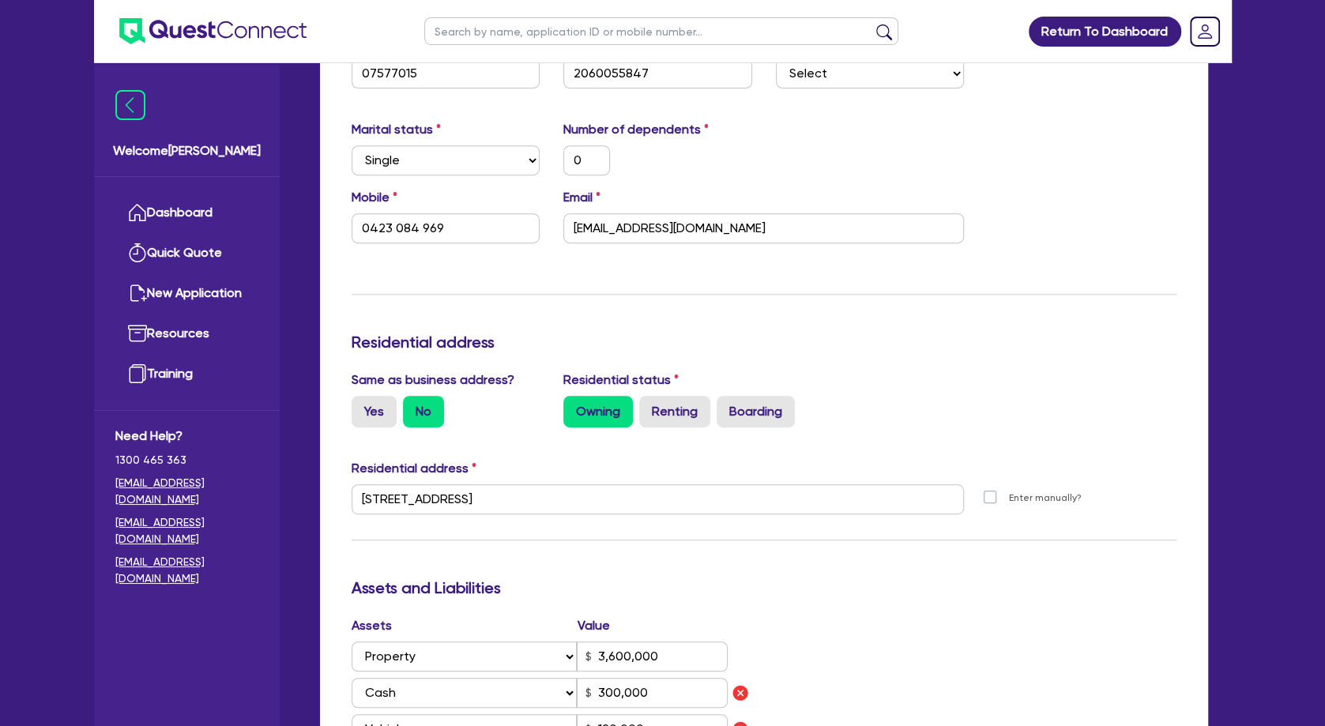
scroll to position [171, 0]
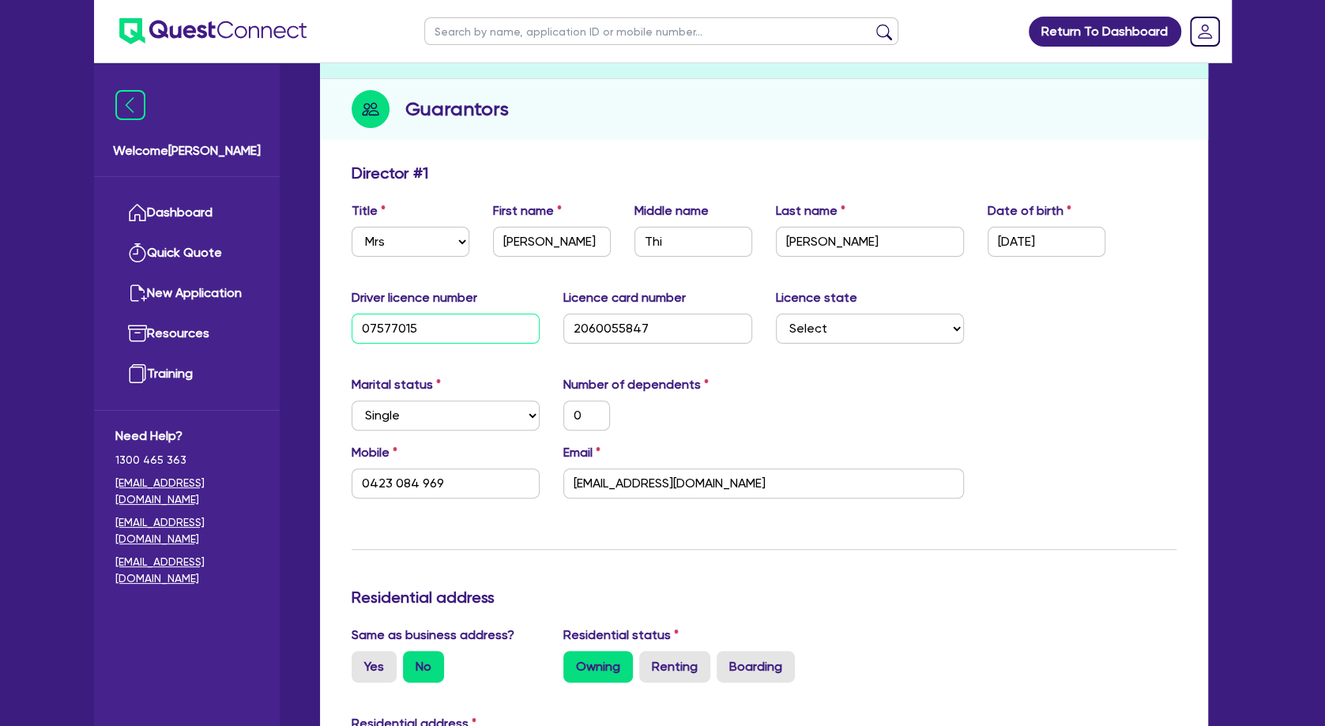
click at [426, 325] on input "07577015" at bounding box center [446, 329] width 189 height 30
click at [606, 333] on input "2060055847" at bounding box center [657, 329] width 189 height 30
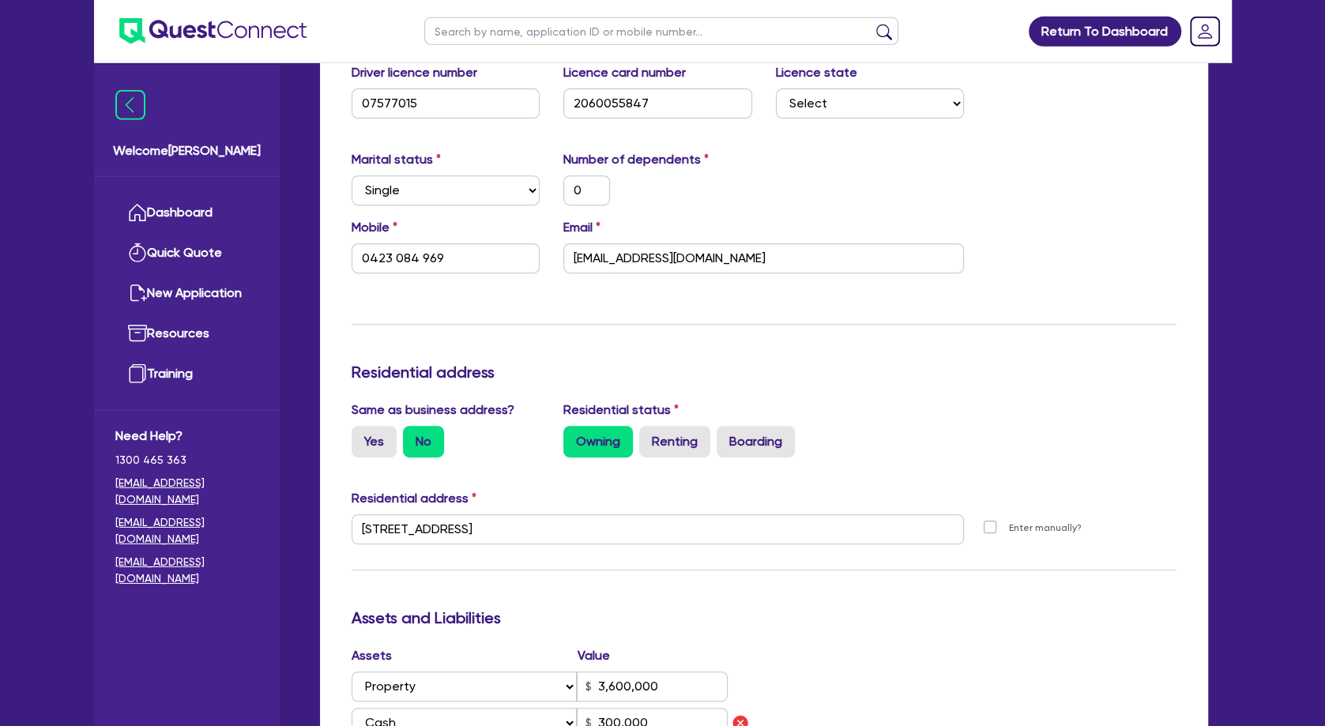
scroll to position [512, 0]
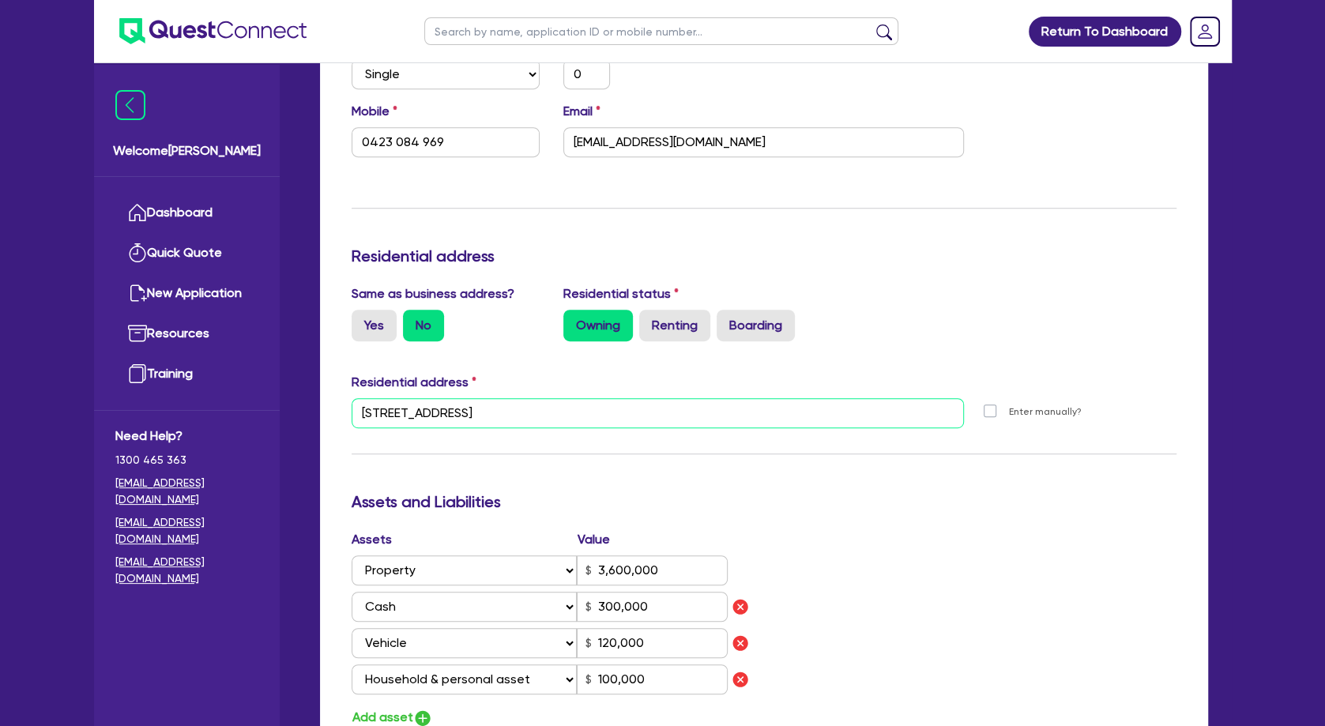
click at [499, 412] on input "[STREET_ADDRESS]" at bounding box center [658, 413] width 613 height 30
click at [929, 318] on div "Owning Renting Boarding" at bounding box center [763, 326] width 401 height 32
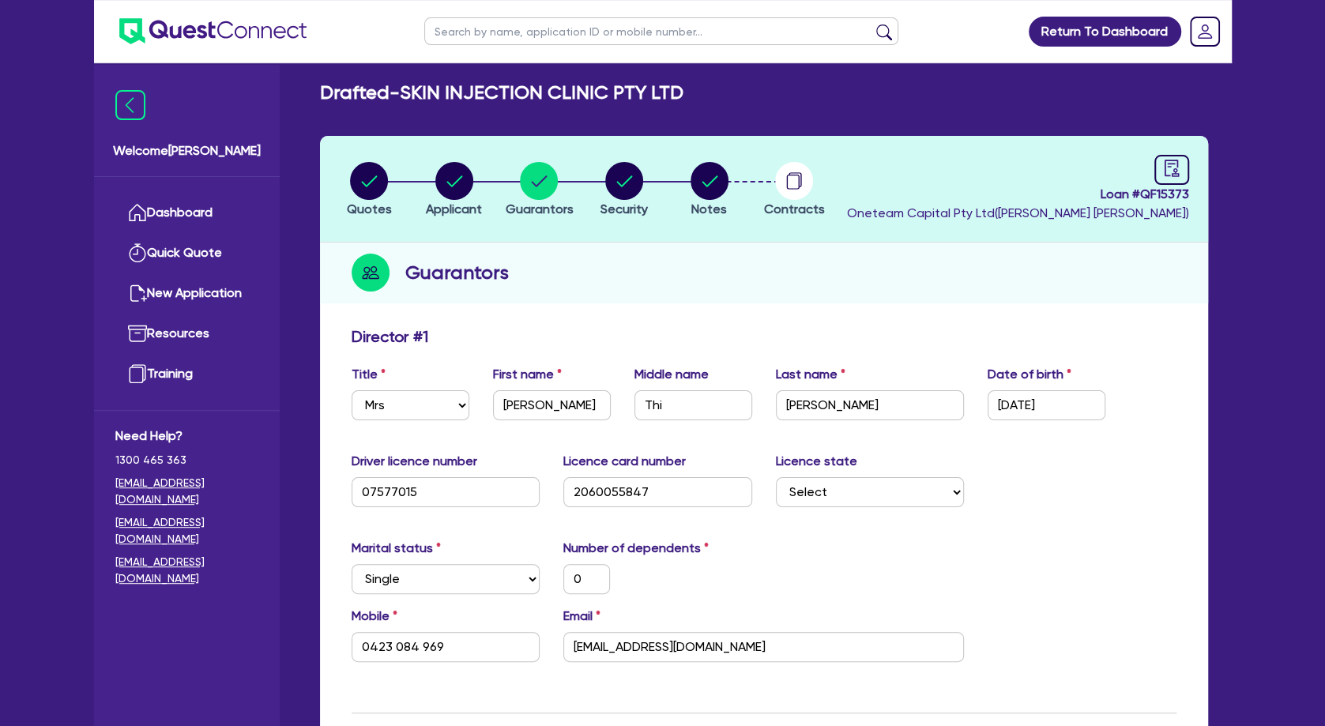
scroll to position [0, 0]
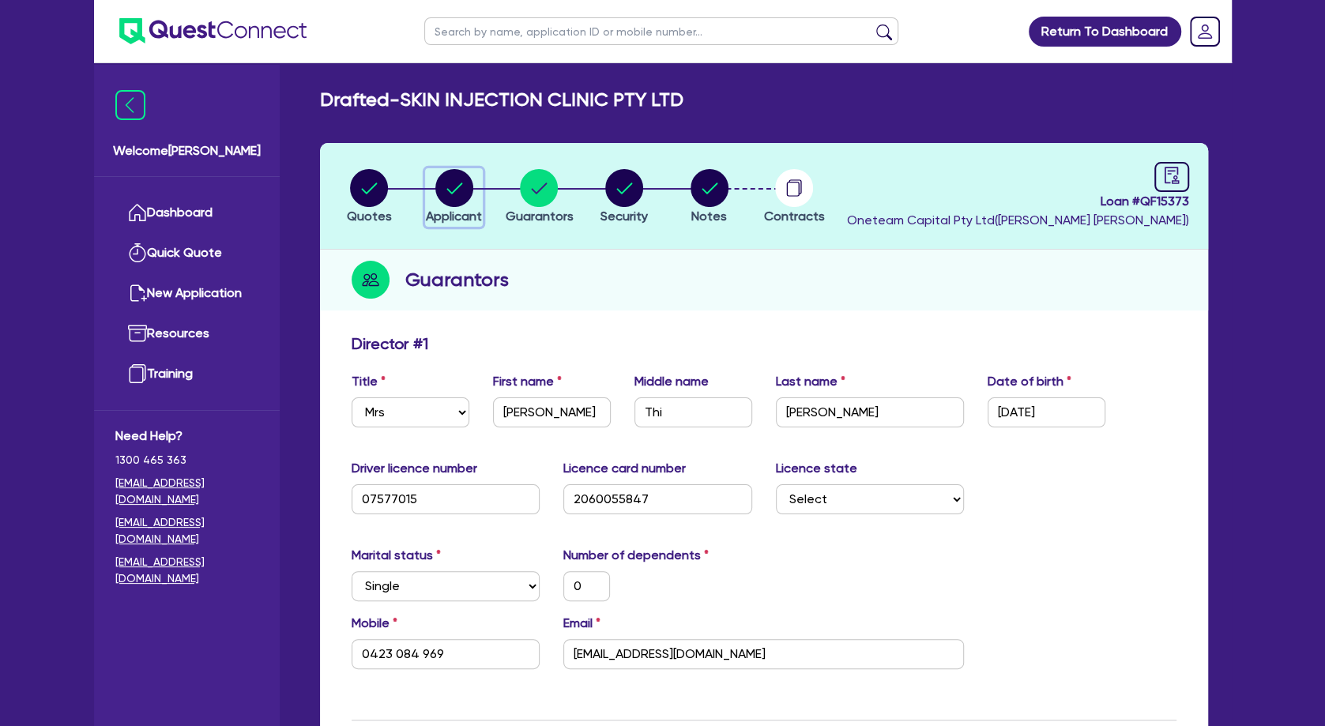
click at [461, 190] on circle "button" at bounding box center [454, 188] width 38 height 38
